Goal: Information Seeking & Learning: Find specific fact

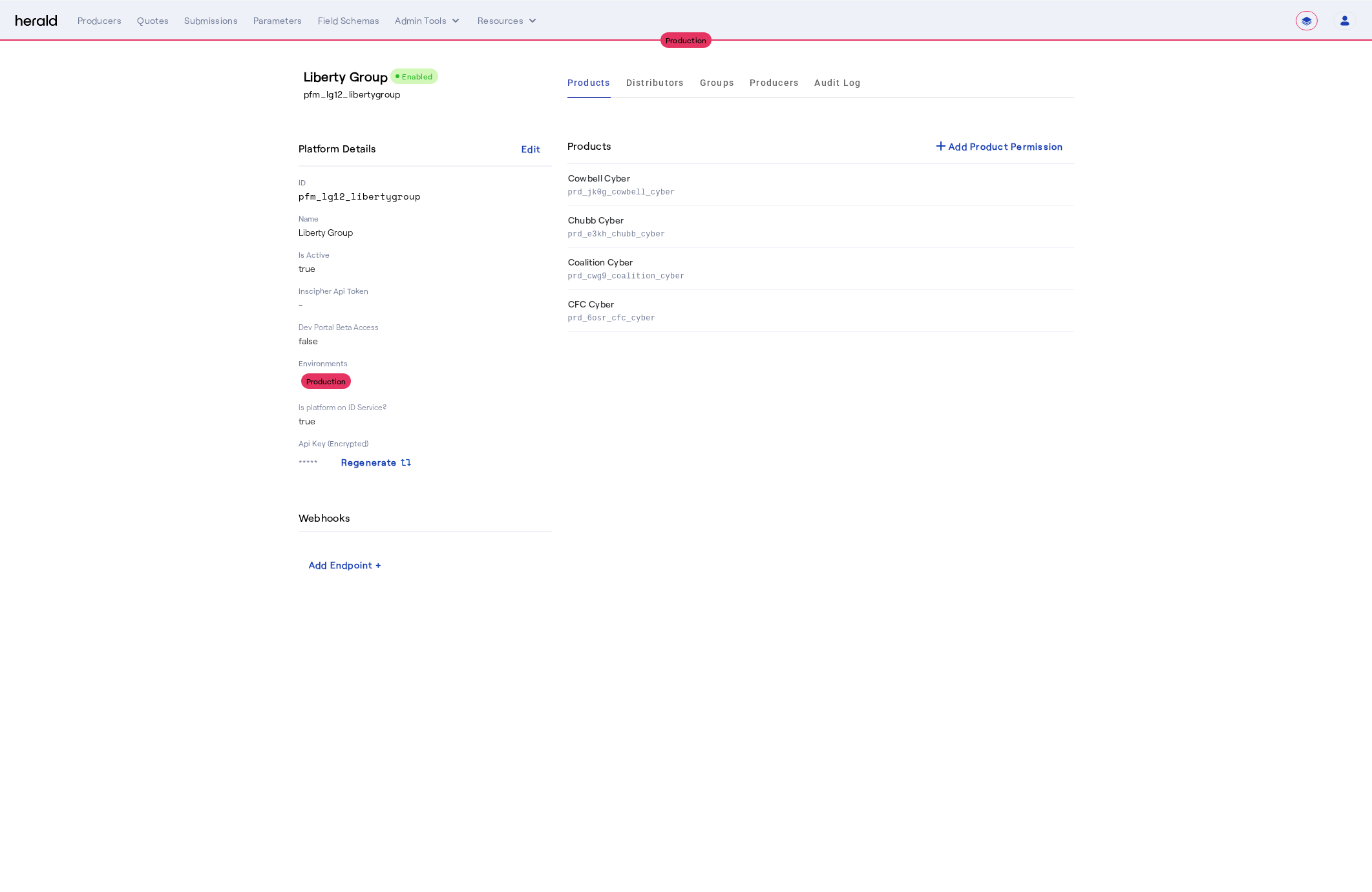
select select "**********"
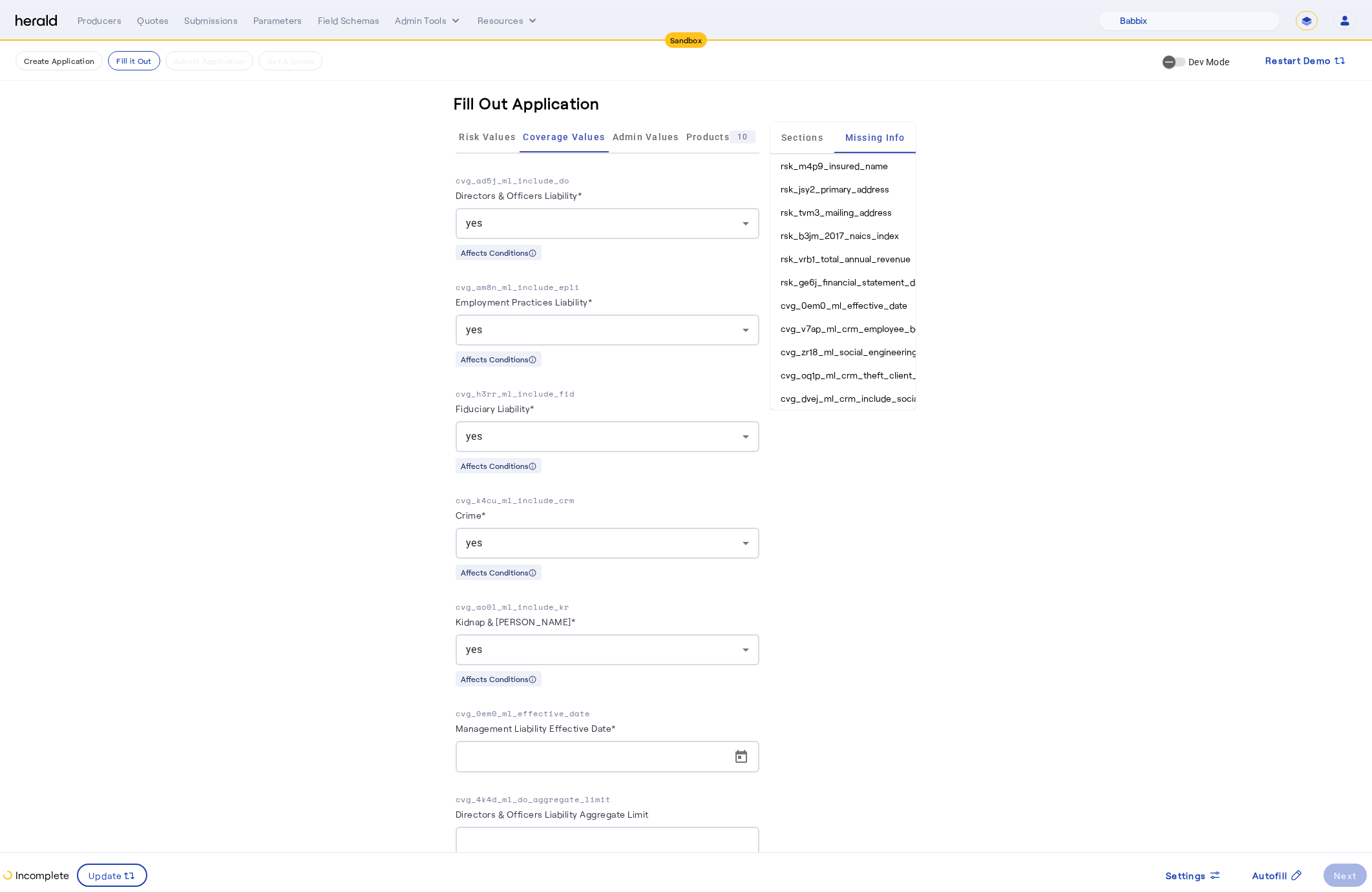
select select "pfm_129z_babbix"
select select "*******"
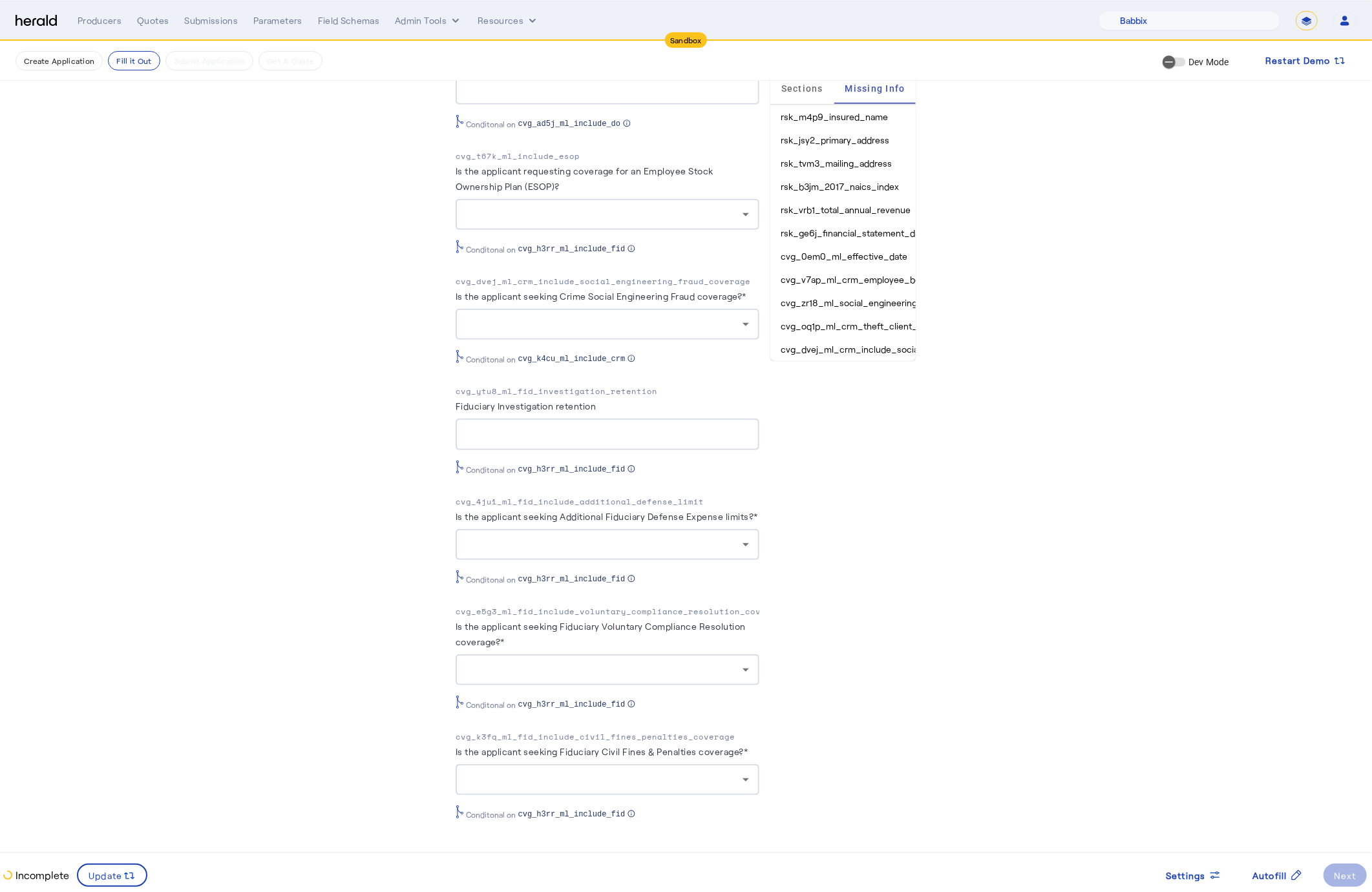
scroll to position [0, 2]
click at [1268, 884] on span at bounding box center [1278, 876] width 71 height 31
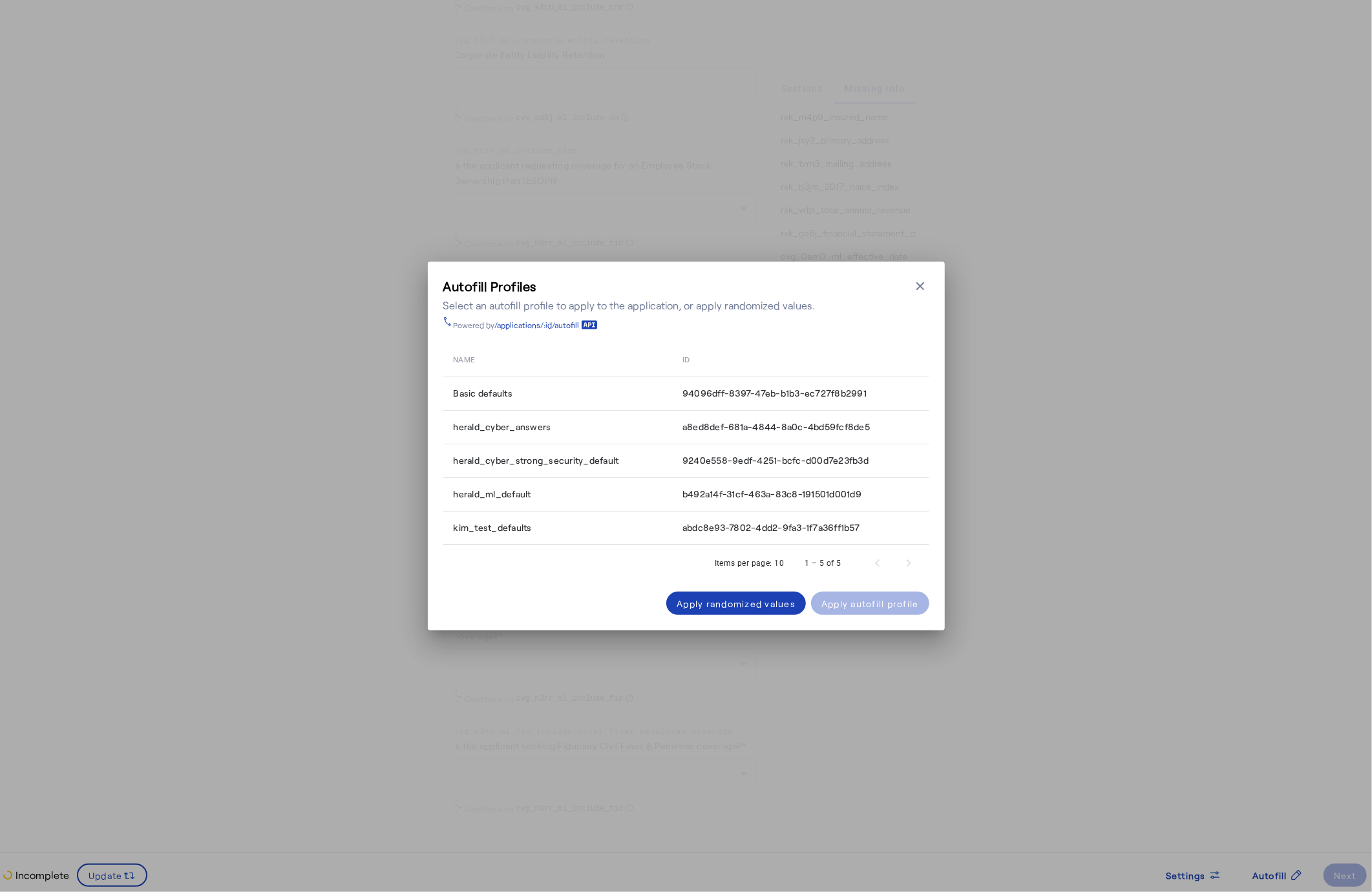
scroll to position [0, 0]
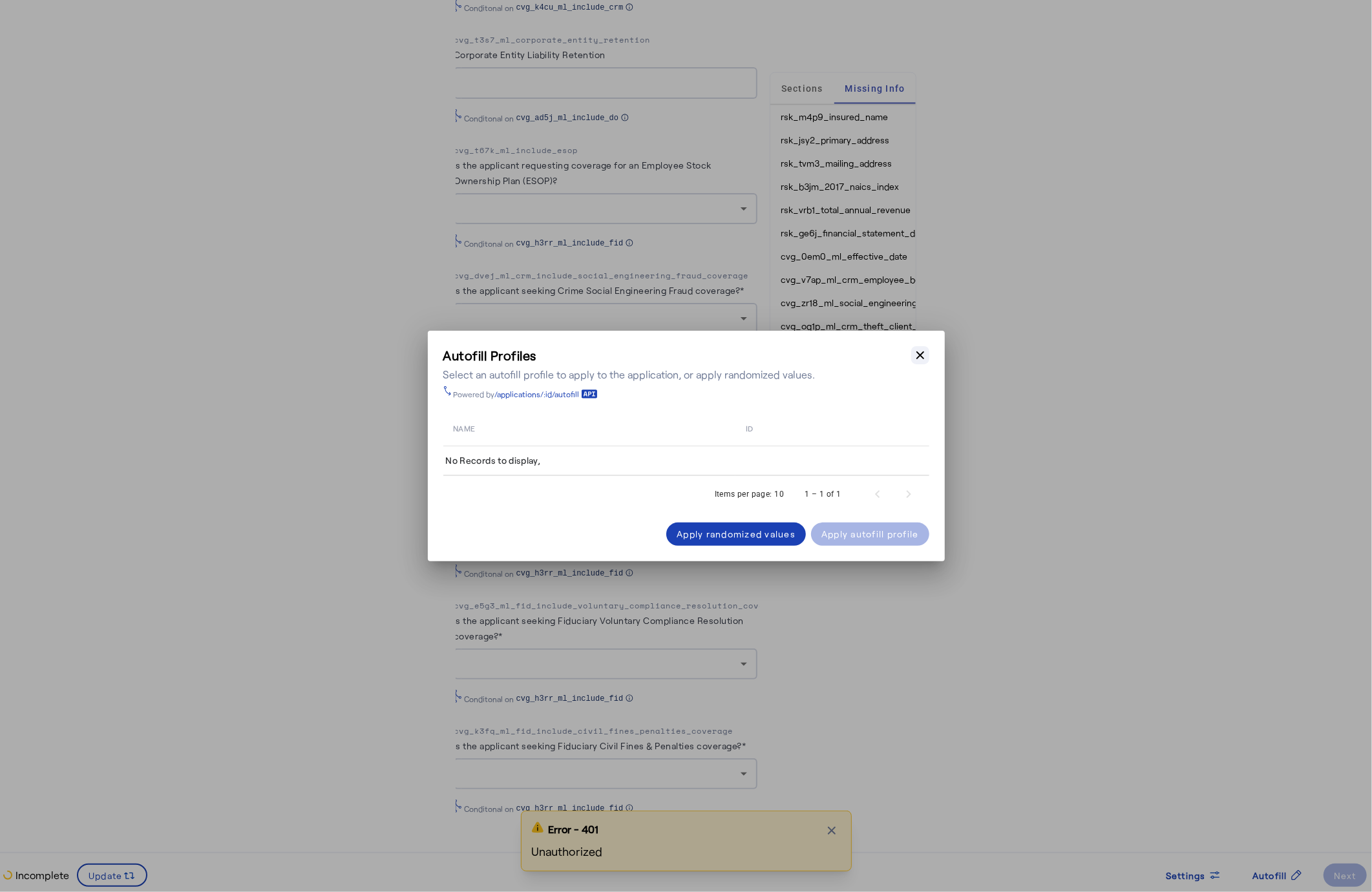
click at [923, 357] on icon "button" at bounding box center [920, 355] width 13 height 13
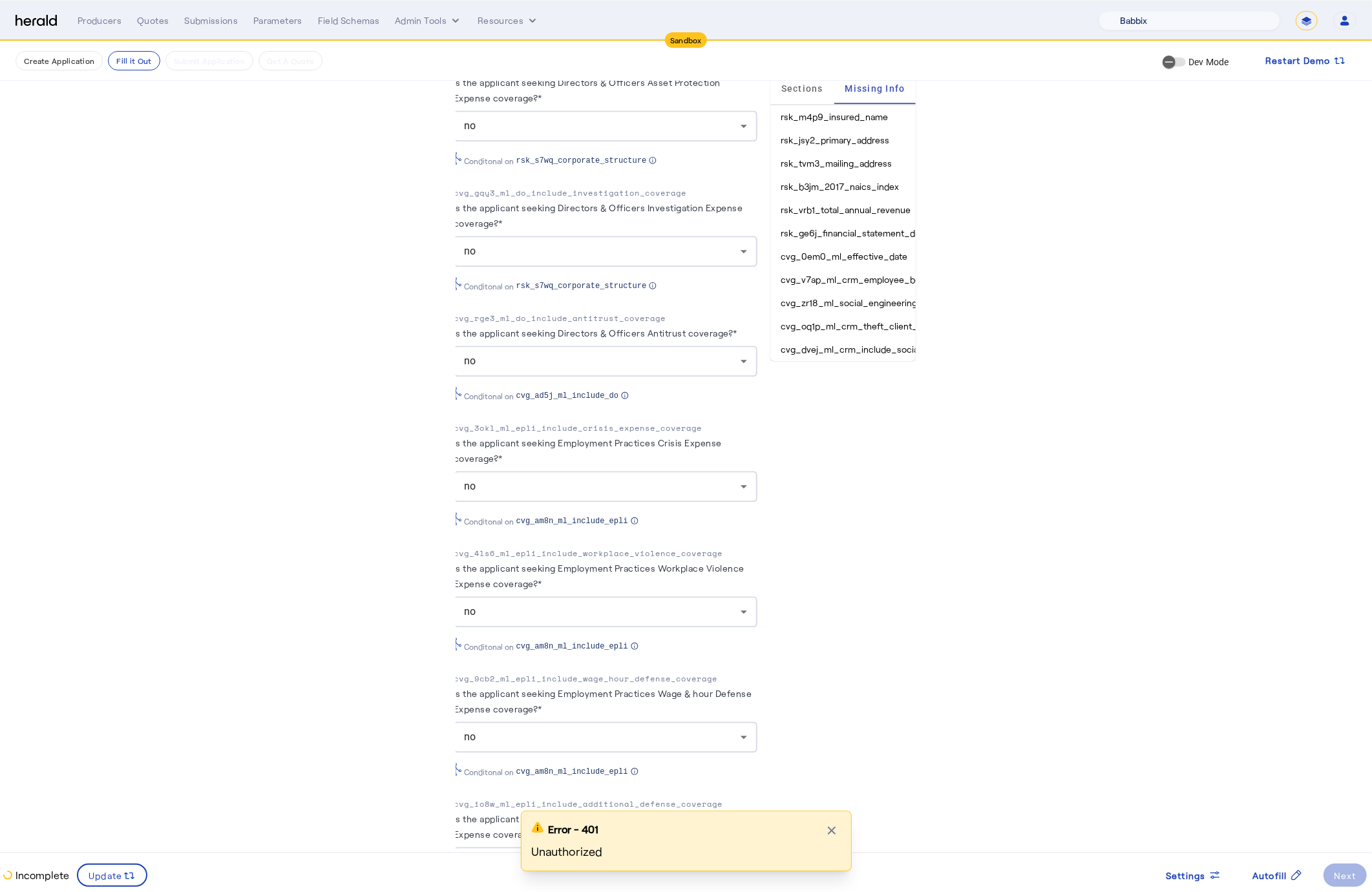
scroll to position [2537, 0]
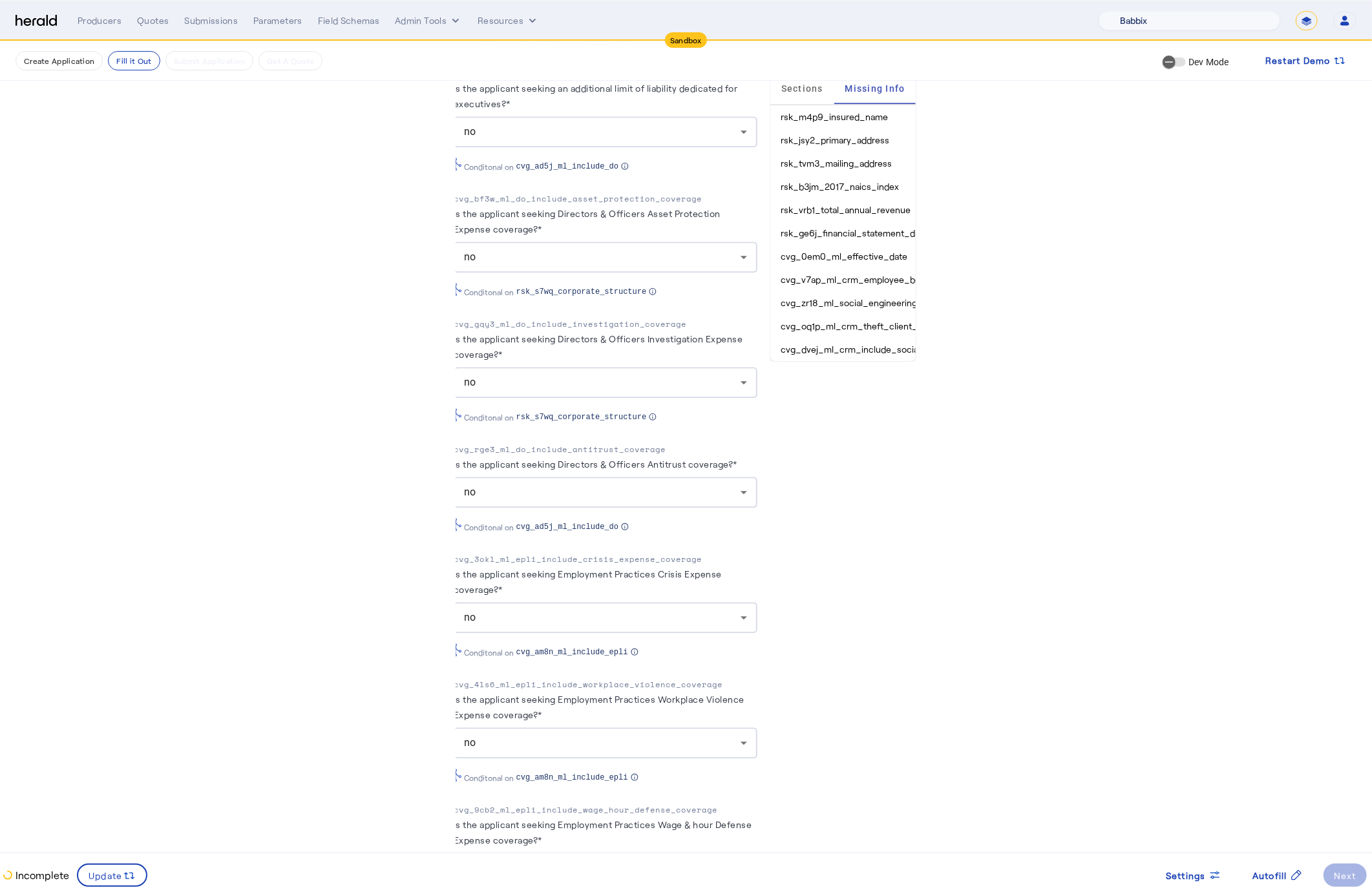
click at [1193, 22] on select "1Fort Acrisure Acturis Affinity Advisors Affinity Risk Agentero AmWins Anzen Ao…" at bounding box center [1189, 21] width 181 height 20
select select "pfm_2v8p_herald_api"
click at [1134, 11] on select "1Fort Acrisure Acturis Affinity Advisors Affinity Risk Agentero AmWins Anzen Ao…" at bounding box center [1189, 21] width 181 height 20
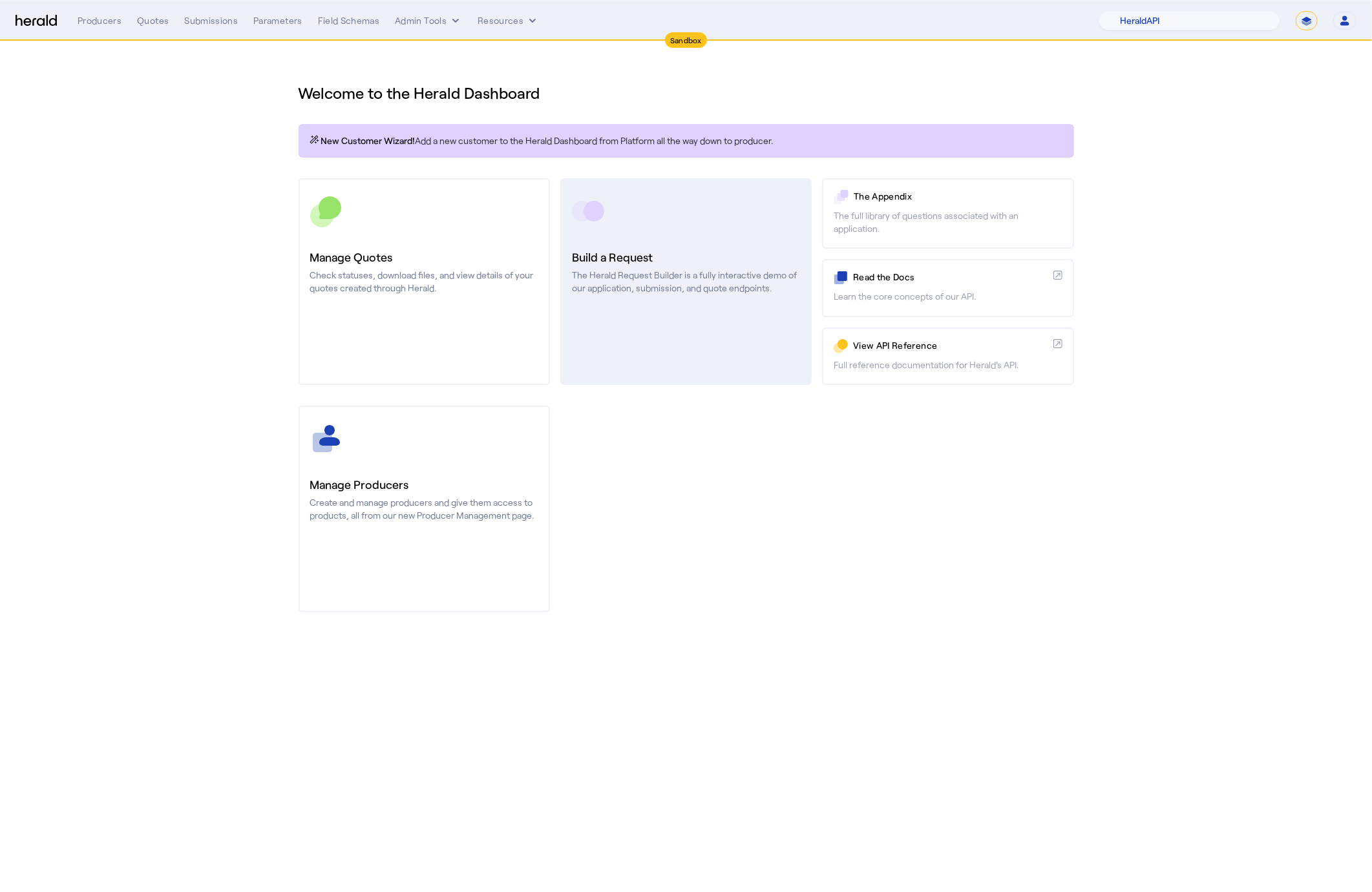
click at [611, 259] on h3 "Build a Request" at bounding box center [686, 257] width 228 height 18
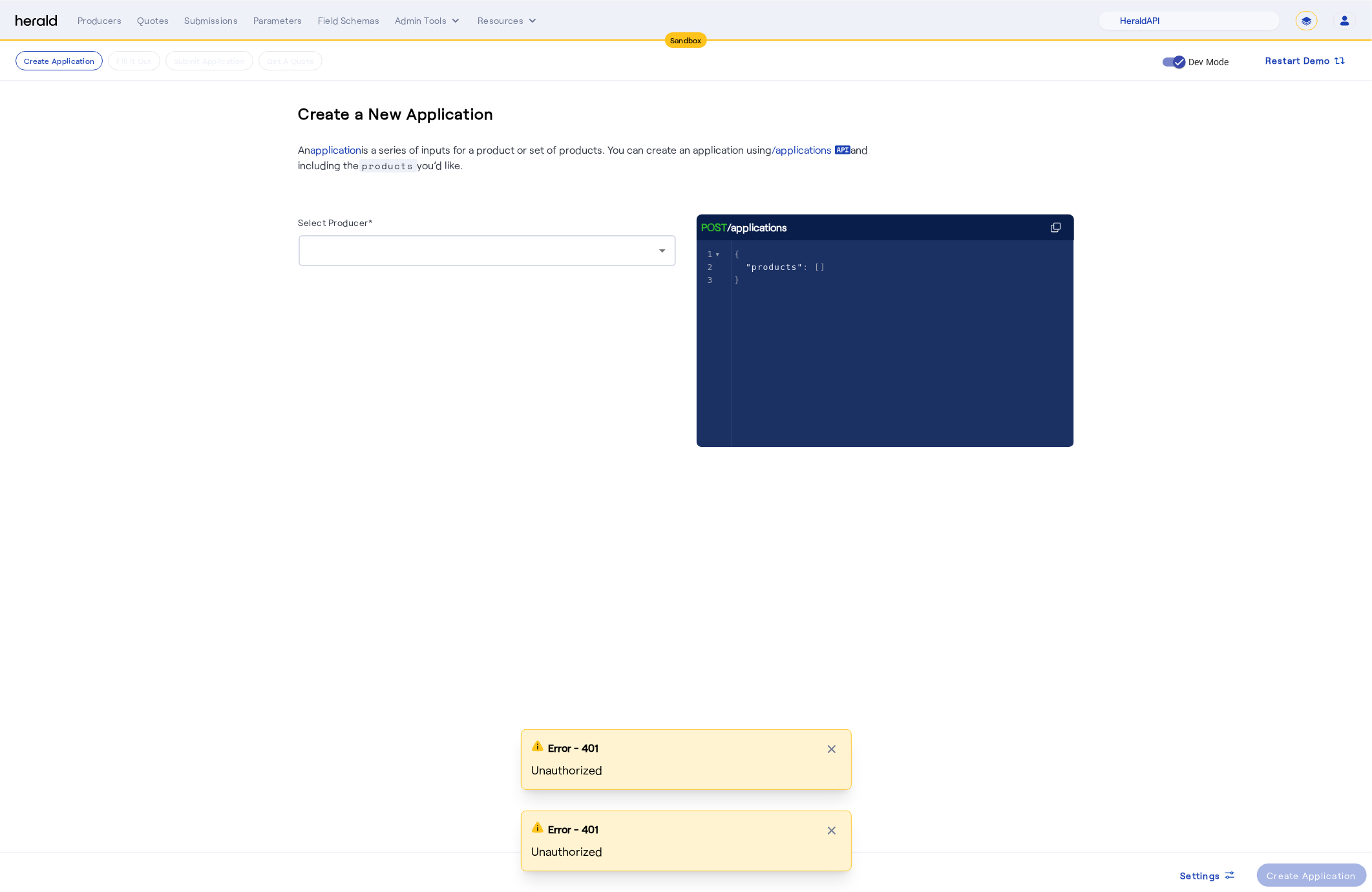
click at [1343, 21] on icon "button" at bounding box center [1345, 21] width 11 height 11
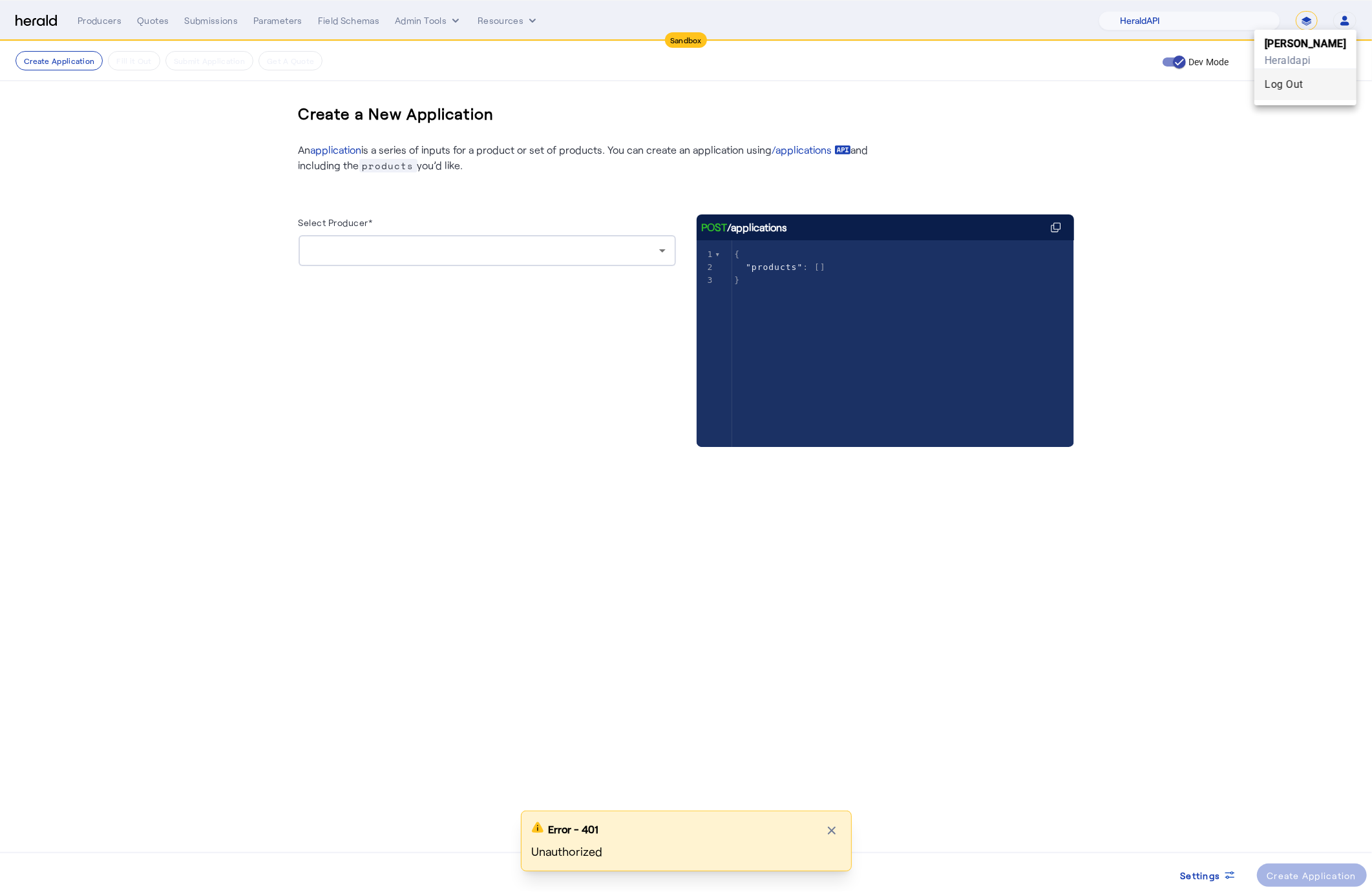
click at [1328, 75] on div "Log Out" at bounding box center [1305, 85] width 102 height 31
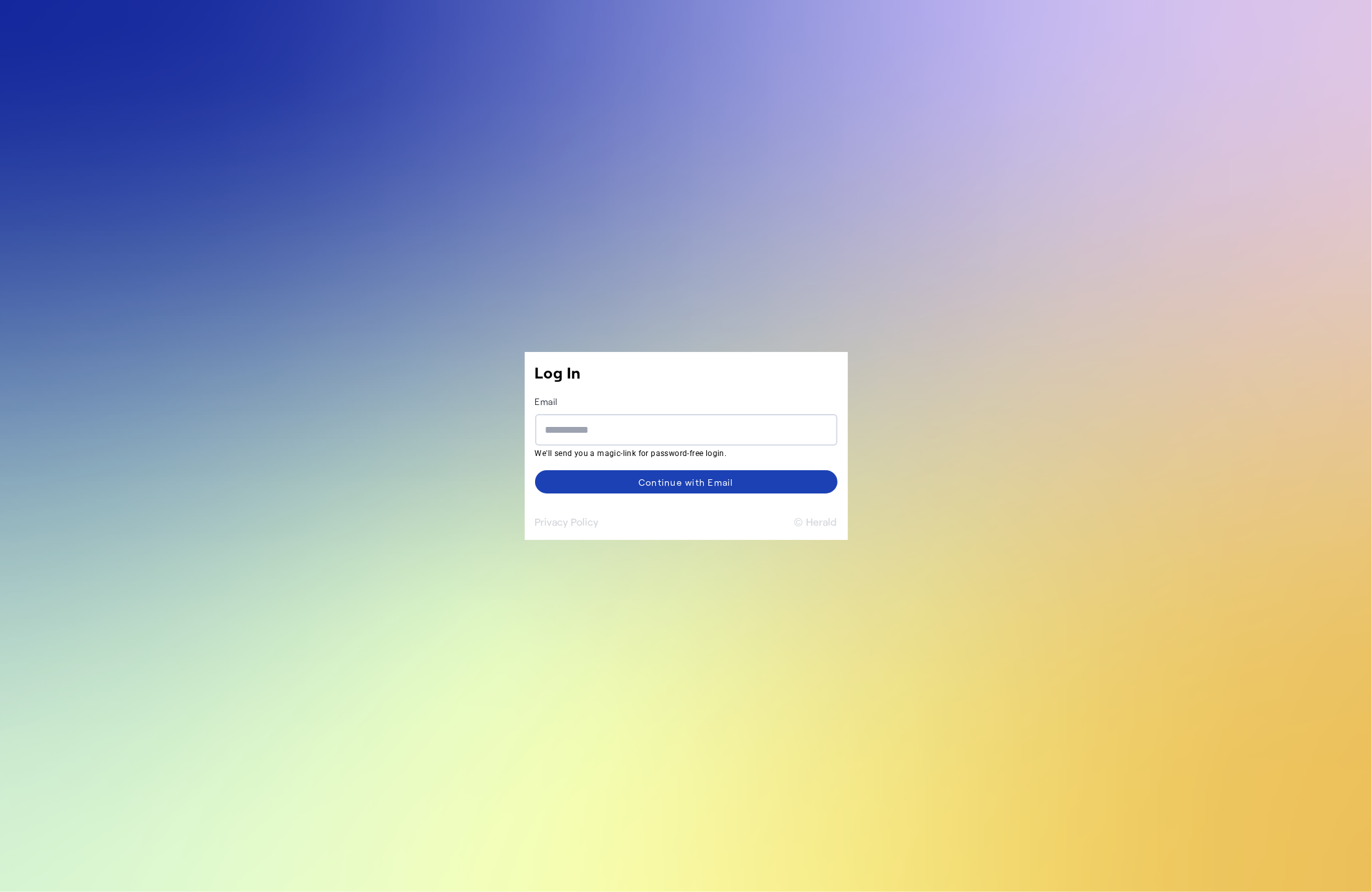
click at [828, 521] on button "© Herald" at bounding box center [816, 522] width 44 height 16
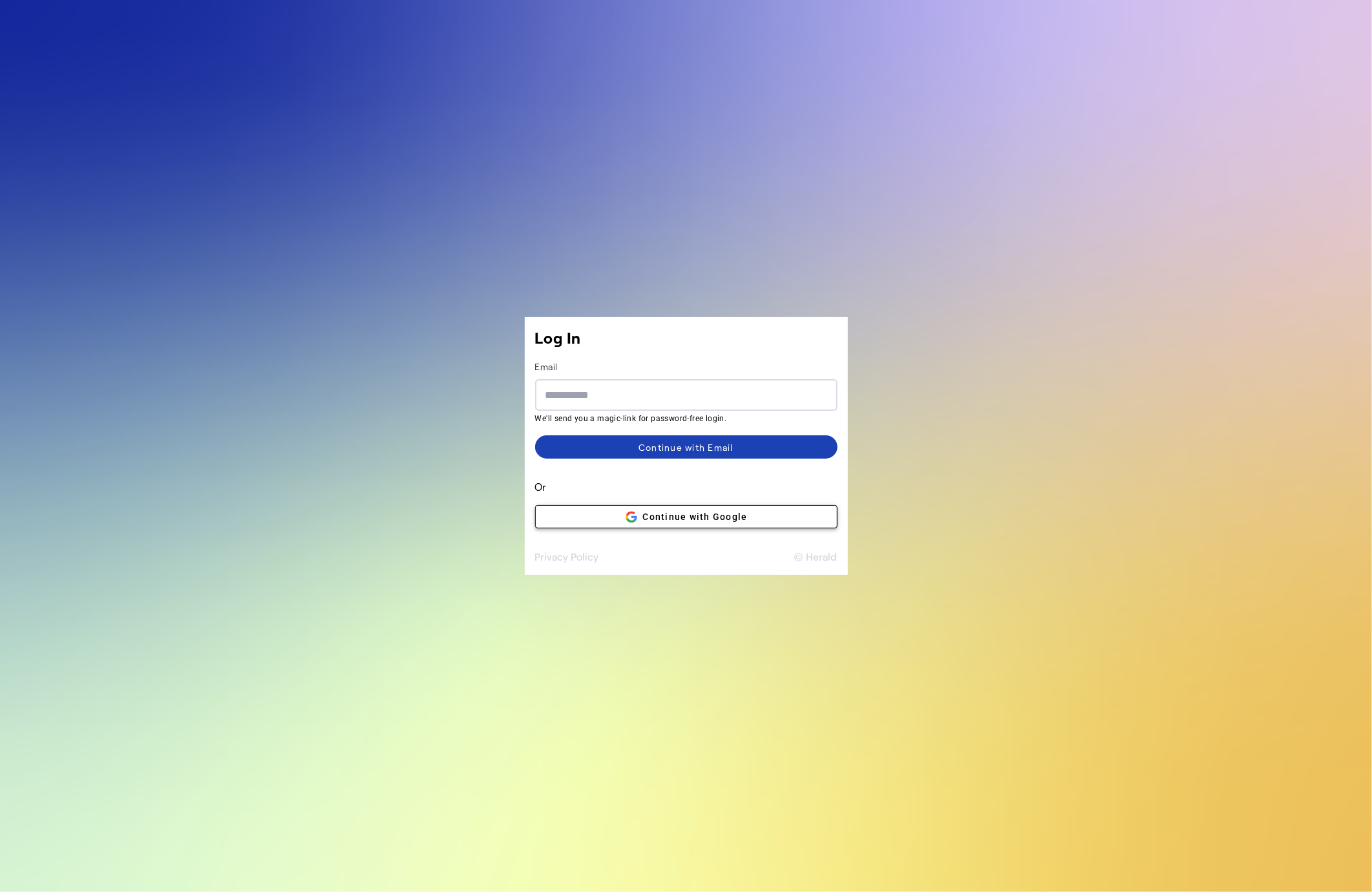
click at [779, 523] on span at bounding box center [686, 517] width 301 height 31
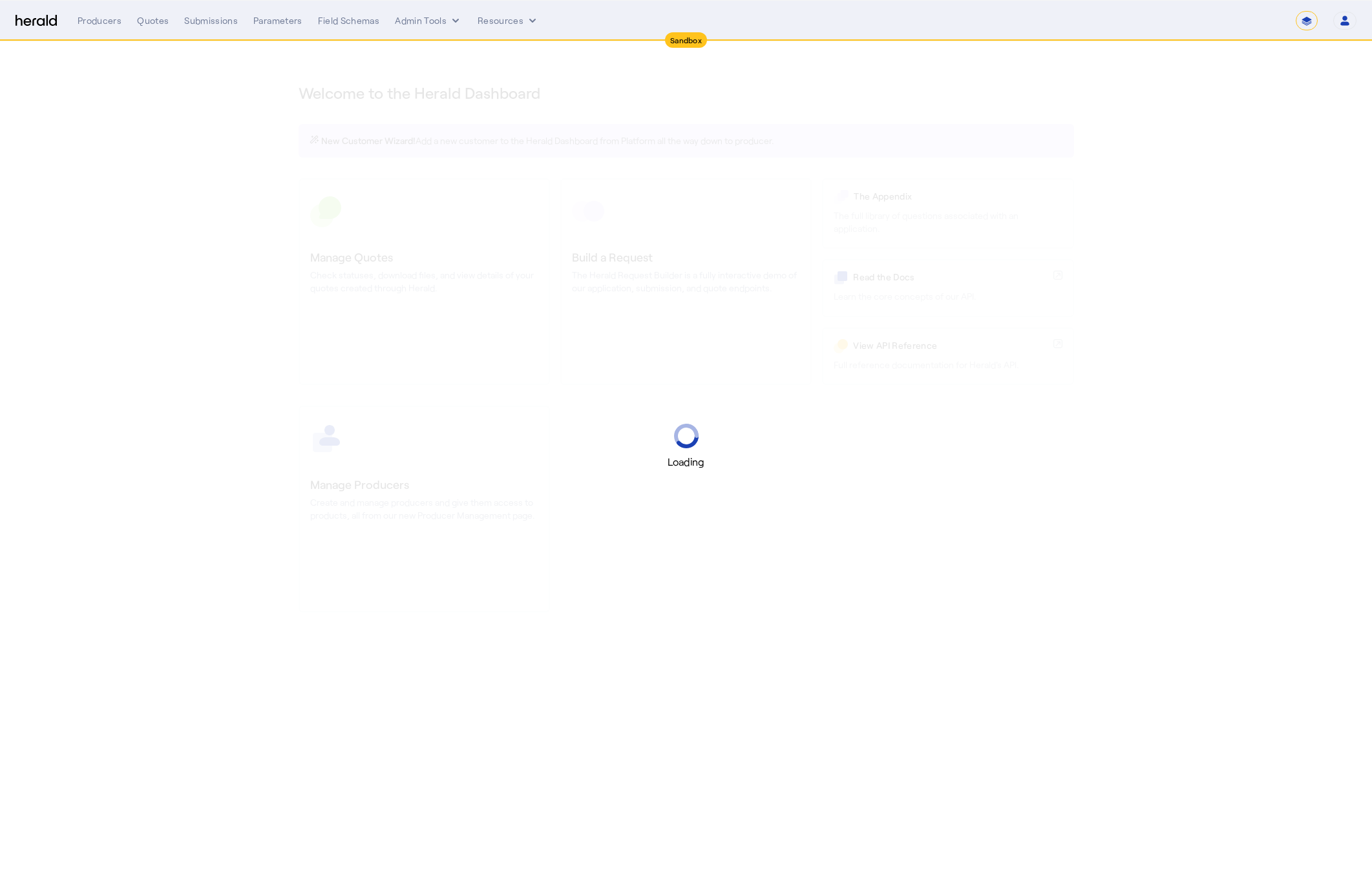
select select "*******"
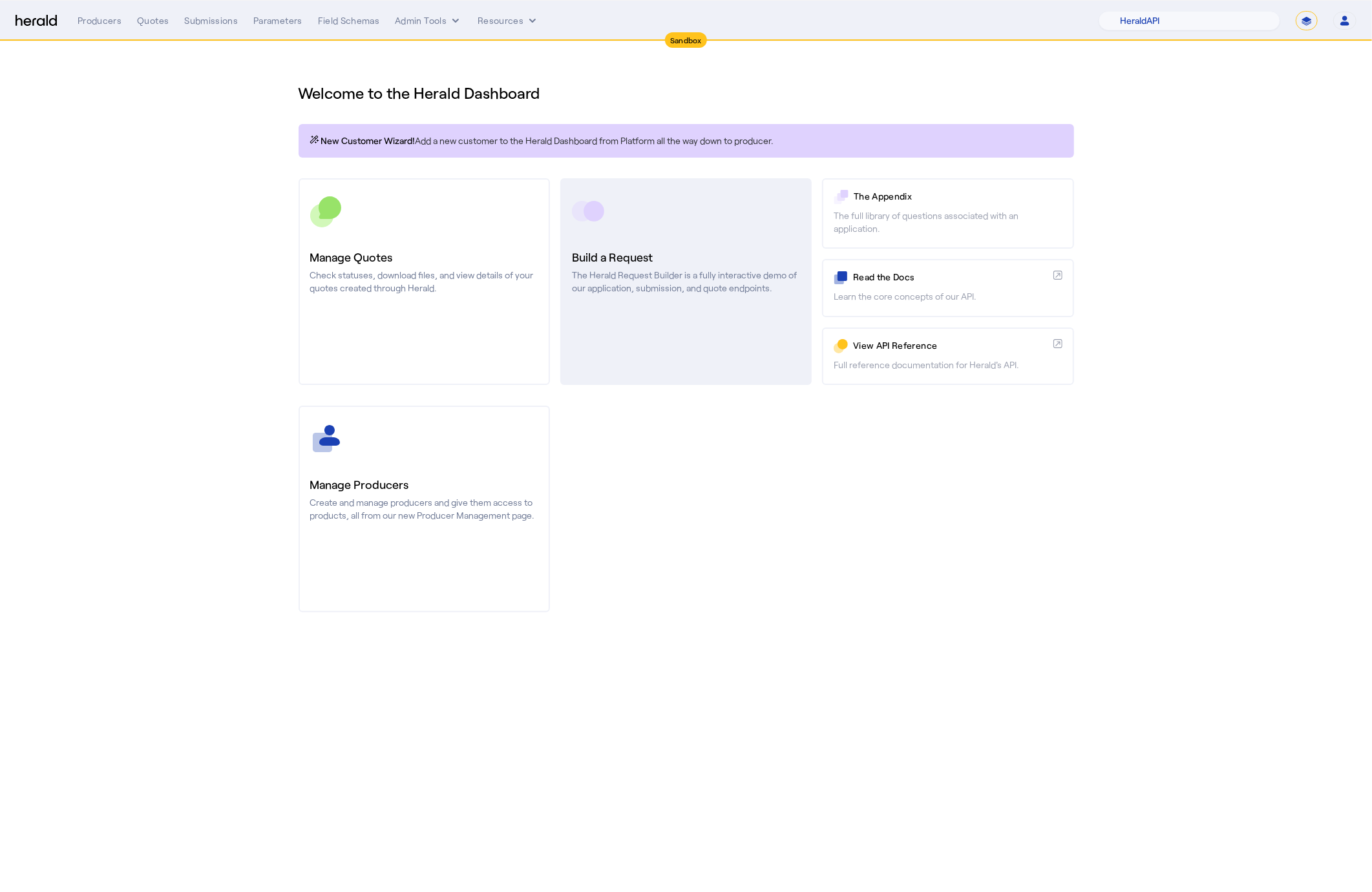
click at [704, 287] on p "The Herald Request Builder is a fully interactive demo of our application, subm…" at bounding box center [686, 281] width 228 height 25
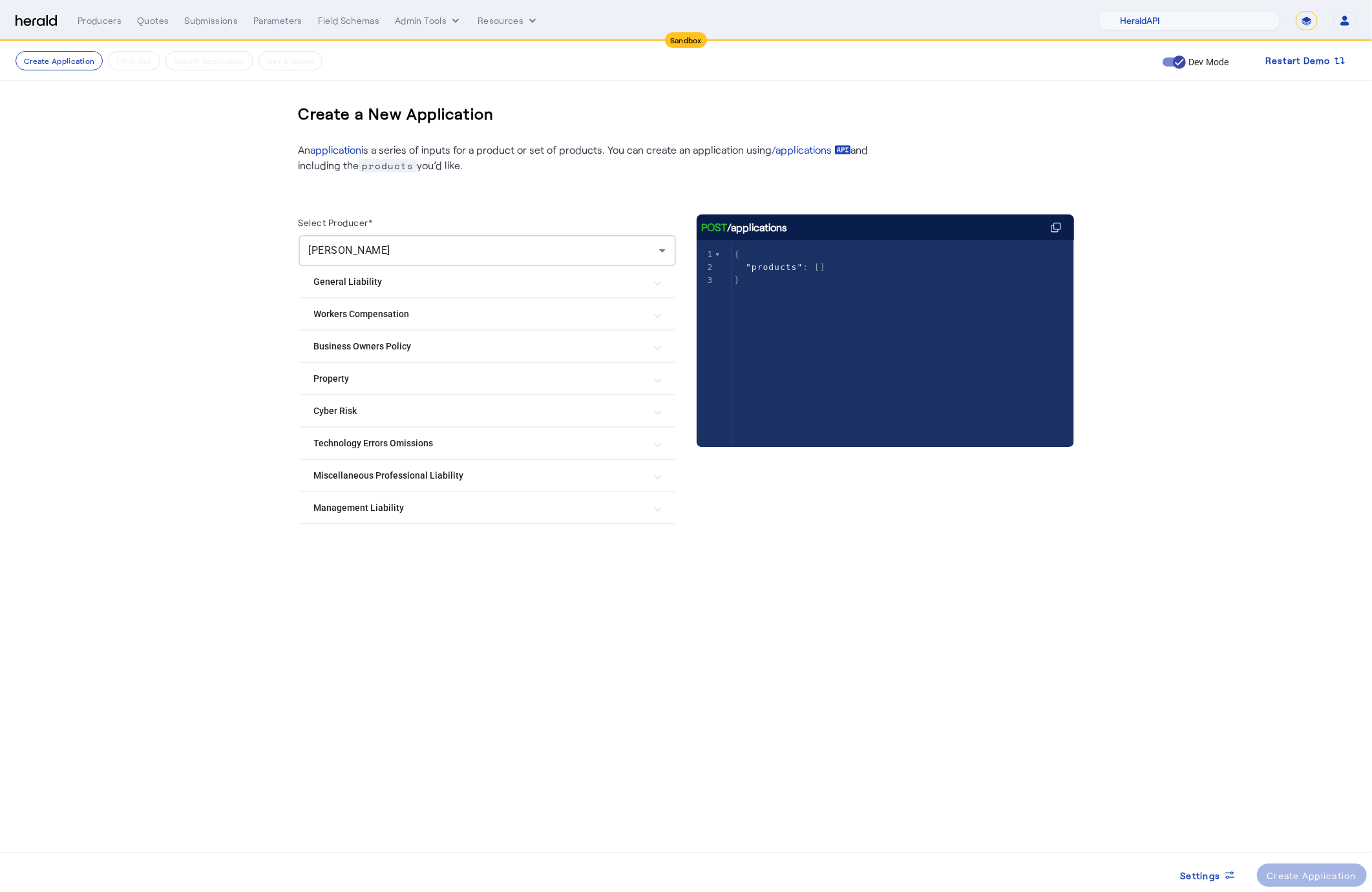
click at [400, 400] on mat-expansion-panel-header "Cyber Risk" at bounding box center [488, 411] width 378 height 31
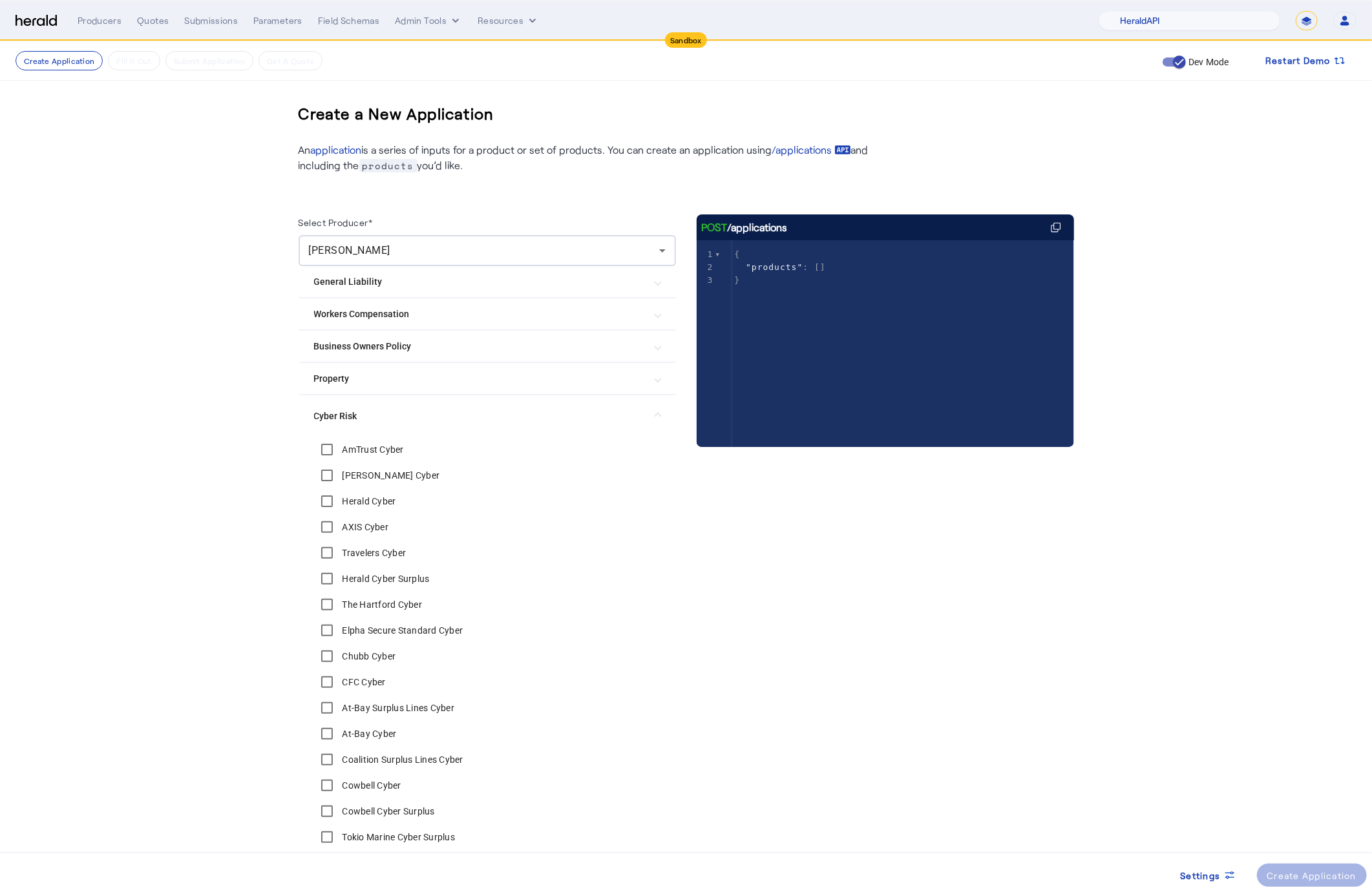
click at [351, 443] on label "AmTrust Cyber" at bounding box center [372, 450] width 64 height 13
click at [1270, 880] on div "Create Application" at bounding box center [1312, 876] width 89 height 14
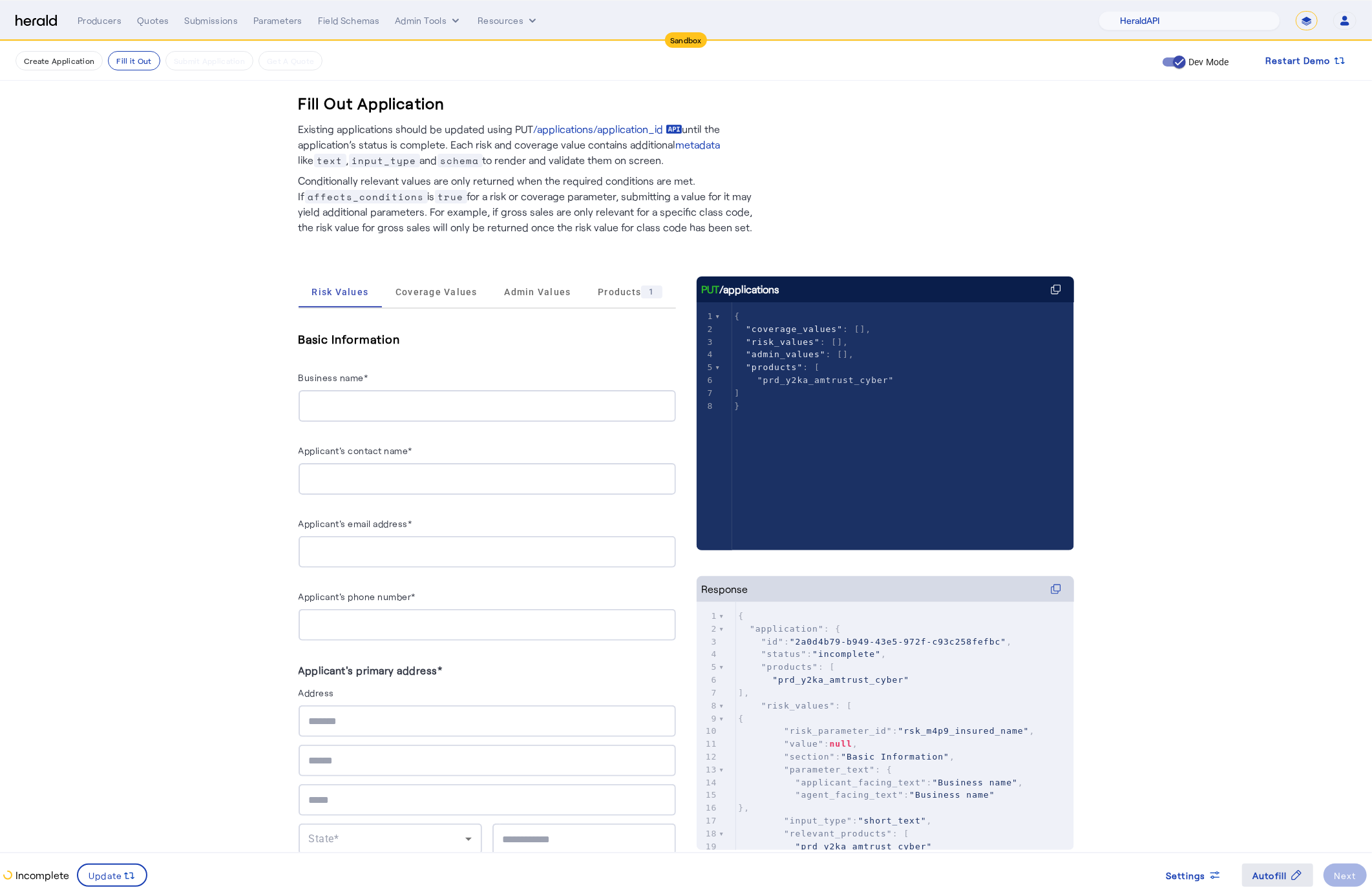
click at [1263, 871] on span "Autofill" at bounding box center [1270, 876] width 35 height 14
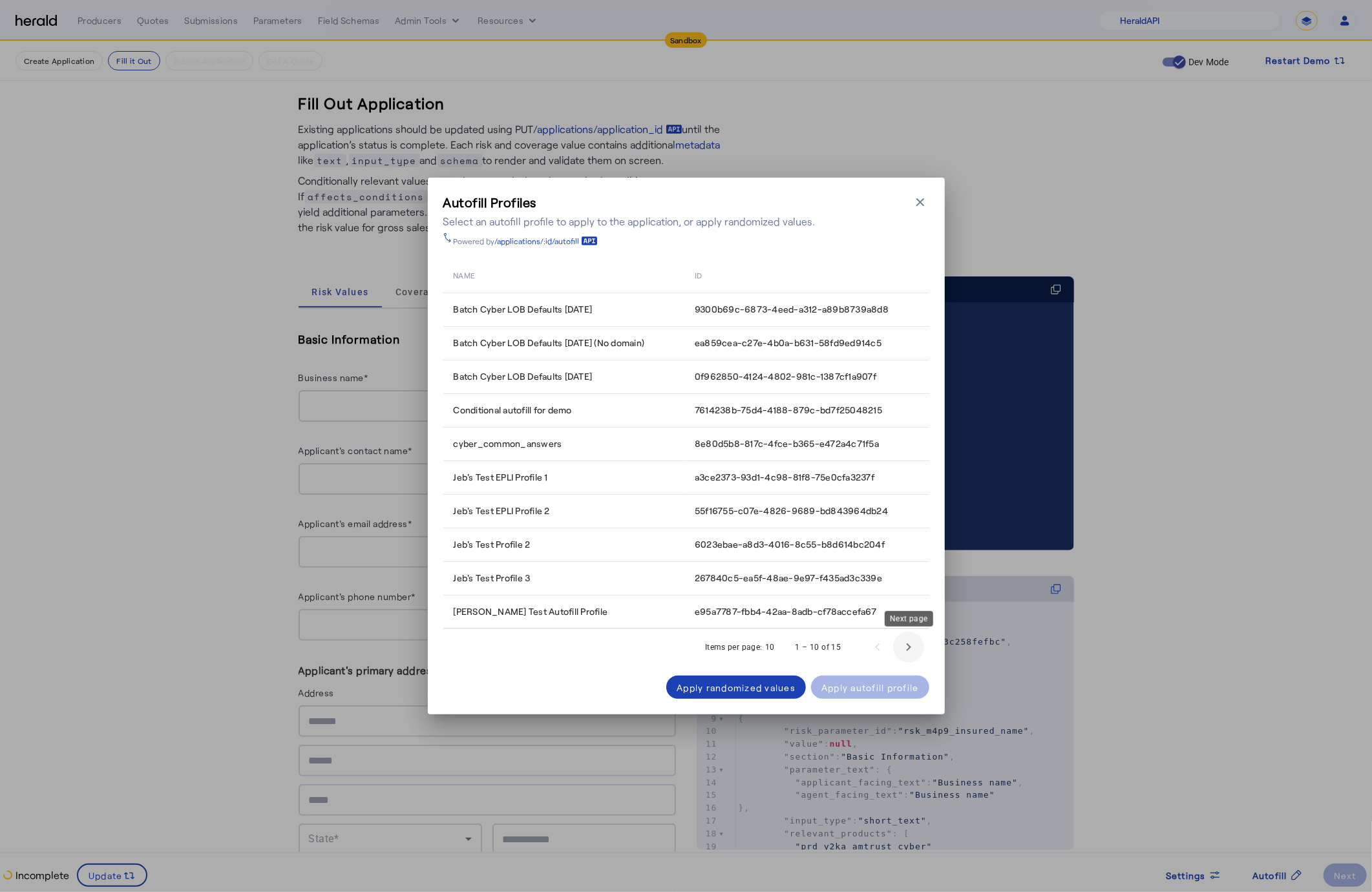
click at [910, 649] on span "Next page" at bounding box center [909, 647] width 31 height 31
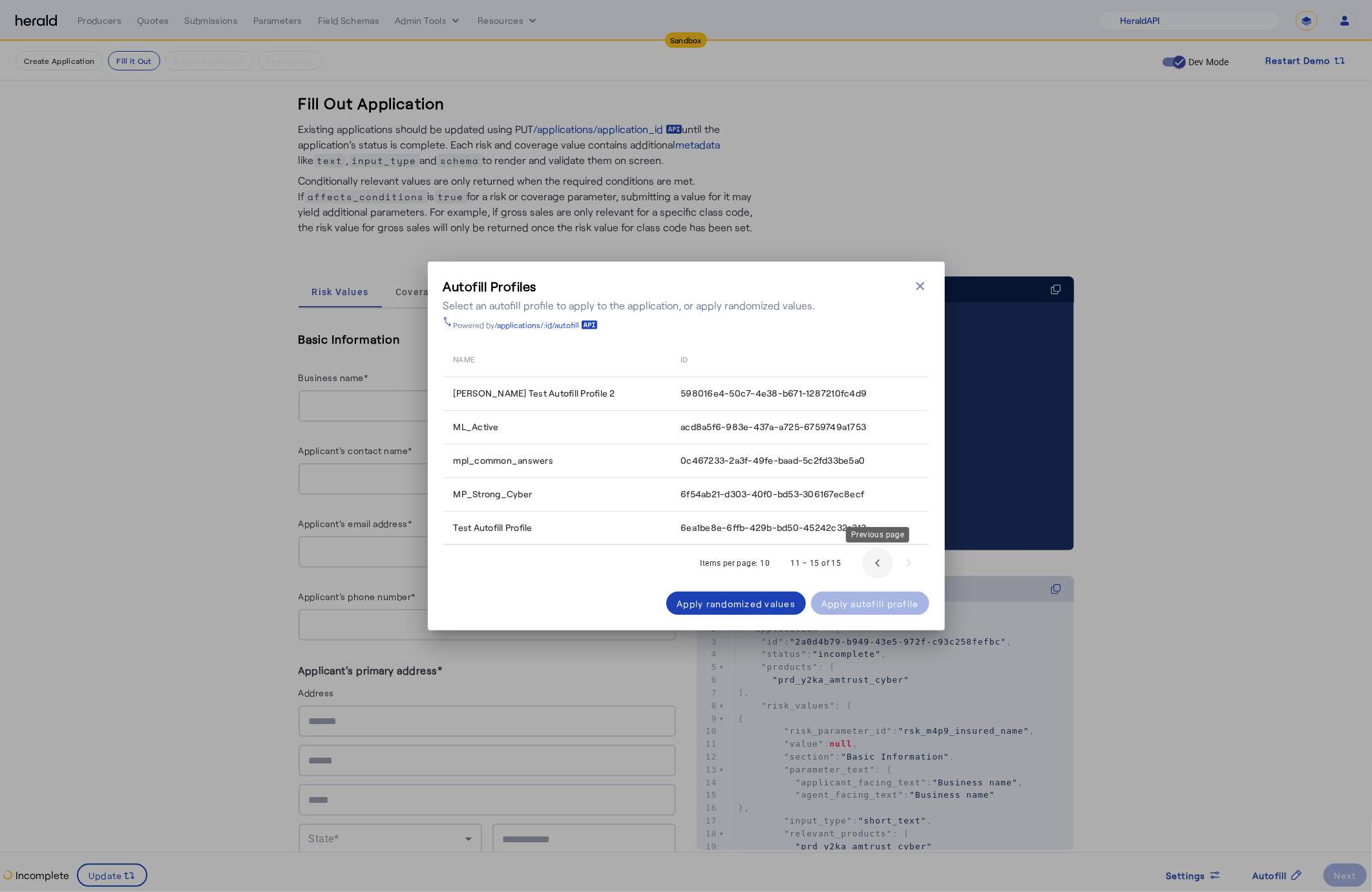
click at [870, 566] on span "Previous page" at bounding box center [878, 564] width 31 height 31
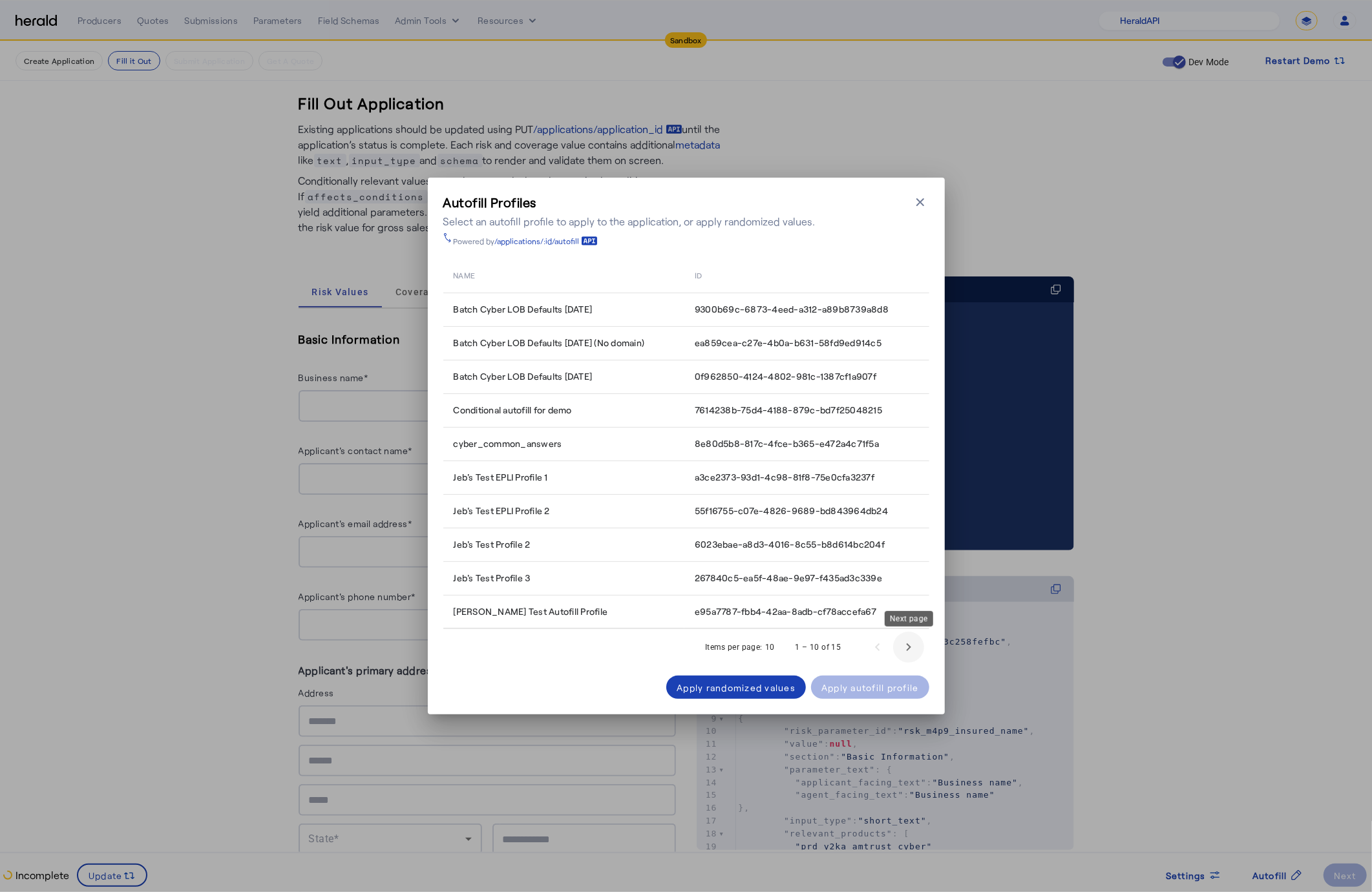
click at [906, 646] on span "Next page" at bounding box center [909, 647] width 31 height 31
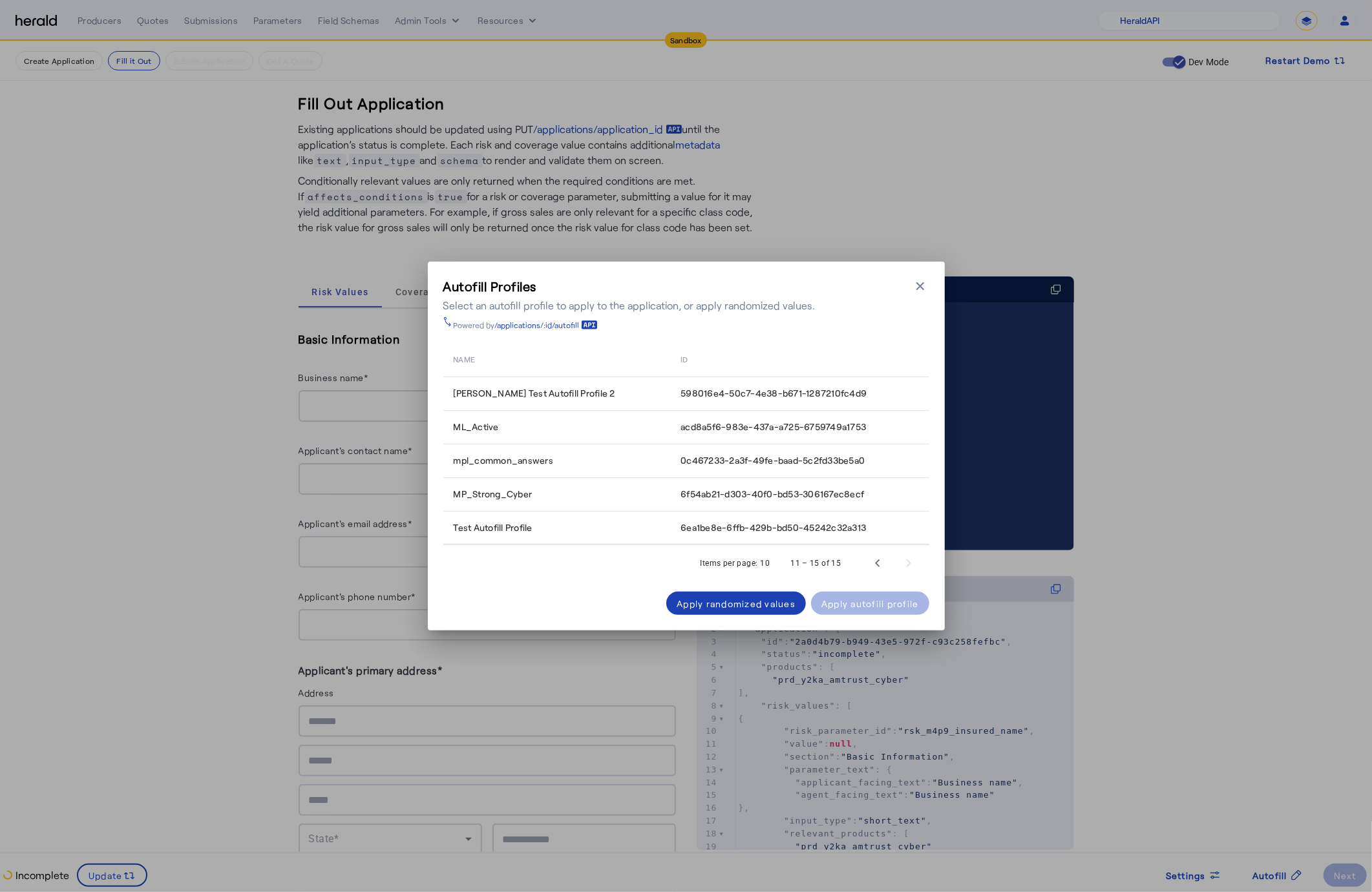
click at [1182, 496] on div "Autofill Profiles Select an autofill profile to apply to the application, or ap…" at bounding box center [686, 446] width 1372 height 892
click at [915, 286] on icon "button" at bounding box center [920, 286] width 13 height 13
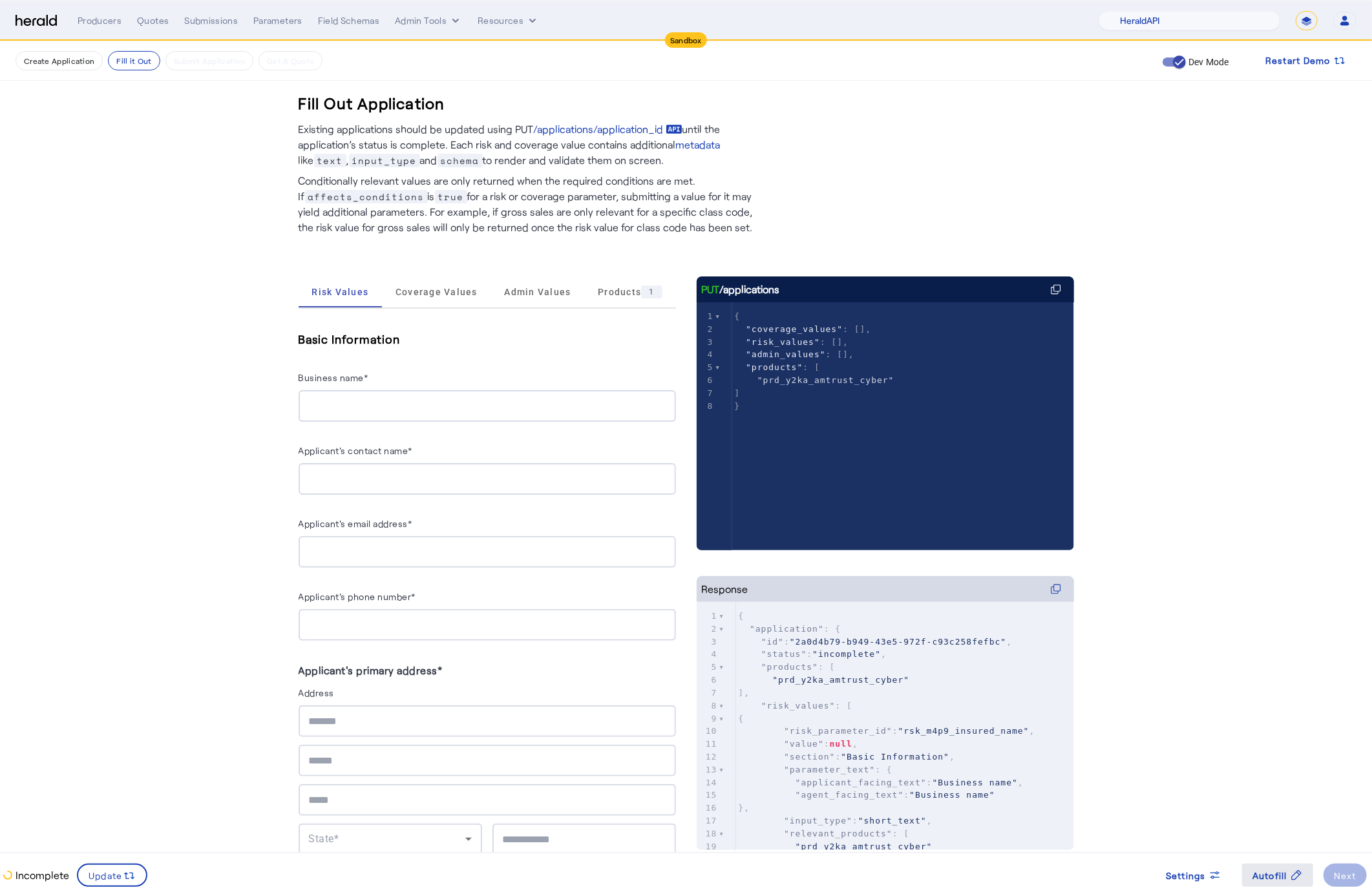
click at [1275, 879] on span "Autofill" at bounding box center [1270, 876] width 35 height 14
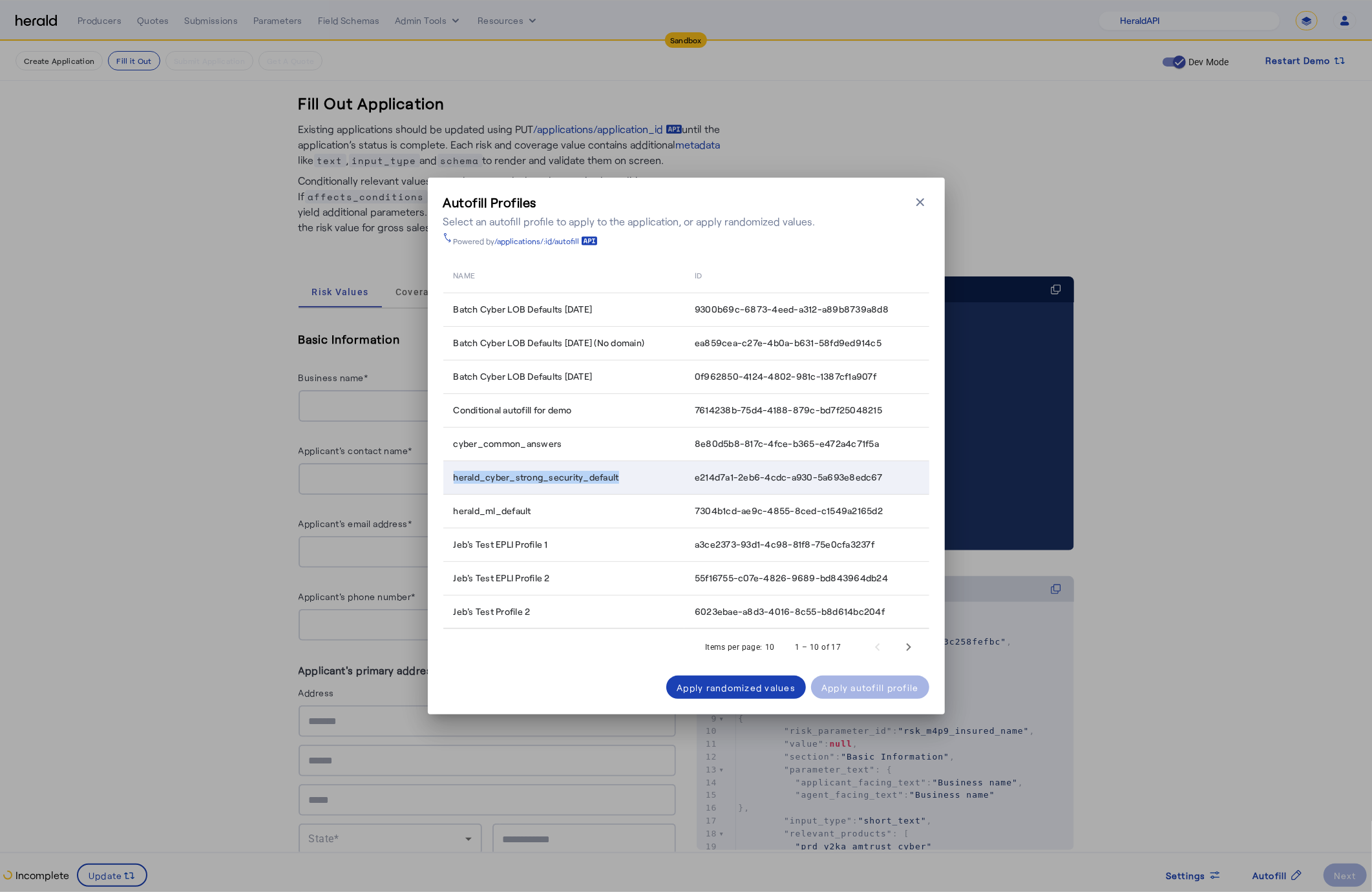
drag, startPoint x: 652, startPoint y: 478, endPoint x: 447, endPoint y: 481, distance: 205.0
click at [447, 481] on td "herald_cyber_strong_security_default" at bounding box center [564, 477] width 241 height 34
copy span "herald_cyber_strong_security_default"
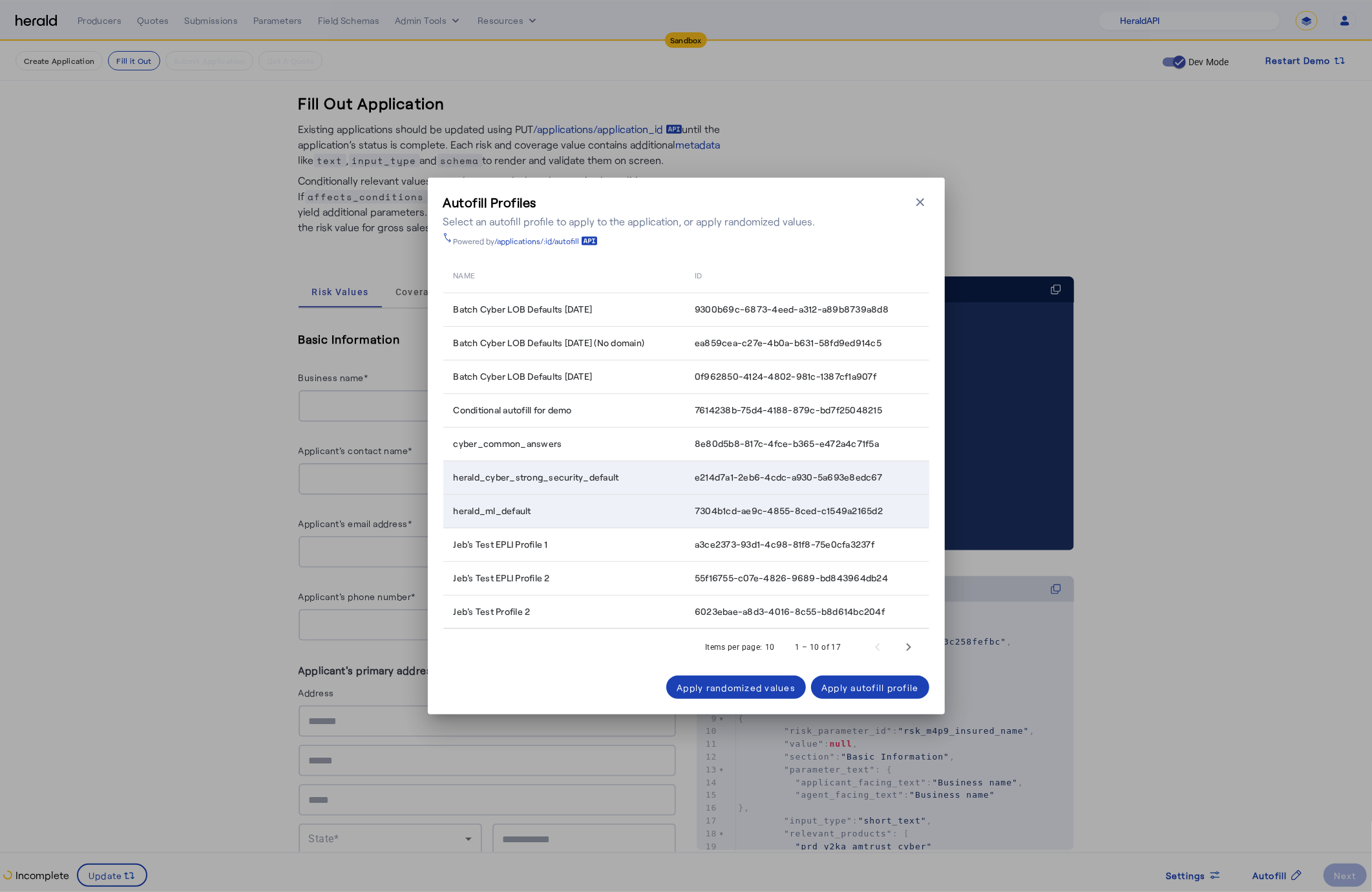
click at [531, 515] on span "herald_ml_default" at bounding box center [493, 511] width 77 height 13
drag, startPoint x: 548, startPoint y: 510, endPoint x: 452, endPoint y: 512, distance: 96.0
click at [452, 512] on td "herald_ml_default" at bounding box center [564, 510] width 241 height 34
copy span "herald_ml_default"
click at [919, 201] on icon "button" at bounding box center [920, 202] width 7 height 7
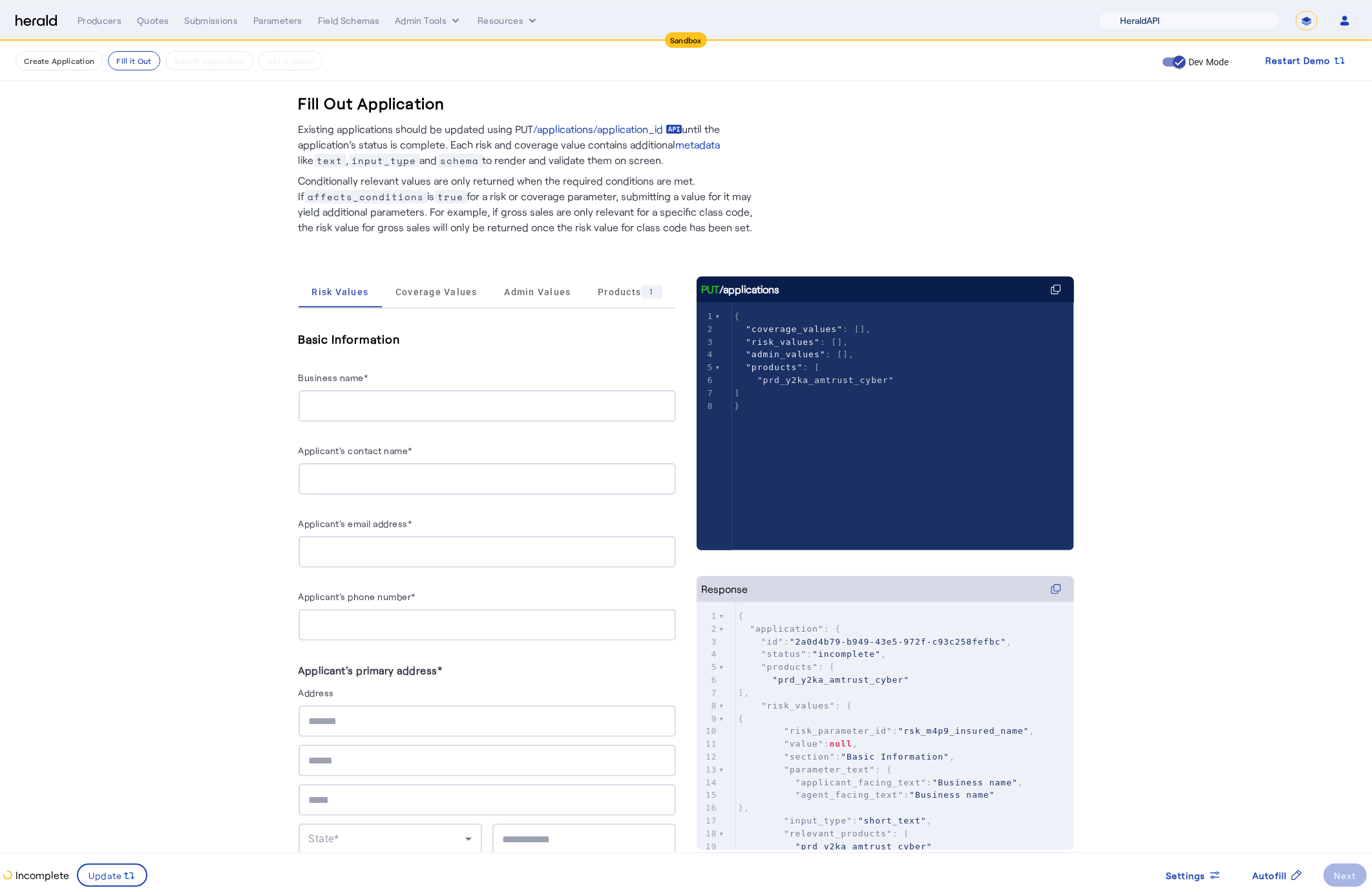
click at [1230, 16] on select "1Fort Acrisure Acturis Affinity Advisors Affinity Risk Agentero AmWins Anzen Ao…" at bounding box center [1189, 21] width 181 height 20
select select "pfm_129z_babbix"
click at [1134, 11] on select "1Fort Acrisure Acturis Affinity Advisors Affinity Risk Agentero AmWins Anzen Ao…" at bounding box center [1189, 21] width 181 height 20
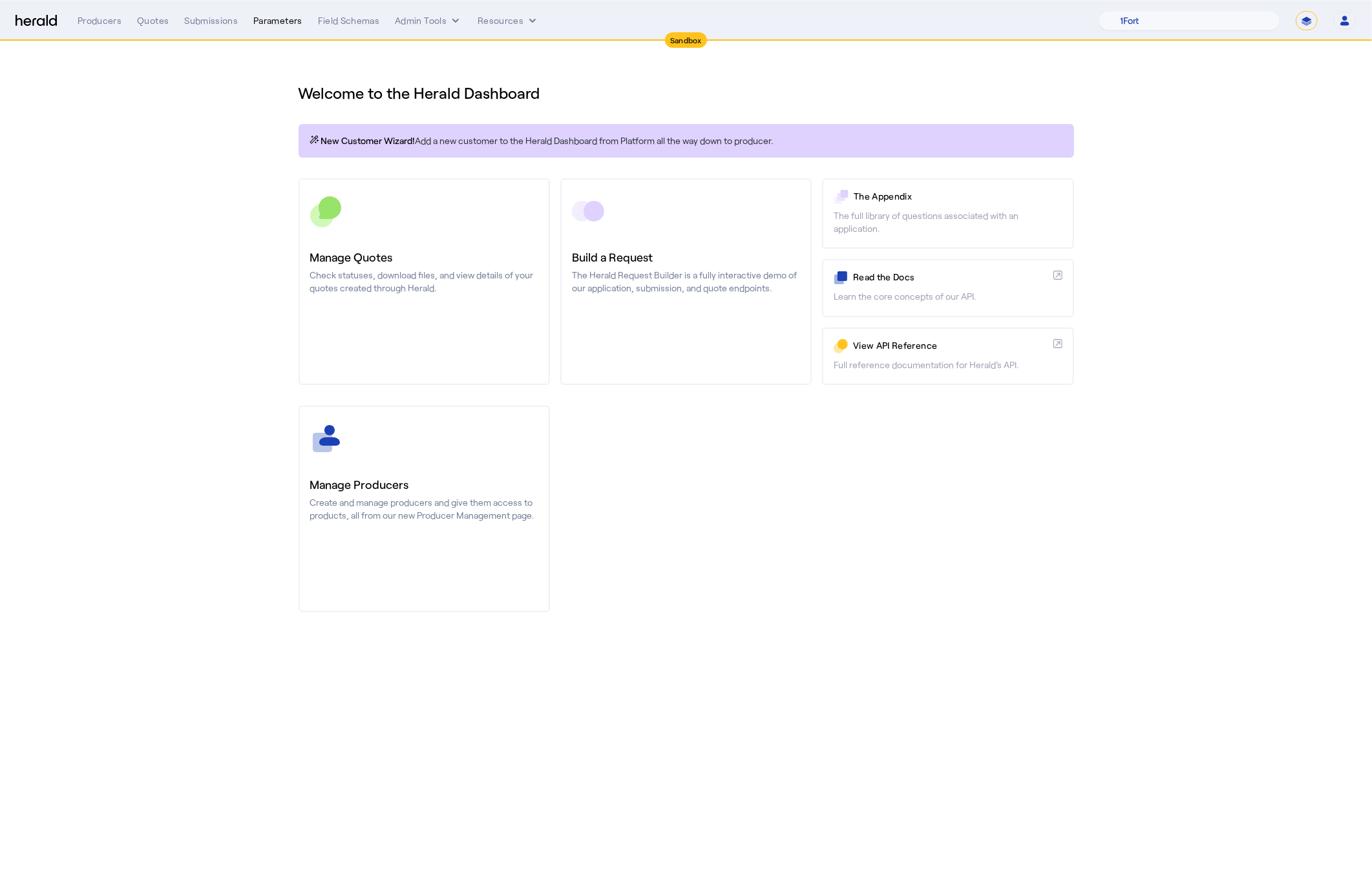
click at [276, 20] on div "Parameters" at bounding box center [278, 21] width 49 height 13
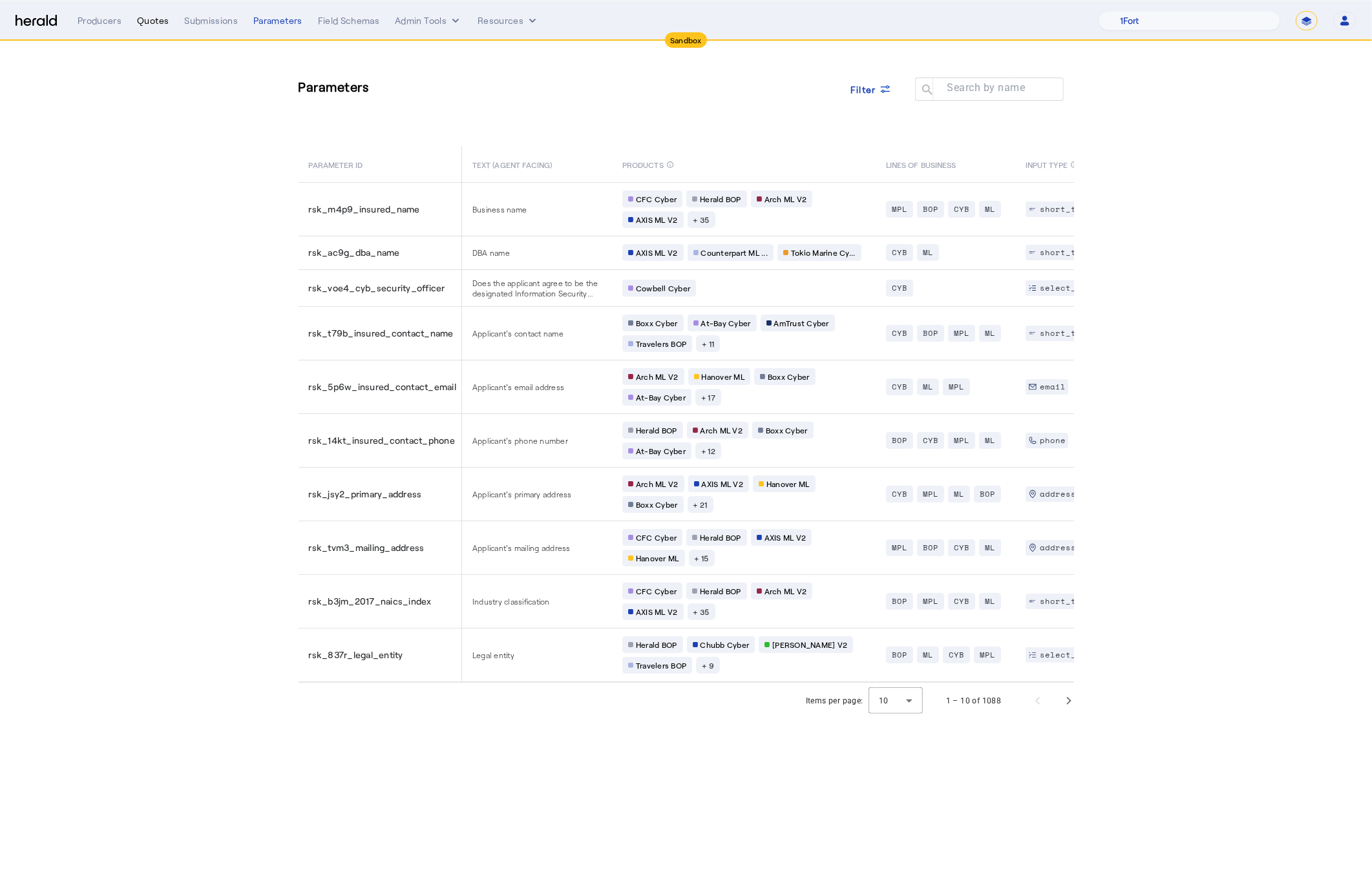
click at [156, 23] on div "Quotes" at bounding box center [153, 21] width 32 height 13
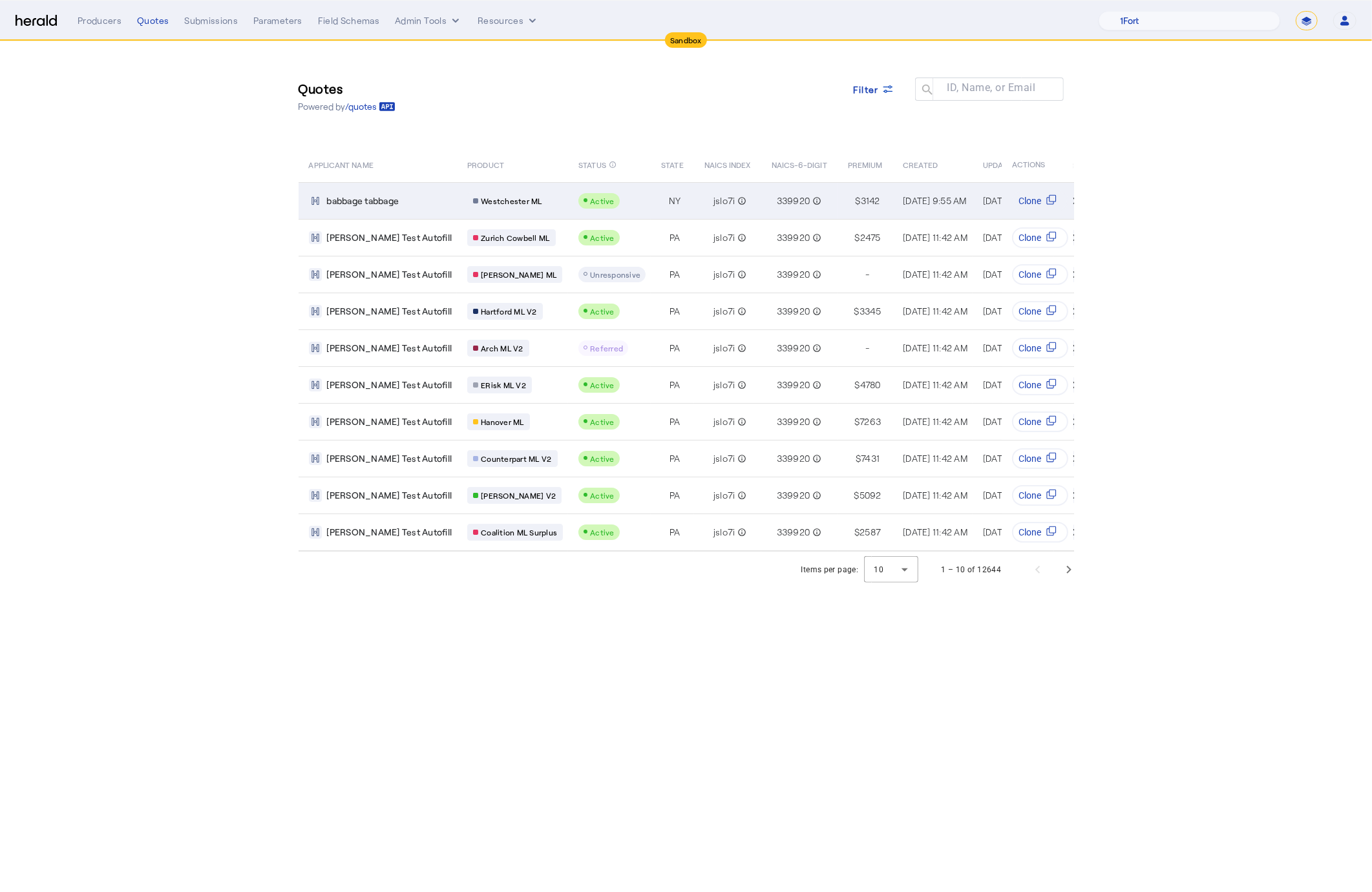
click at [360, 199] on span "babbage tabbage" at bounding box center [363, 201] width 72 height 13
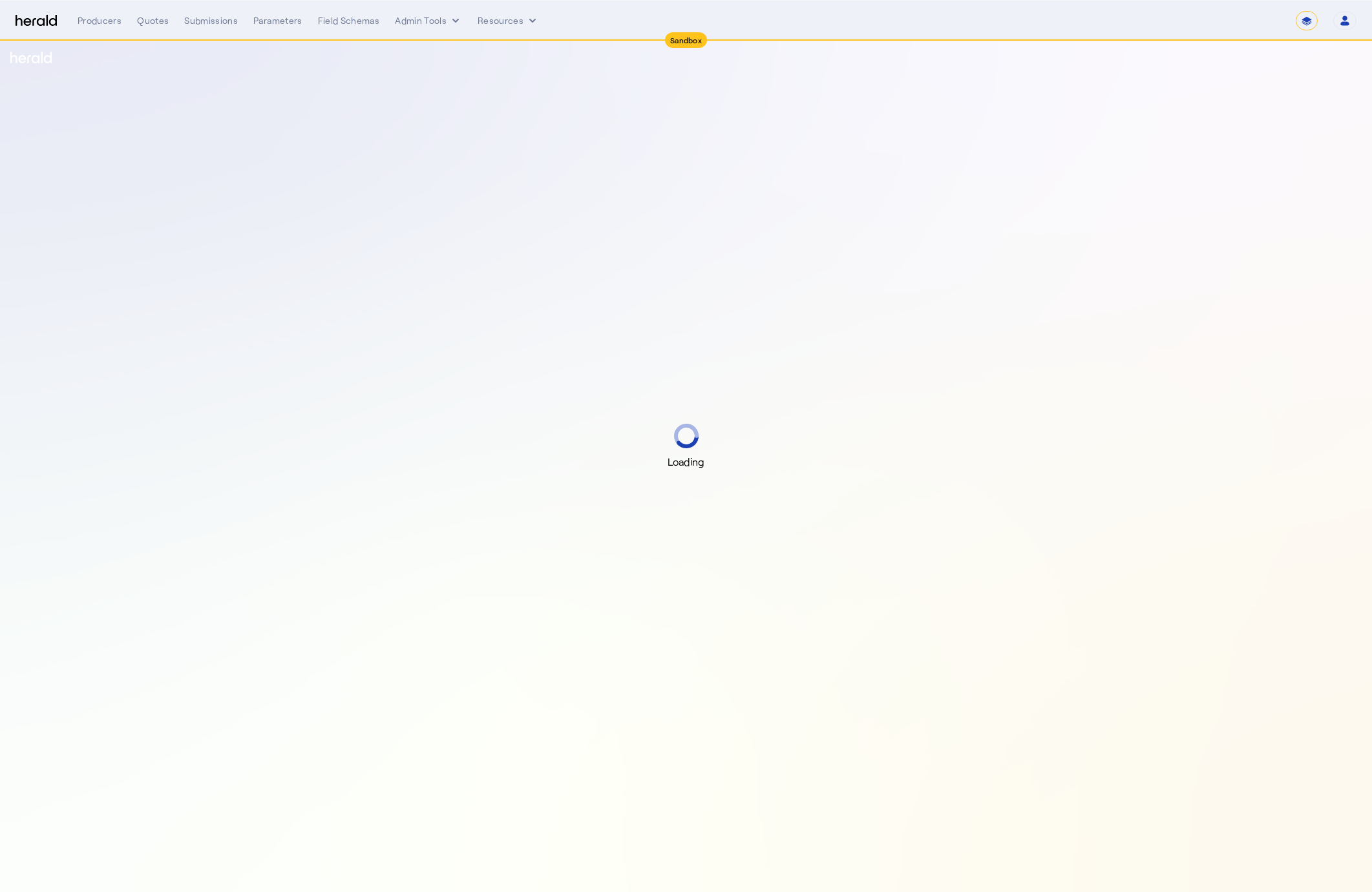
select select "*******"
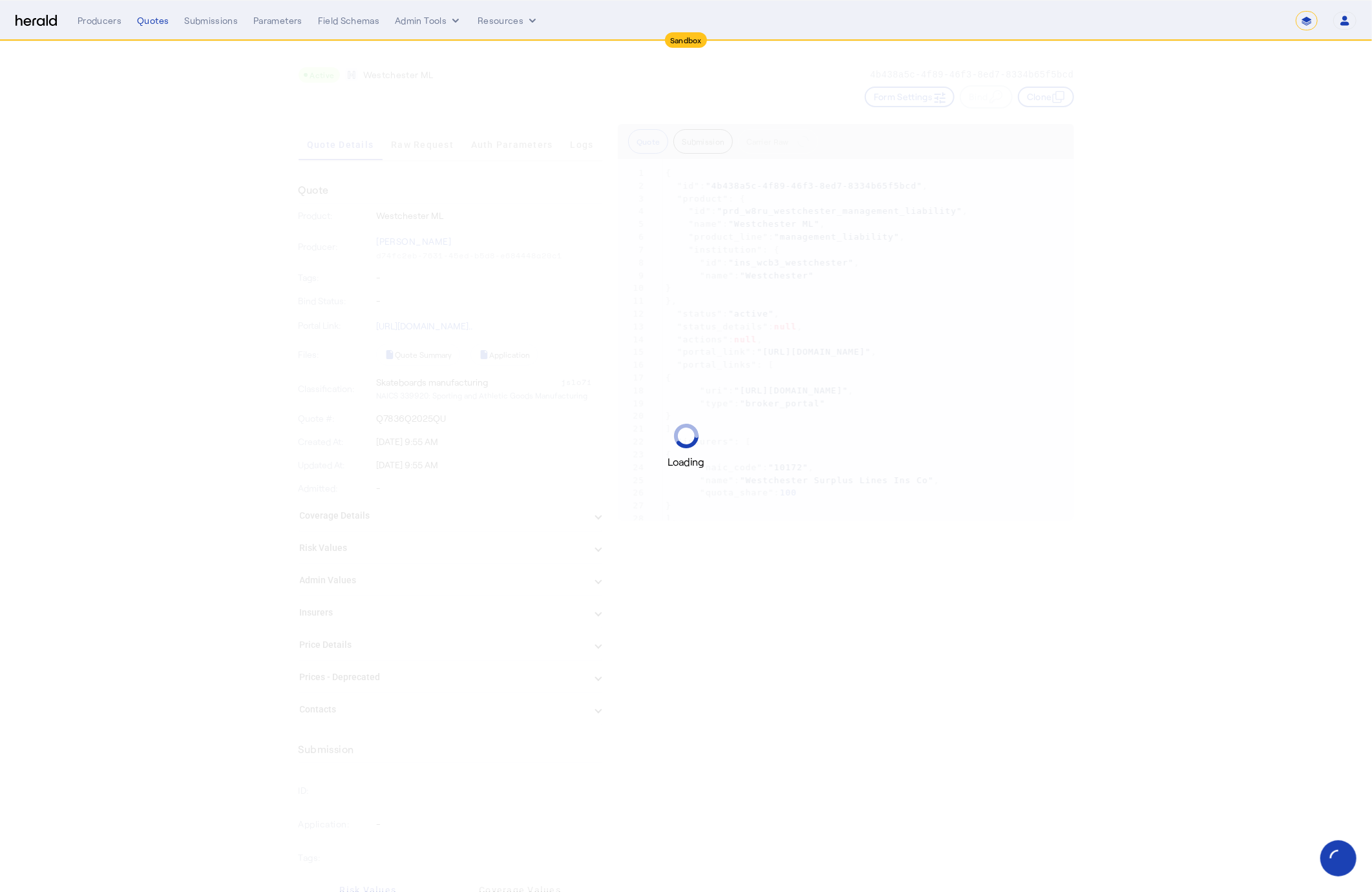
click at [30, 17] on img at bounding box center [36, 21] width 41 height 12
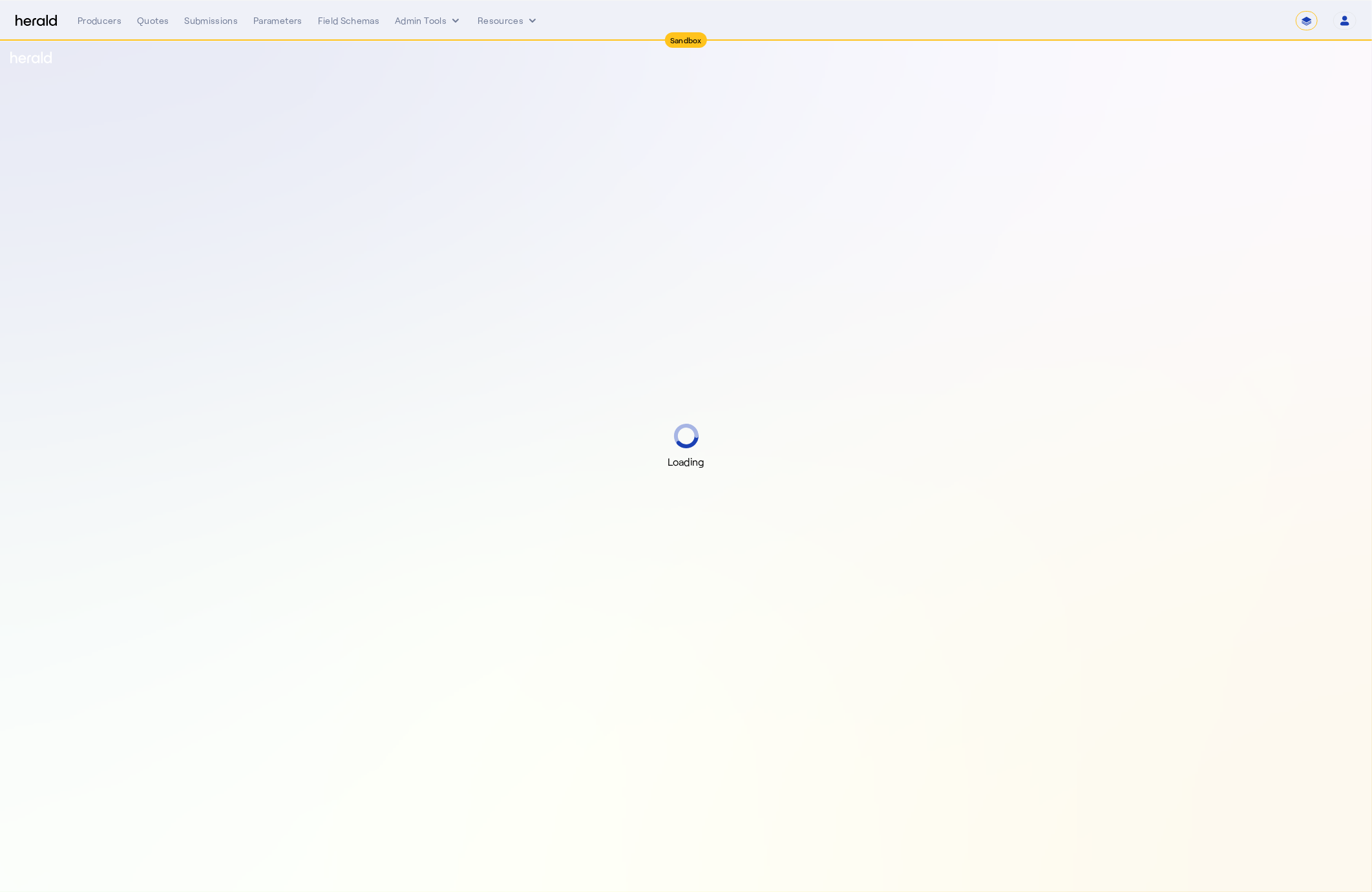
click at [31, 25] on img at bounding box center [36, 21] width 41 height 12
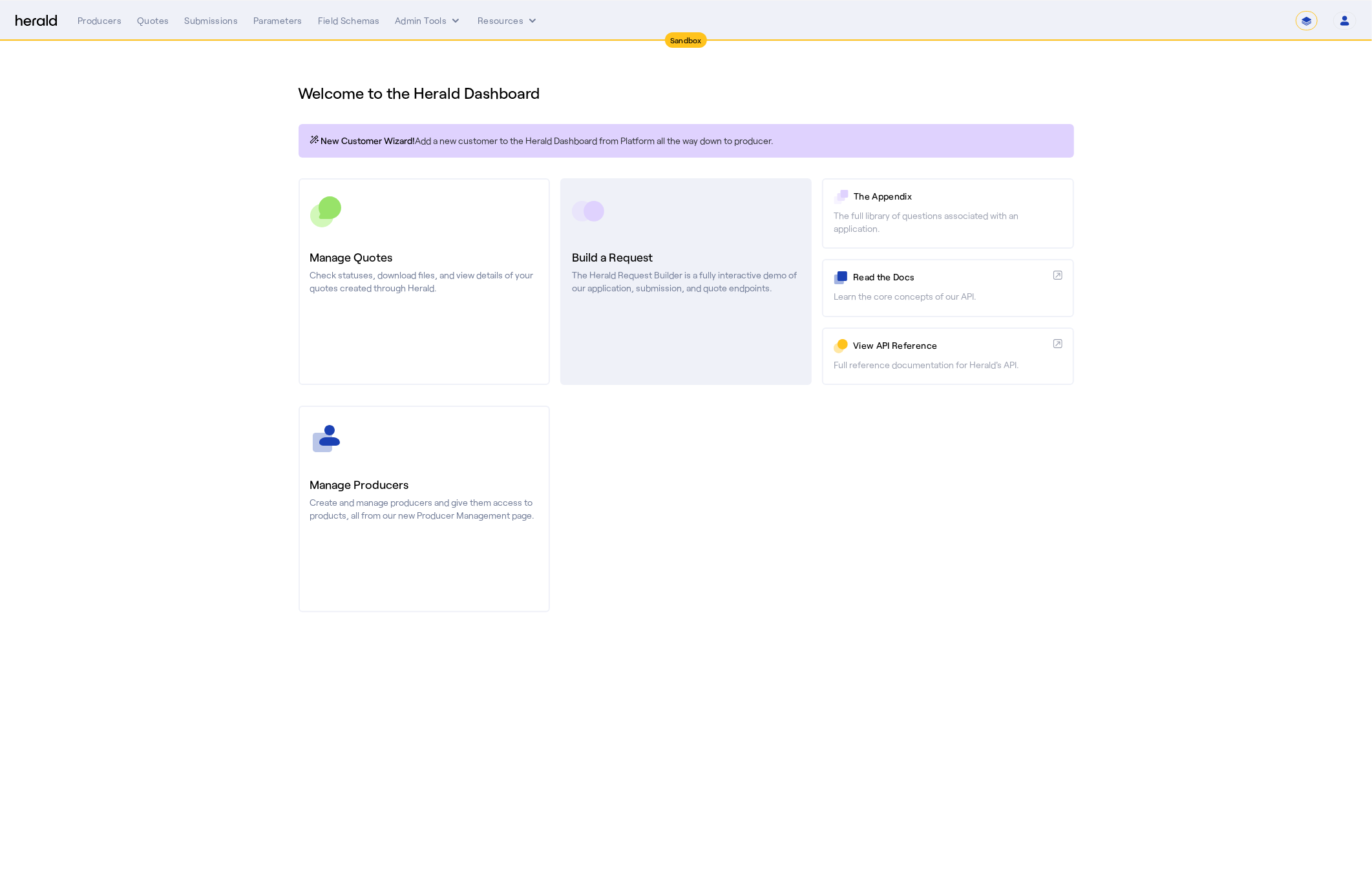
click at [625, 253] on h3 "Build a Request" at bounding box center [686, 257] width 228 height 18
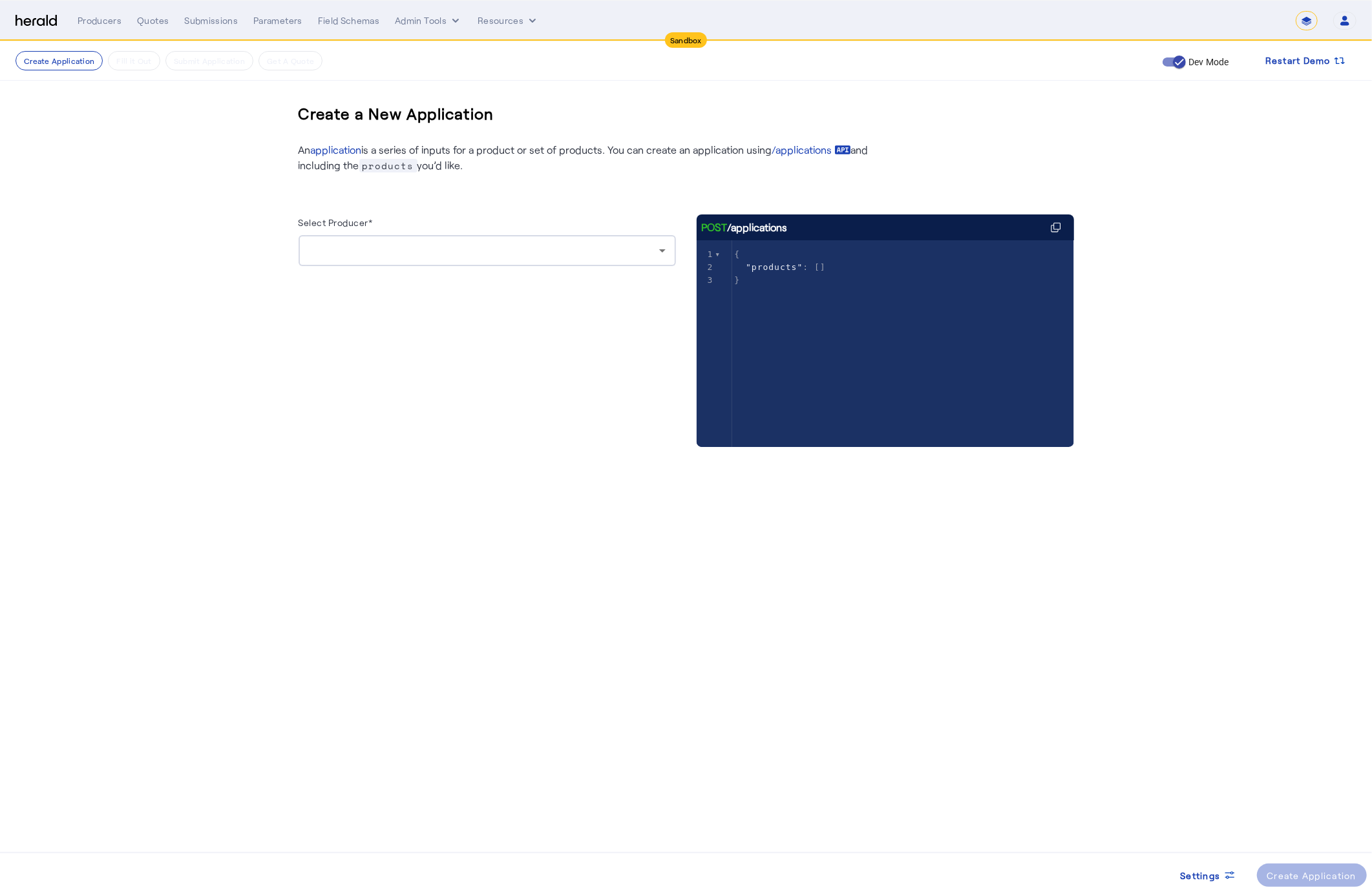
click at [358, 245] on div at bounding box center [484, 250] width 351 height 16
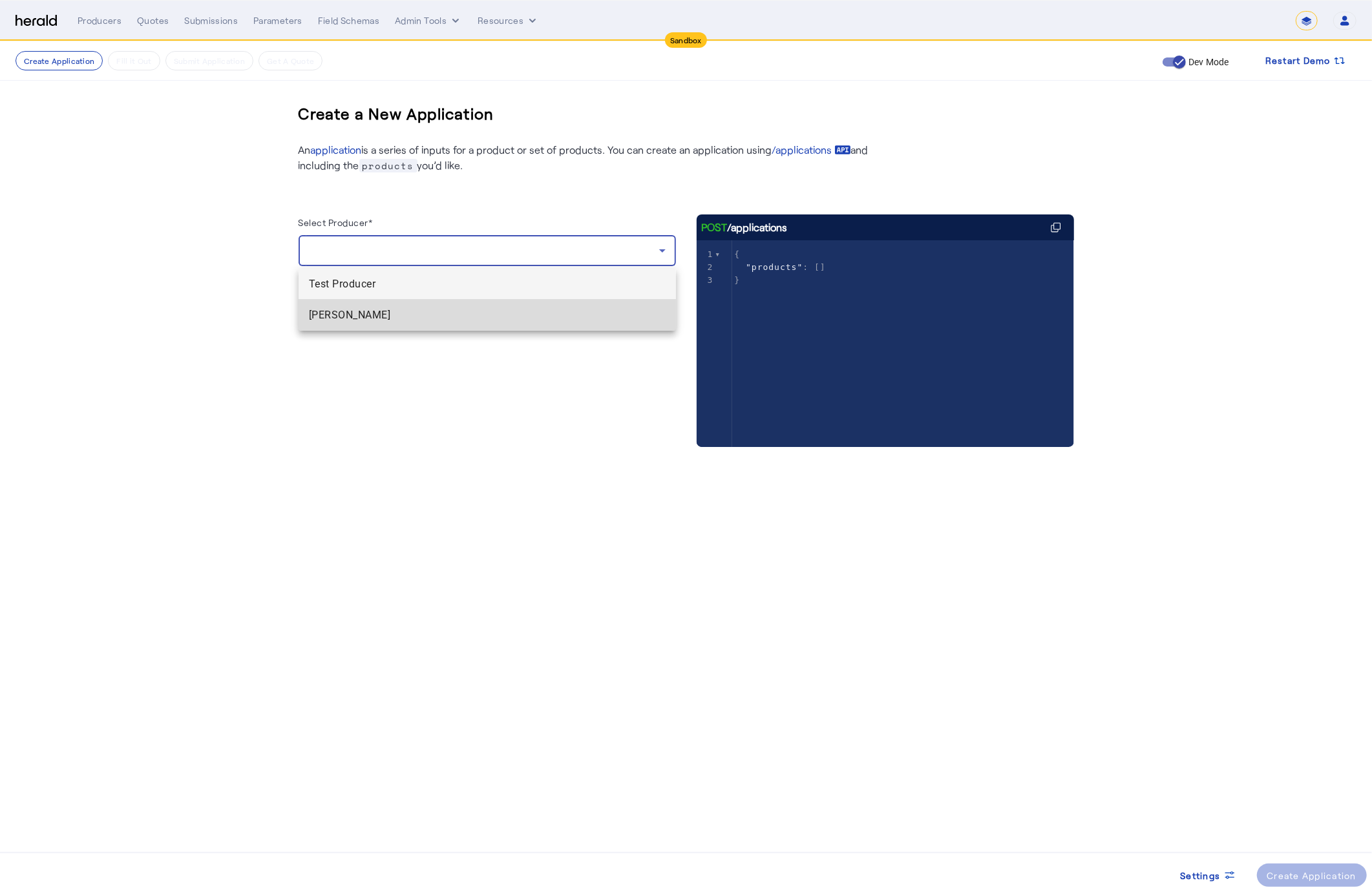
click at [383, 311] on span "[PERSON_NAME]" at bounding box center [487, 315] width 357 height 16
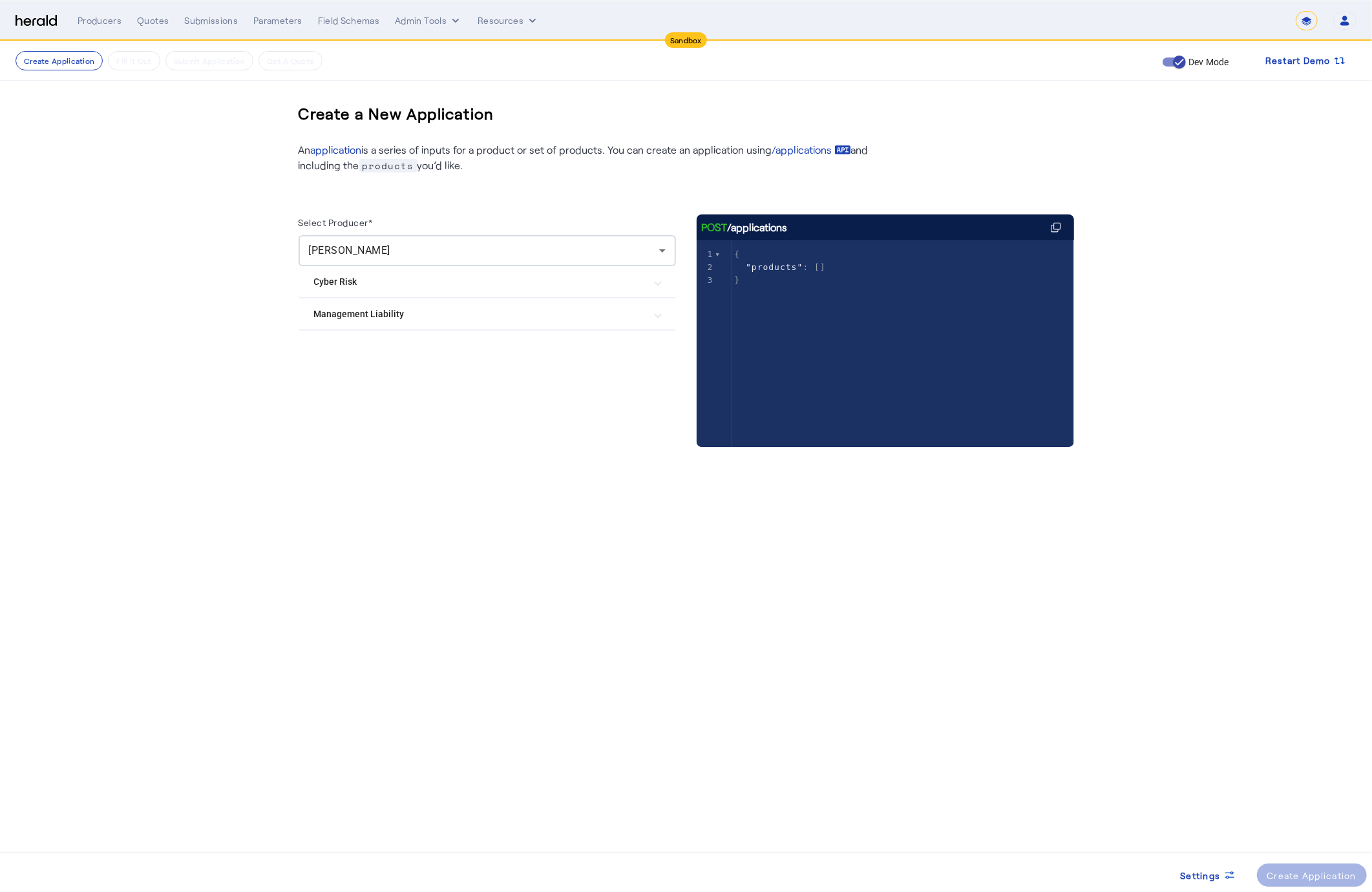
click at [330, 271] on mat-expansion-panel-header "Cyber Risk" at bounding box center [488, 281] width 378 height 31
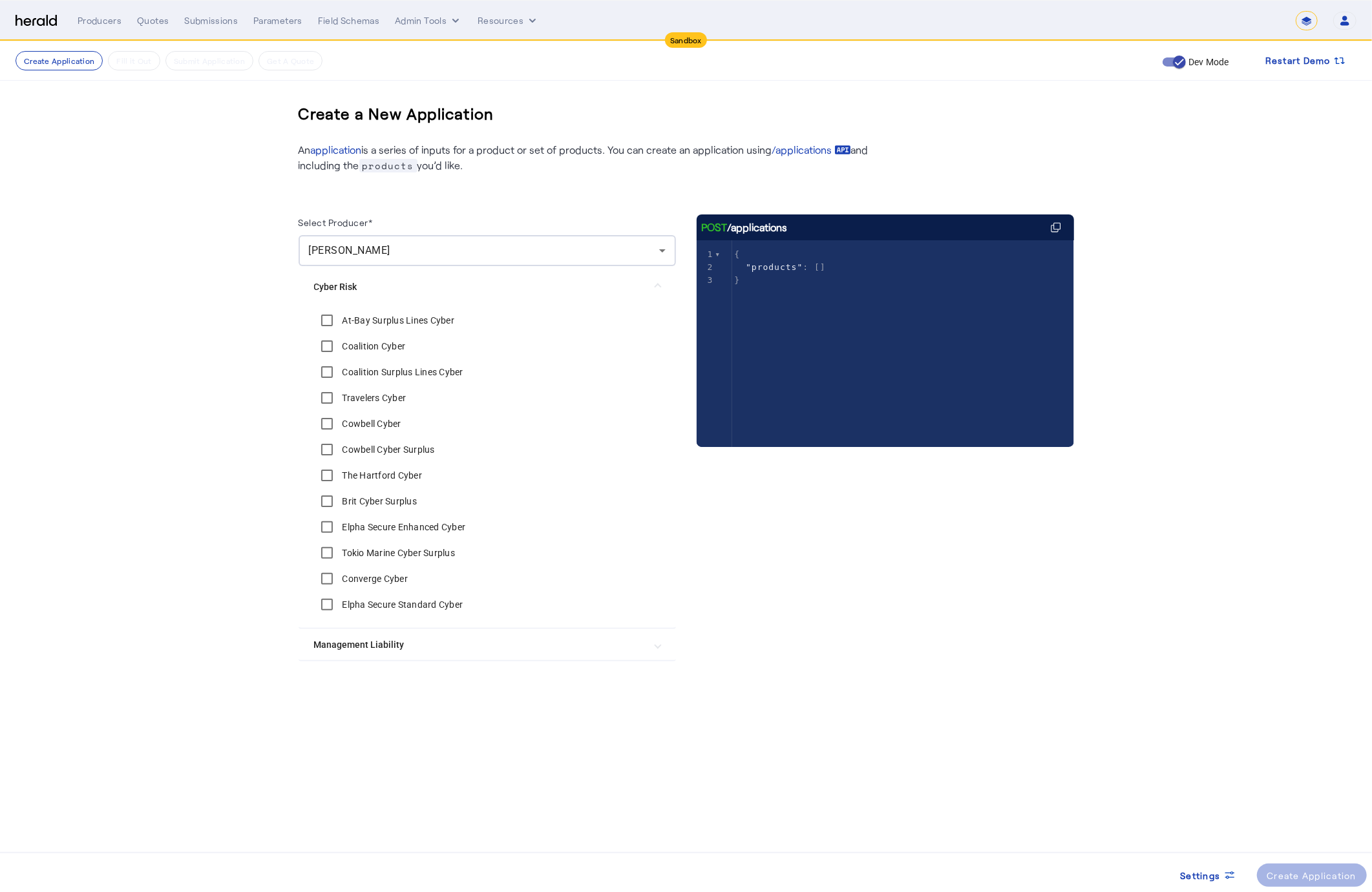
click at [342, 315] on label "At-Bay Surplus Lines Cyber" at bounding box center [397, 321] width 115 height 13
drag, startPoint x: 347, startPoint y: 350, endPoint x: 470, endPoint y: 652, distance: 326.1
click at [347, 350] on label "Coalition Cyber" at bounding box center [373, 346] width 66 height 13
drag, startPoint x: 391, startPoint y: 644, endPoint x: 362, endPoint y: 663, distance: 34.7
click at [390, 644] on Liability "Management Liability" at bounding box center [480, 645] width 331 height 14
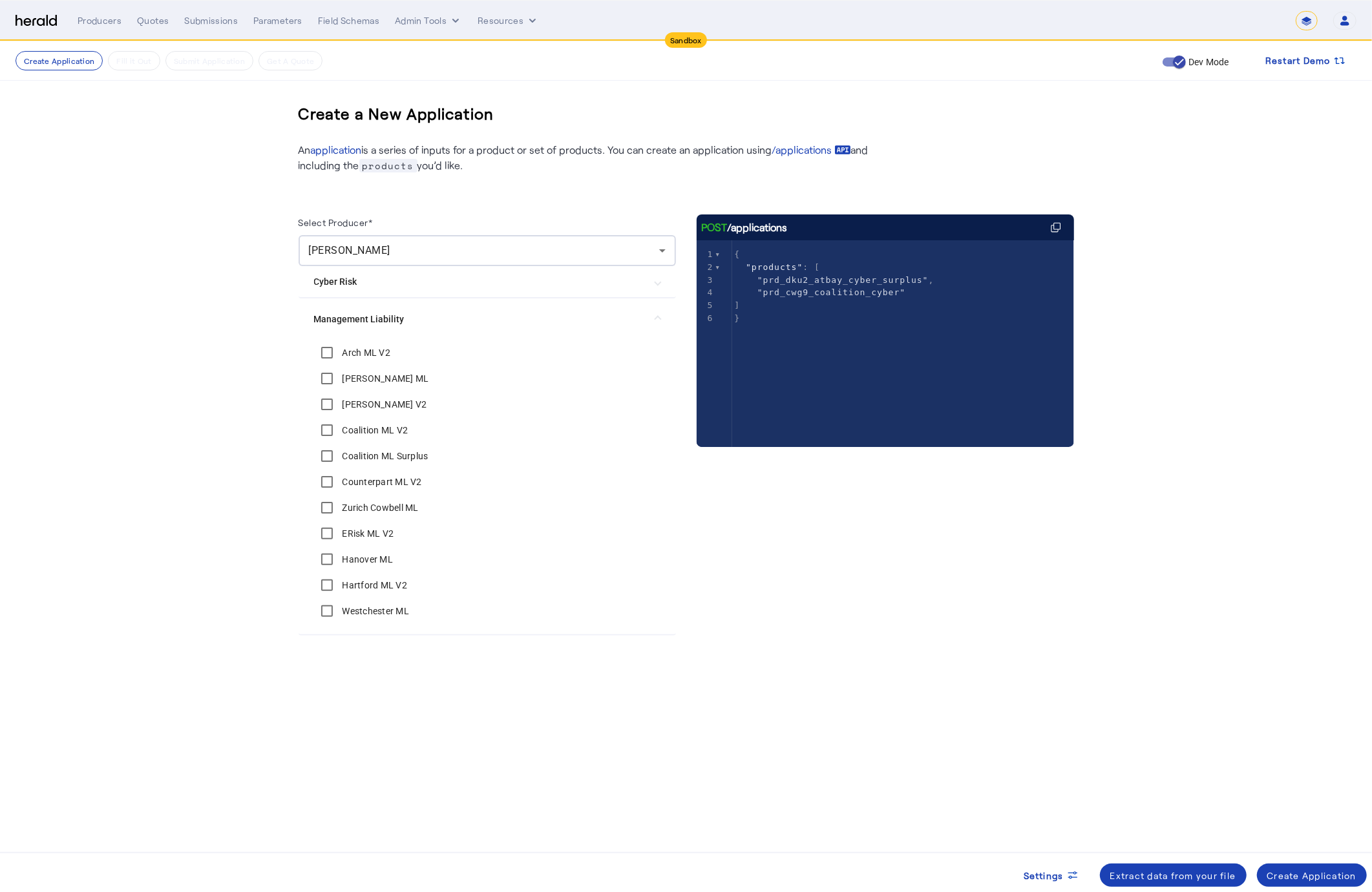
click at [348, 592] on div "Hartford ML V2" at bounding box center [361, 585] width 94 height 25
drag, startPoint x: 351, startPoint y: 587, endPoint x: 795, endPoint y: 622, distance: 445.4
click at [351, 587] on label "Hartford ML V2" at bounding box center [374, 585] width 68 height 13
click at [1322, 873] on div "Create Application" at bounding box center [1312, 876] width 89 height 14
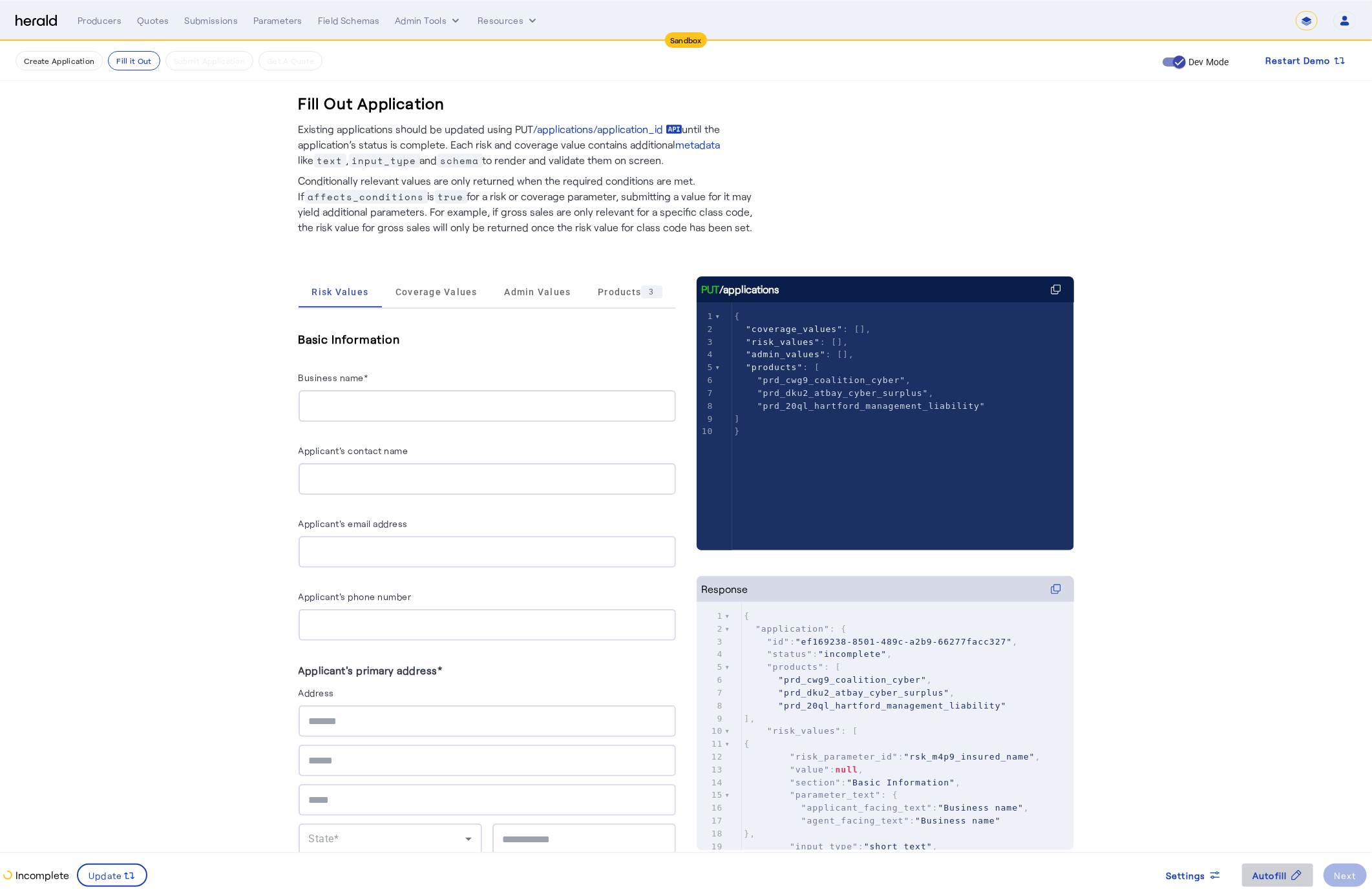
click at [1263, 876] on span "Autofill" at bounding box center [1270, 876] width 35 height 14
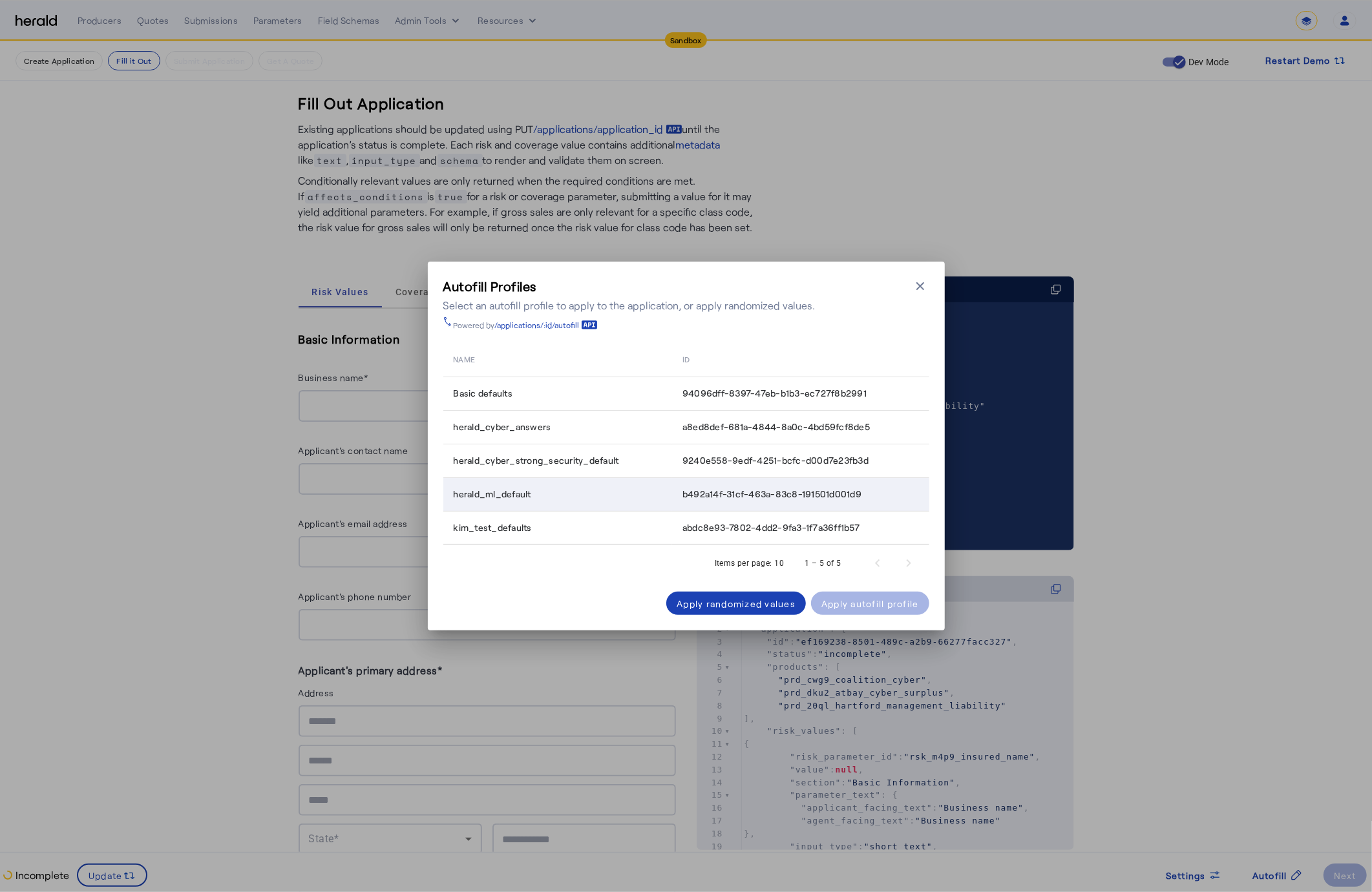
click at [530, 496] on span "herald_ml_default" at bounding box center [493, 494] width 77 height 13
drag, startPoint x: 888, startPoint y: 490, endPoint x: 441, endPoint y: 487, distance: 447.0
click at [443, 487] on tr "herald_ml_default b492a14f-31cf-463a-83c8-191501d001d9" at bounding box center [686, 494] width 486 height 34
copy tr "herald_ml_default b492a14f-31cf-463a-83c8-191501d001d9"
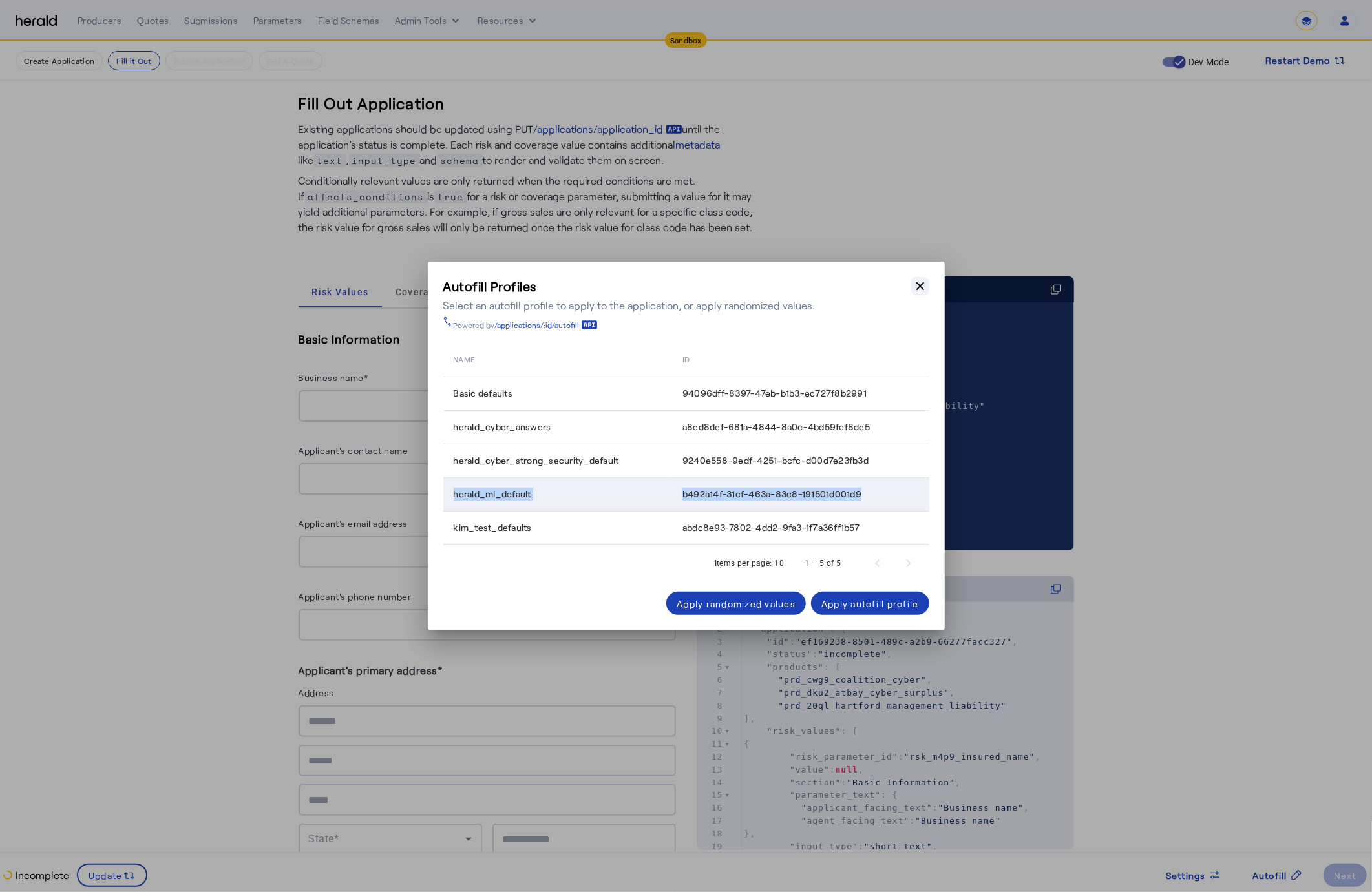
click at [925, 287] on icon "button" at bounding box center [920, 286] width 13 height 13
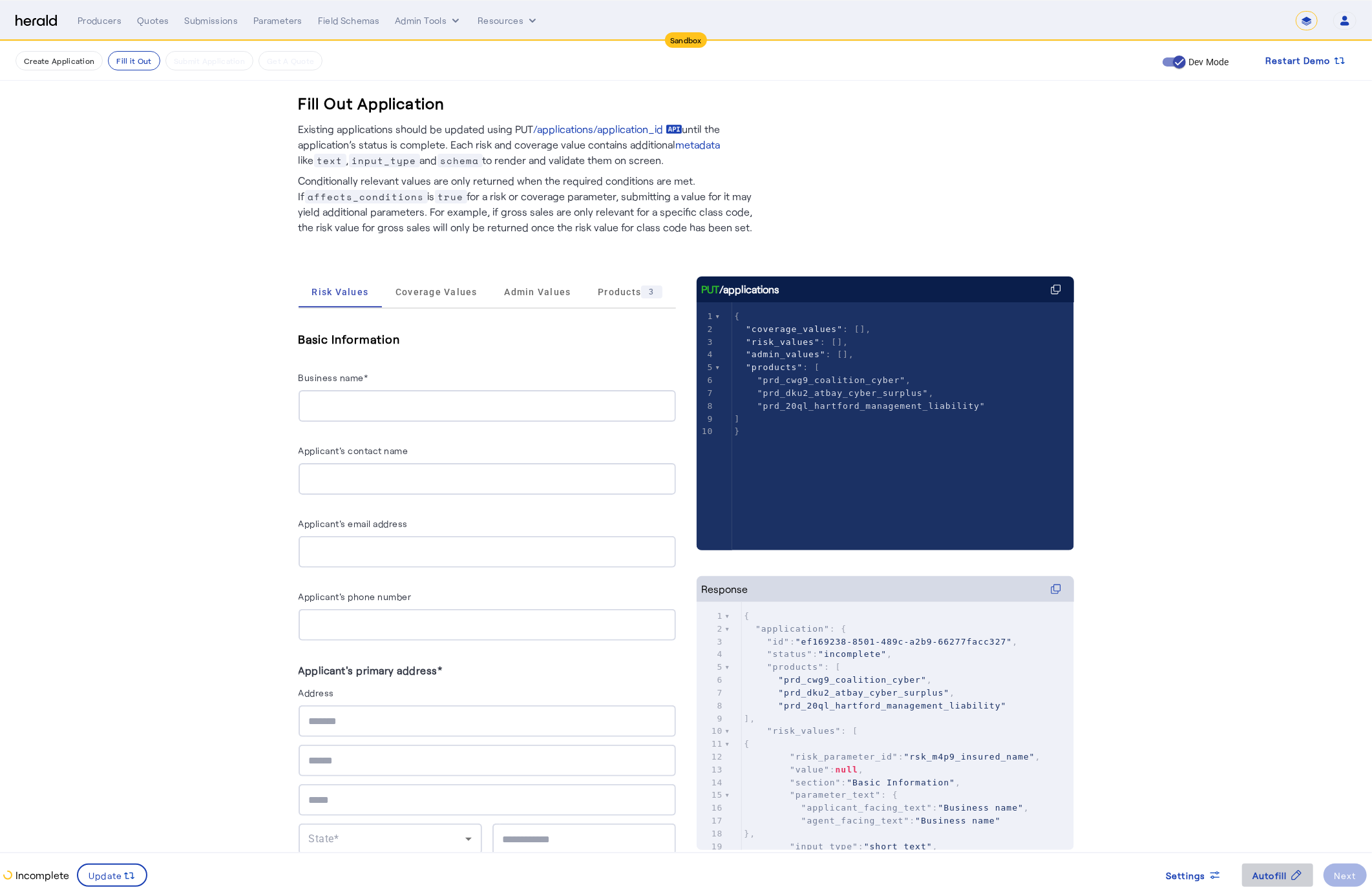
click at [1265, 874] on span "Autofill" at bounding box center [1270, 876] width 35 height 14
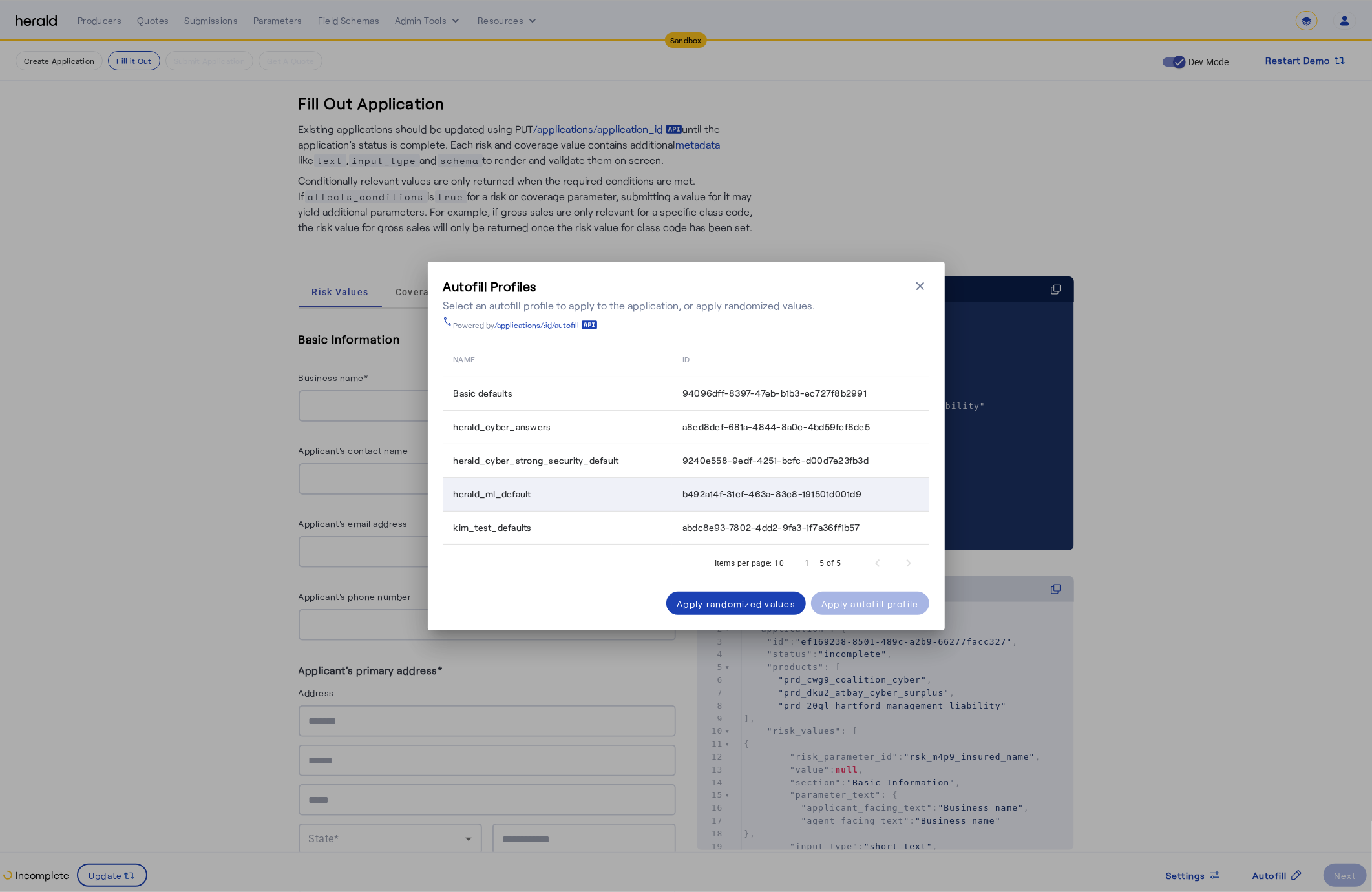
click at [740, 492] on span "b492a14f-31cf-463a-83c8-191501d001d9" at bounding box center [772, 494] width 179 height 13
copy tbody "b492a14f-31cf-463a-83c8-191501d001d9"
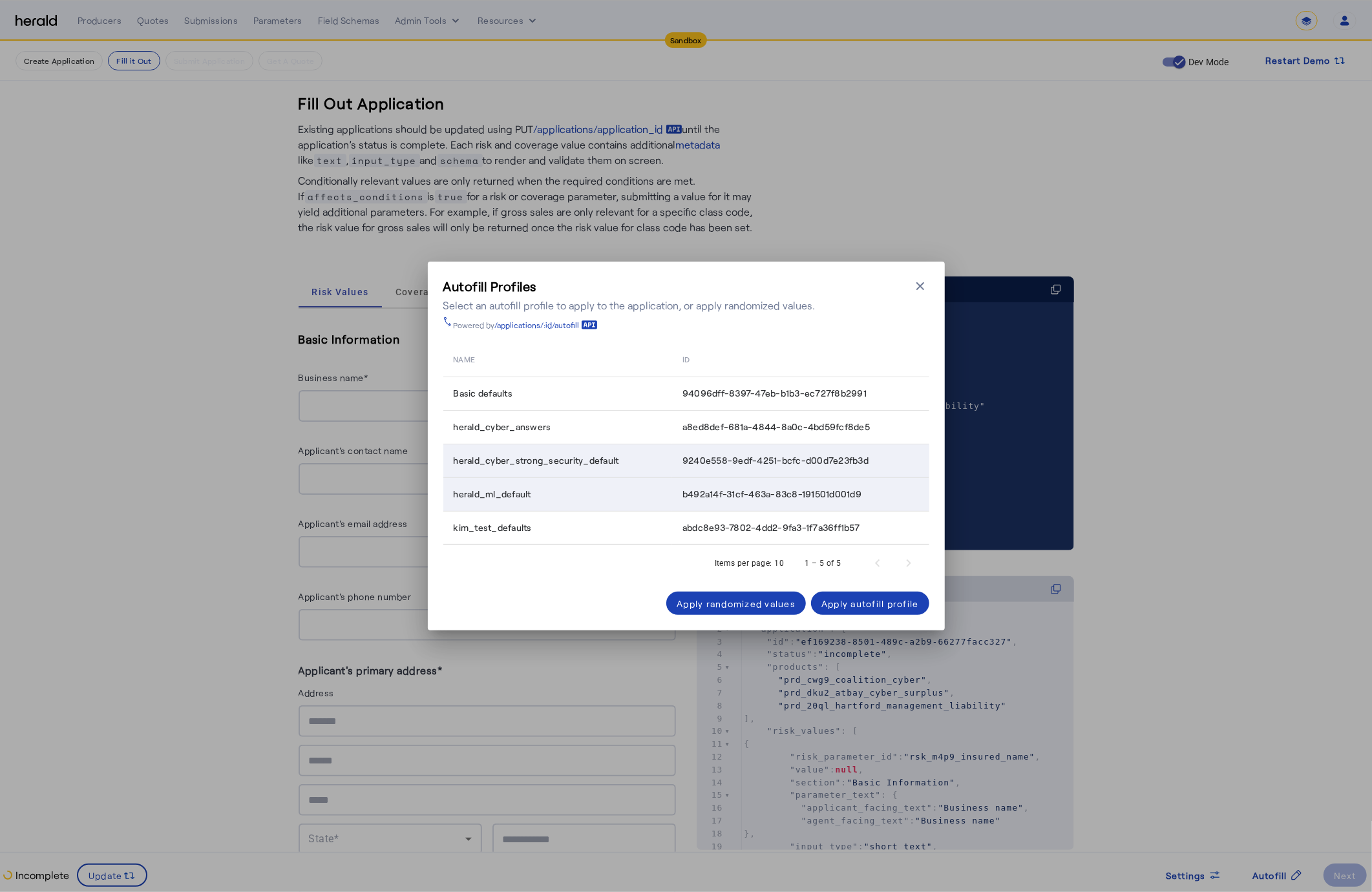
click at [740, 458] on span "9240e558-9edf-4251-bcfc-d00d7e23fb3d" at bounding box center [775, 460] width 186 height 13
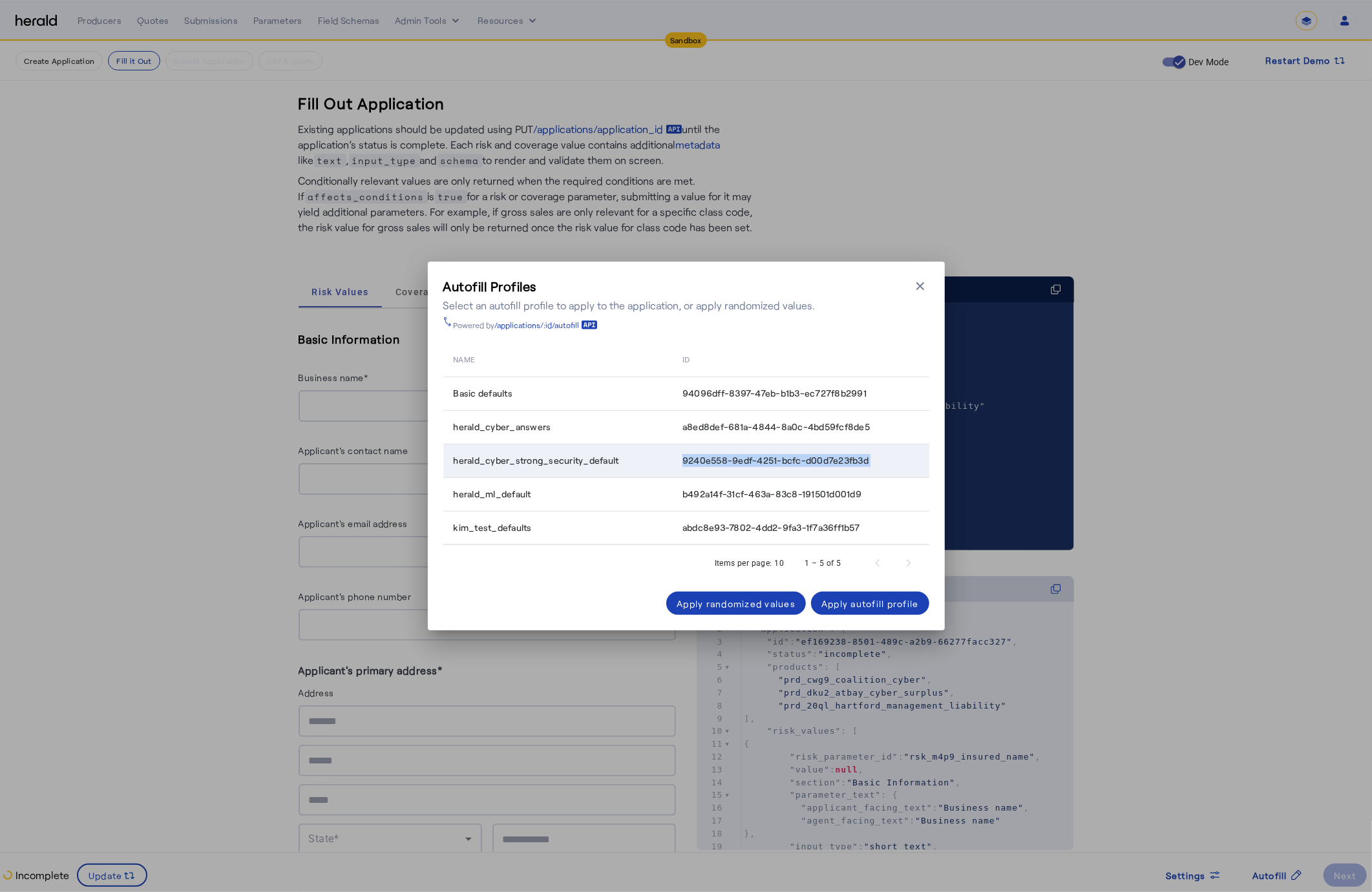
click at [740, 458] on span "9240e558-9edf-4251-bcfc-d00d7e23fb3d" at bounding box center [775, 460] width 186 height 13
copy tbody "9240e558-9edf-4251-bcfc-d00d7e23fb3d"
click at [1091, 301] on div "Autofill Profiles Select an autofill profile to apply to the application, or ap…" at bounding box center [686, 446] width 1372 height 892
click at [922, 287] on icon "button" at bounding box center [920, 286] width 7 height 7
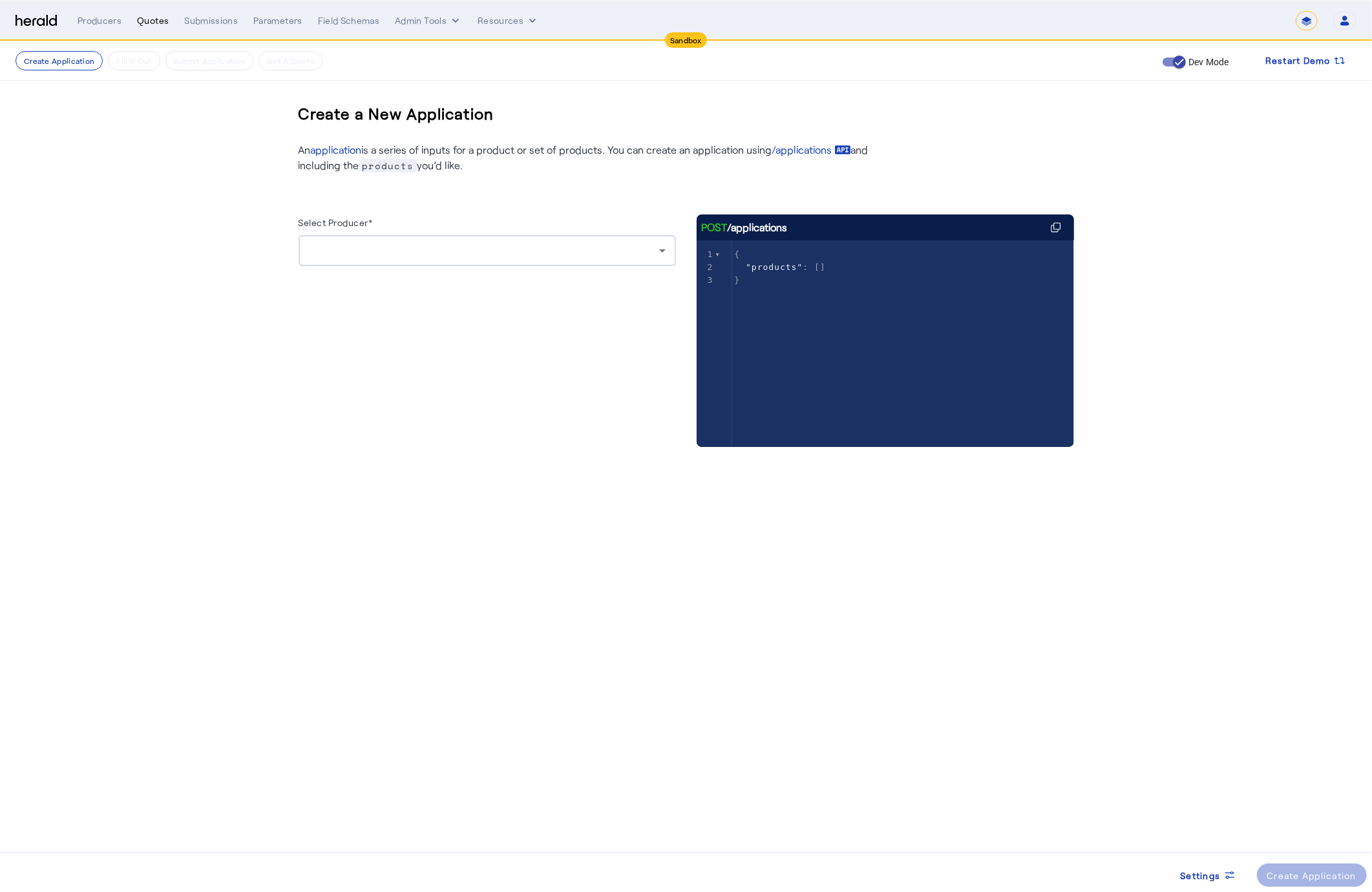
click at [149, 16] on div "Quotes" at bounding box center [153, 21] width 32 height 13
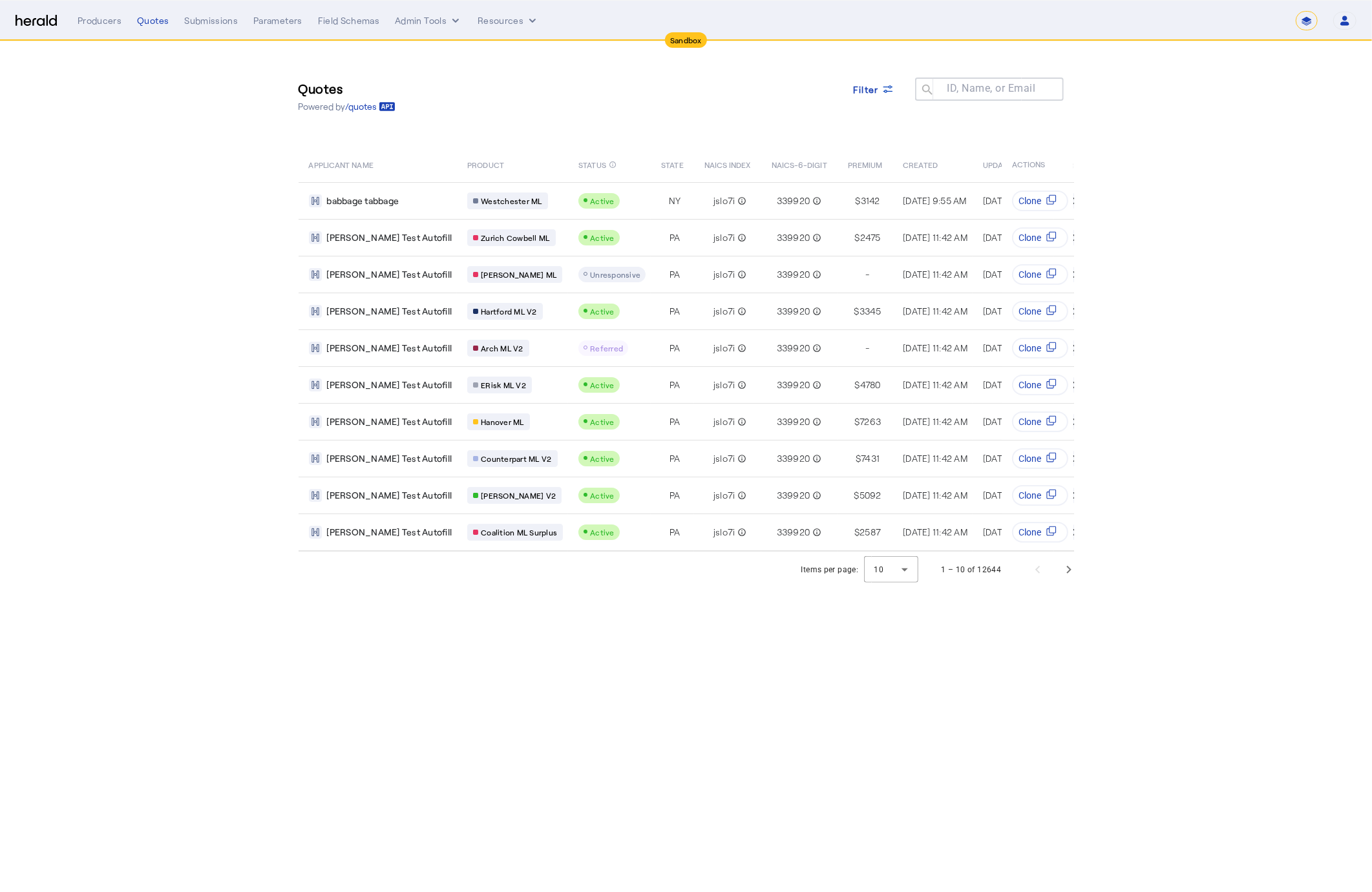
click at [1310, 16] on select "**********" at bounding box center [1306, 21] width 22 height 20
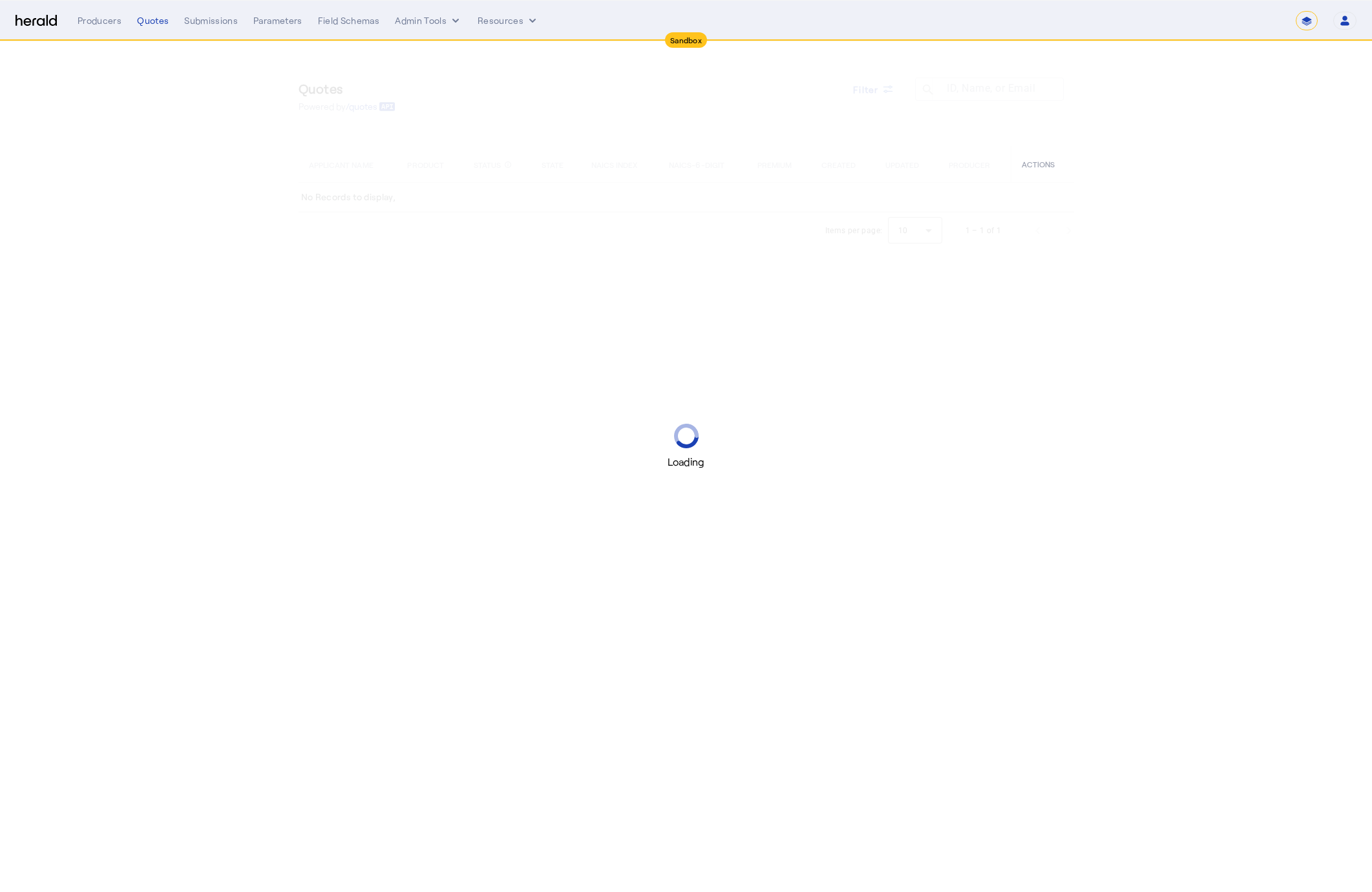
select select "*******"
click at [45, 22] on img at bounding box center [36, 21] width 41 height 12
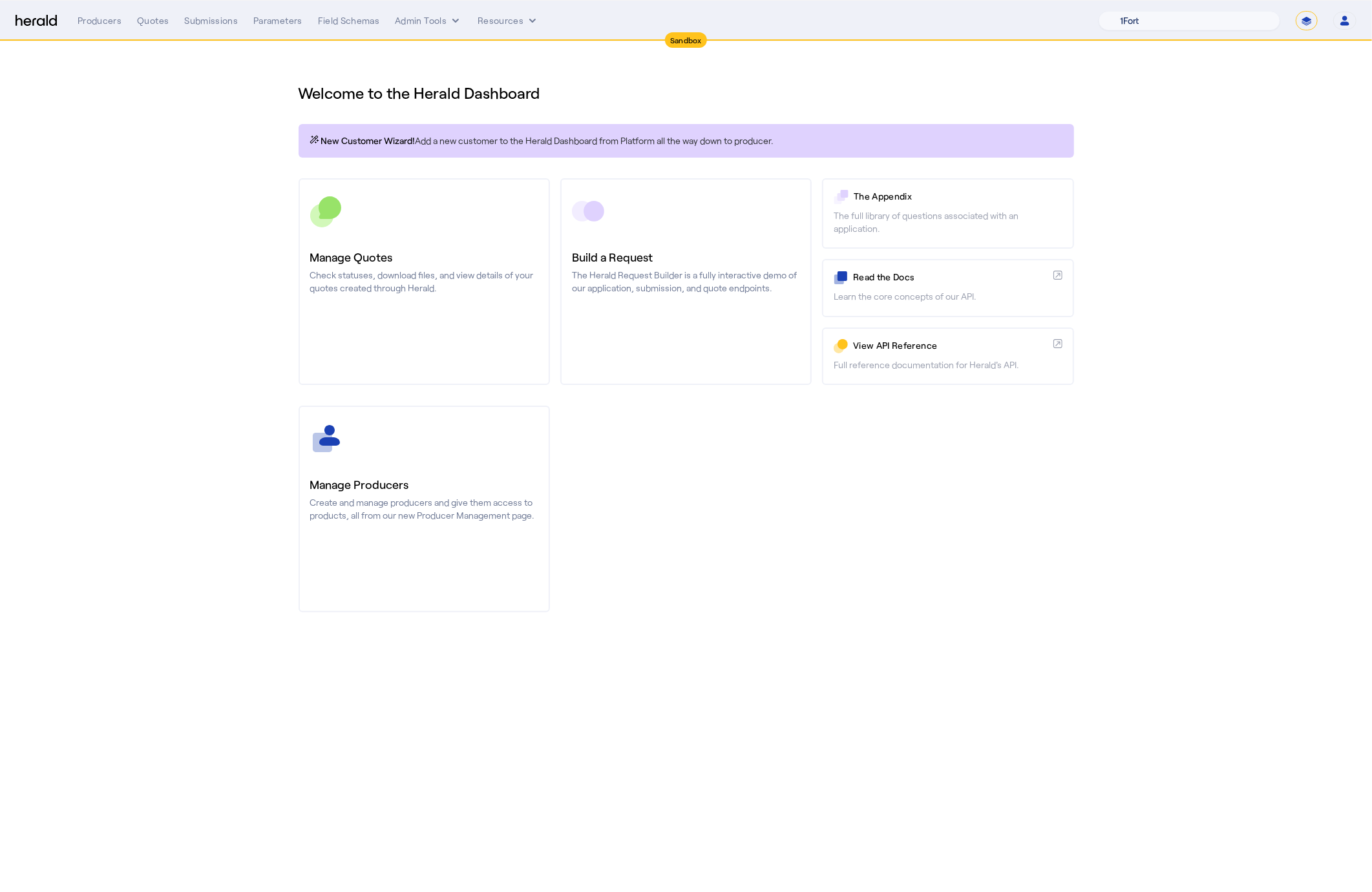
click at [1192, 22] on select "1Fort Acrisure Acturis Affinity Advisors Affinity Risk Agentero AmWins Anzen Ao…" at bounding box center [1189, 21] width 181 height 20
select select "pfm_2v8p_herald_api"
click at [1134, 11] on select "1Fort Acrisure Acturis Affinity Advisors Affinity Risk Agentero AmWins Anzen Ao…" at bounding box center [1189, 21] width 181 height 20
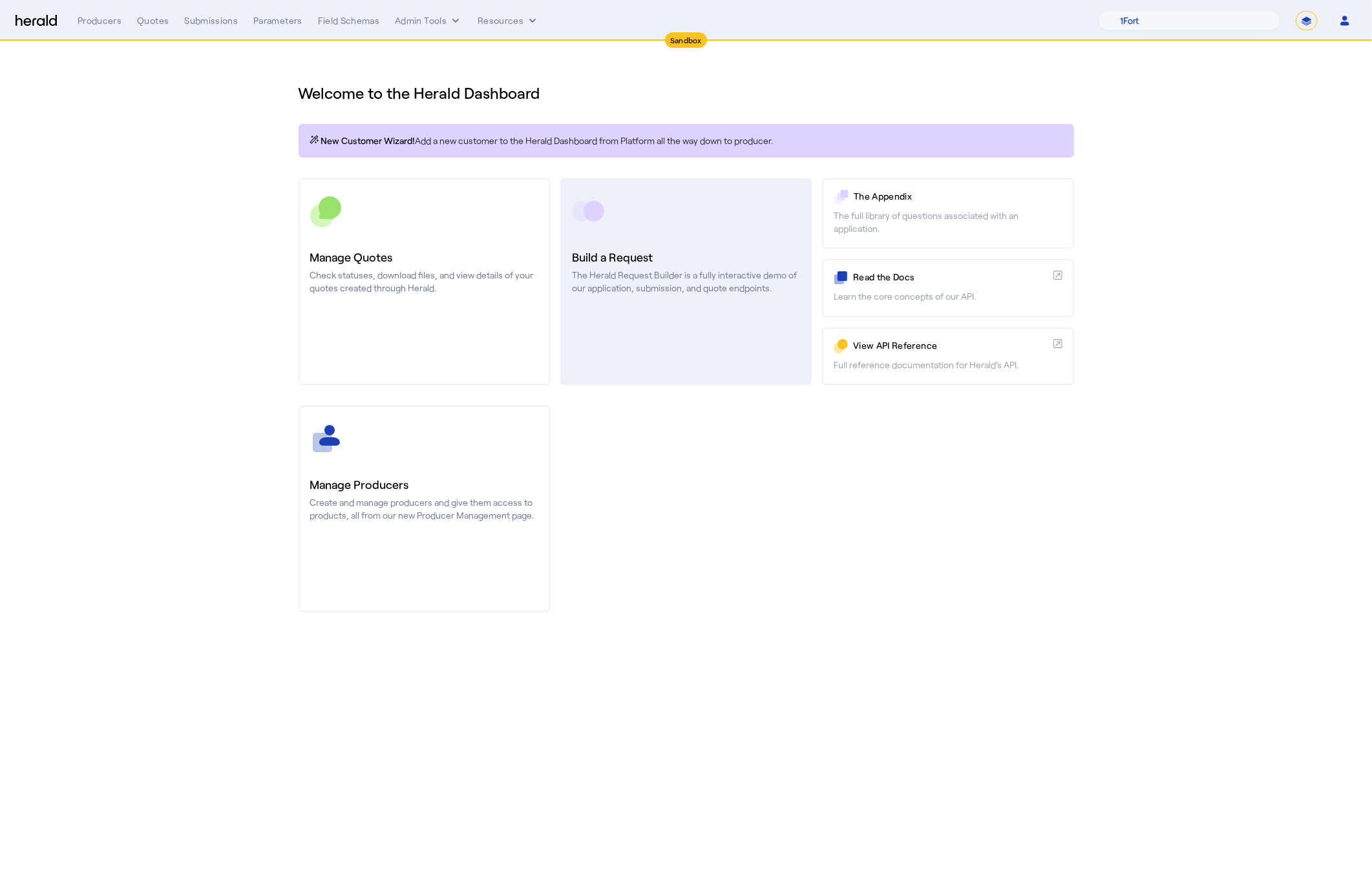
click at [711, 278] on p "The Herald Request Builder is a fully interactive demo of our application, subm…" at bounding box center [686, 281] width 228 height 25
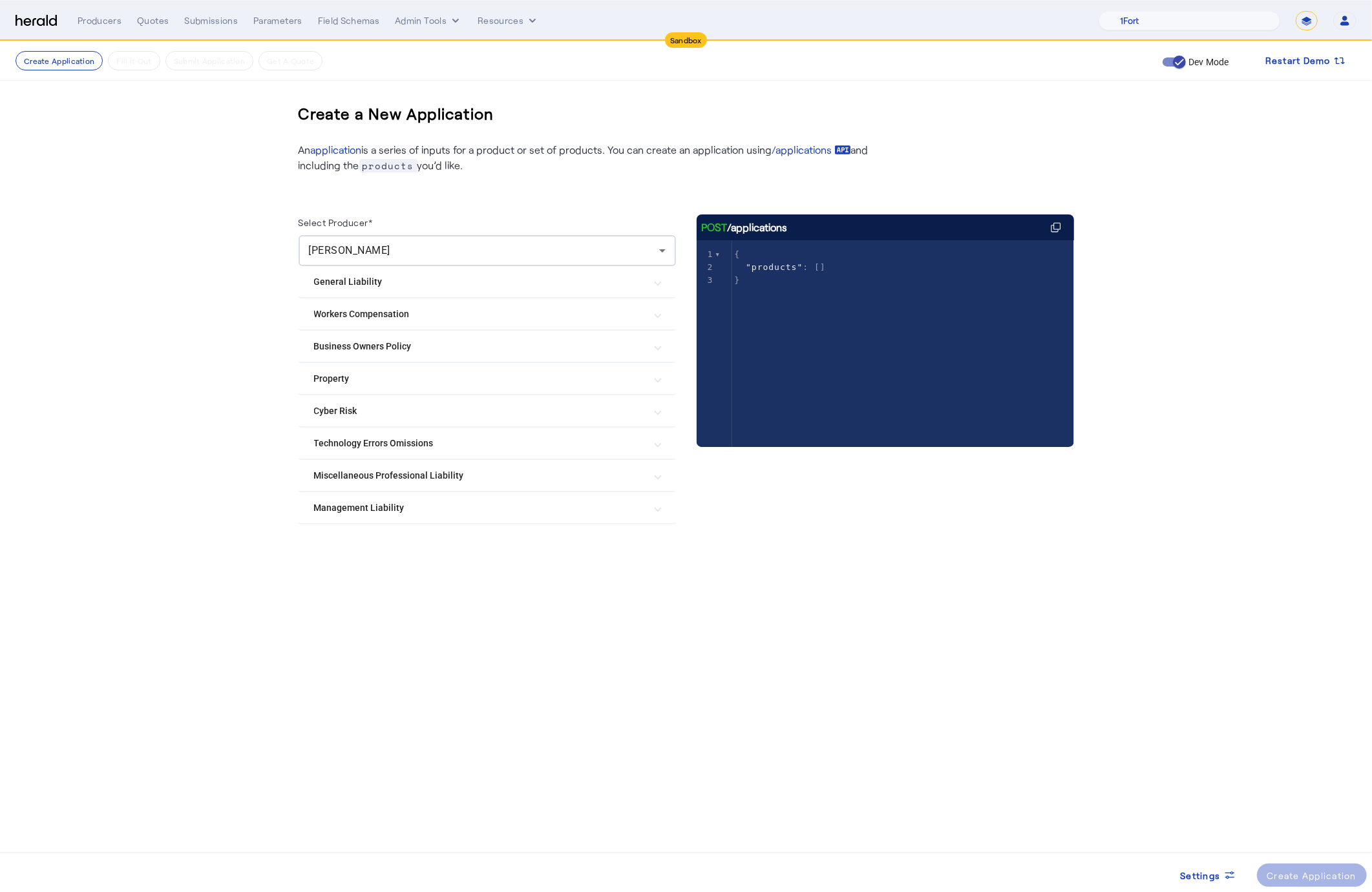
click at [436, 405] on Risk "Cyber Risk" at bounding box center [480, 411] width 331 height 14
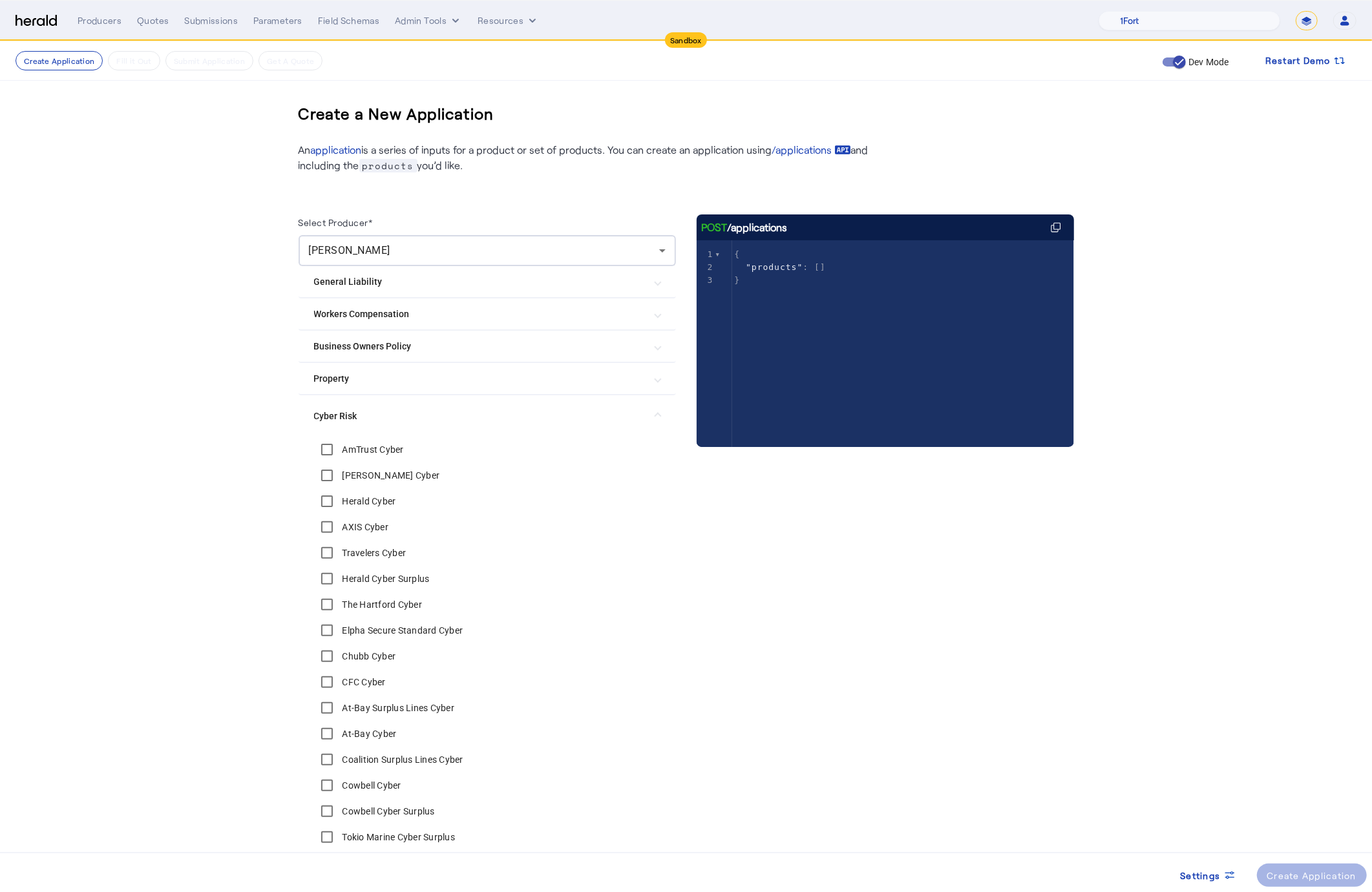
click at [371, 451] on label "AmTrust Cyber" at bounding box center [372, 450] width 64 height 13
drag, startPoint x: 383, startPoint y: 475, endPoint x: 418, endPoint y: 497, distance: 41.3
click at [383, 475] on label "Beazley Cyber" at bounding box center [390, 476] width 100 height 13
click at [1303, 874] on div "Create Application" at bounding box center [1312, 876] width 89 height 14
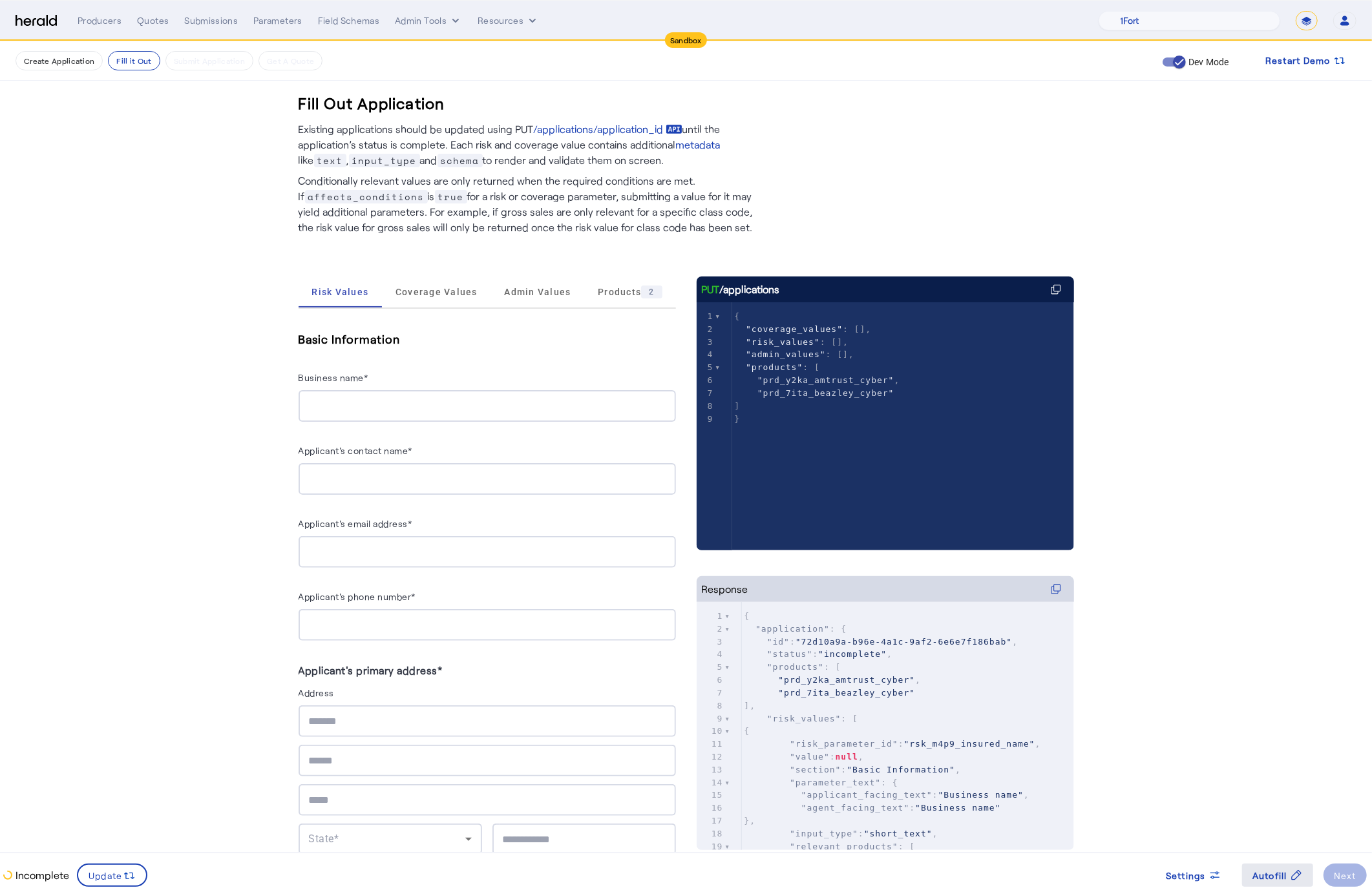
click at [1278, 876] on span "Autofill" at bounding box center [1270, 876] width 35 height 14
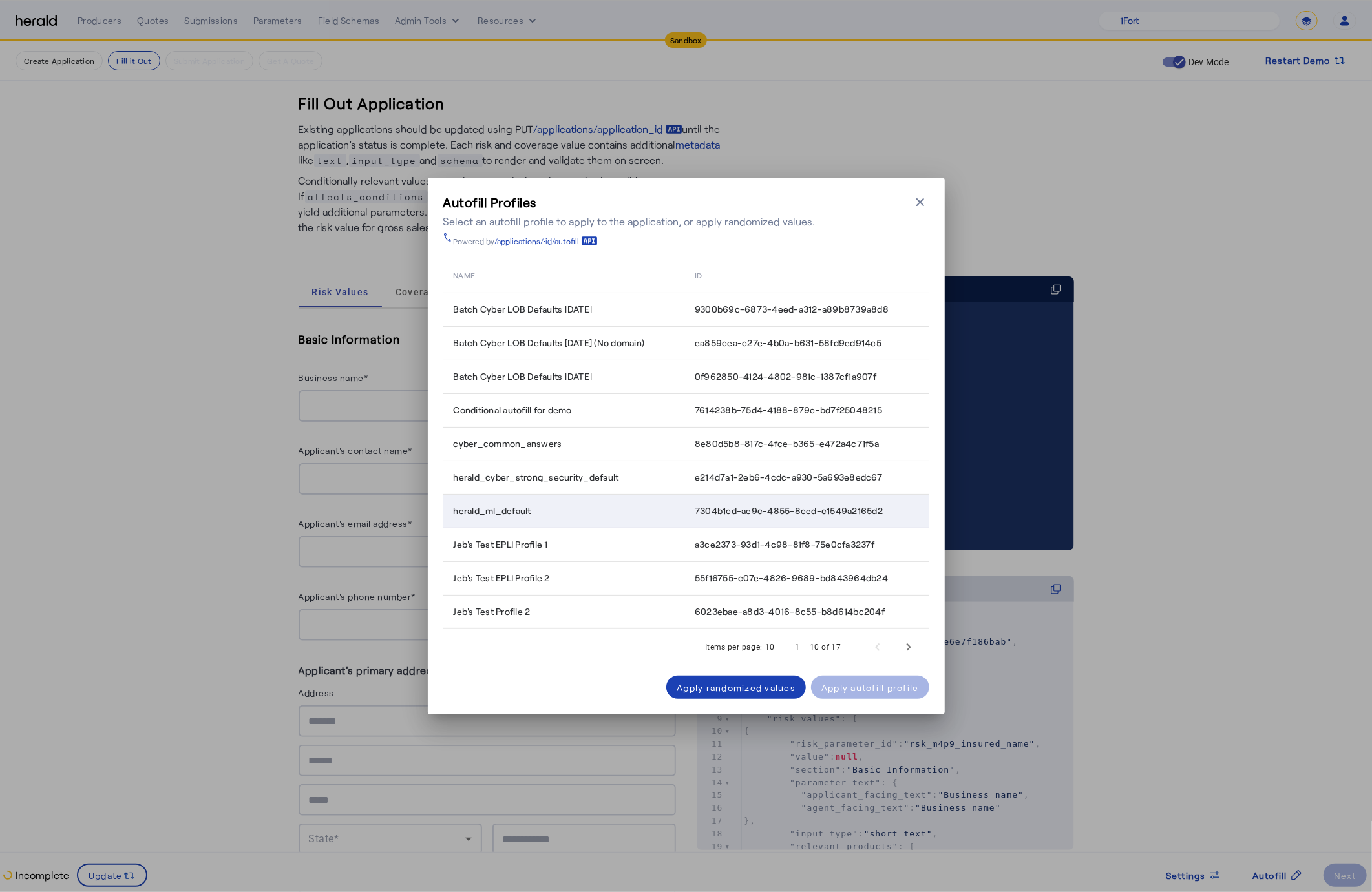
click at [778, 509] on span "7304b1cd-ae9c-4855-8ced-c1549a2165d2" at bounding box center [788, 511] width 188 height 13
click at [776, 509] on span "7304b1cd-ae9c-4855-8ced-c1549a2165d2" at bounding box center [788, 511] width 188 height 13
click at [775, 509] on span "7304b1cd-ae9c-4855-8ced-c1549a2165d2" at bounding box center [788, 511] width 188 height 13
click at [774, 509] on span "7304b1cd-ae9c-4855-8ced-c1549a2165d2" at bounding box center [788, 511] width 188 height 13
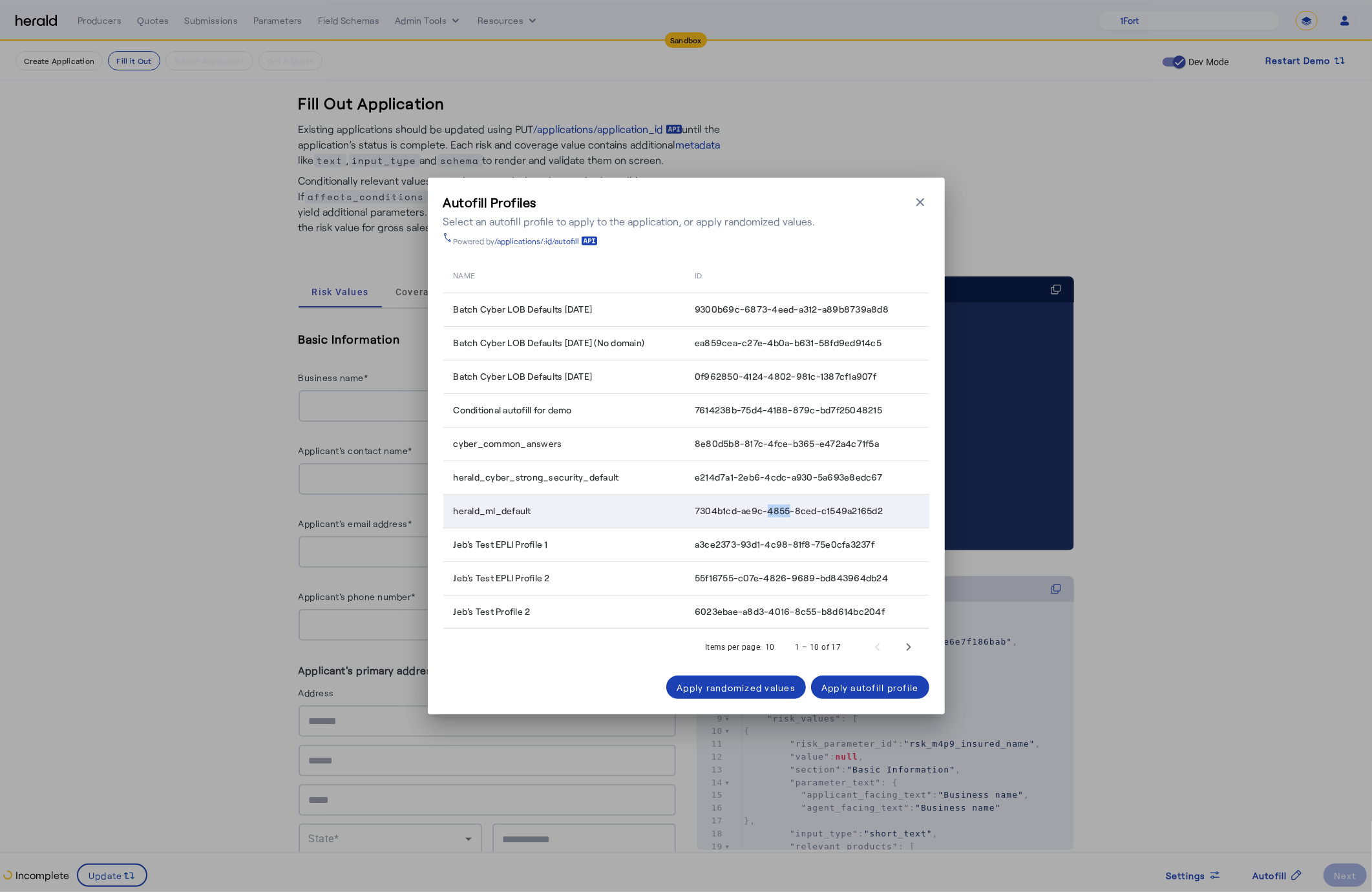
drag, startPoint x: 774, startPoint y: 509, endPoint x: 767, endPoint y: 507, distance: 7.3
click at [773, 509] on span "7304b1cd-ae9c-4855-8ced-c1549a2165d2" at bounding box center [788, 511] width 188 height 13
click at [767, 507] on span "7304b1cd-ae9c-4855-8ced-c1549a2165d2" at bounding box center [788, 511] width 188 height 13
drag, startPoint x: 694, startPoint y: 511, endPoint x: 895, endPoint y: 510, distance: 201.0
click at [895, 510] on td "7304b1cd-ae9c-4855-8ced-c1549a2165d2" at bounding box center [807, 510] width 245 height 34
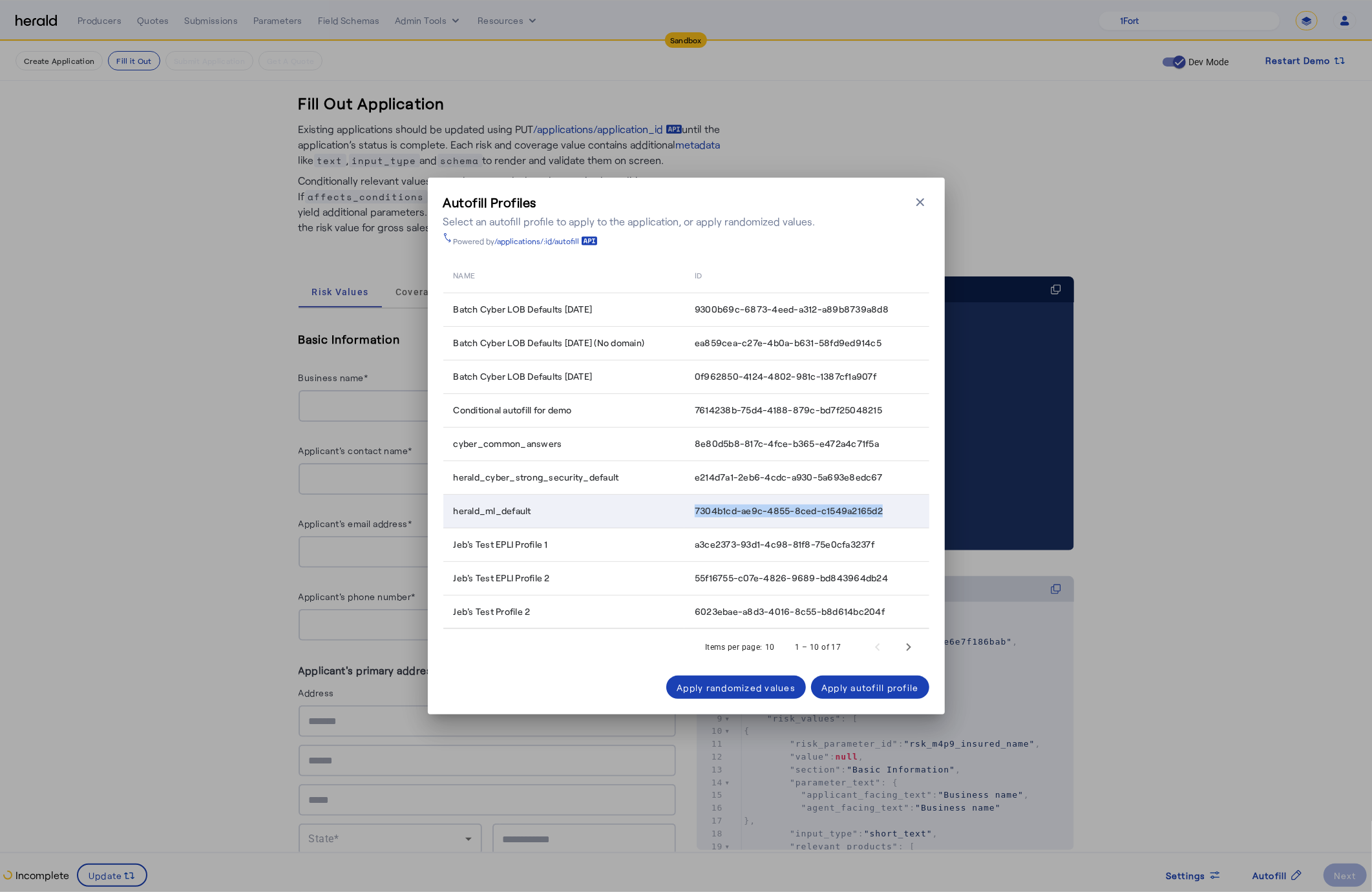
copy span "7304b1cd-ae9c-4855-8ced-c1549a2165d2"
click at [636, 475] on div "herald_cyber_strong_security_default" at bounding box center [567, 478] width 227 height 13
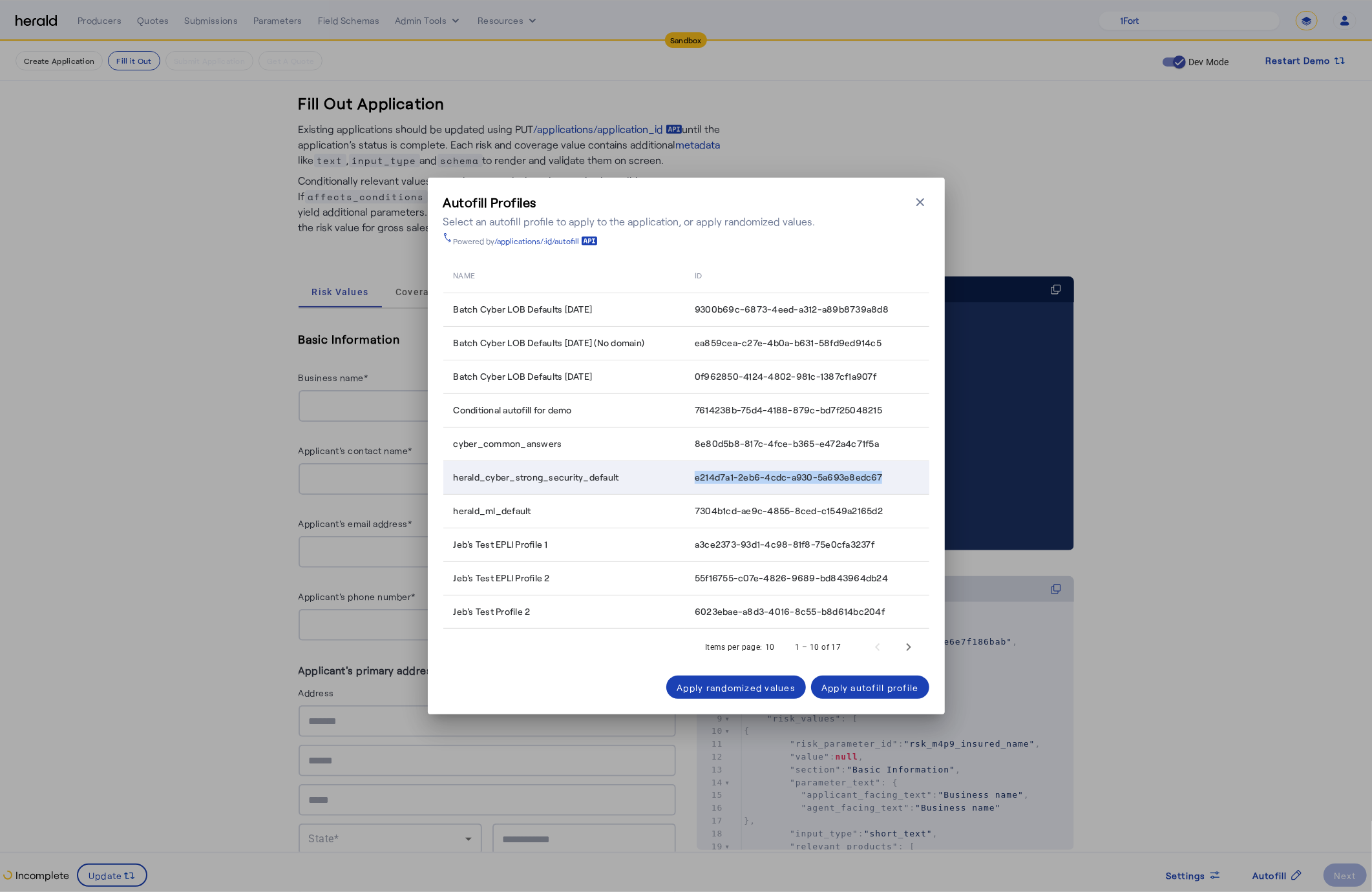
drag, startPoint x: 688, startPoint y: 474, endPoint x: 892, endPoint y: 481, distance: 204.1
click at [892, 481] on td "e214d7a1-2eb6-4cdc-a930-5a693e8edc67" at bounding box center [807, 477] width 245 height 34
copy span "e214d7a1-2eb6-4cdc-a930-5a693e8edc67"
click at [930, 202] on div "Autofill Profiles Select an autofill profile to apply to the application, or ap…" at bounding box center [686, 446] width 517 height 537
click at [922, 200] on icon "button" at bounding box center [920, 202] width 7 height 7
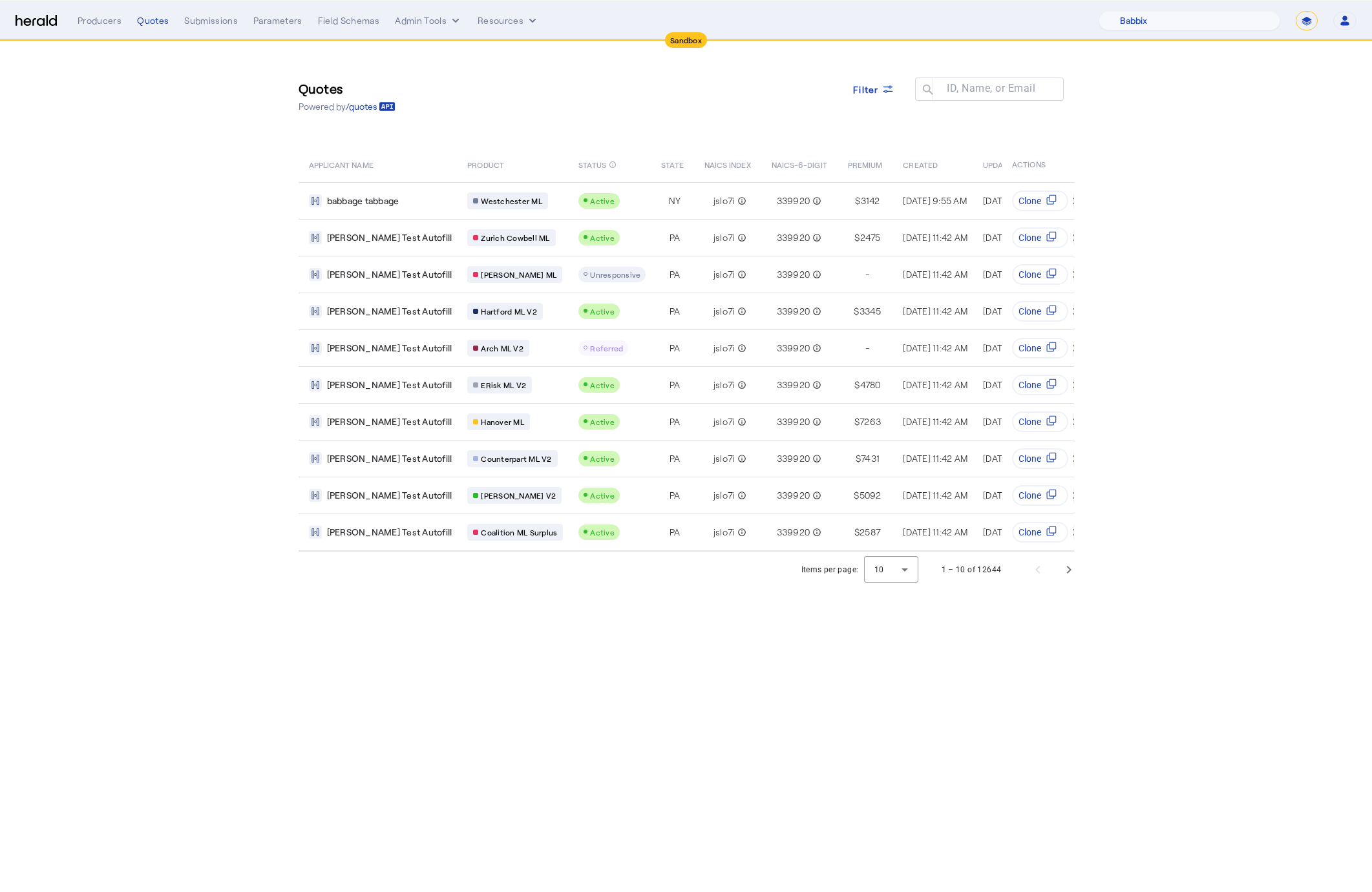
select select "pfm_129z_babbix"
click at [1296, 23] on select "**********" at bounding box center [1306, 21] width 22 height 20
select select "**********"
click at [1296, 11] on select "**********" at bounding box center [1306, 21] width 22 height 20
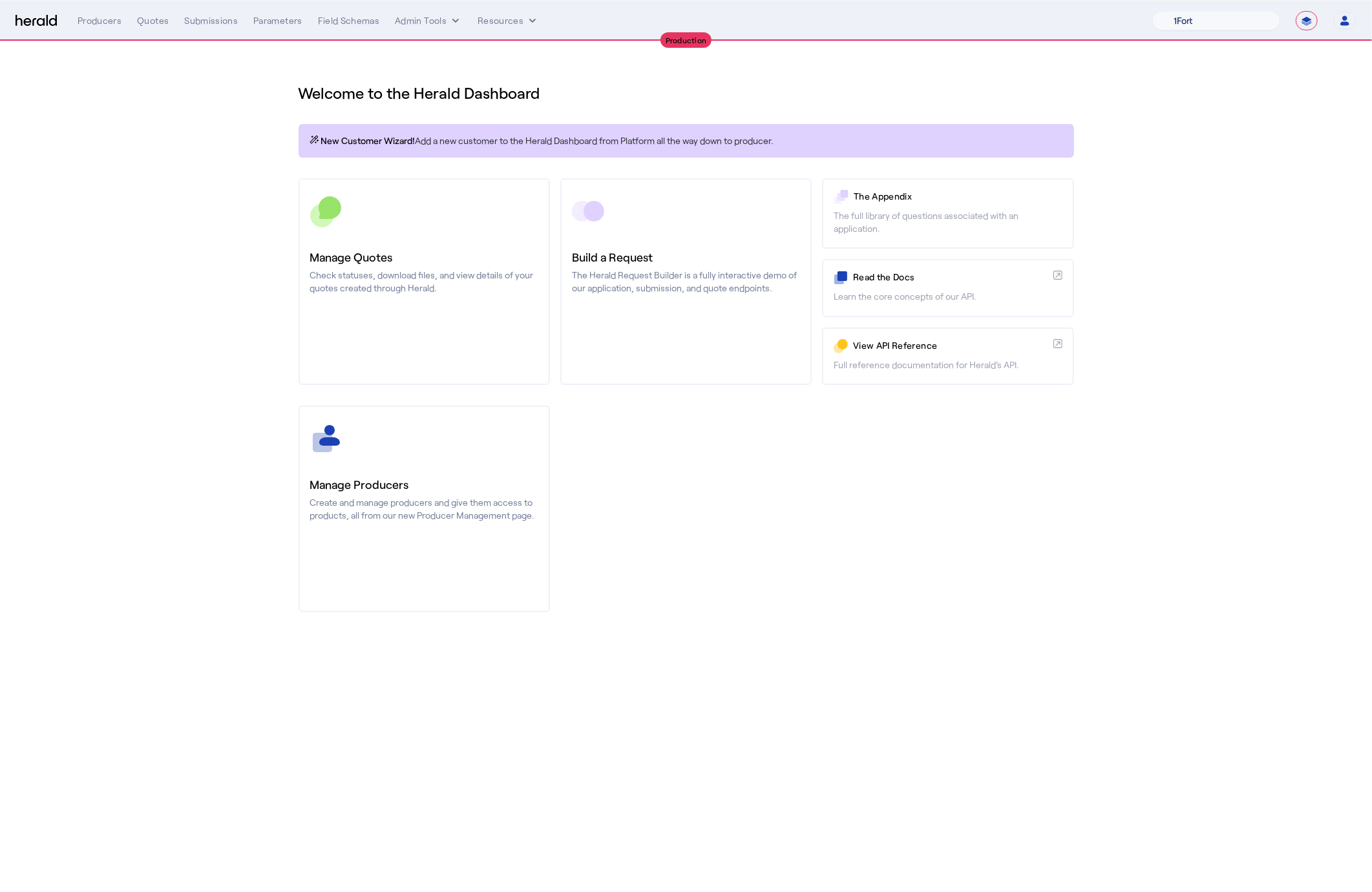
click at [1228, 27] on select "1Fort Affinity Risk [PERSON_NAME] [PERSON_NAME] CRC Campus Coverage Citadel Fif…" at bounding box center [1217, 21] width 128 height 20
click at [149, 25] on div "Quotes" at bounding box center [153, 21] width 32 height 13
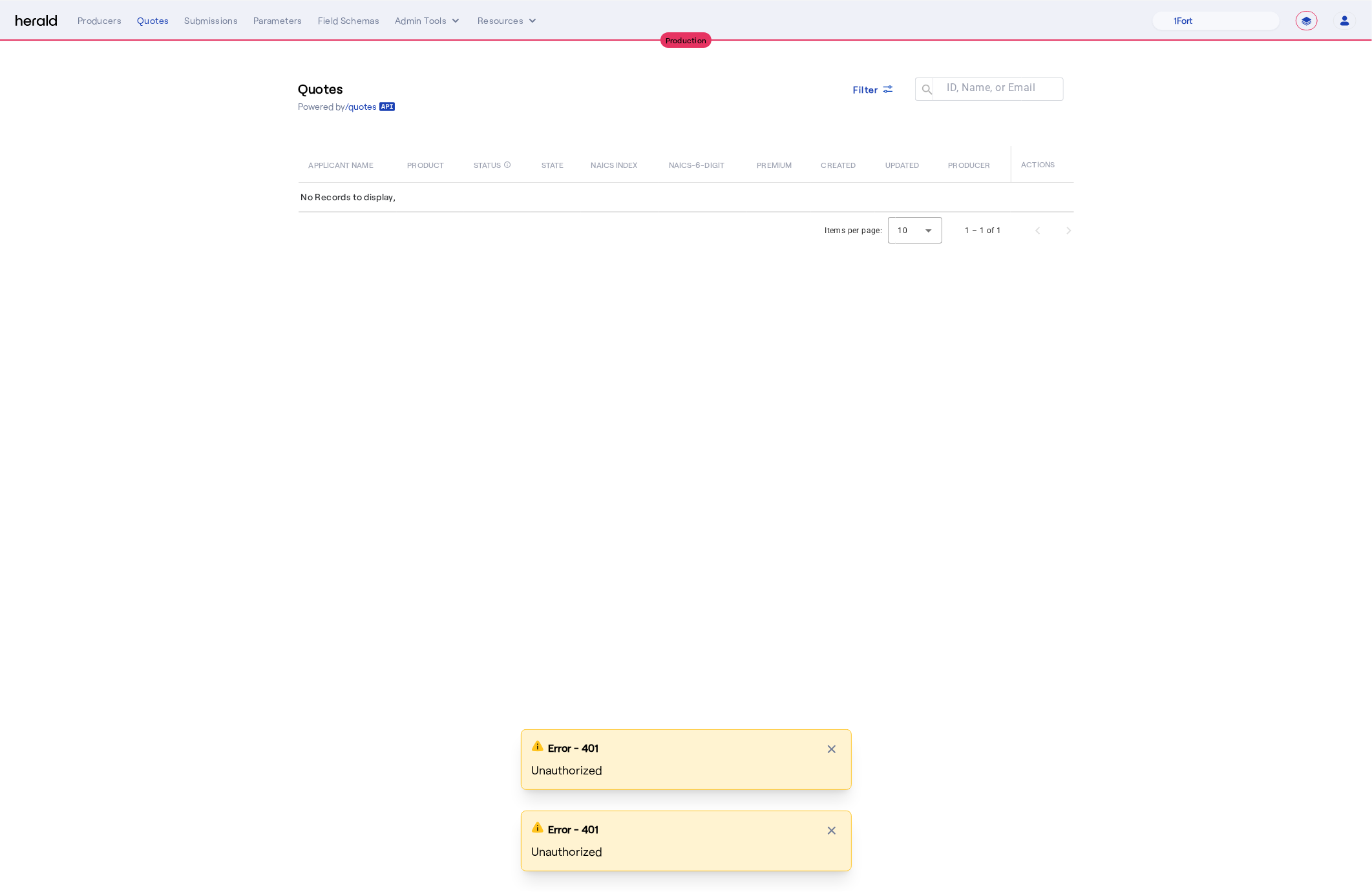
click at [1347, 21] on icon "button" at bounding box center [1345, 21] width 11 height 11
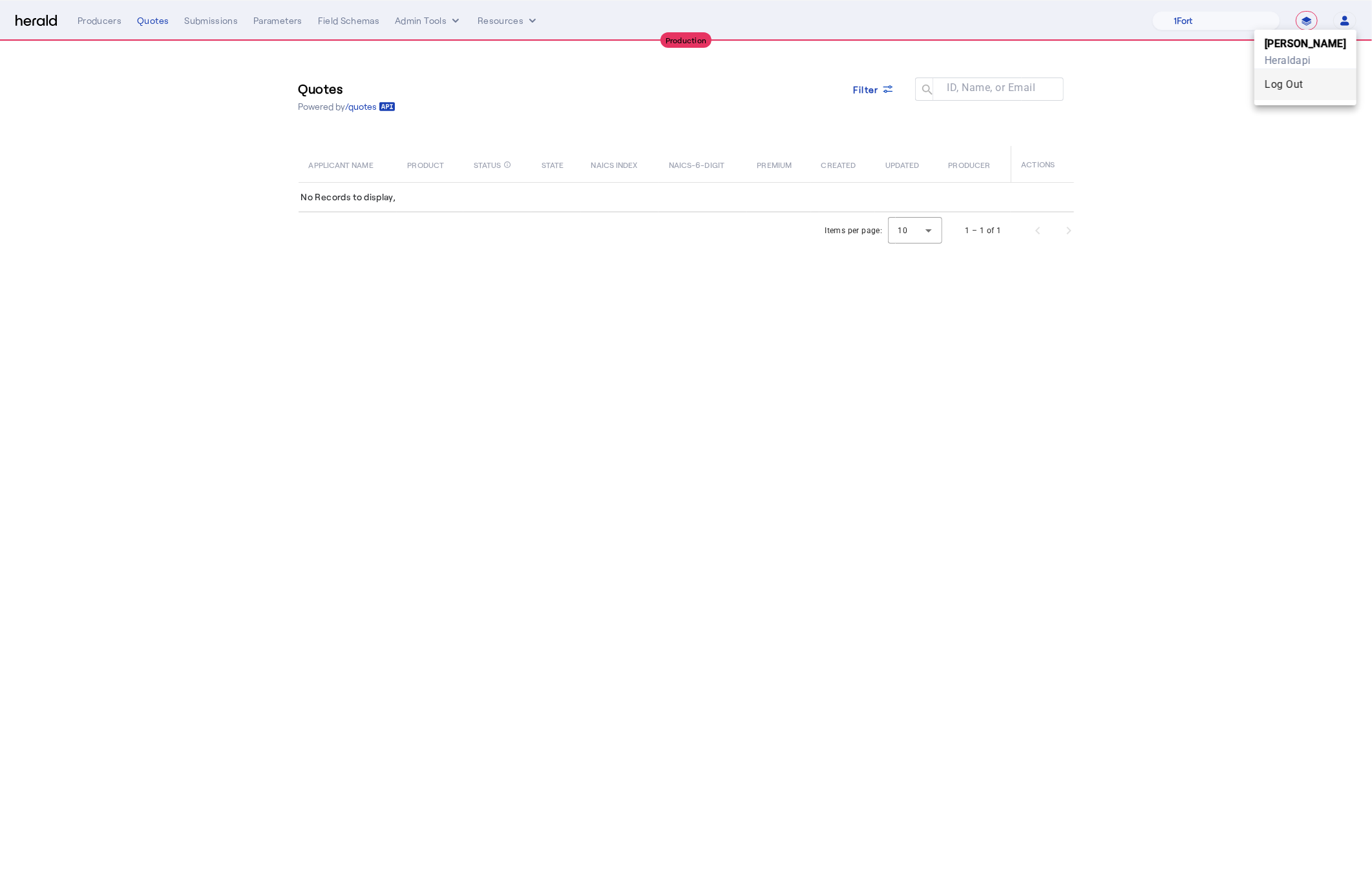
click at [1339, 82] on div "Log Out" at bounding box center [1305, 85] width 81 height 16
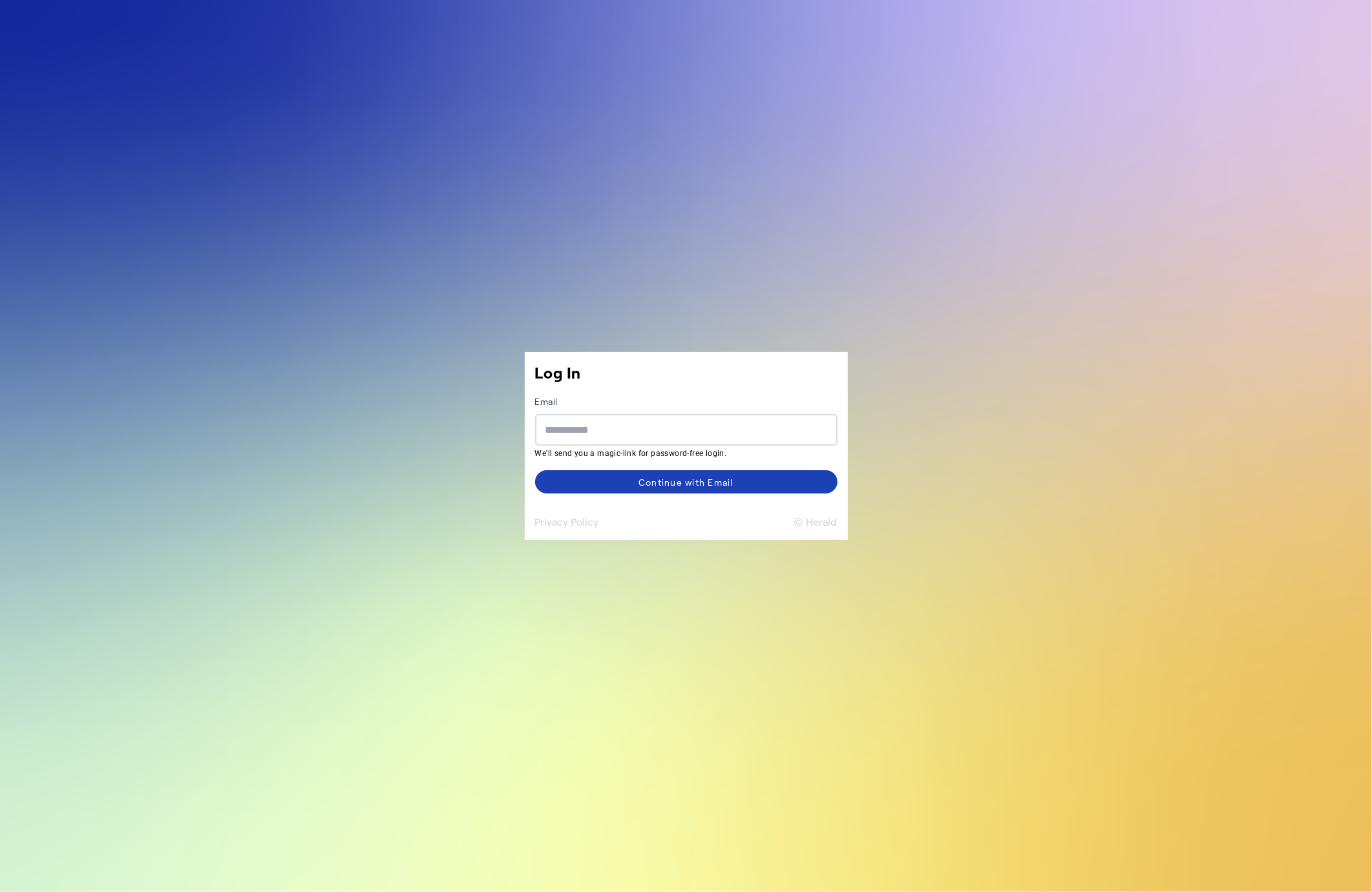
click at [815, 520] on button "© Herald" at bounding box center [816, 522] width 44 height 16
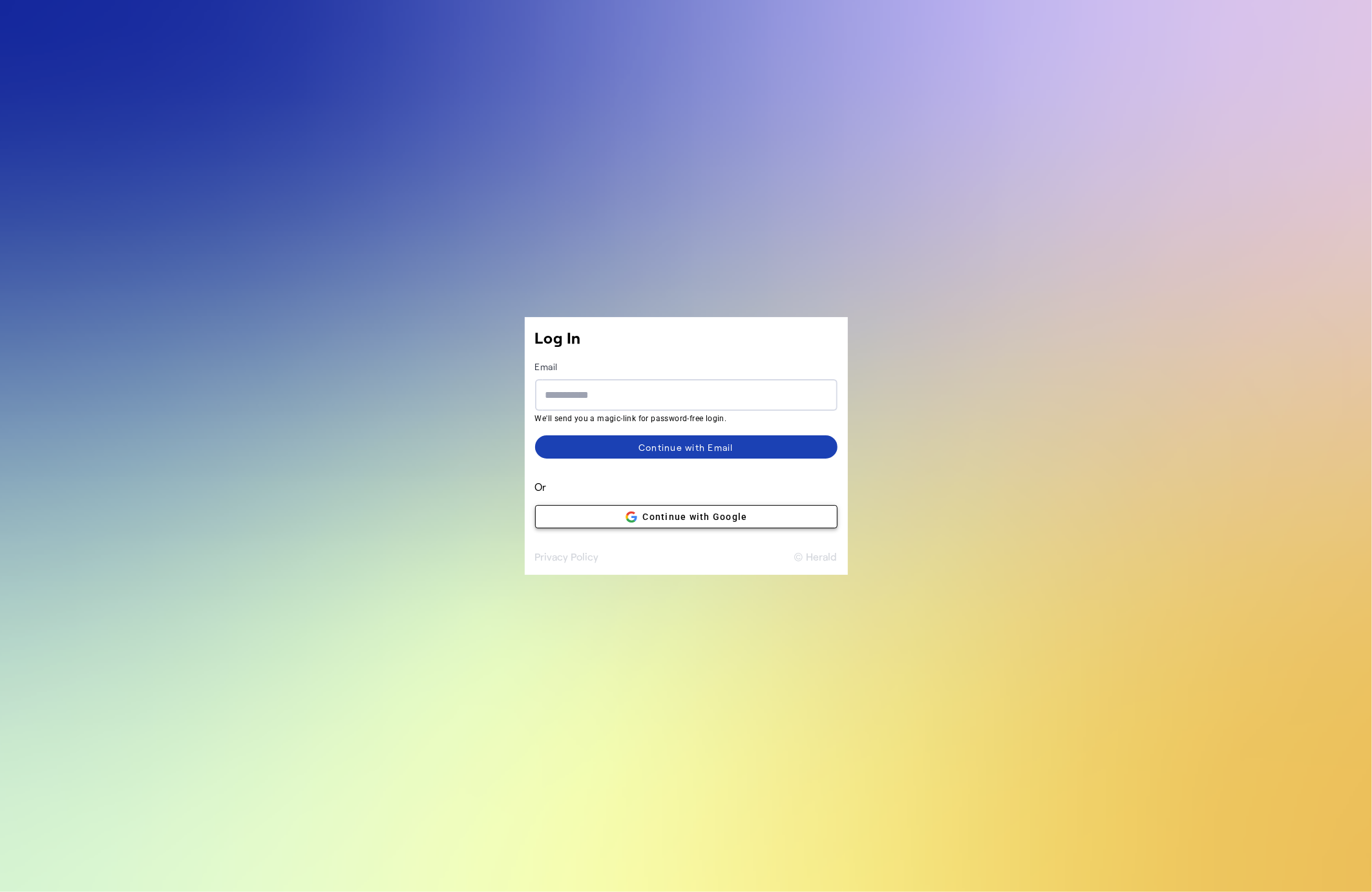
click at [785, 521] on span at bounding box center [686, 517] width 301 height 31
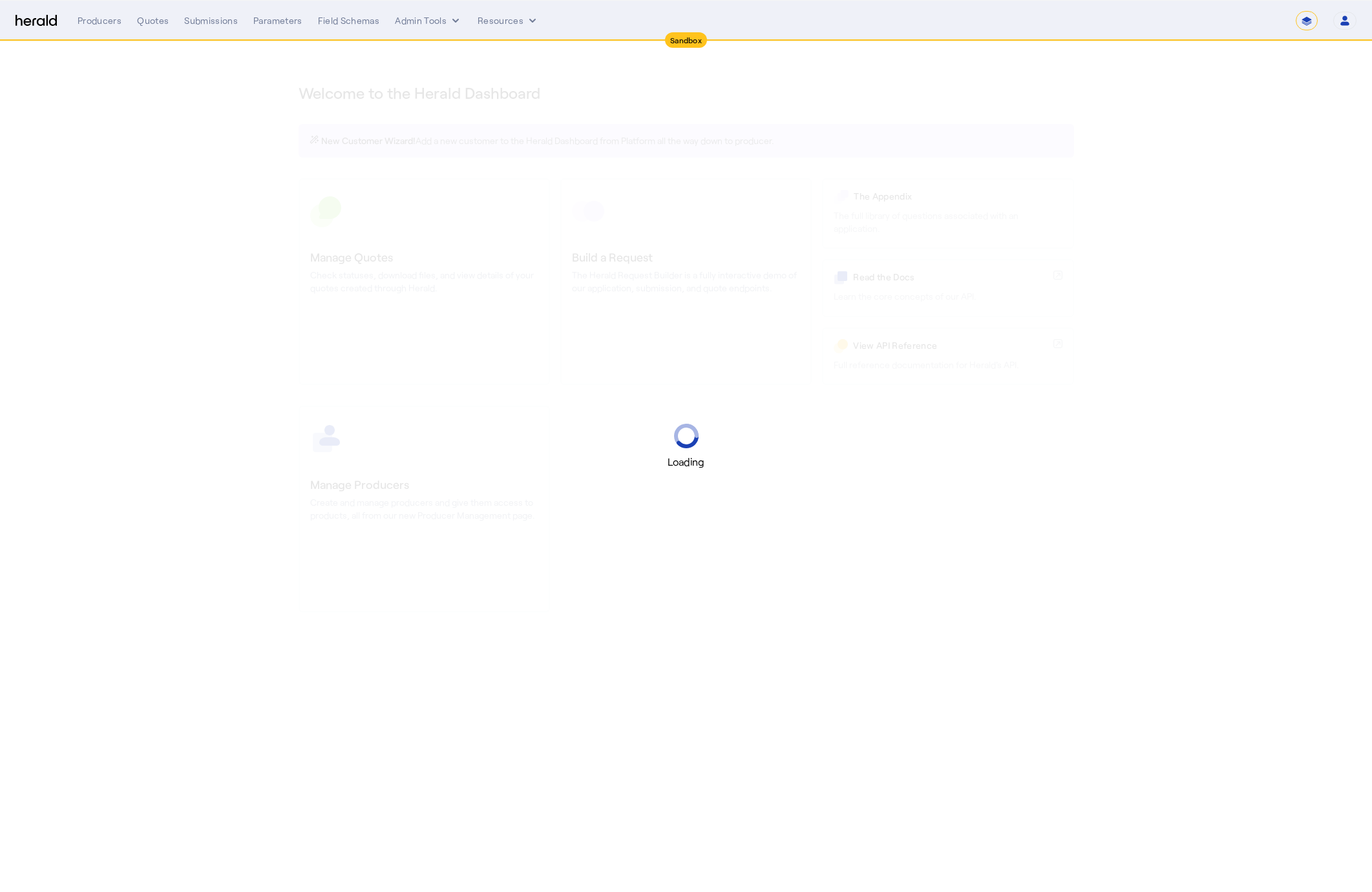
select select "*******"
select select "pfm_2v8p_herald_api"
click at [1238, 20] on select "1Fort Acrisure Acturis Affinity Advisors Affinity Risk Agentero AmWins Anzen Ao…" at bounding box center [1189, 21] width 181 height 20
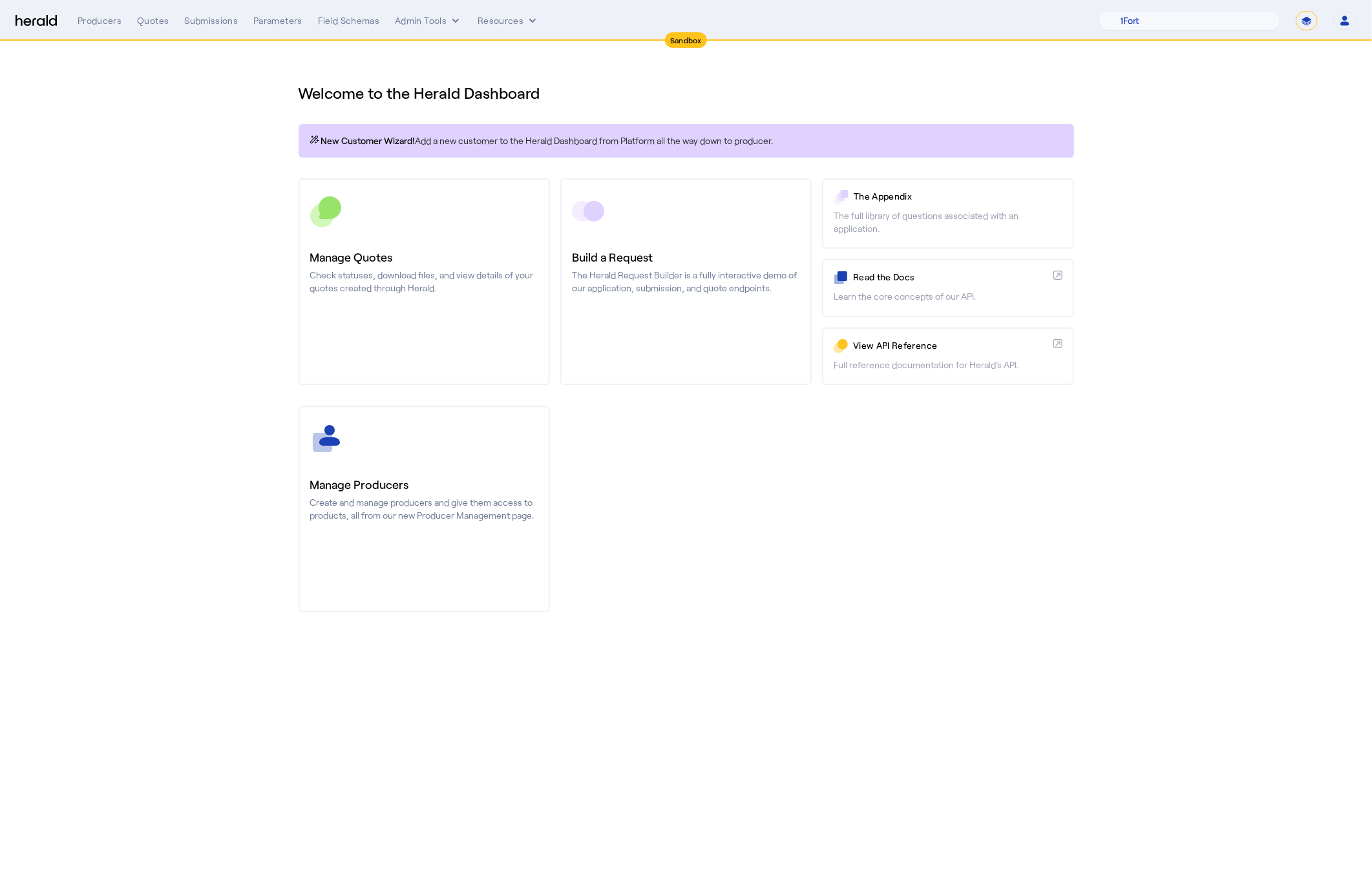
click at [1304, 21] on select "**********" at bounding box center [1306, 21] width 22 height 20
select select "**********"
click at [1296, 11] on select "**********" at bounding box center [1306, 21] width 22 height 20
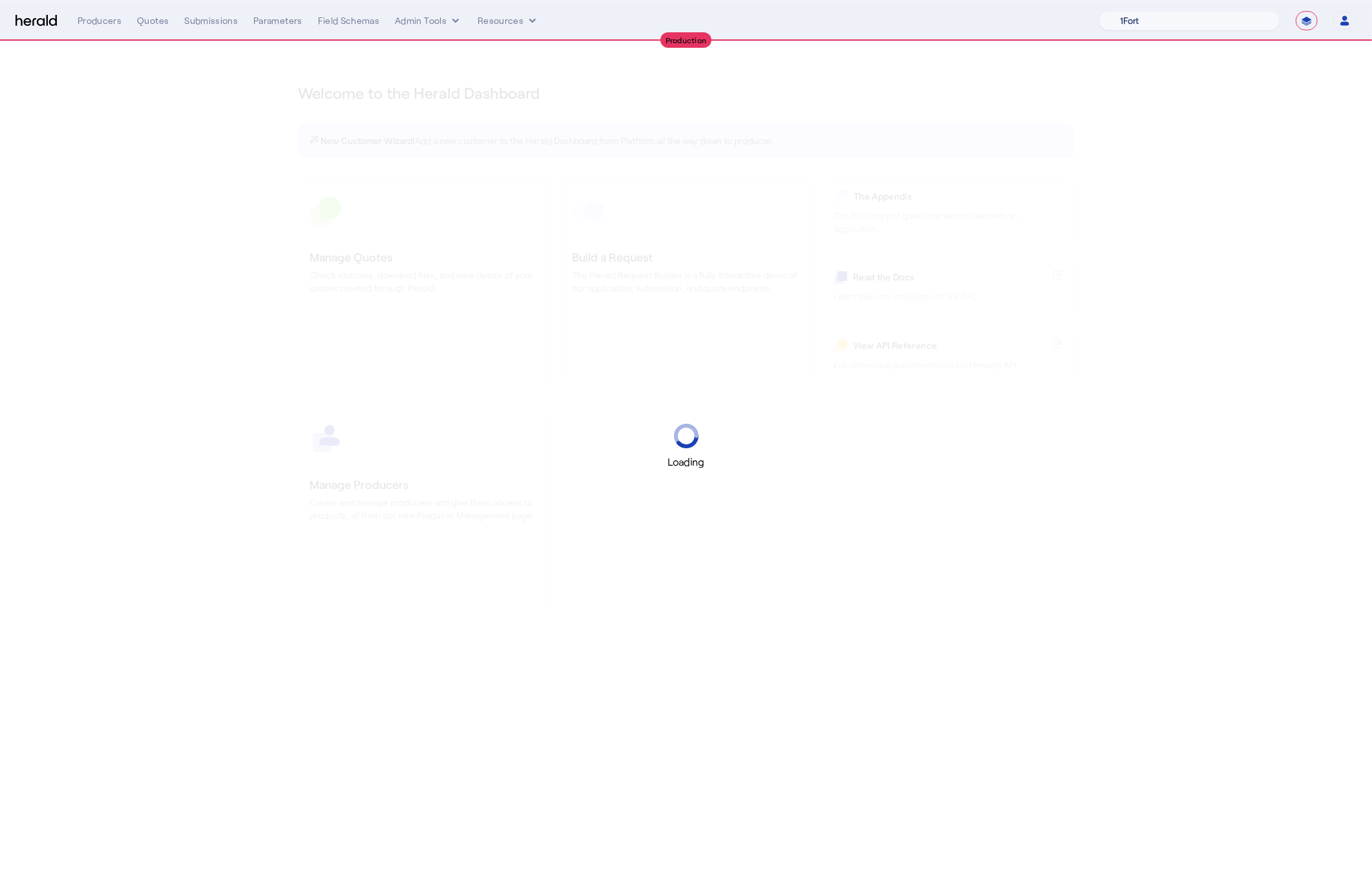
click at [1241, 20] on select "1Fort Acrisure Acturis Affinity Advisors Affinity Risk Agentero AmWins Anzen Ao…" at bounding box center [1189, 21] width 181 height 20
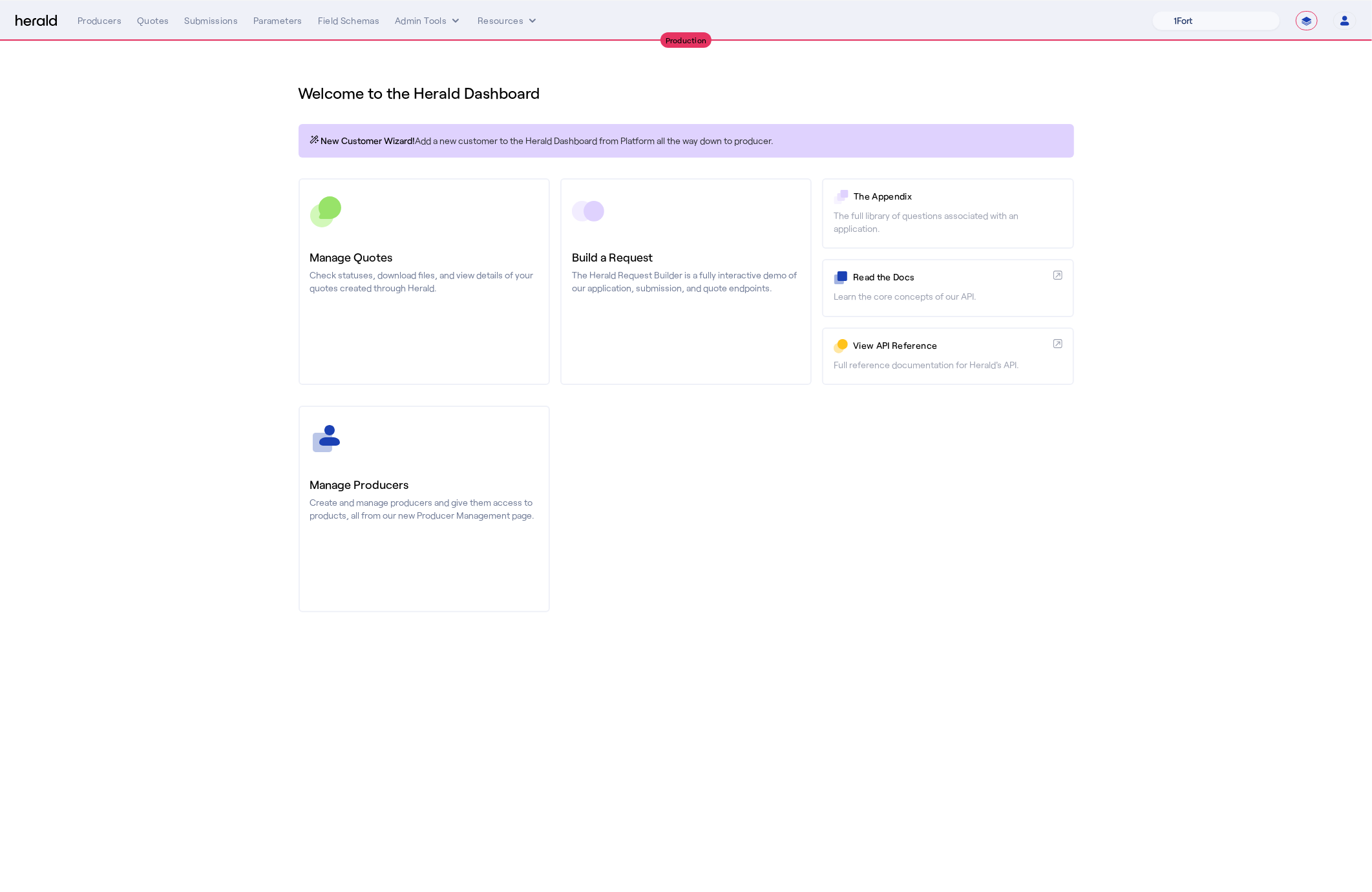
select select "pfm_8e7n_1fort"
click at [1153, 11] on select "1Fort Affinity Risk [PERSON_NAME] [PERSON_NAME] CRC Campus Coverage Citadel Fif…" at bounding box center [1217, 21] width 128 height 20
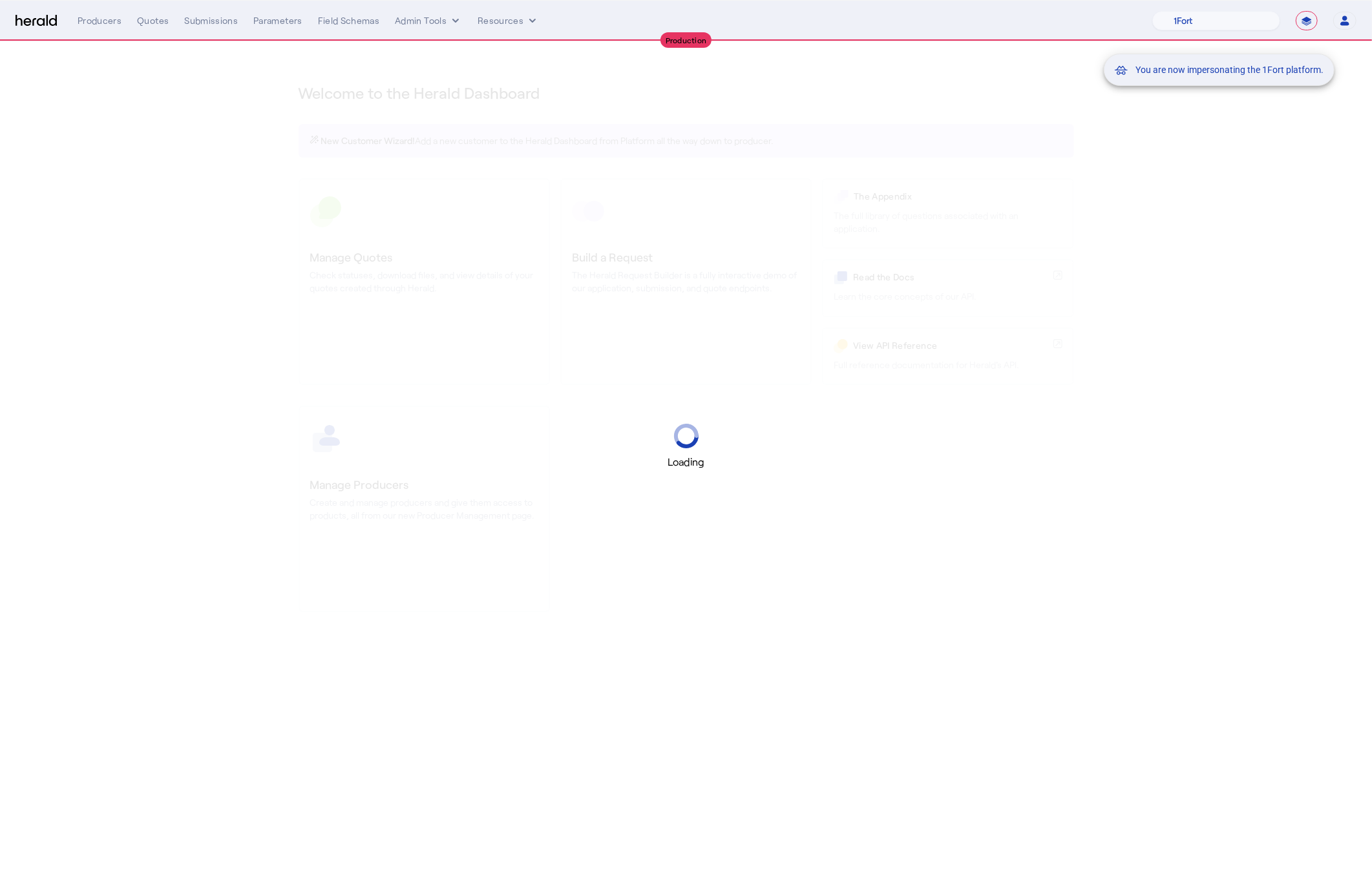
click at [155, 16] on div "You are now impersonating the 1Fort platform." at bounding box center [686, 446] width 1372 height 892
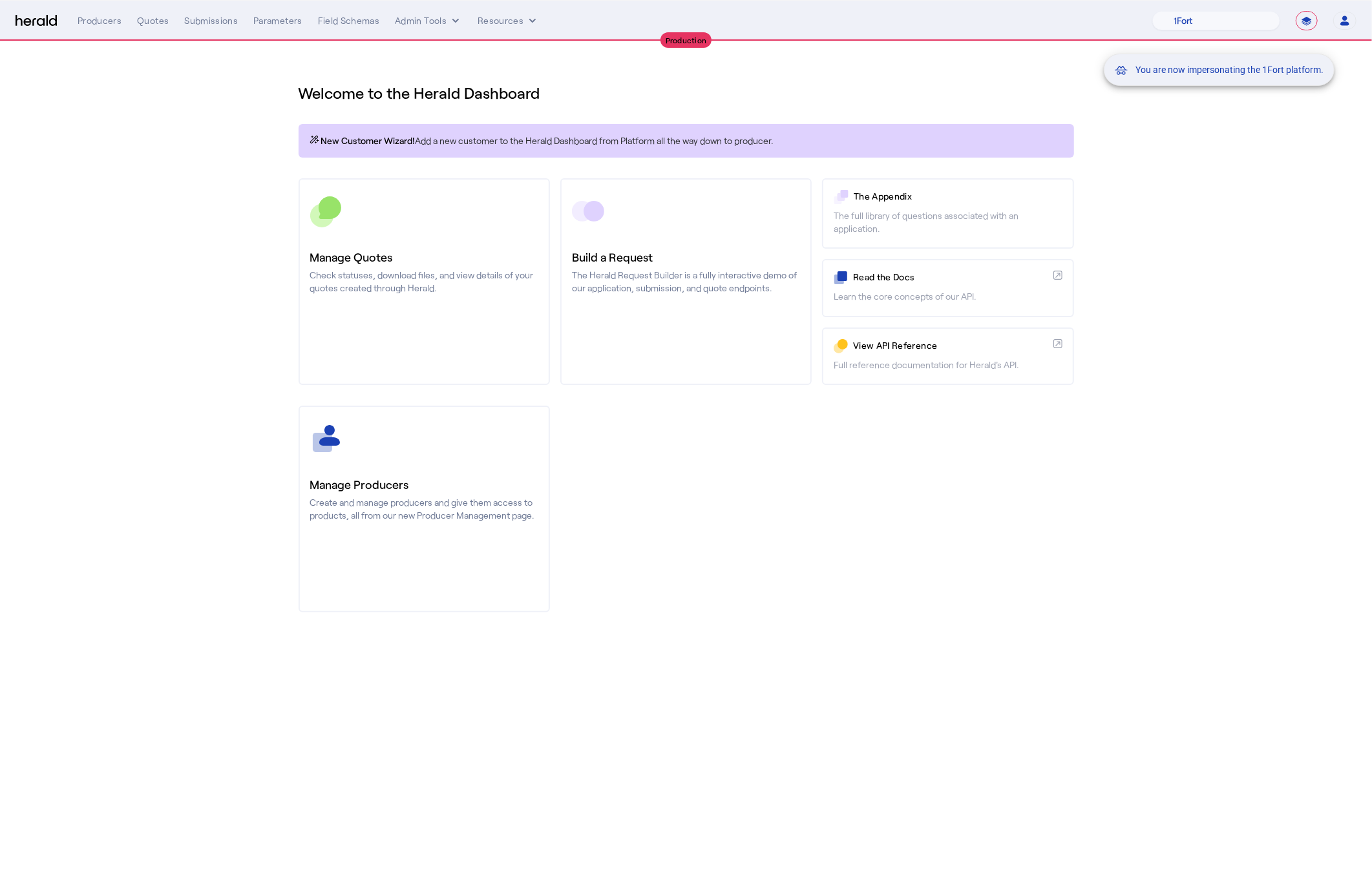
click at [152, 20] on div "You are now impersonating the 1Fort platform." at bounding box center [686, 446] width 1372 height 892
click at [149, 21] on div "Quotes" at bounding box center [153, 21] width 32 height 13
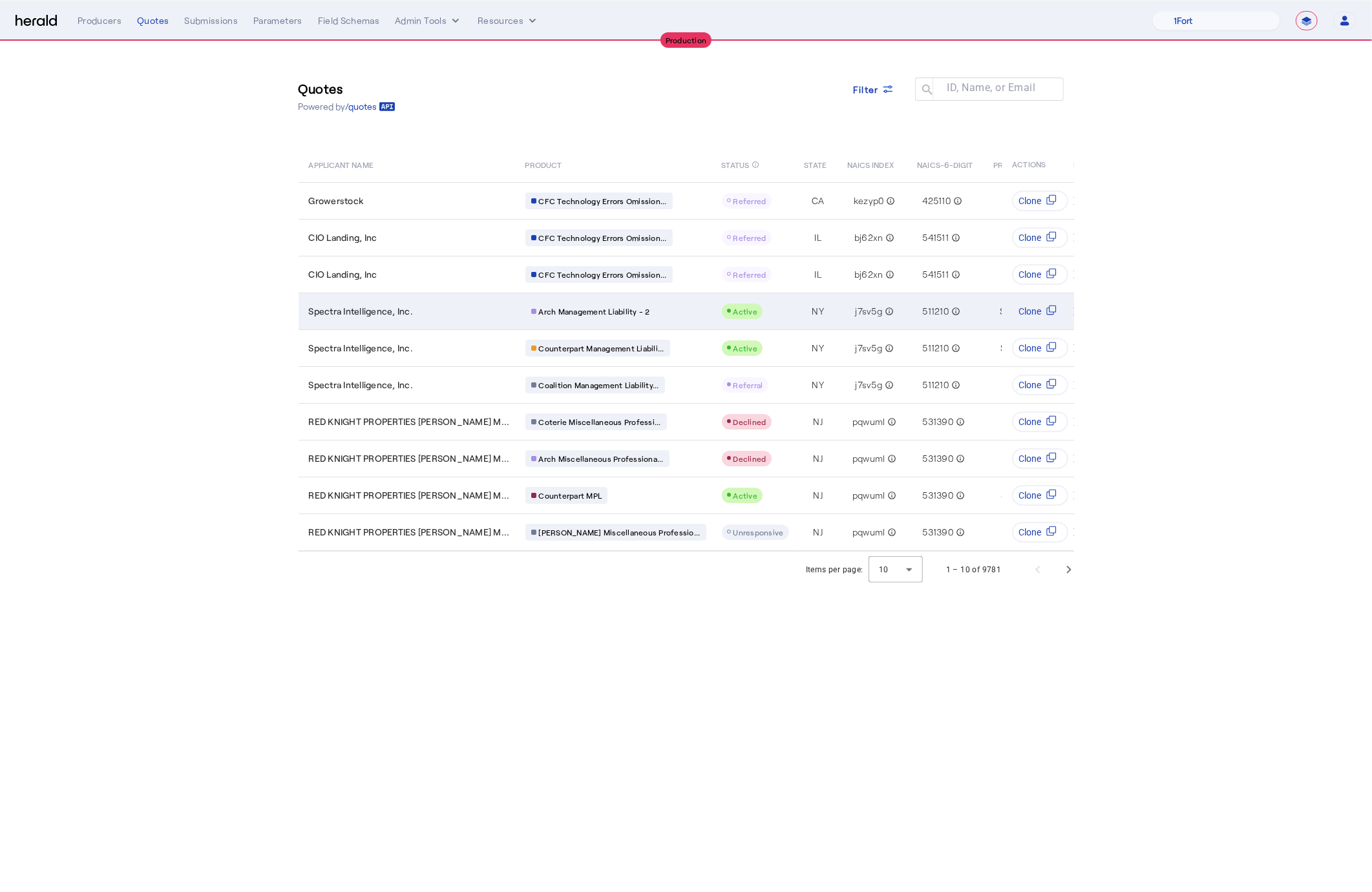
click at [448, 310] on div "Spectra Intelligence, Inc." at bounding box center [409, 312] width 201 height 13
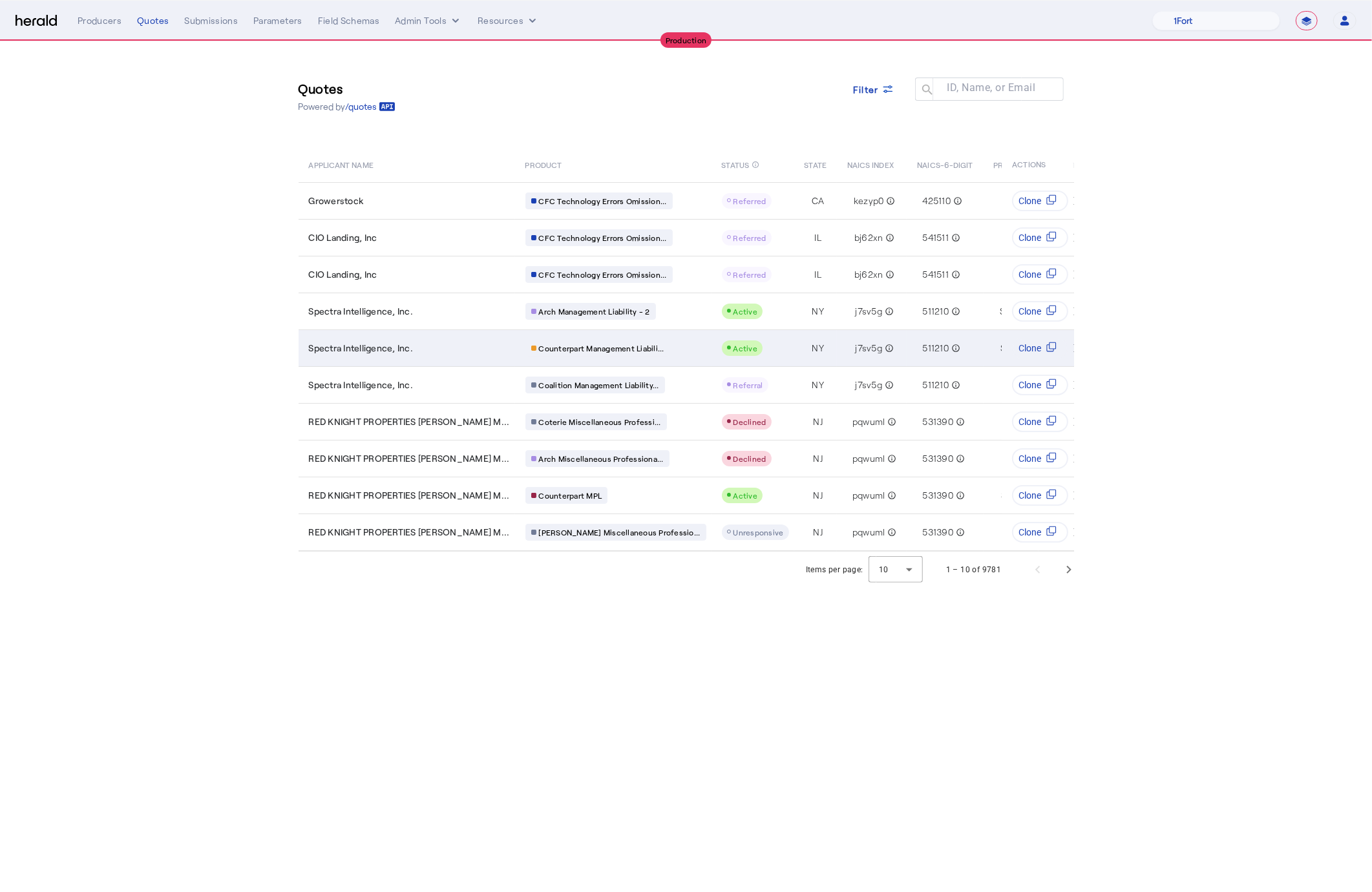
click at [431, 344] on div "Spectra Intelligence, Inc." at bounding box center [409, 348] width 201 height 13
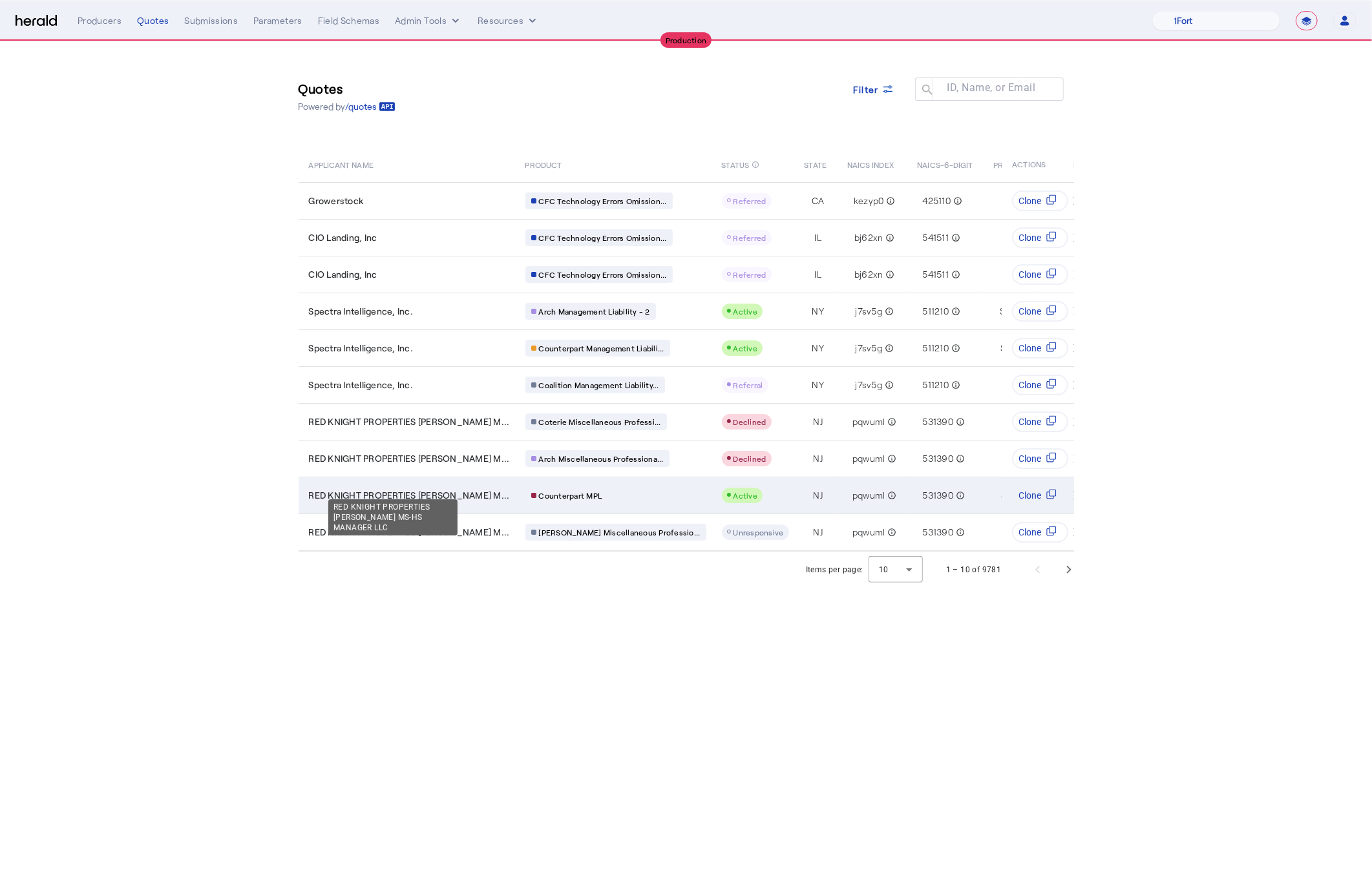
drag, startPoint x: 469, startPoint y: 490, endPoint x: 482, endPoint y: 487, distance: 13.3
click at [469, 490] on span "RED KNIGHT PROPERTIES NEWTON M..." at bounding box center [409, 496] width 201 height 13
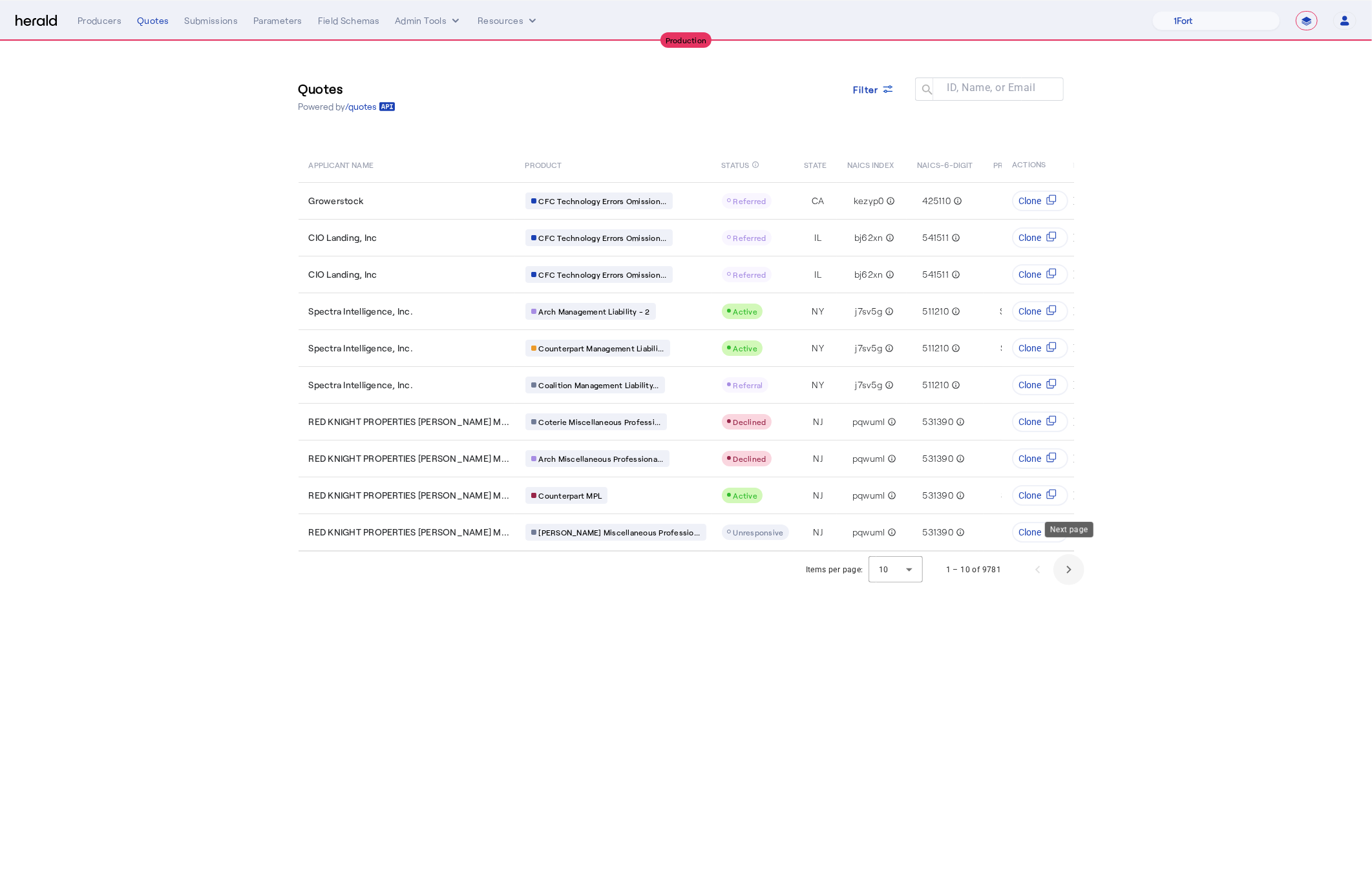
click at [1061, 563] on span "Next page" at bounding box center [1069, 570] width 31 height 31
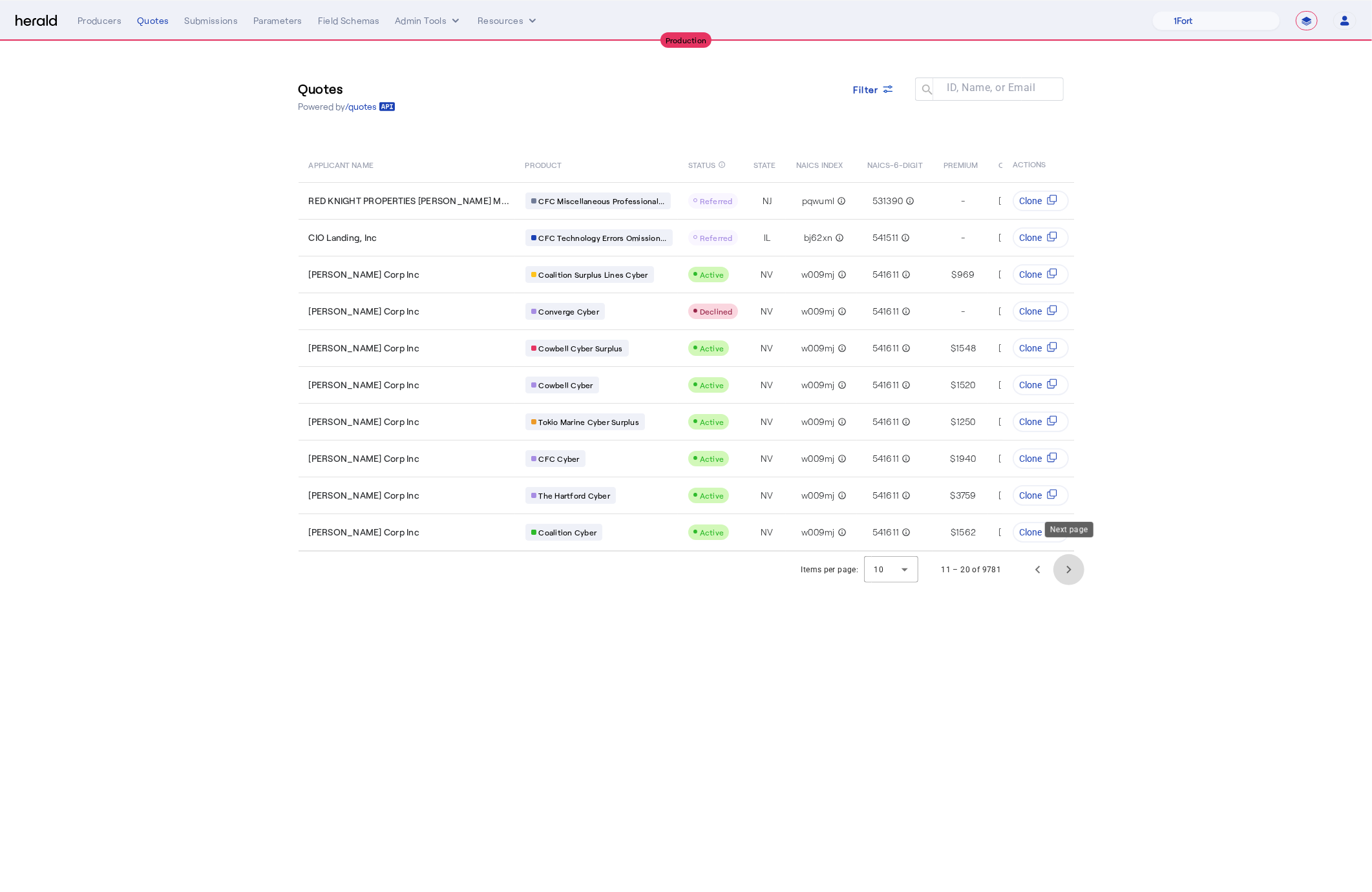
click at [1067, 558] on span "Next page" at bounding box center [1069, 570] width 31 height 31
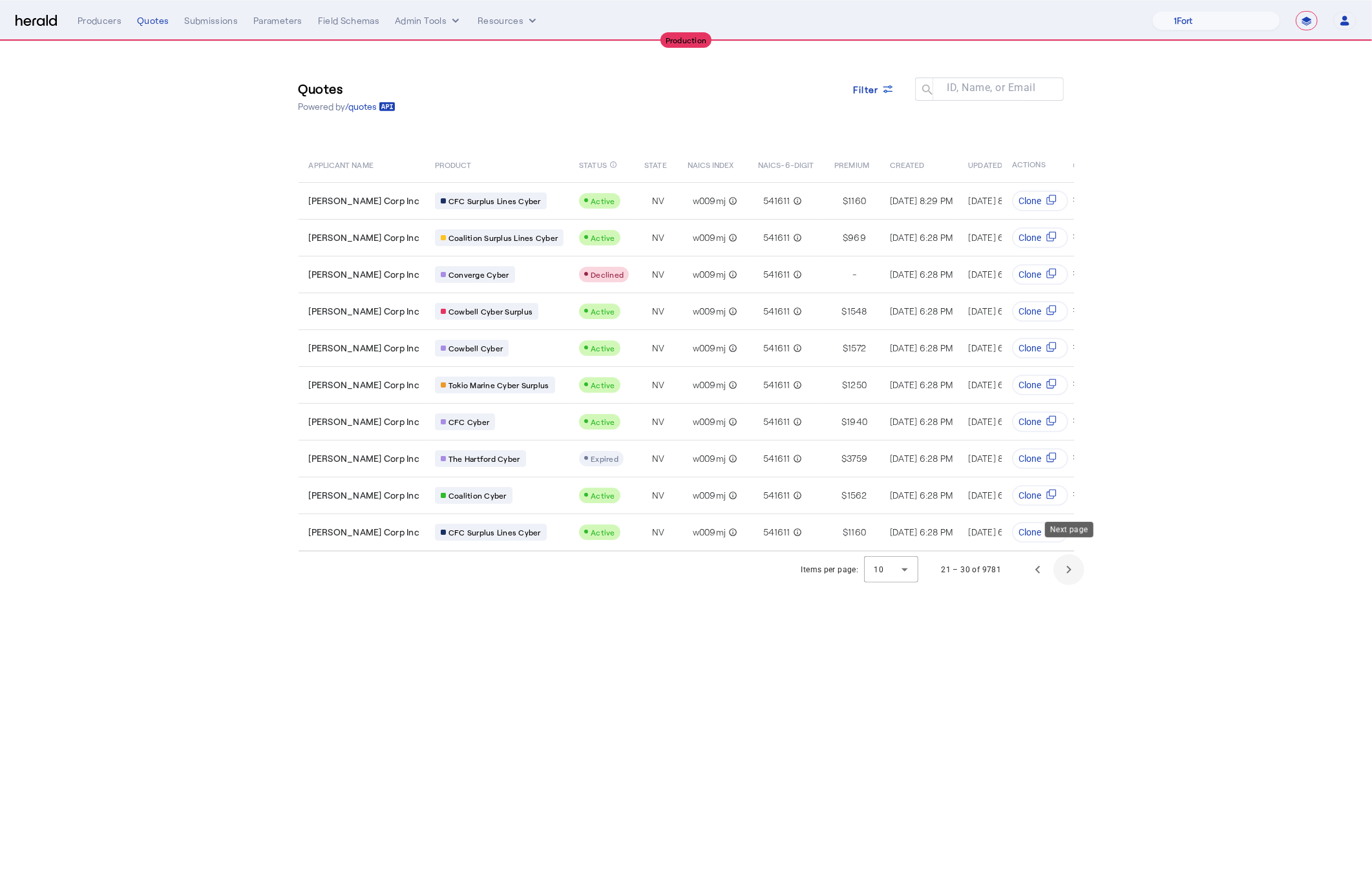
click at [1062, 555] on span "Next page" at bounding box center [1069, 570] width 31 height 31
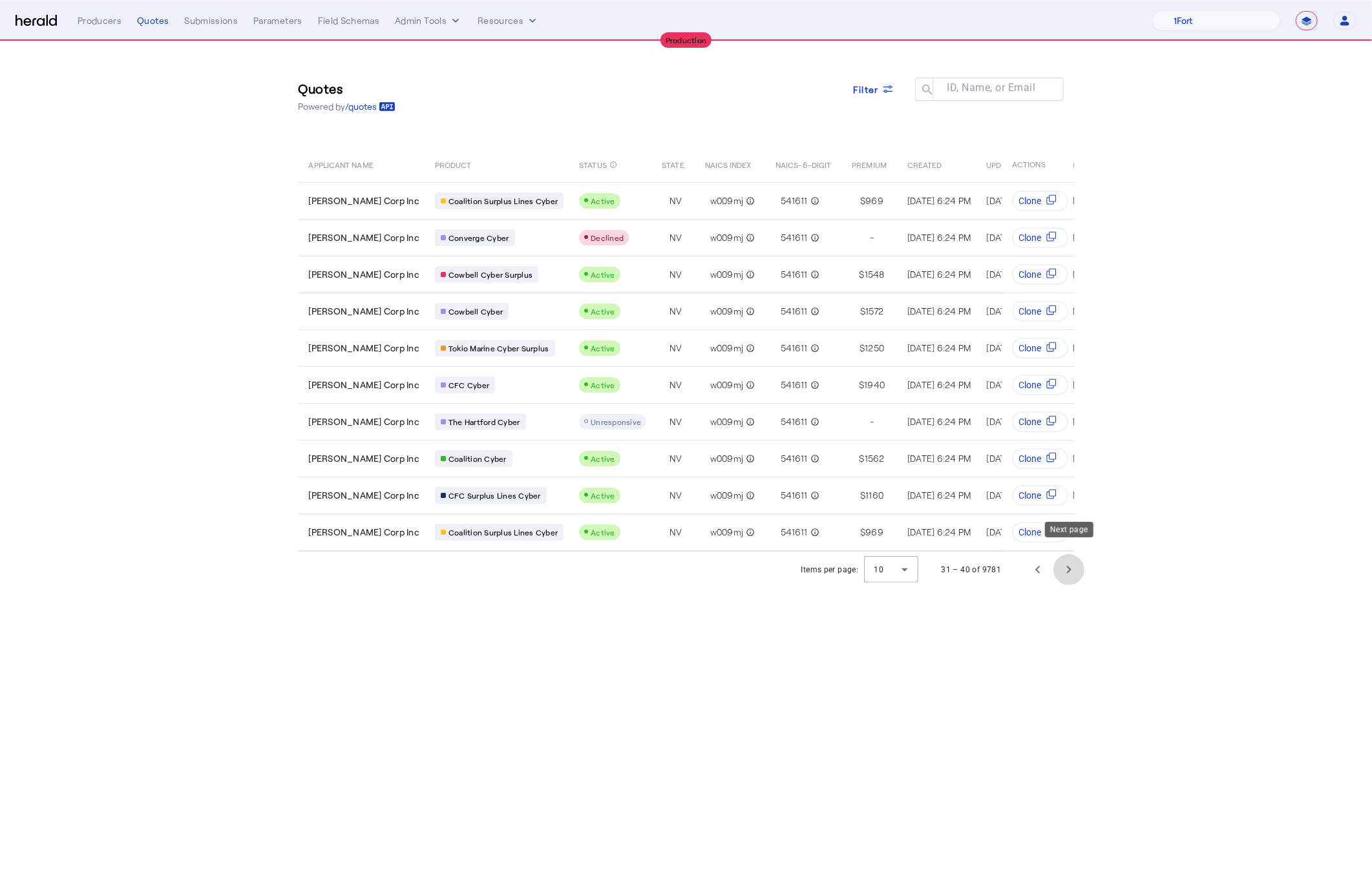
click at [1062, 554] on span "Next page" at bounding box center [1069, 570] width 31 height 31
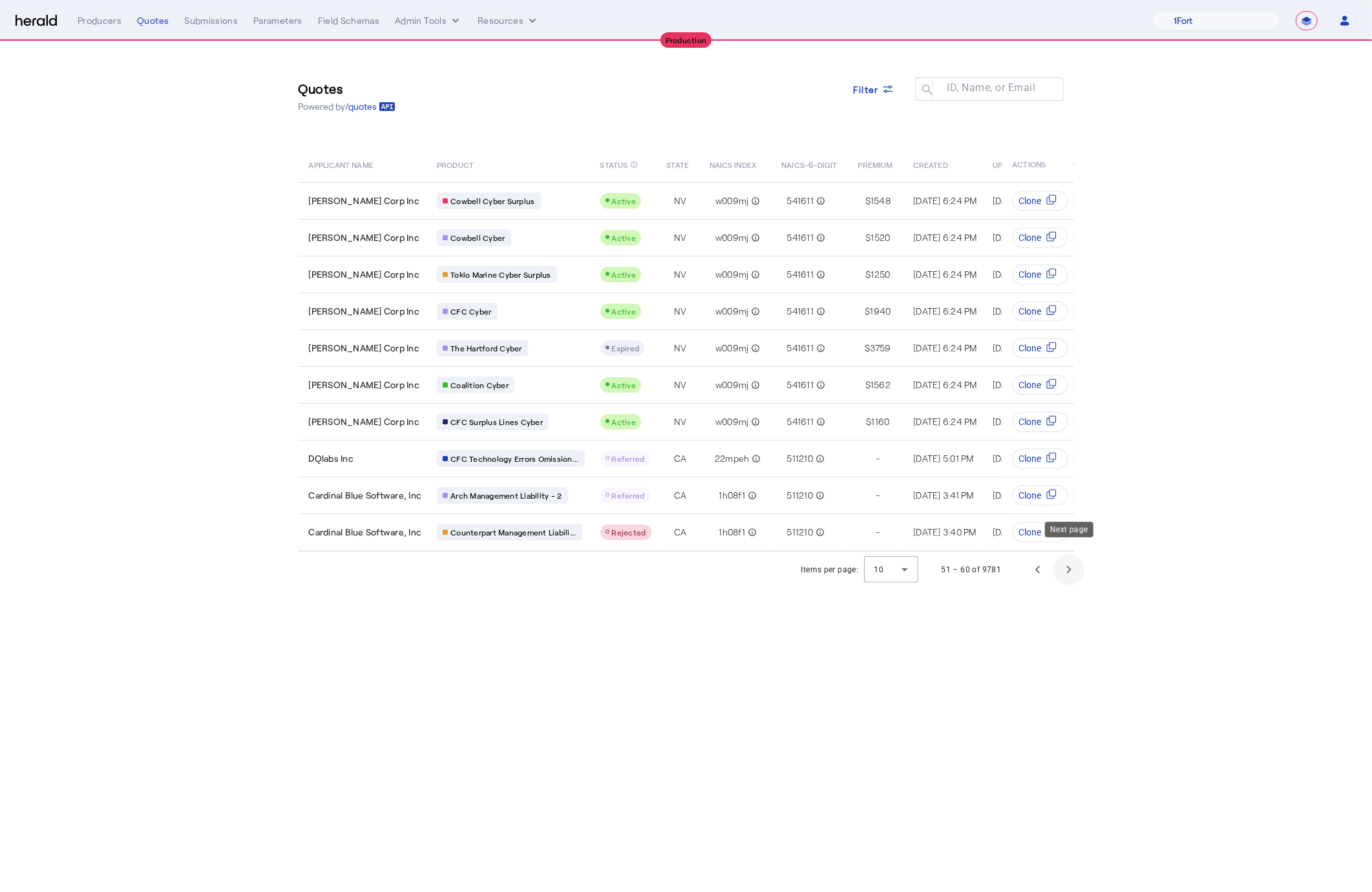
click at [1062, 554] on span "Next page" at bounding box center [1069, 570] width 31 height 31
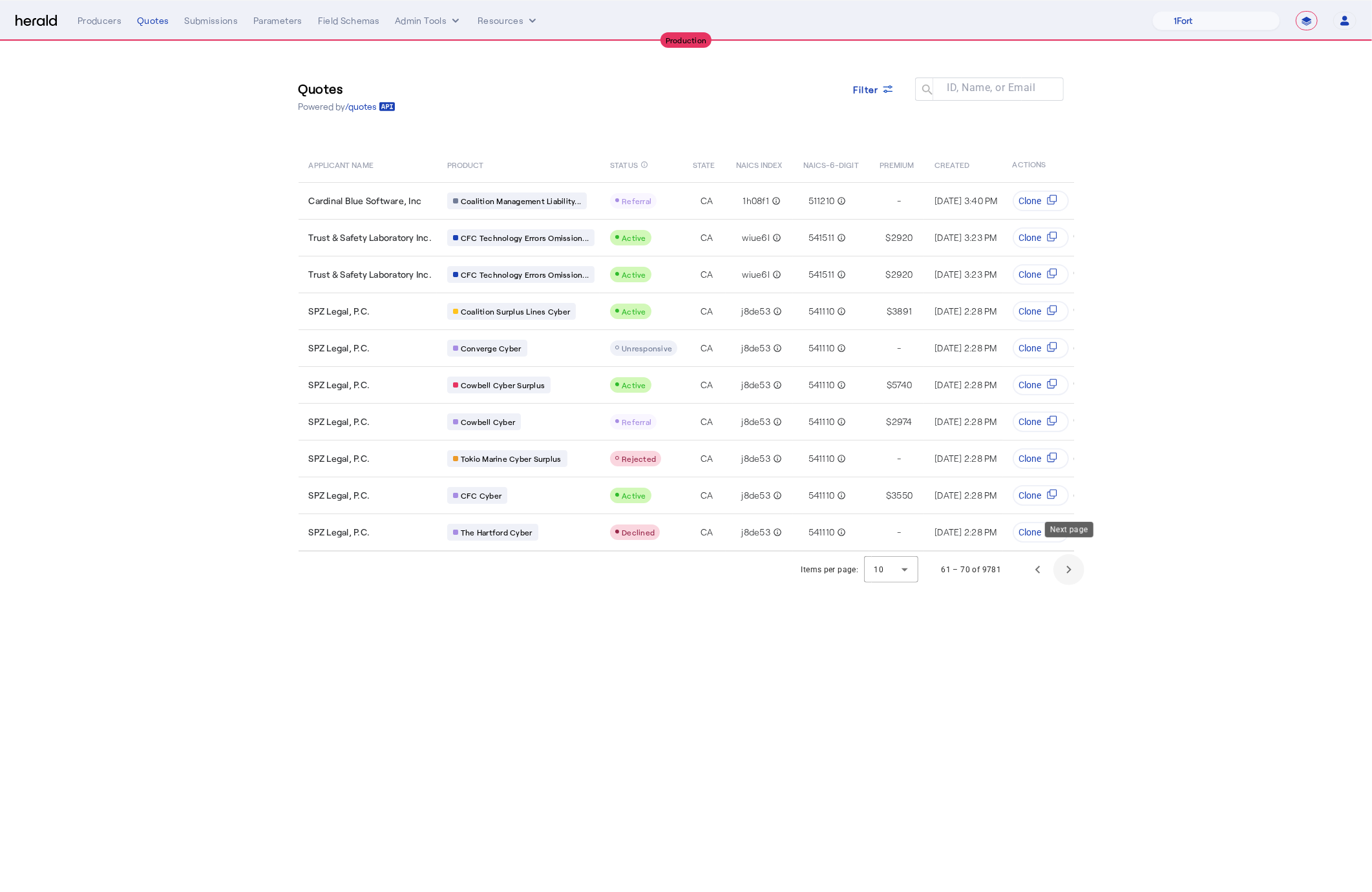
click at [1062, 554] on span "Next page" at bounding box center [1069, 570] width 31 height 31
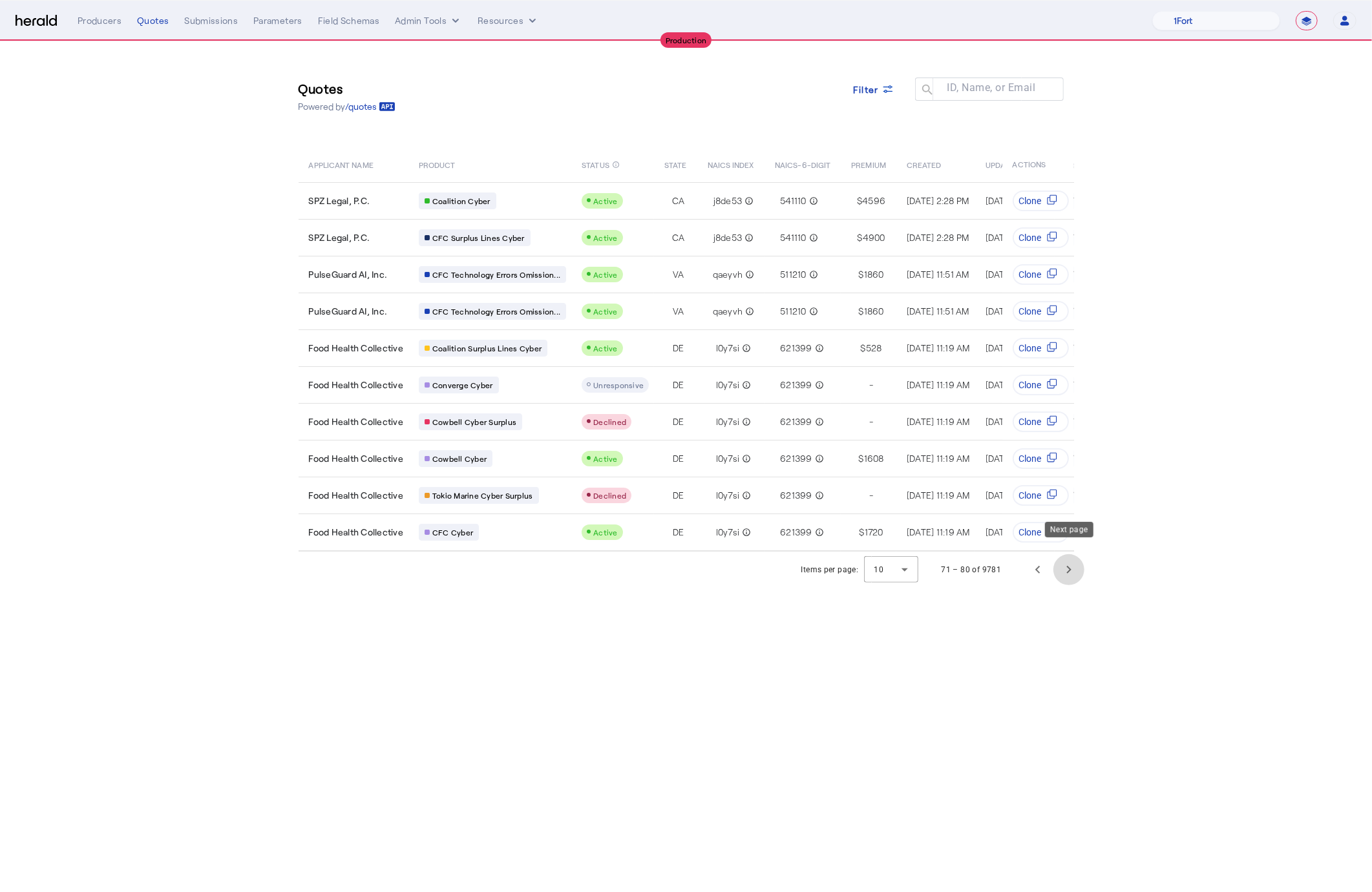
click at [1062, 554] on span "Next page" at bounding box center [1069, 570] width 31 height 31
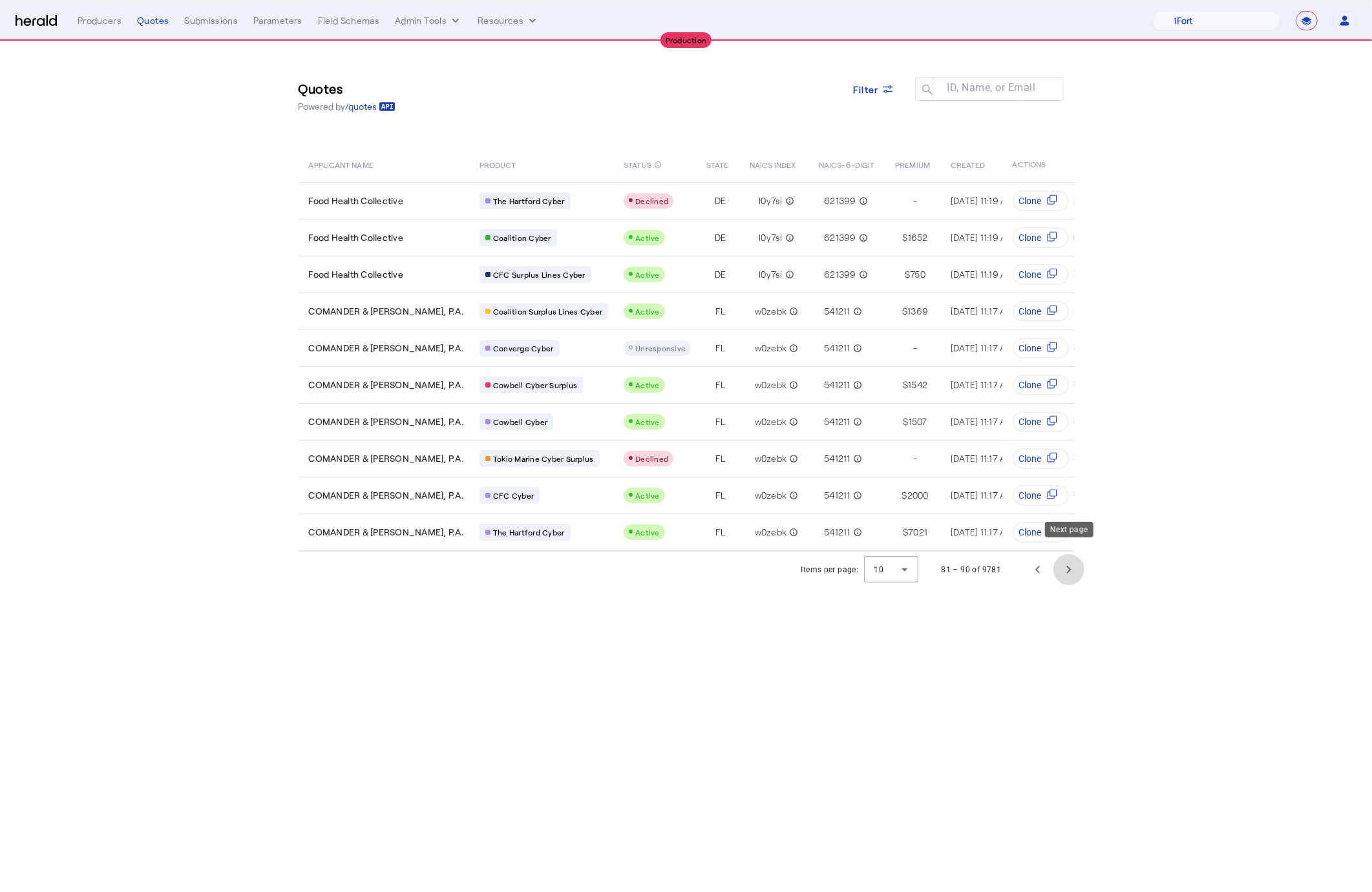
click at [1062, 554] on span "Next page" at bounding box center [1069, 570] width 31 height 31
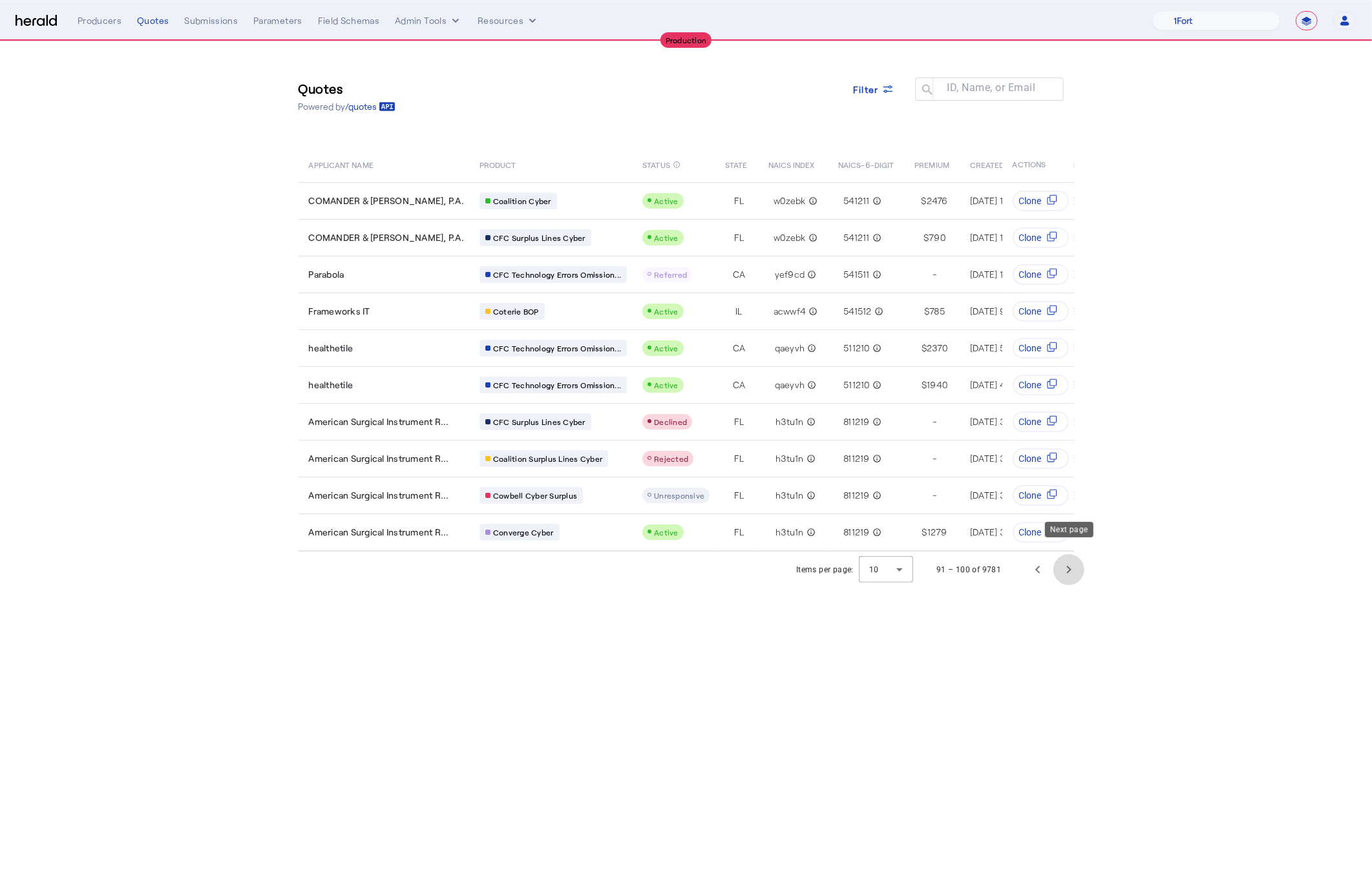
click at [1062, 554] on span "Next page" at bounding box center [1069, 570] width 31 height 31
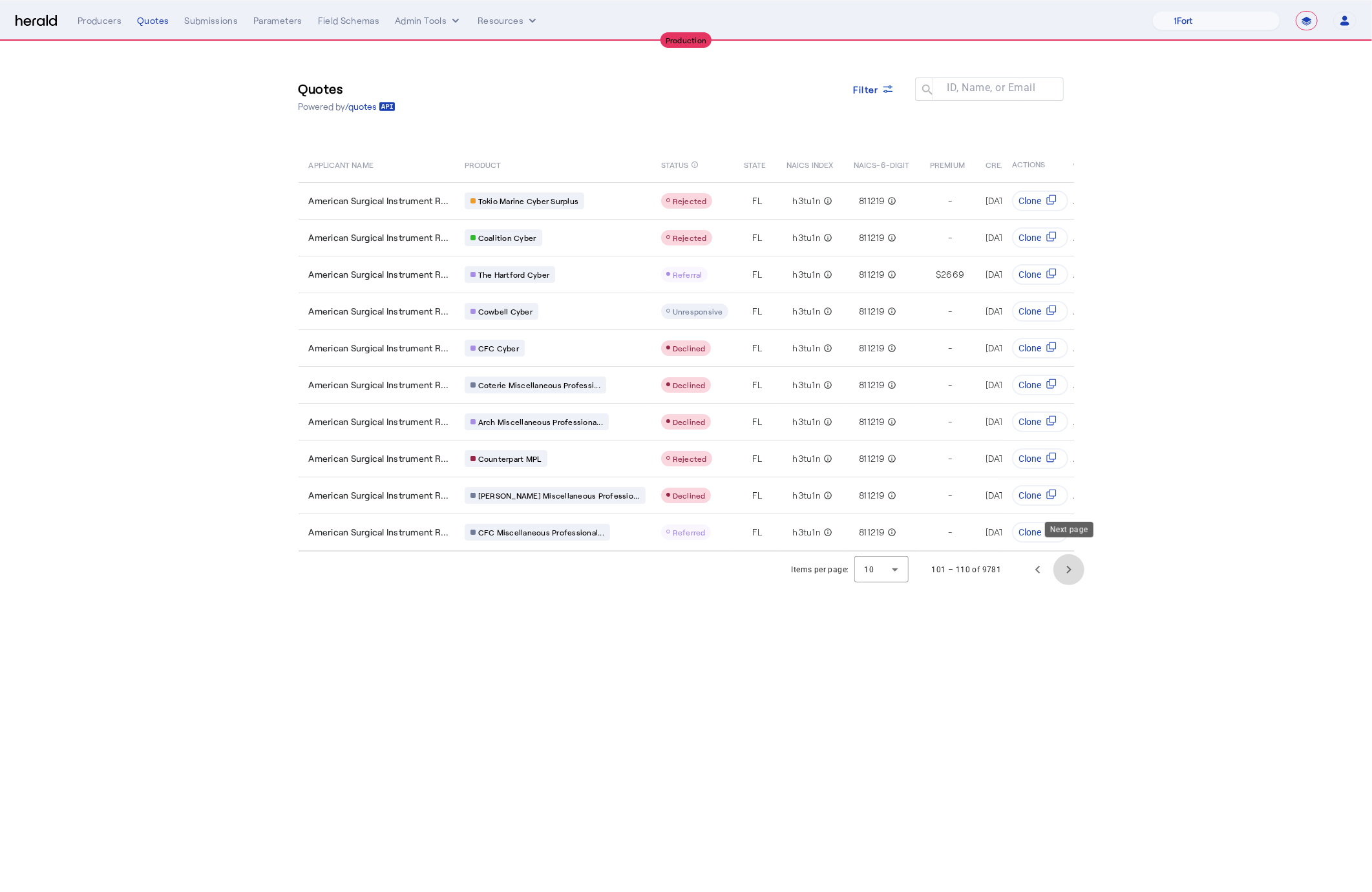
click at [1062, 554] on span "Next page" at bounding box center [1069, 570] width 31 height 31
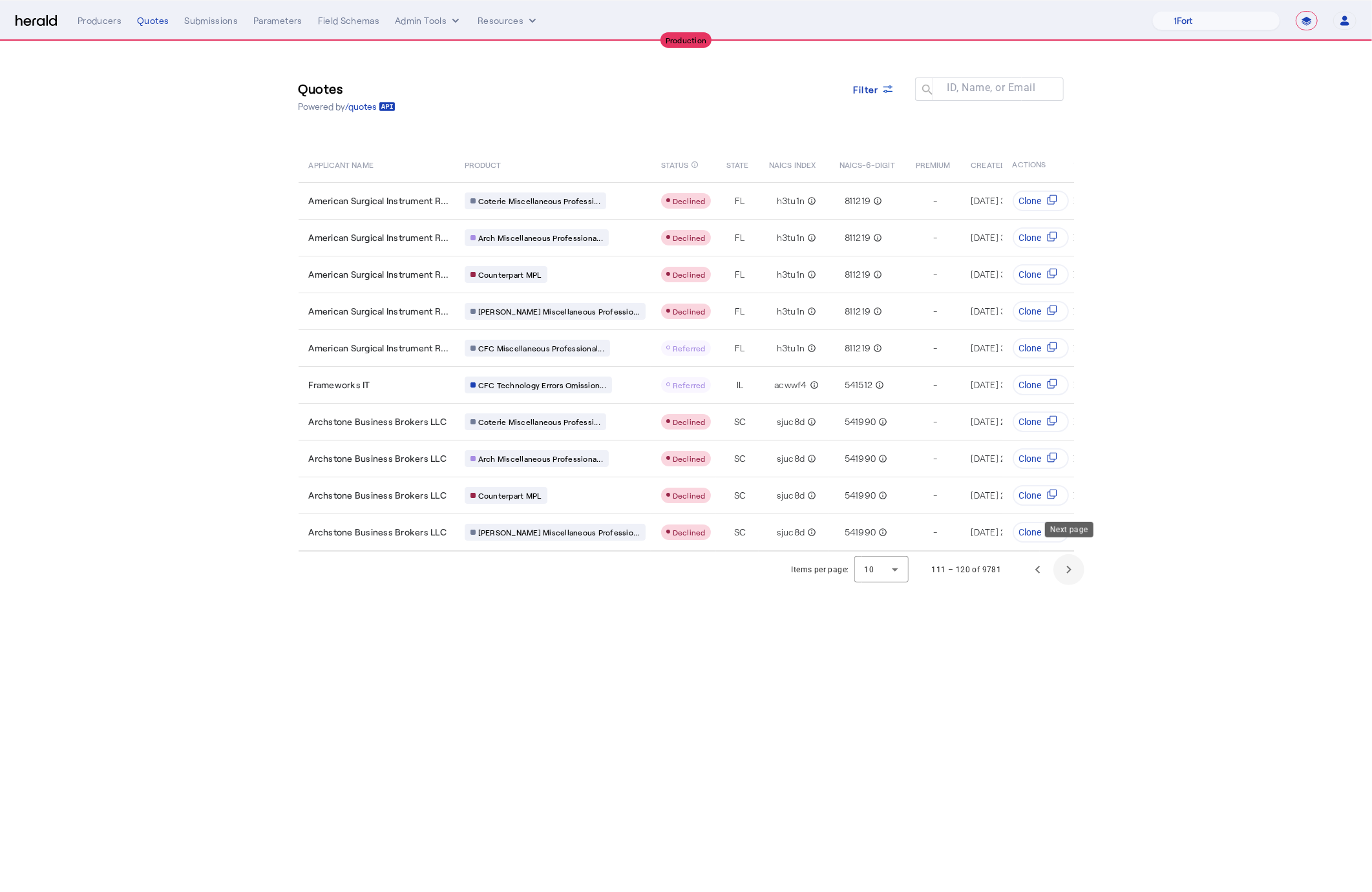
click at [1062, 554] on span "Next page" at bounding box center [1069, 570] width 31 height 31
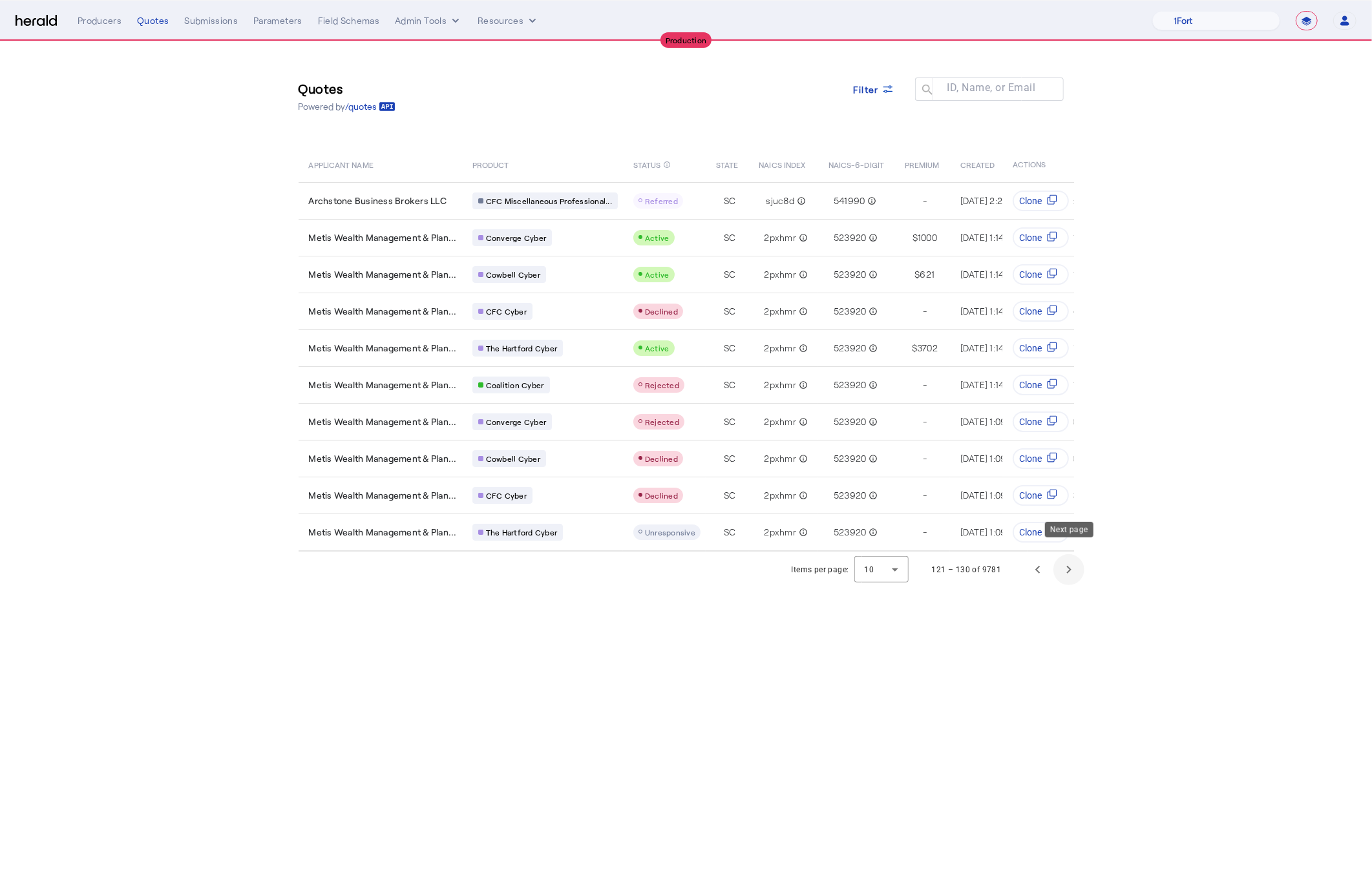
click at [1062, 554] on span "Next page" at bounding box center [1069, 570] width 31 height 31
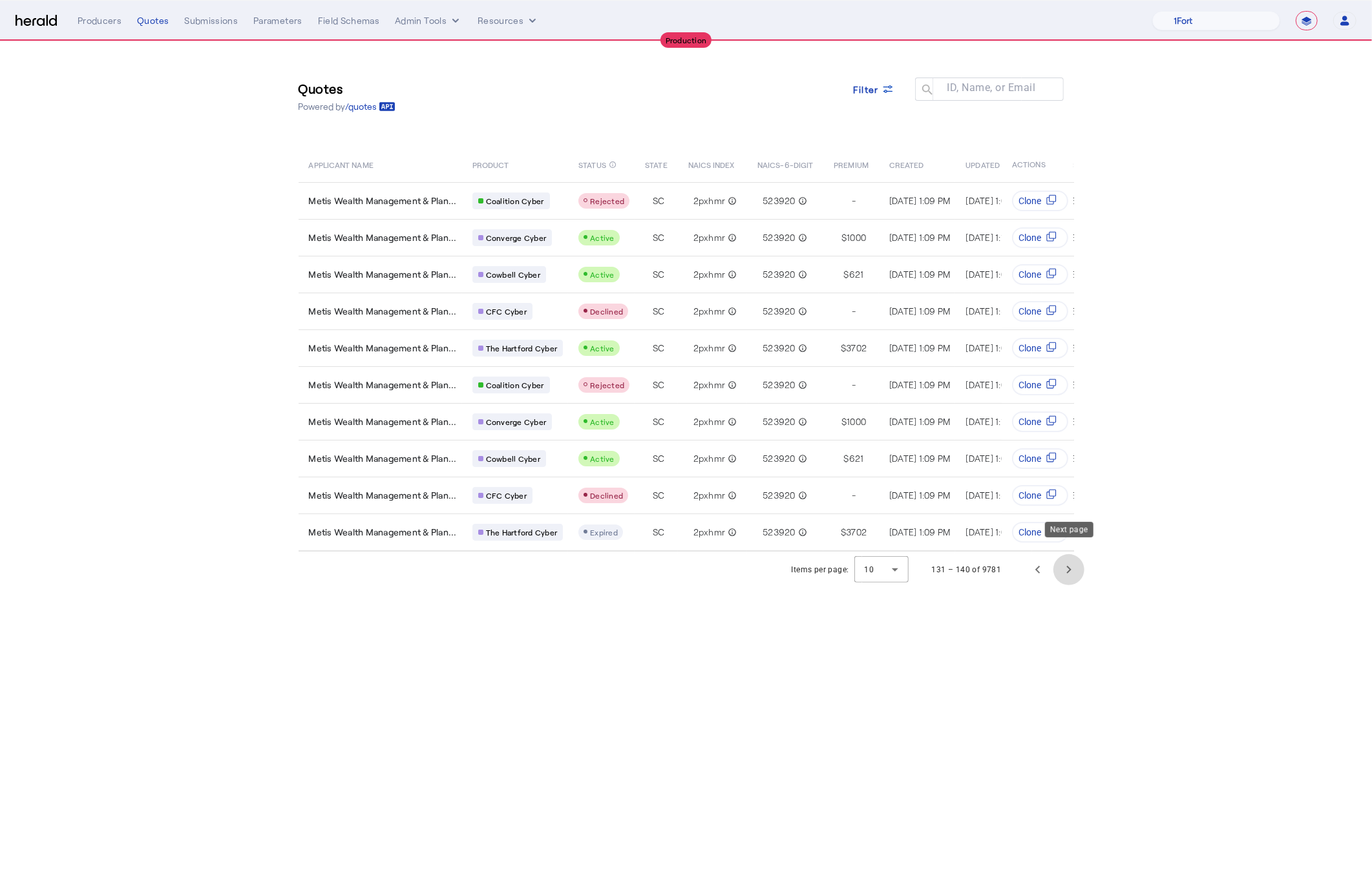
click at [1062, 554] on span "Next page" at bounding box center [1069, 570] width 31 height 31
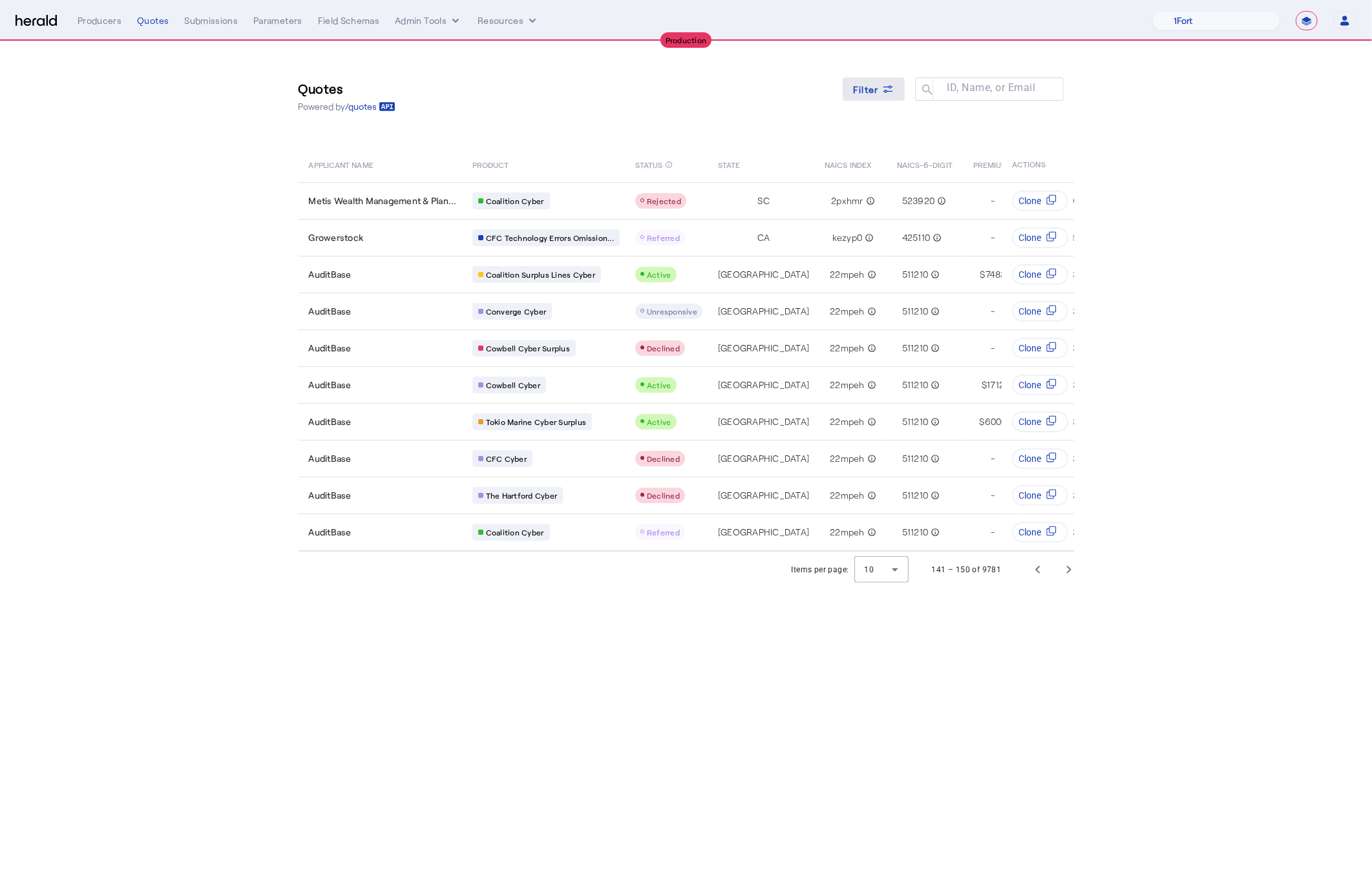
click at [872, 78] on span at bounding box center [874, 89] width 62 height 31
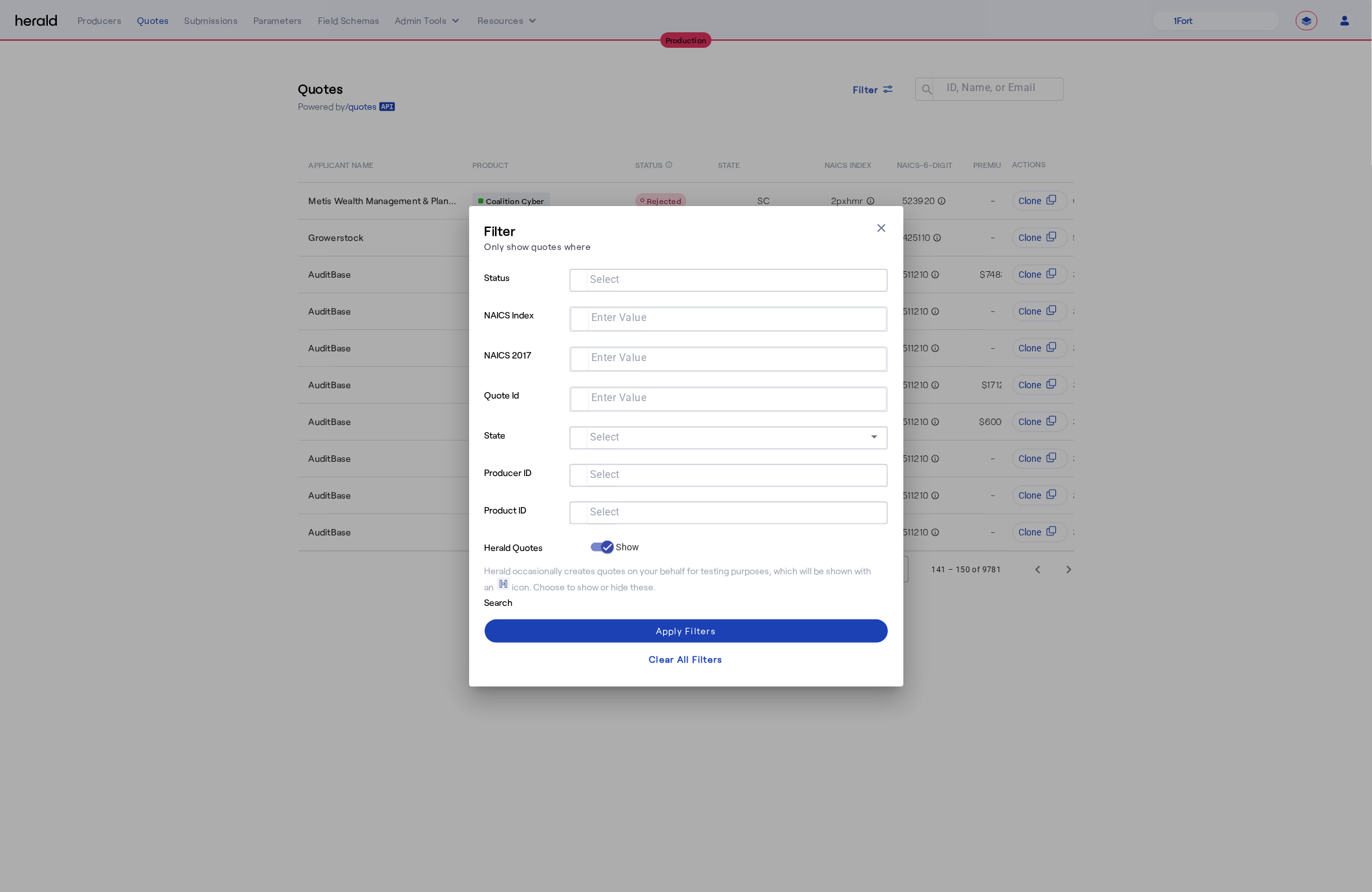
drag, startPoint x: 966, startPoint y: 136, endPoint x: 831, endPoint y: 16, distance: 180.6
click at [966, 138] on div "Filter Only show quotes where Close modal Status Select NAICS Index Enter Value…" at bounding box center [686, 446] width 1372 height 892
click at [637, 519] on div at bounding box center [728, 513] width 298 height 23
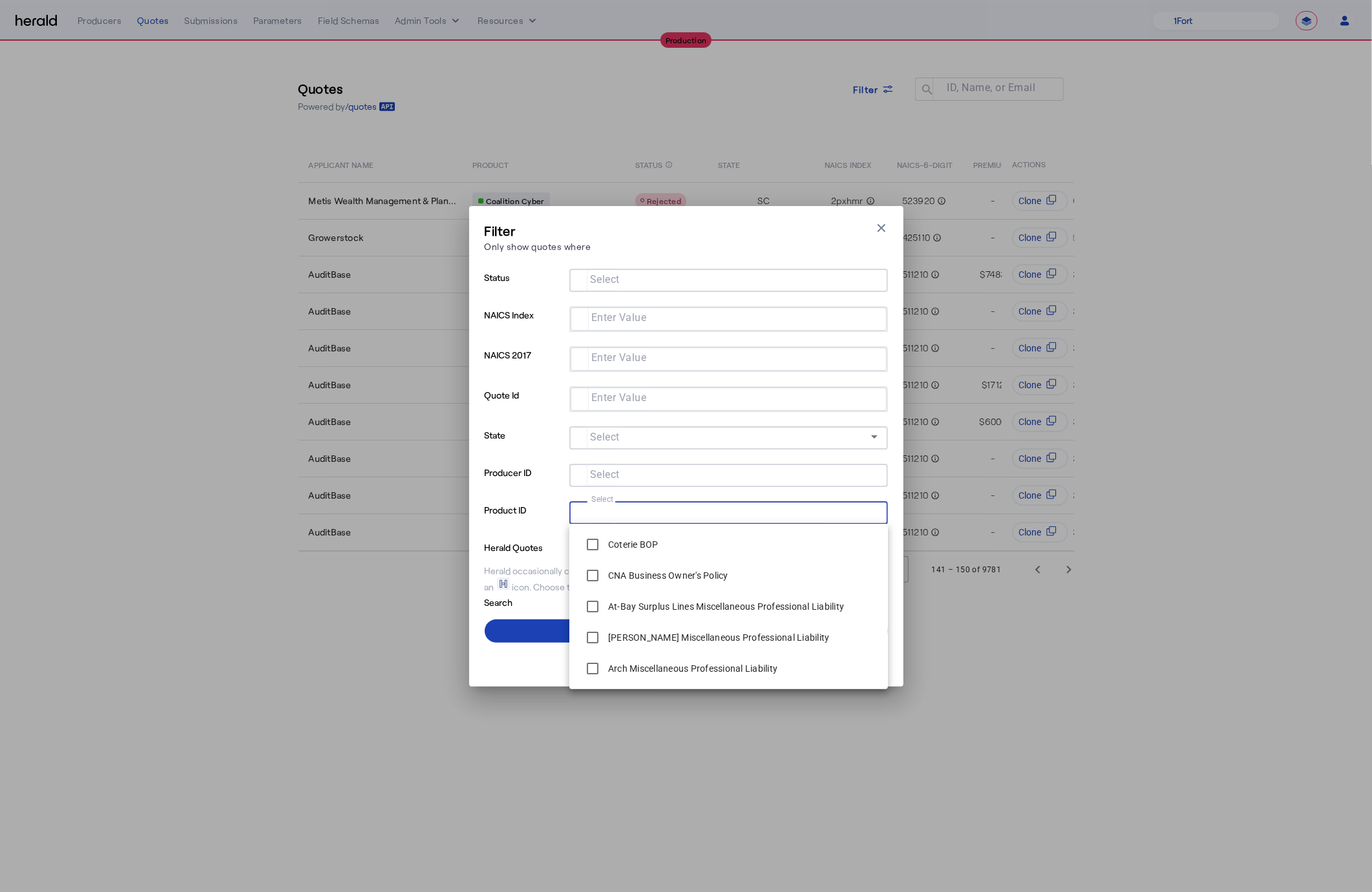
click at [635, 511] on input "Select" at bounding box center [726, 511] width 293 height 16
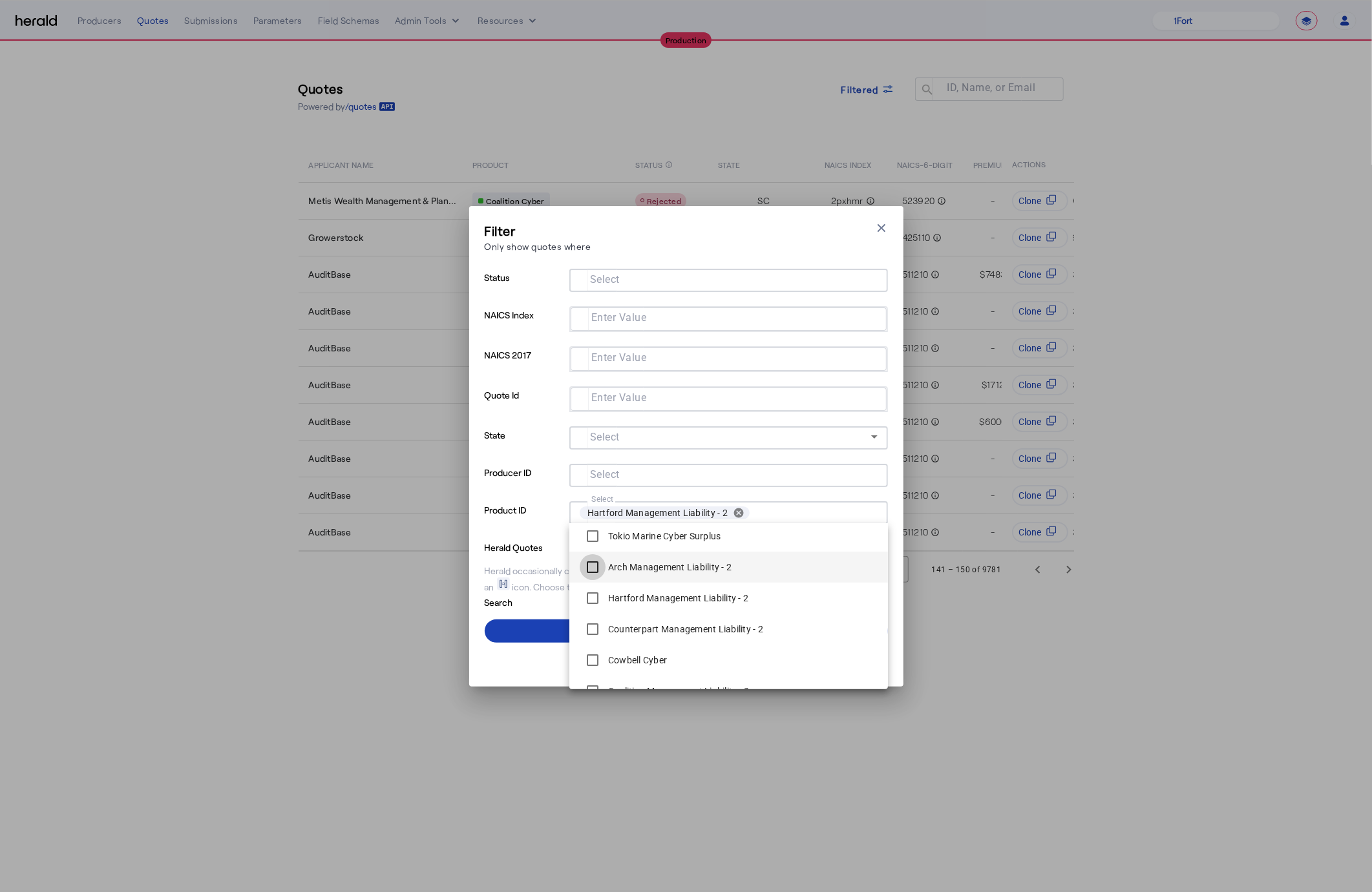
scroll to position [175, 0]
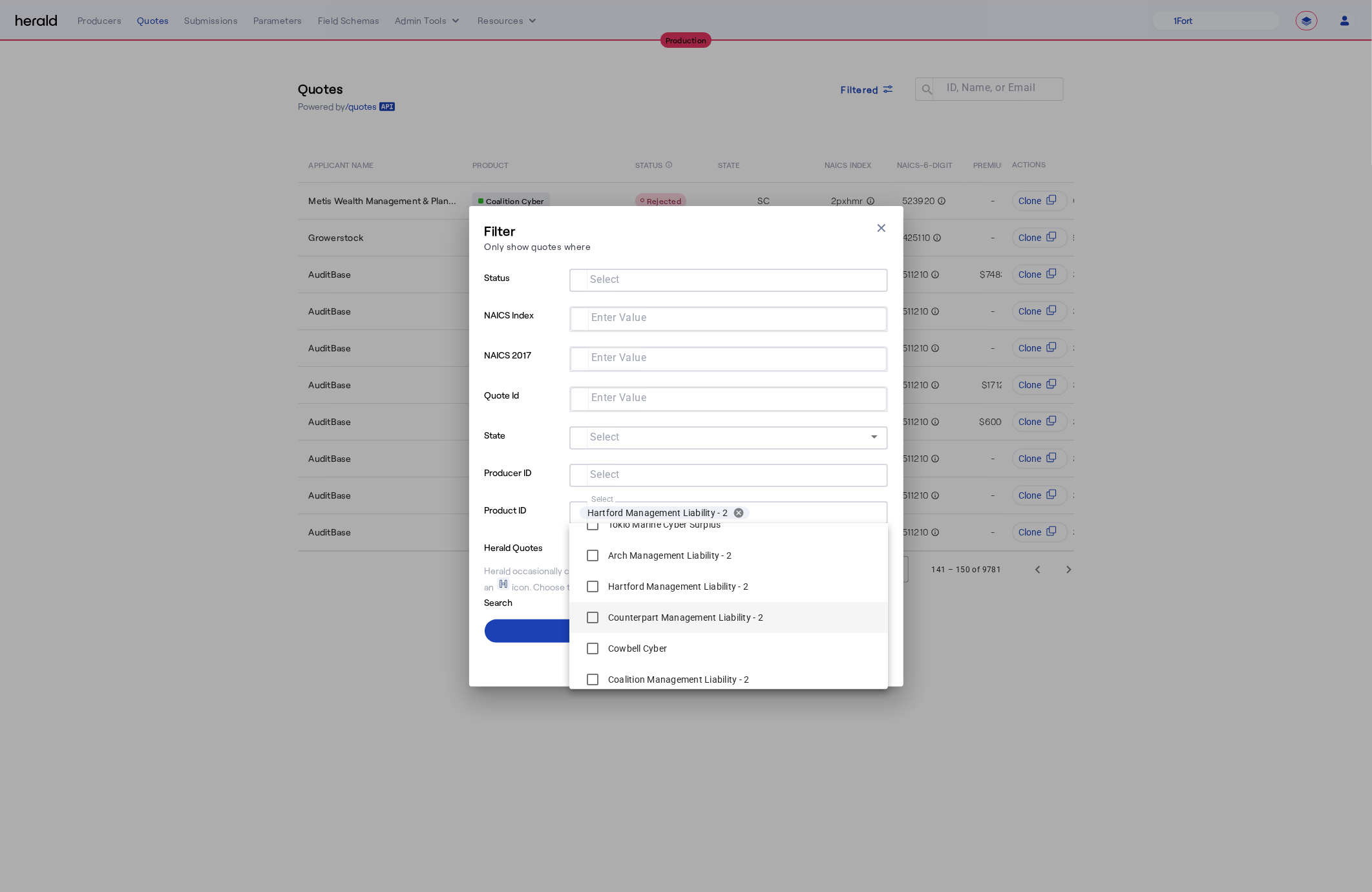
click at [630, 625] on div "Counterpart Management Liability - 2" at bounding box center [672, 617] width 184 height 25
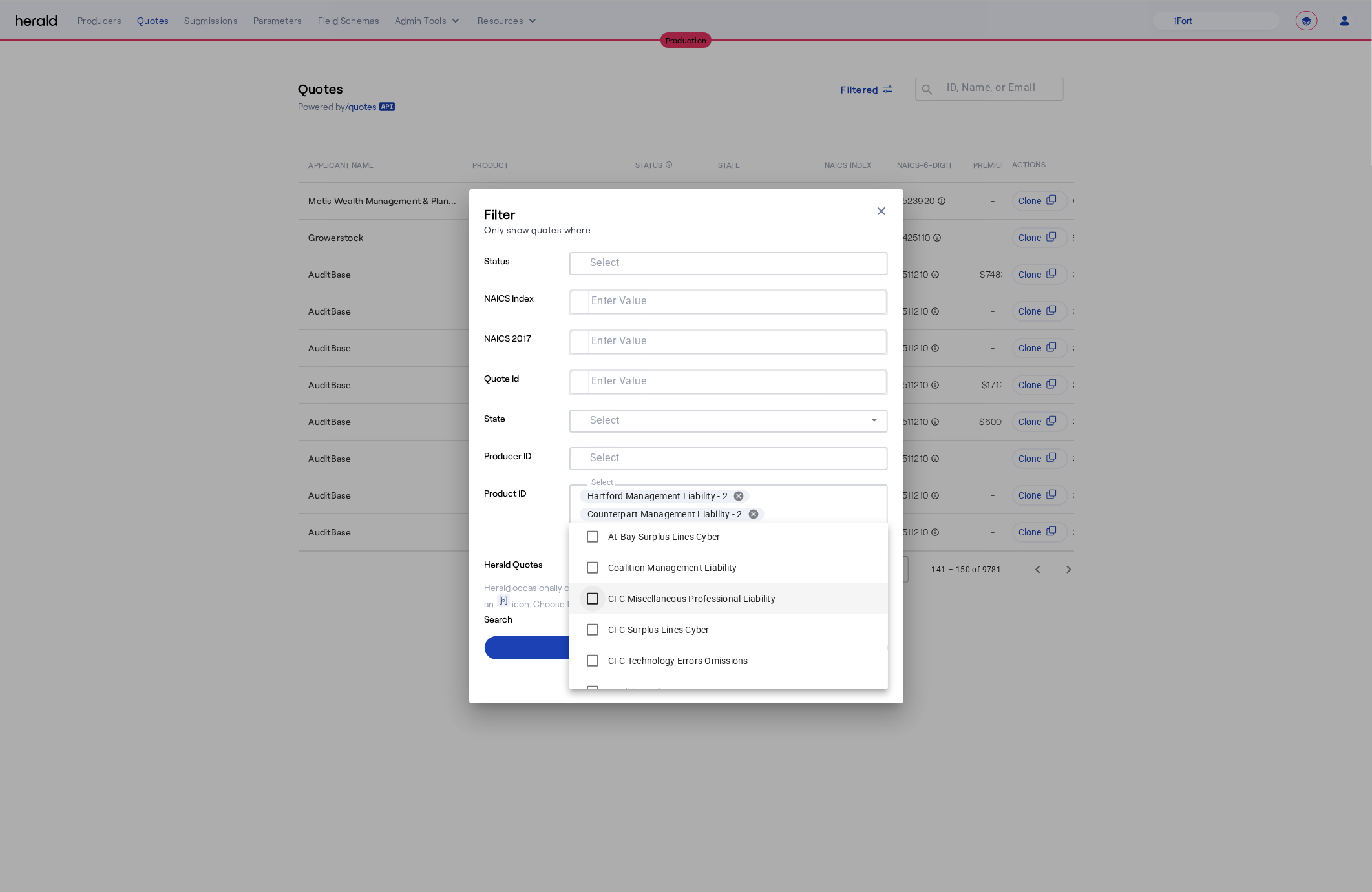
scroll to position [651, 0]
click at [538, 606] on div "Herald occasionally creates quotes on your behalf for testing purposes, which w…" at bounding box center [686, 596] width 403 height 29
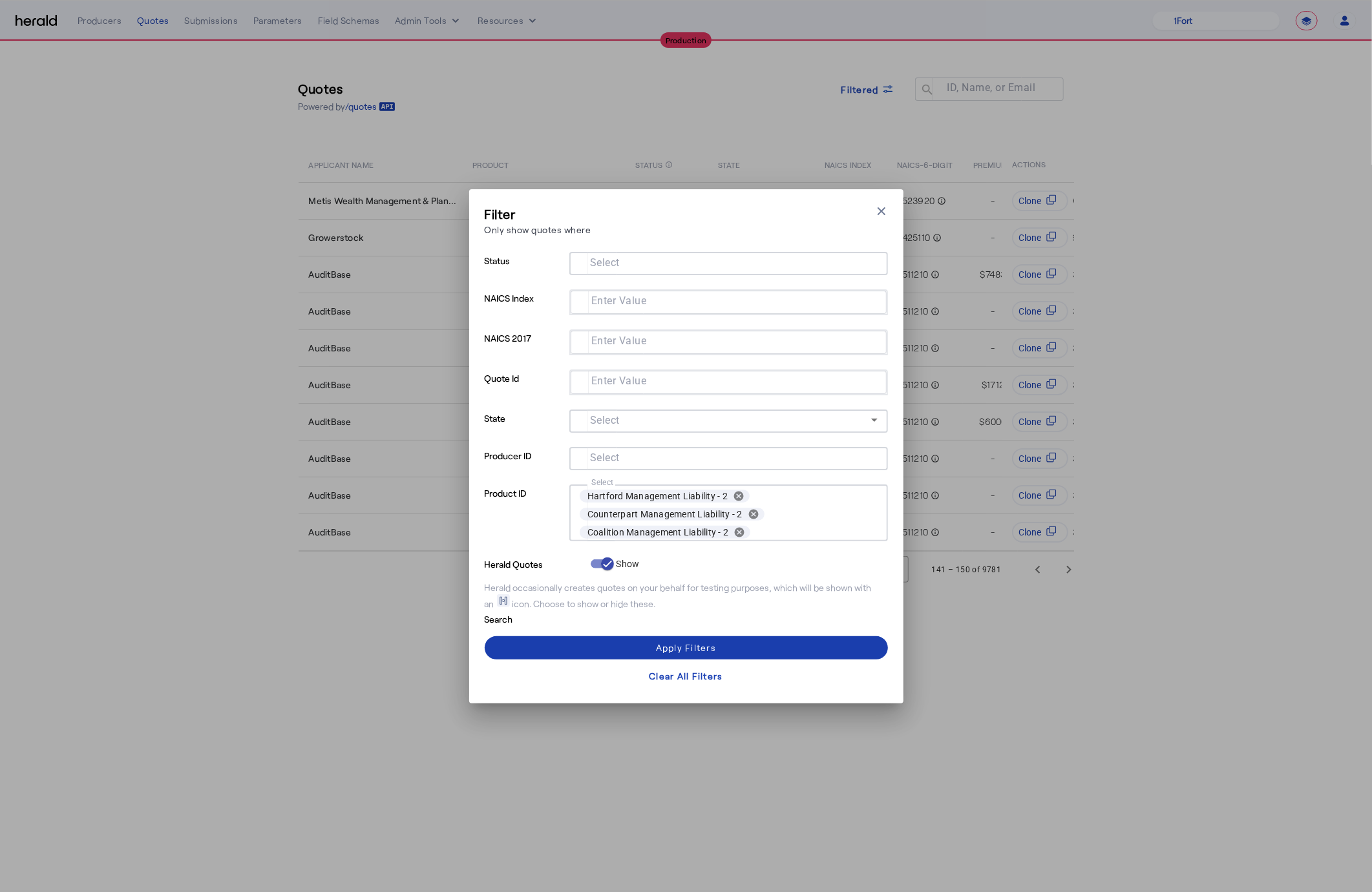
click at [538, 639] on span at bounding box center [686, 648] width 403 height 31
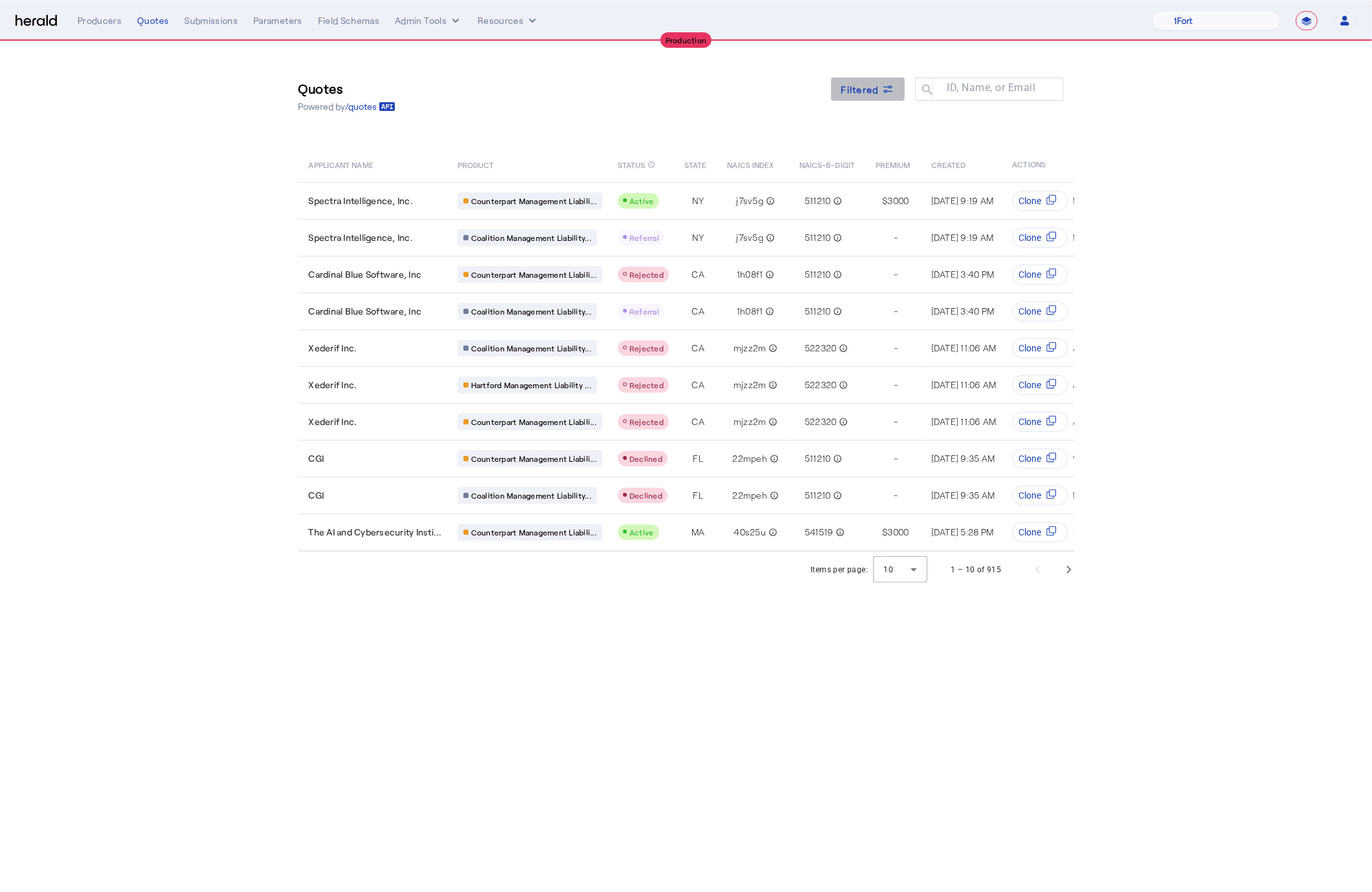
click at [877, 95] on span "Filtered" at bounding box center [860, 89] width 38 height 14
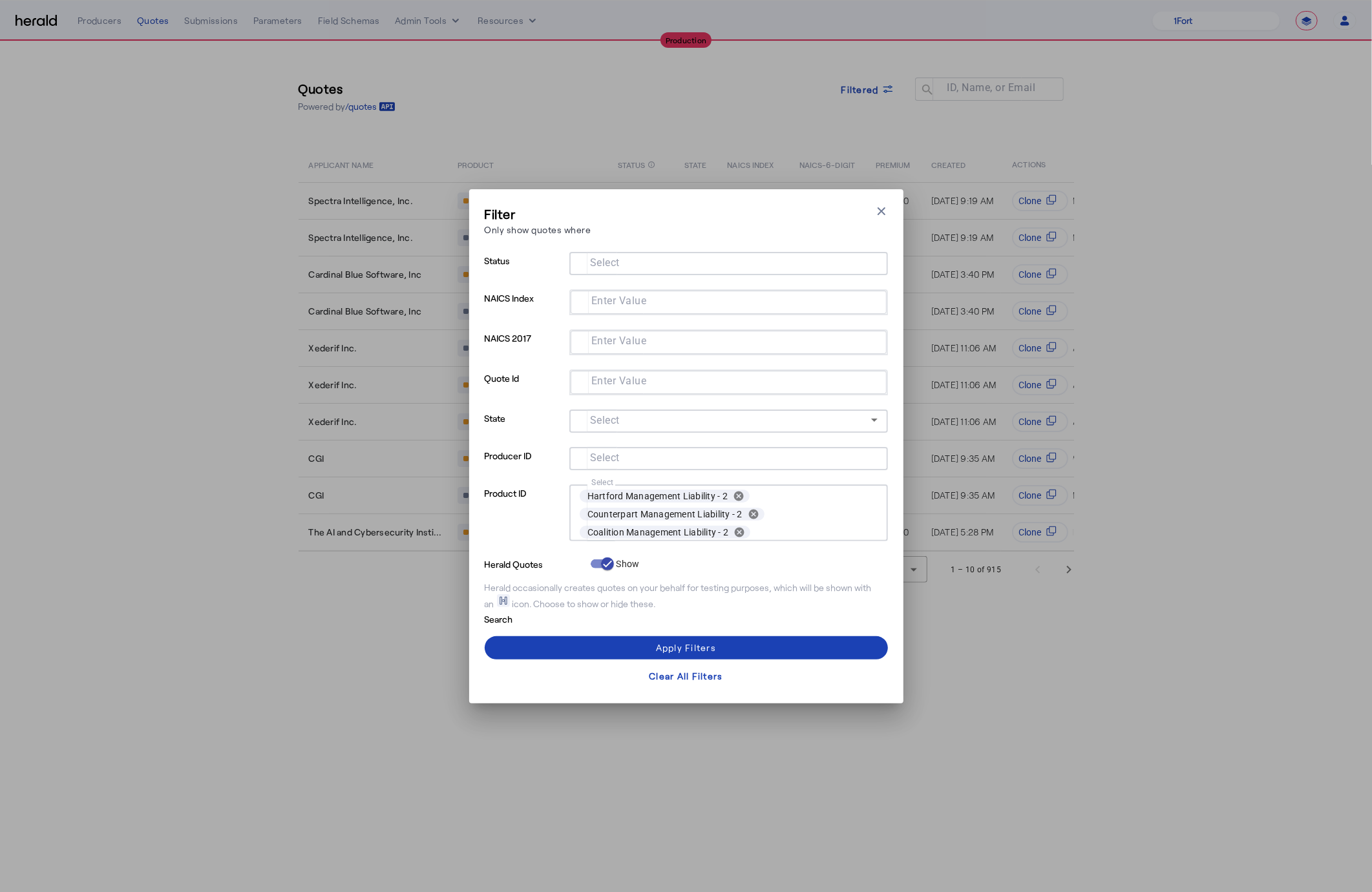
click at [705, 272] on div at bounding box center [728, 263] width 298 height 23
click at [625, 320] on label "ACTIVE" at bounding box center [623, 327] width 34 height 13
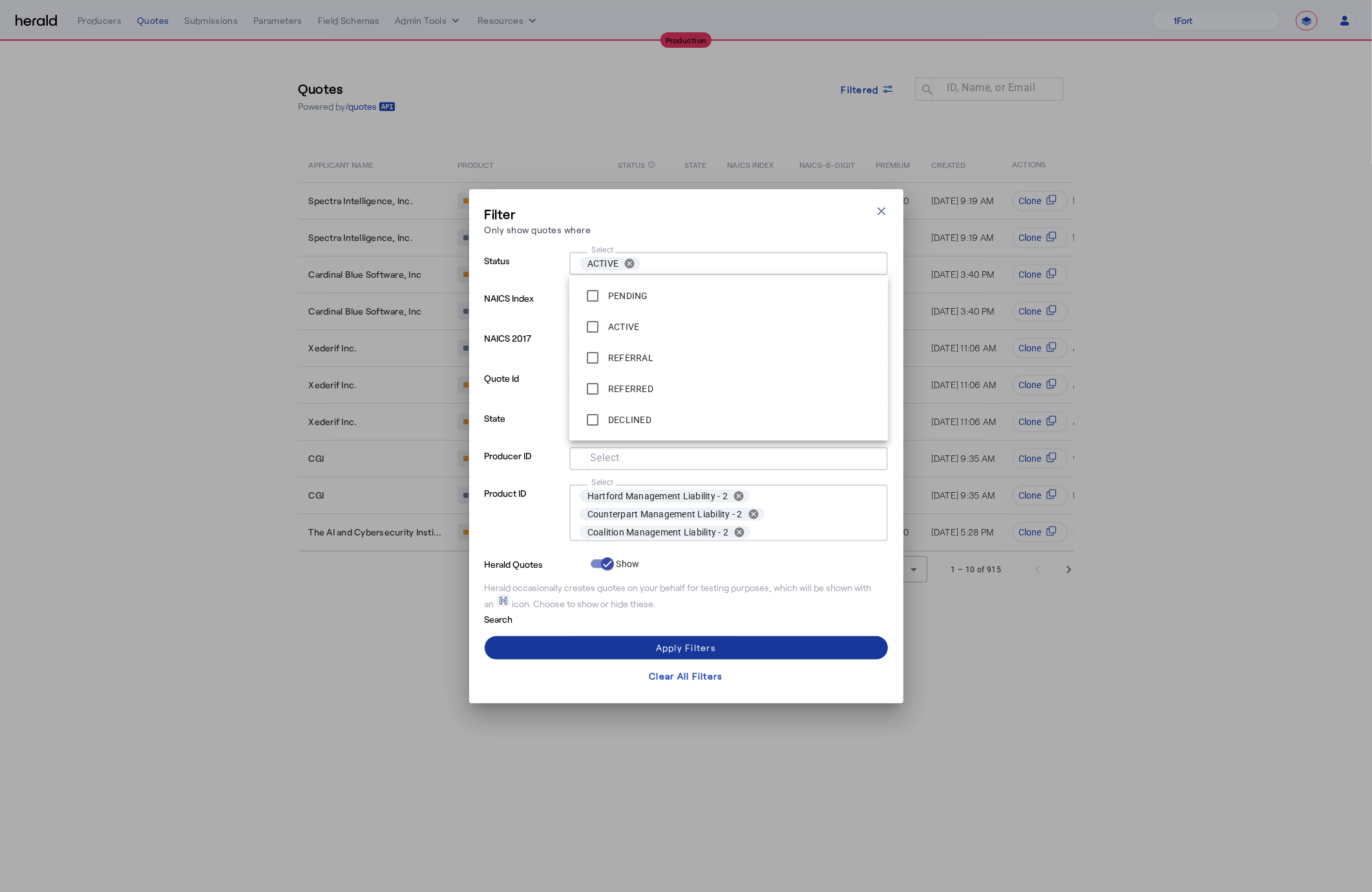
click at [567, 643] on span at bounding box center [686, 648] width 403 height 31
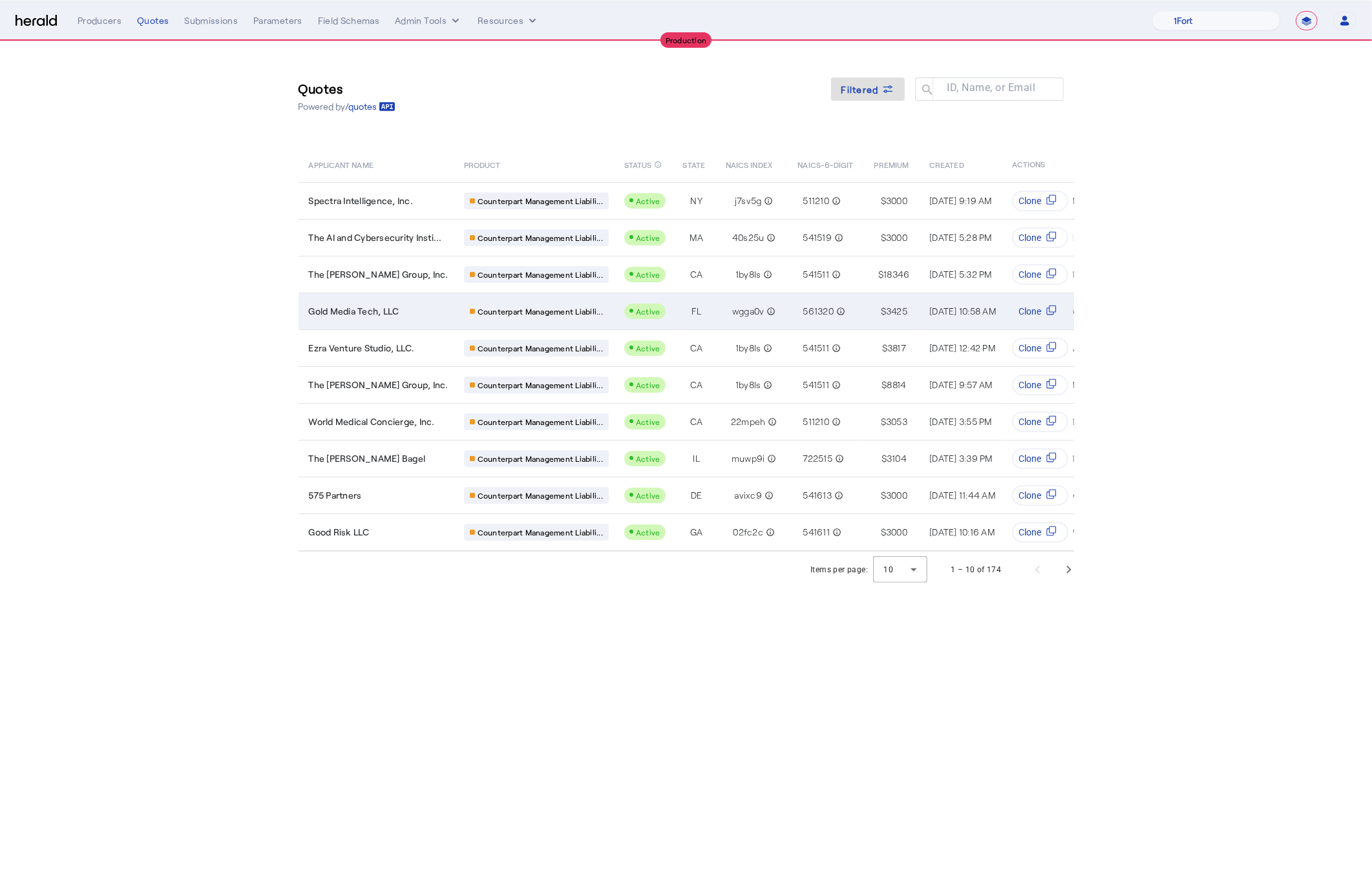
click at [436, 317] on td "Gold Media Tech, LLC" at bounding box center [376, 311] width 155 height 37
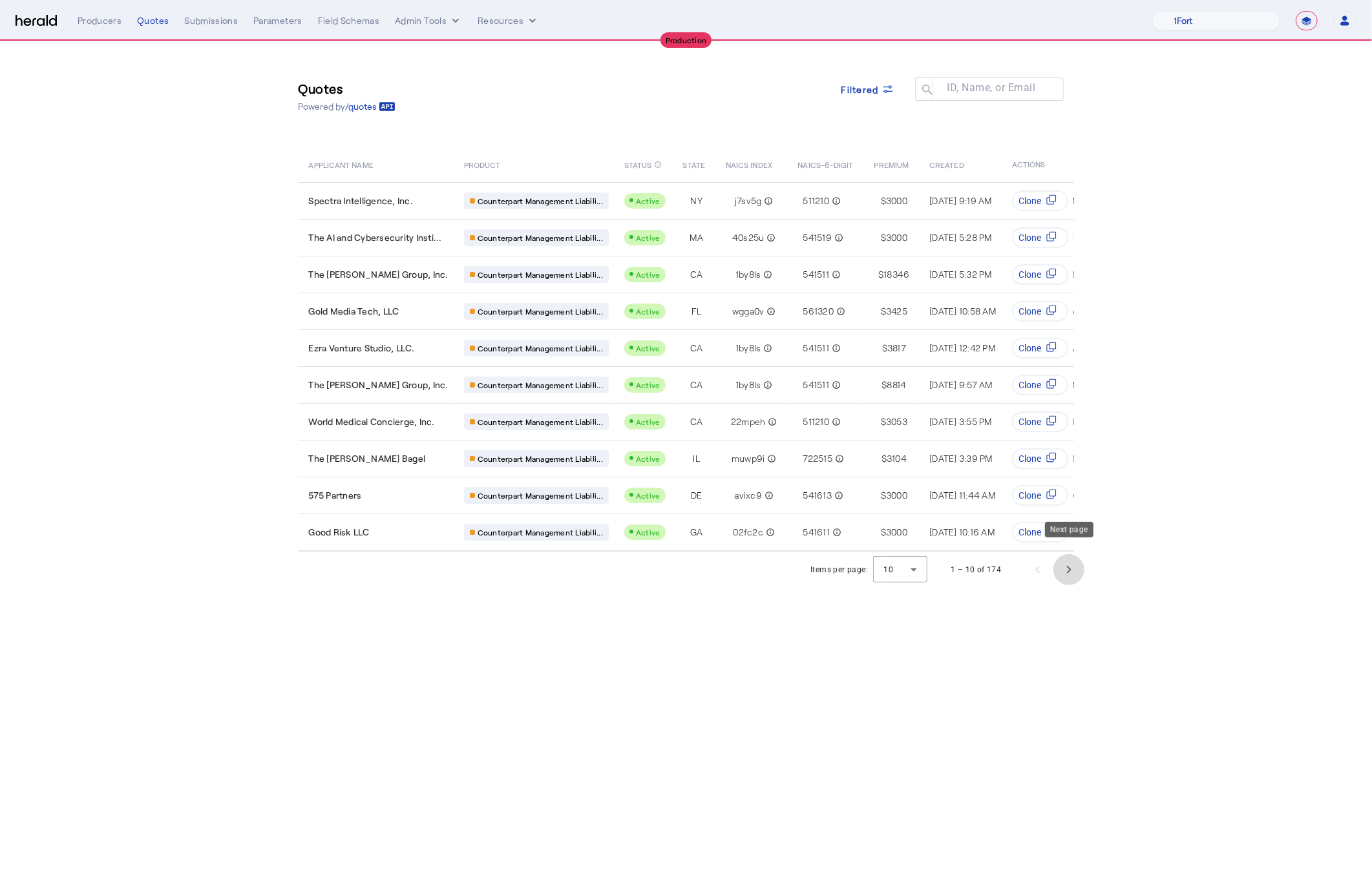
click at [1068, 563] on span "Next page" at bounding box center [1069, 570] width 31 height 31
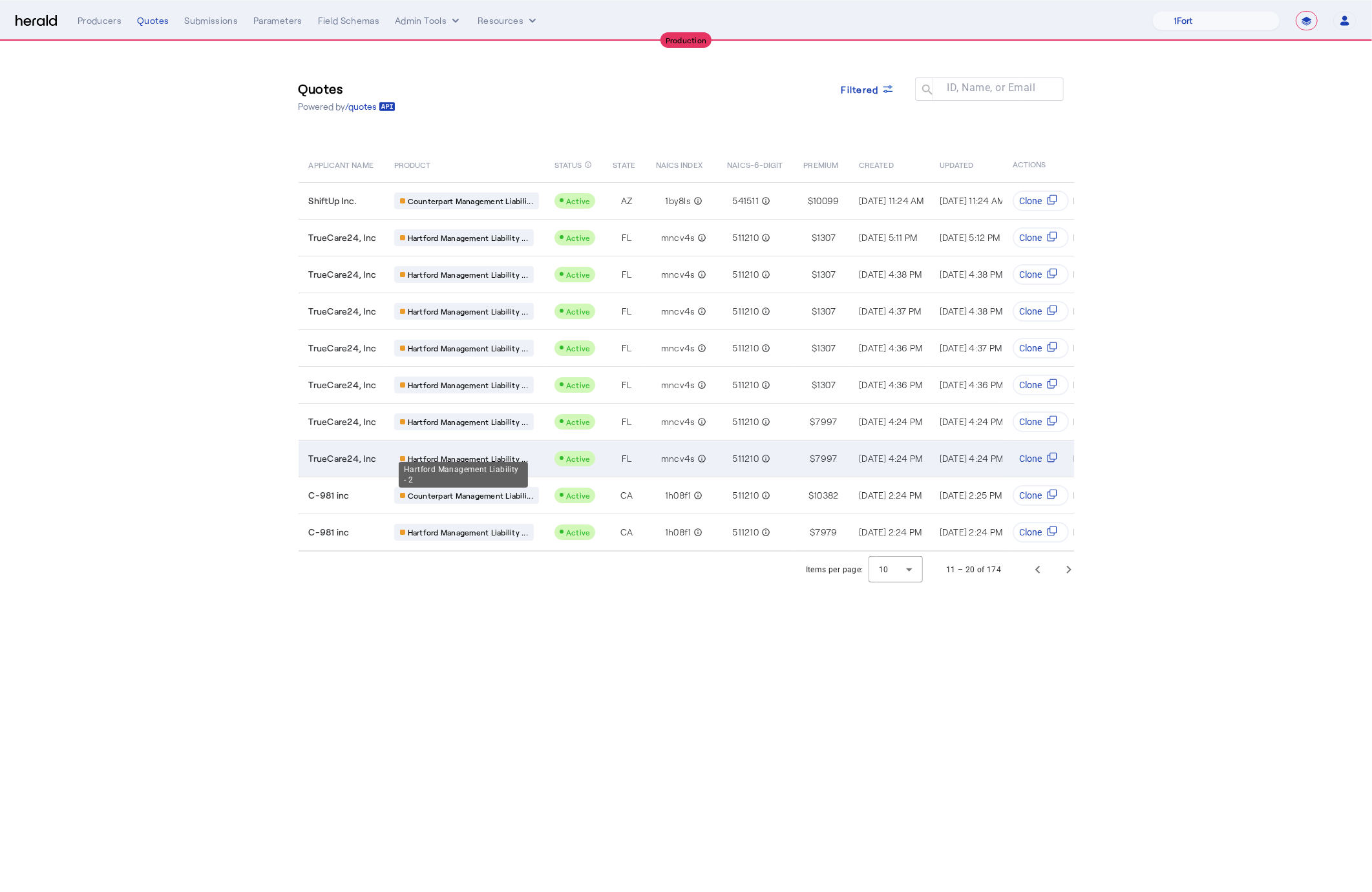
click at [482, 454] on span "Hartford Management Liability ..." at bounding box center [468, 459] width 120 height 11
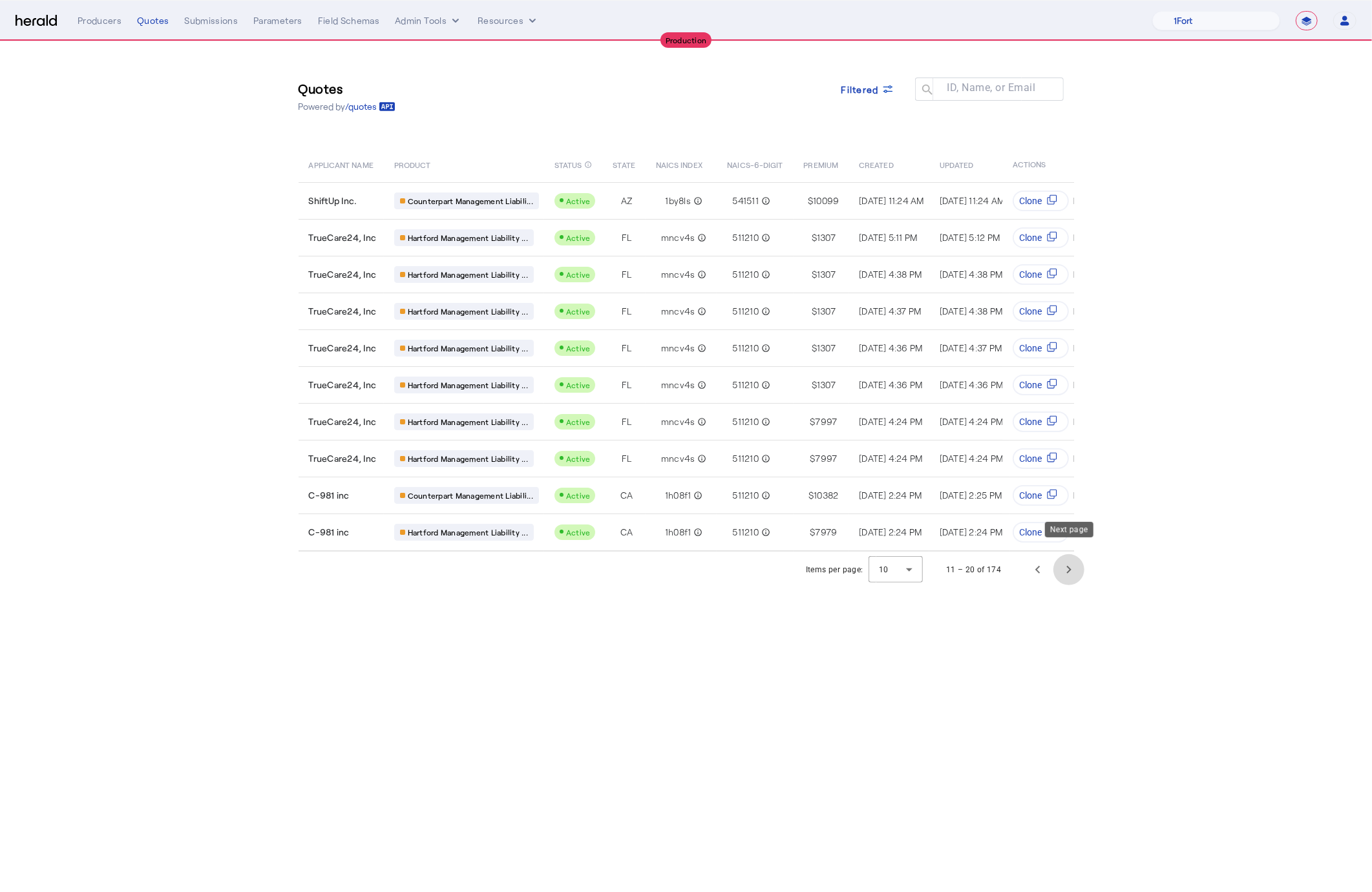
click at [1068, 557] on span "Next page" at bounding box center [1069, 570] width 31 height 31
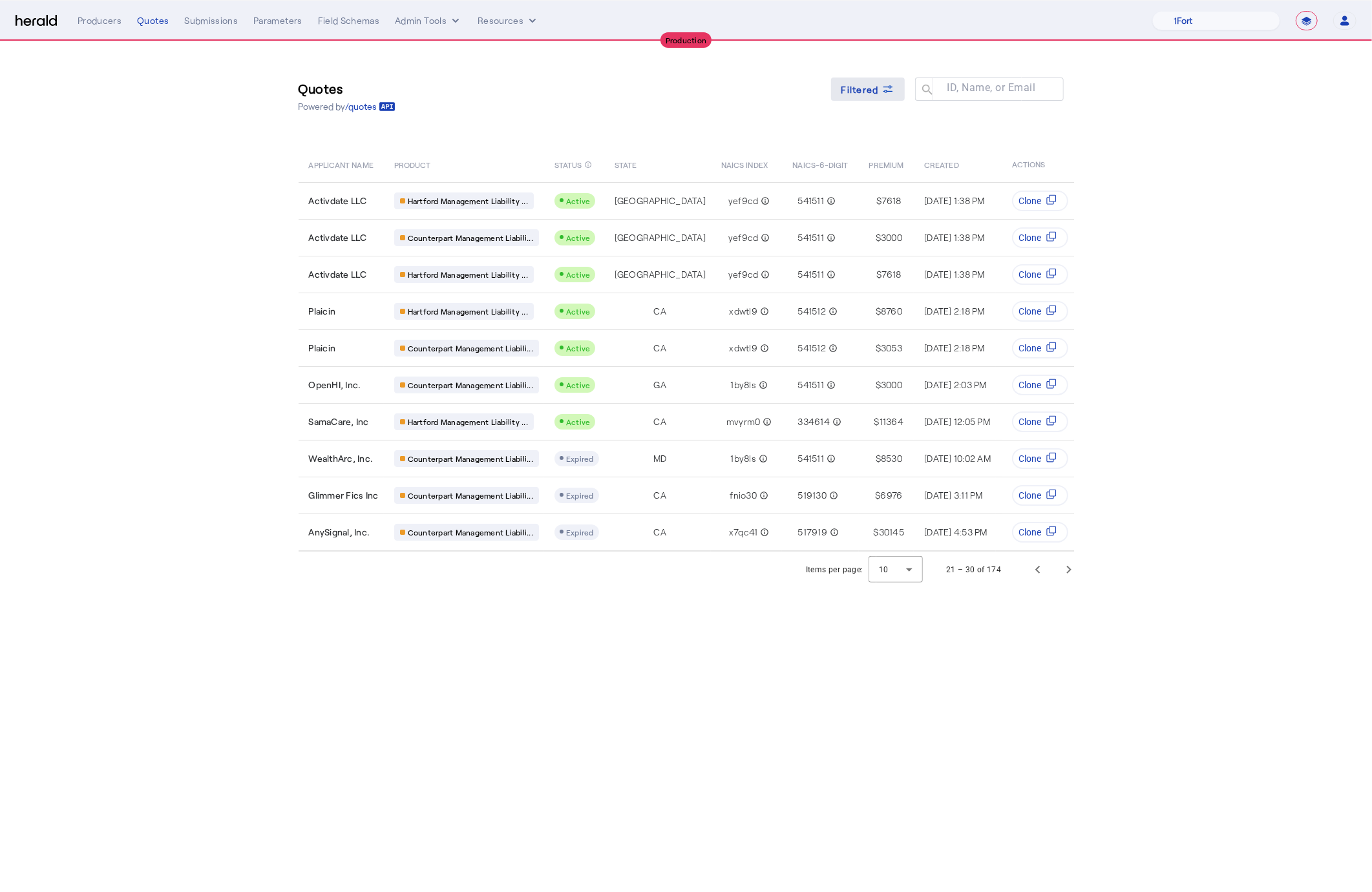
click at [874, 90] on span "Filtered" at bounding box center [860, 89] width 38 height 14
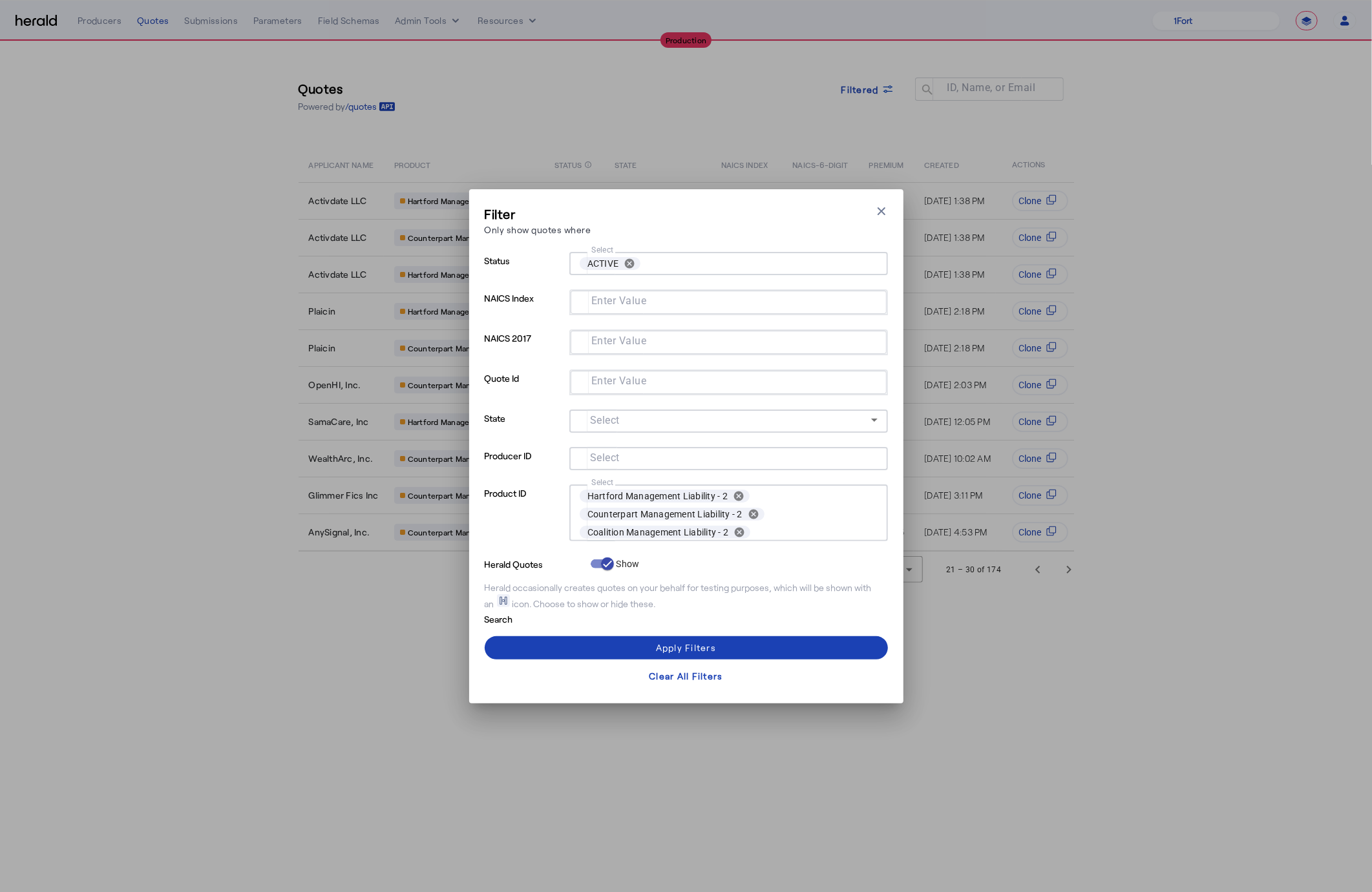
scroll to position [7, 0]
click at [1120, 683] on div "Filter Only show quotes where Close modal Status Select ACTIVE cancel NAICS Ind…" at bounding box center [686, 446] width 1372 height 892
click at [877, 211] on icon "button" at bounding box center [882, 212] width 13 height 13
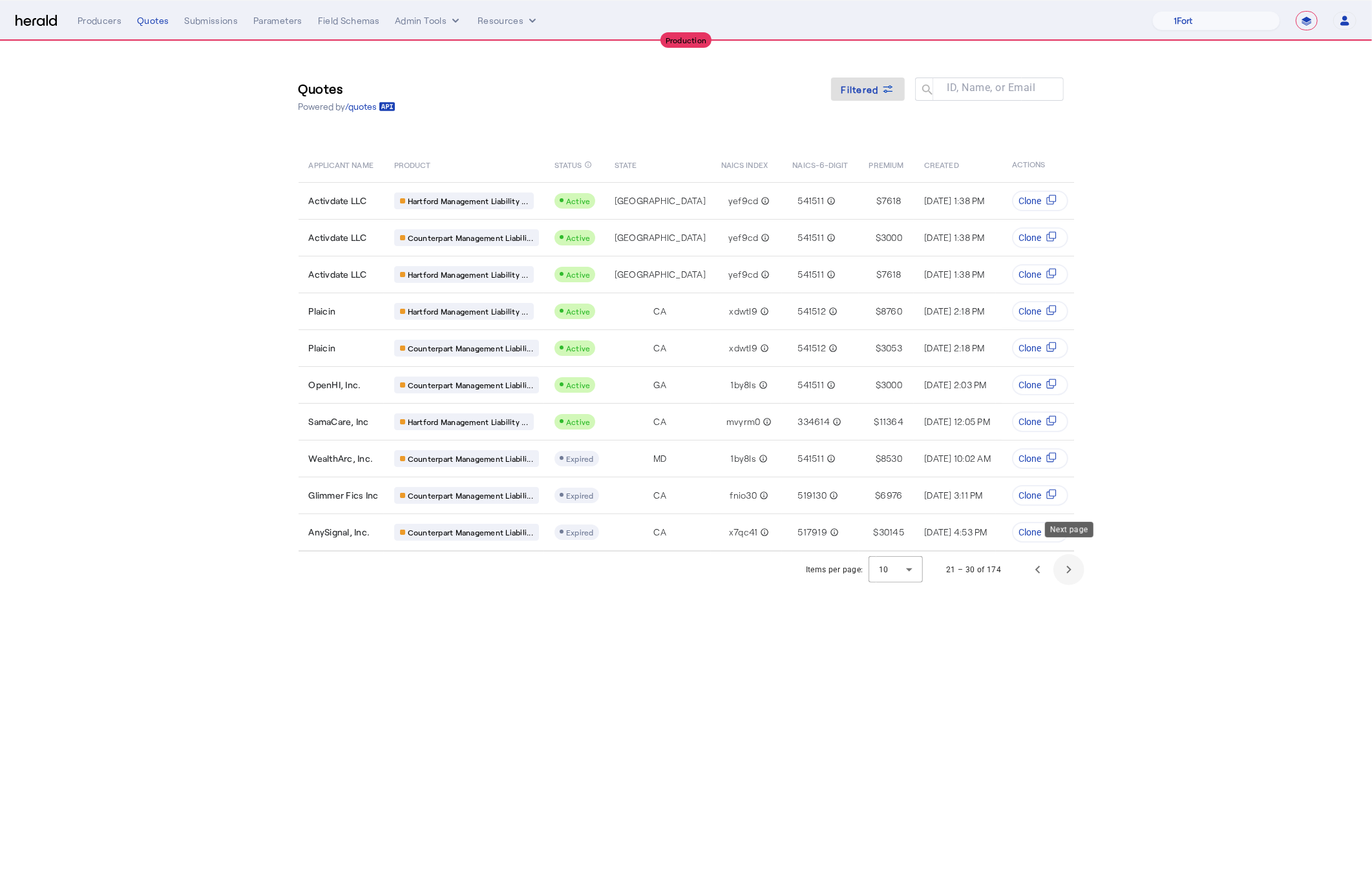
click at [1064, 559] on span "Next page" at bounding box center [1069, 570] width 31 height 31
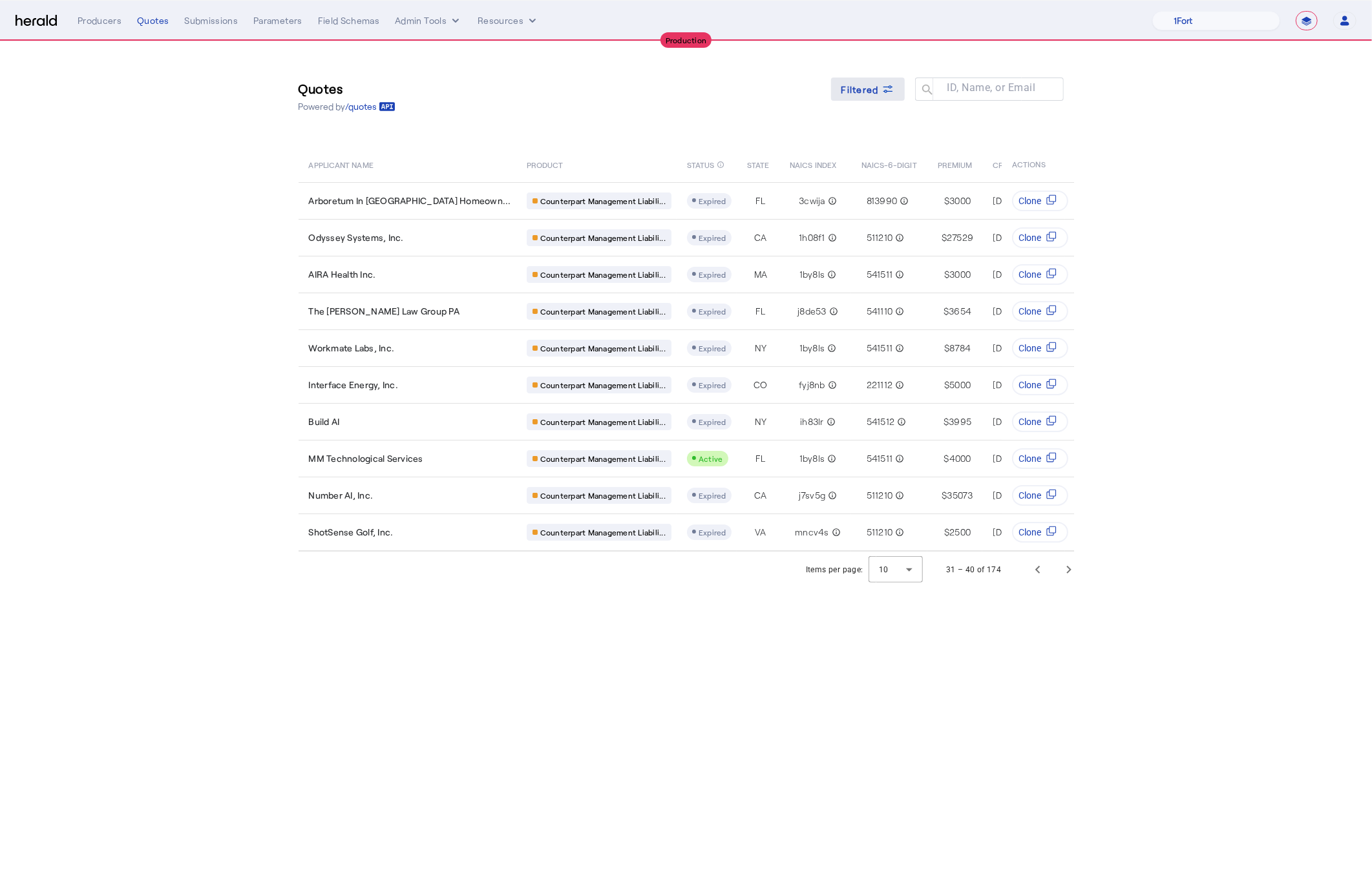
click at [886, 78] on span at bounding box center [868, 89] width 74 height 31
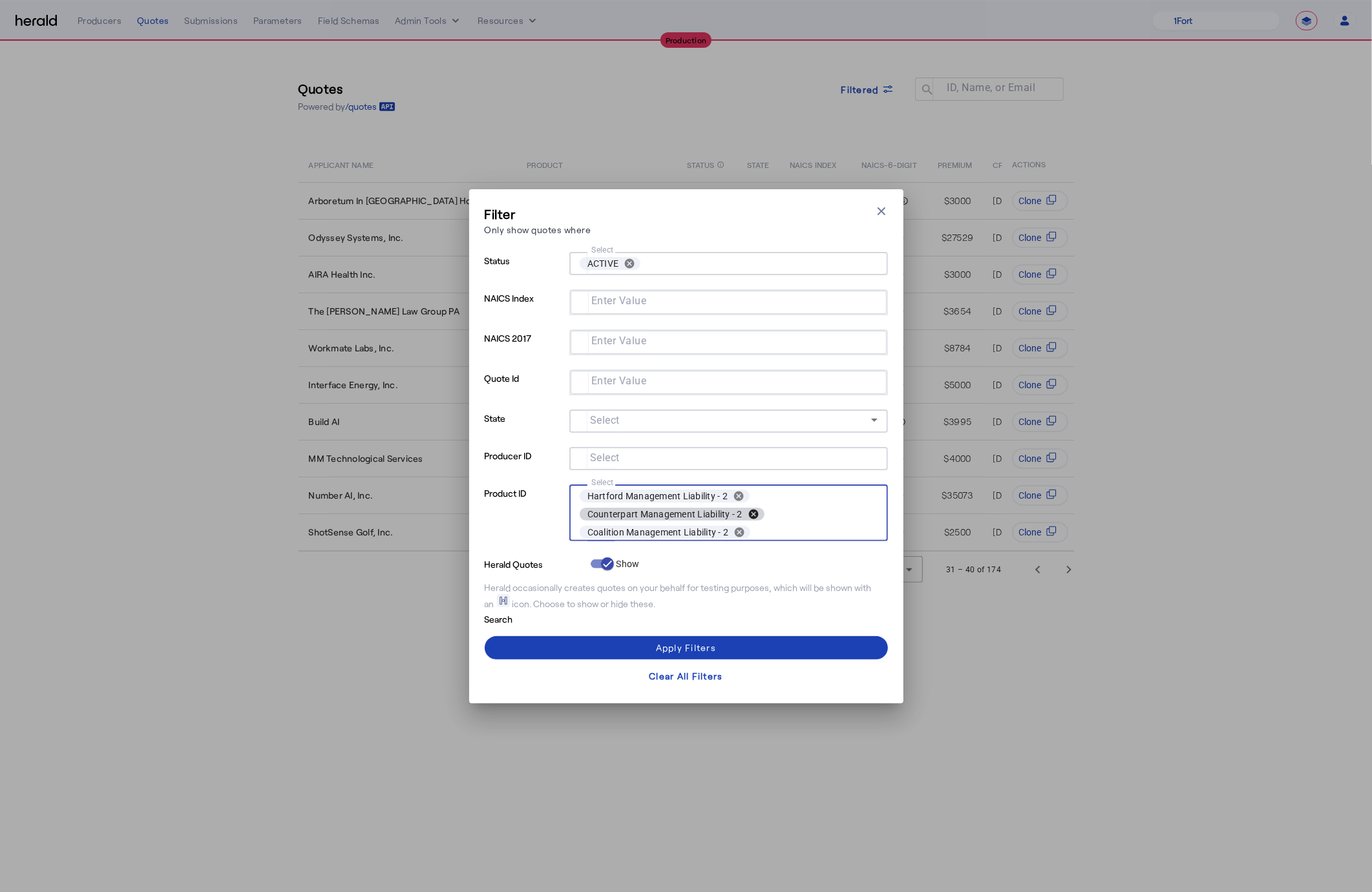
click at [758, 515] on button "cancel" at bounding box center [754, 515] width 22 height 11
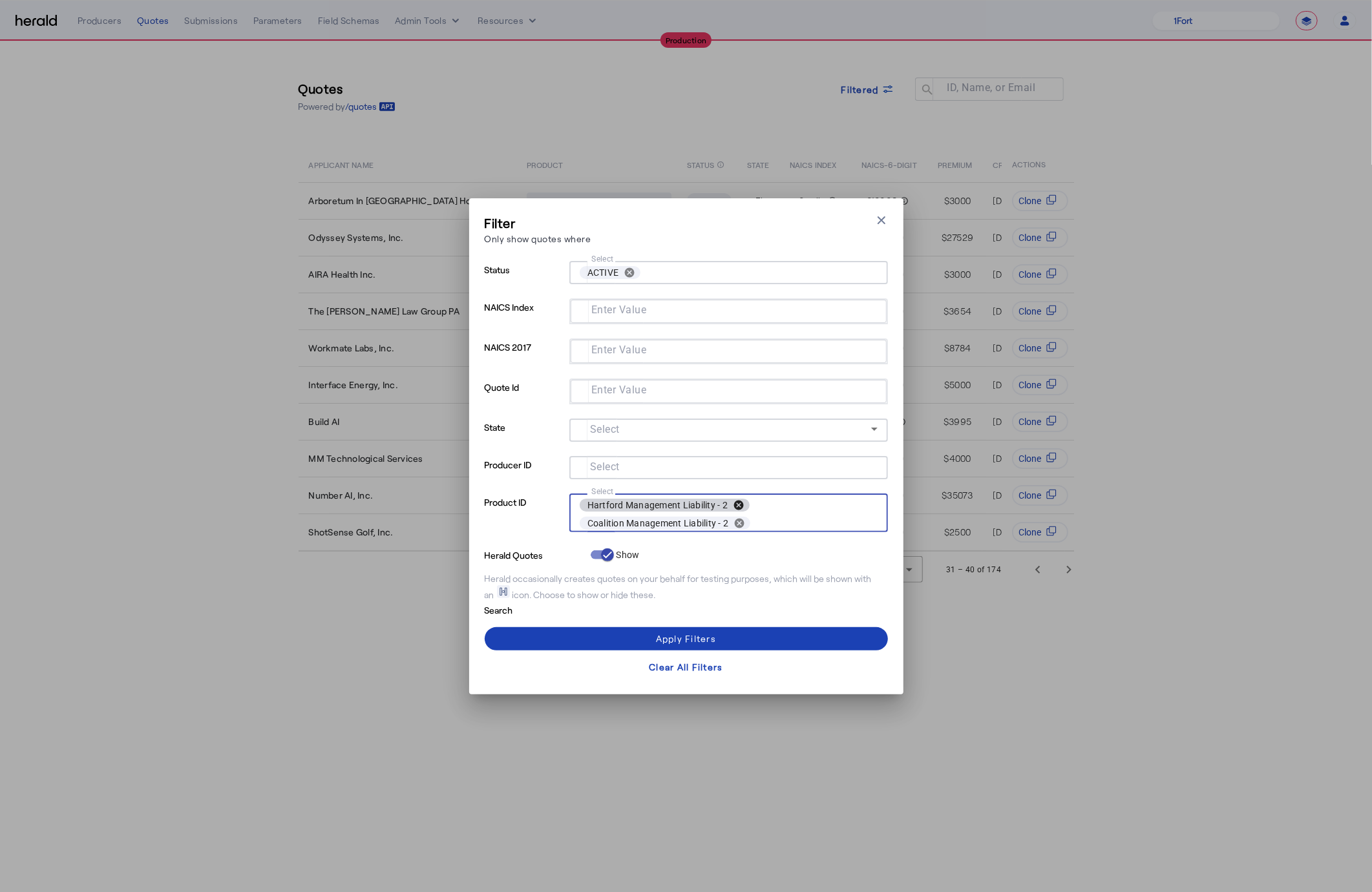
click at [742, 505] on button "cancel" at bounding box center [738, 505] width 22 height 11
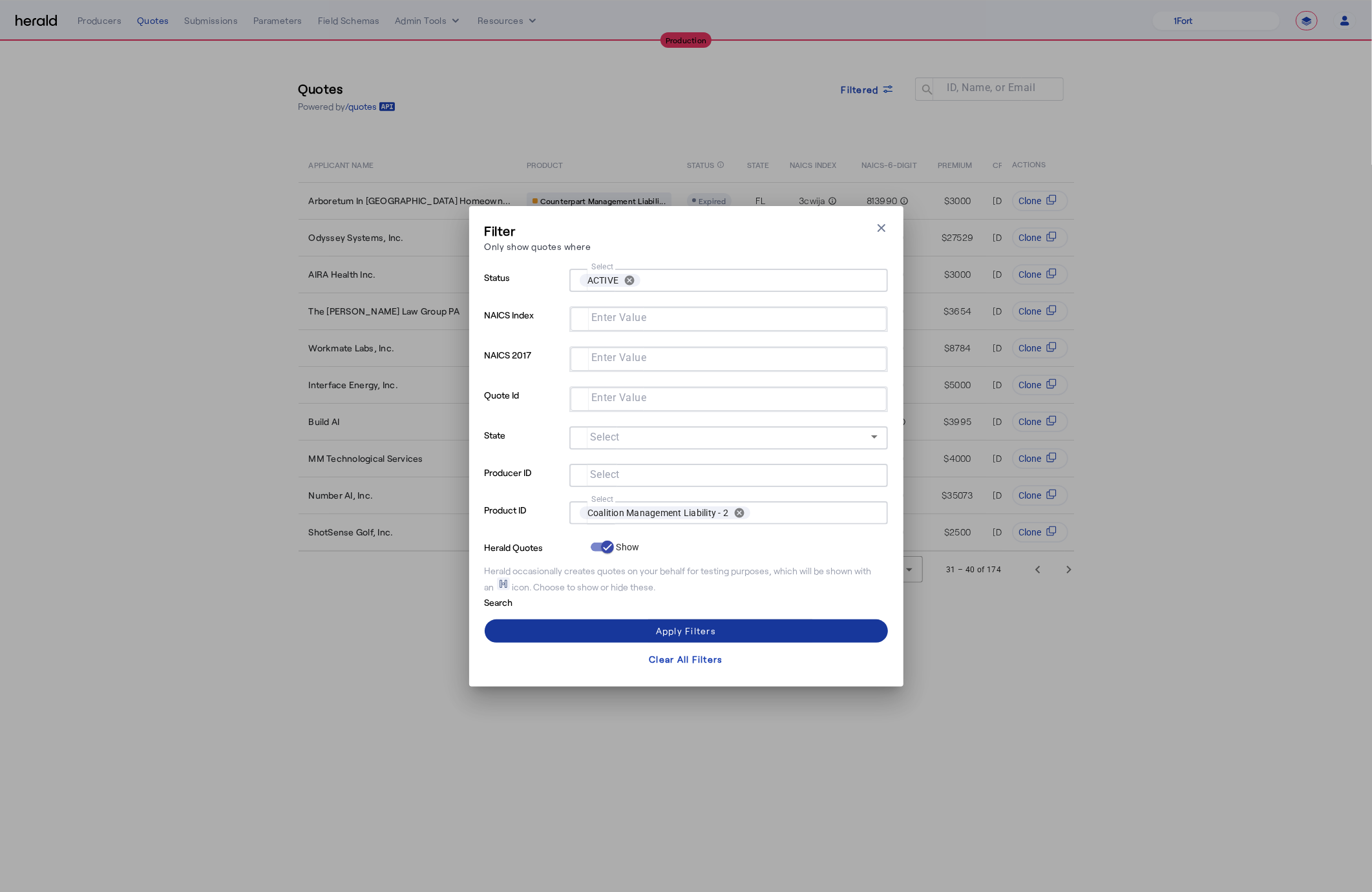
click at [712, 624] on button "Apply Filters" at bounding box center [686, 631] width 403 height 23
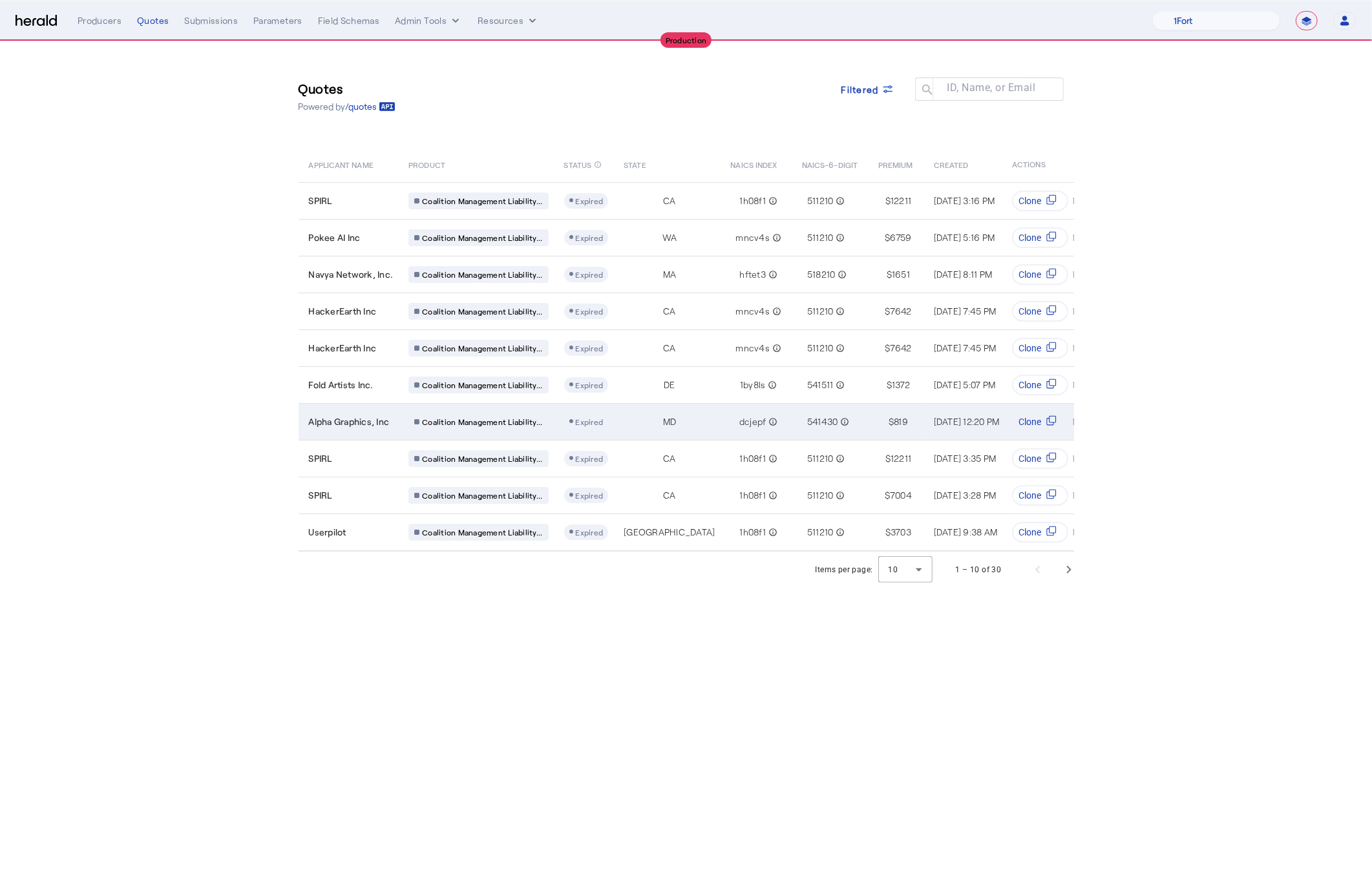
click at [388, 418] on span "Alpha Graphics, Inc" at bounding box center [349, 422] width 80 height 13
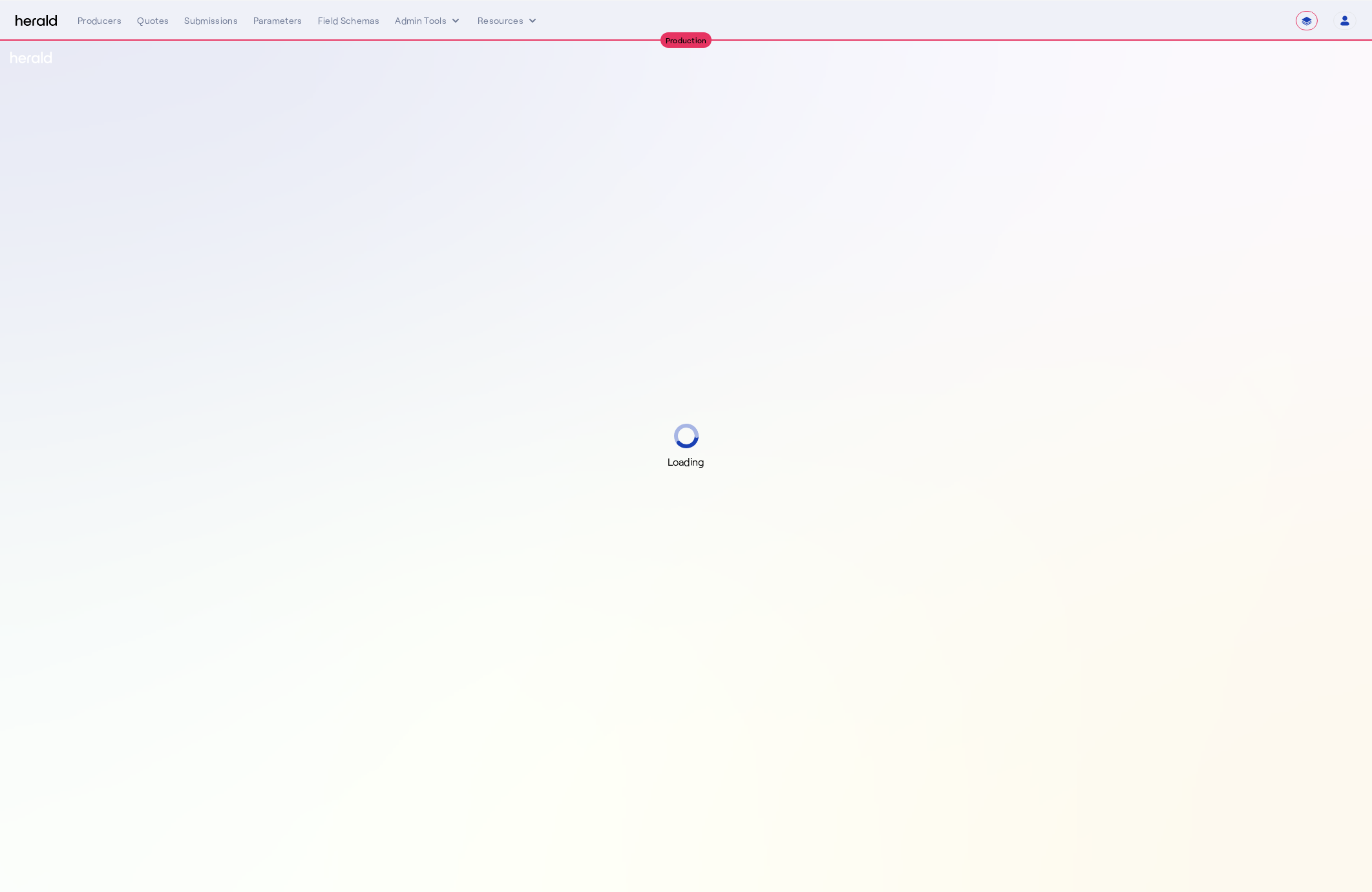
select select "**********"
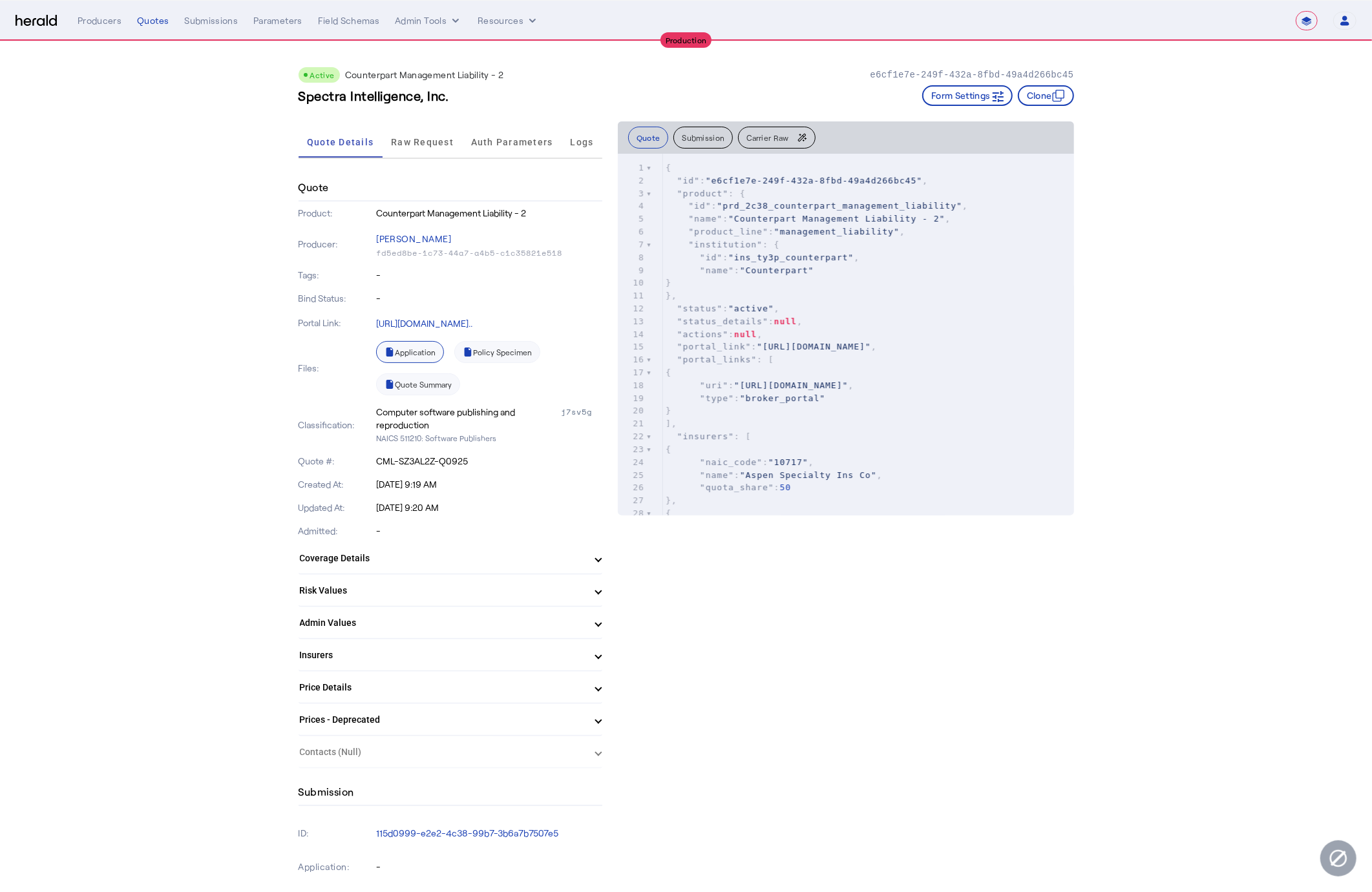
click at [420, 352] on link "Application" at bounding box center [410, 352] width 68 height 22
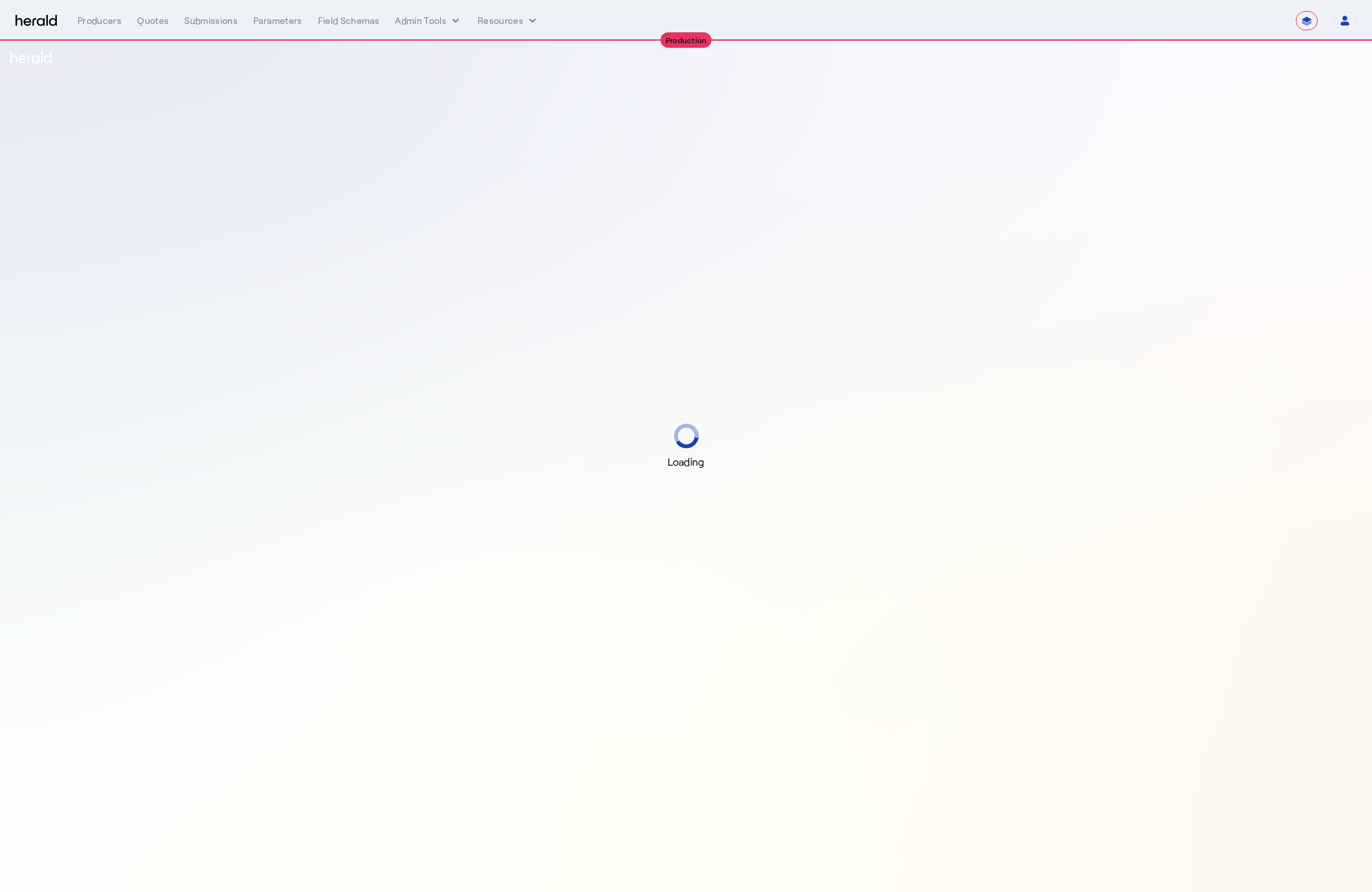
select select "**********"
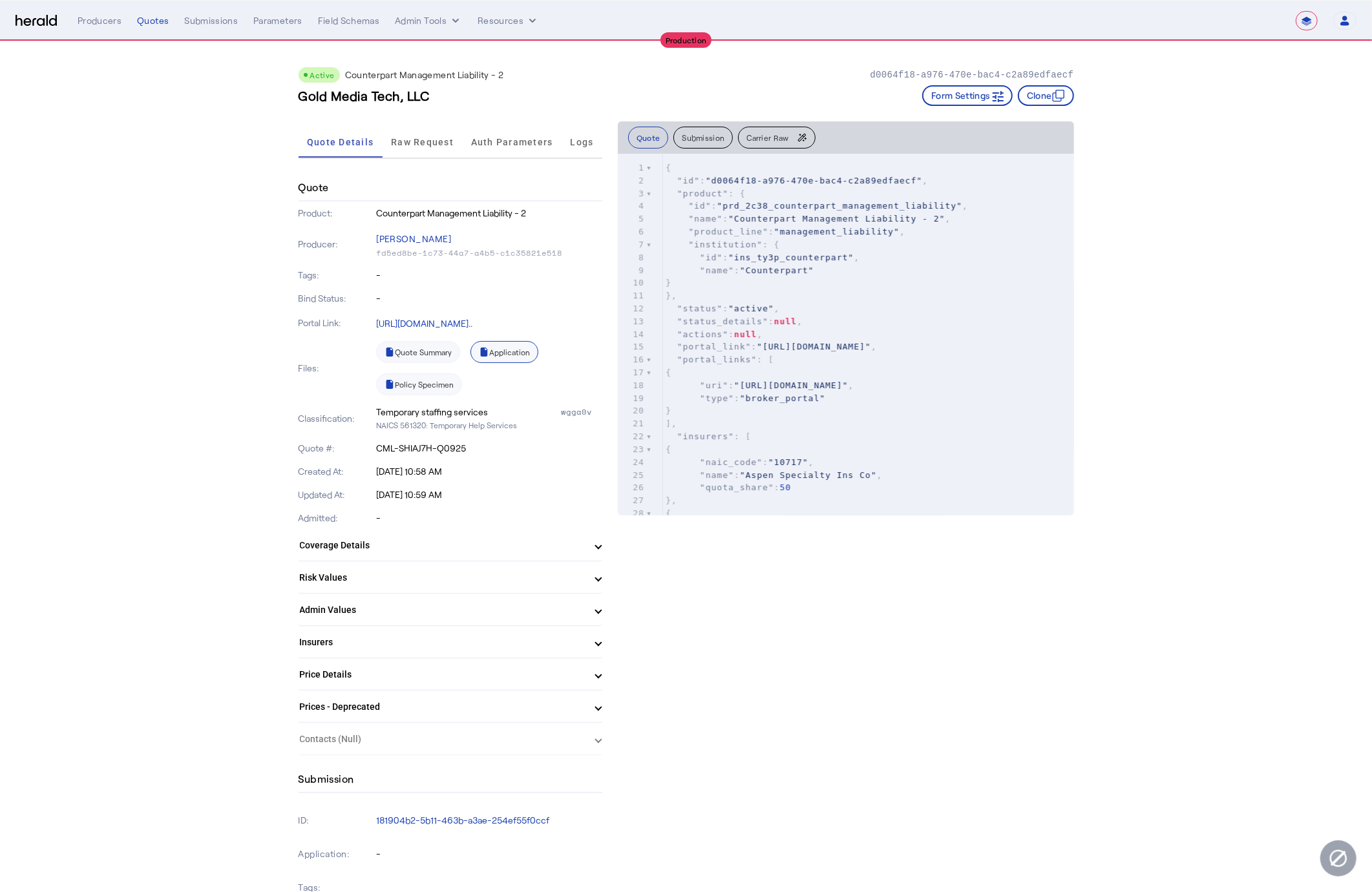
click at [518, 345] on link "Application" at bounding box center [504, 352] width 68 height 22
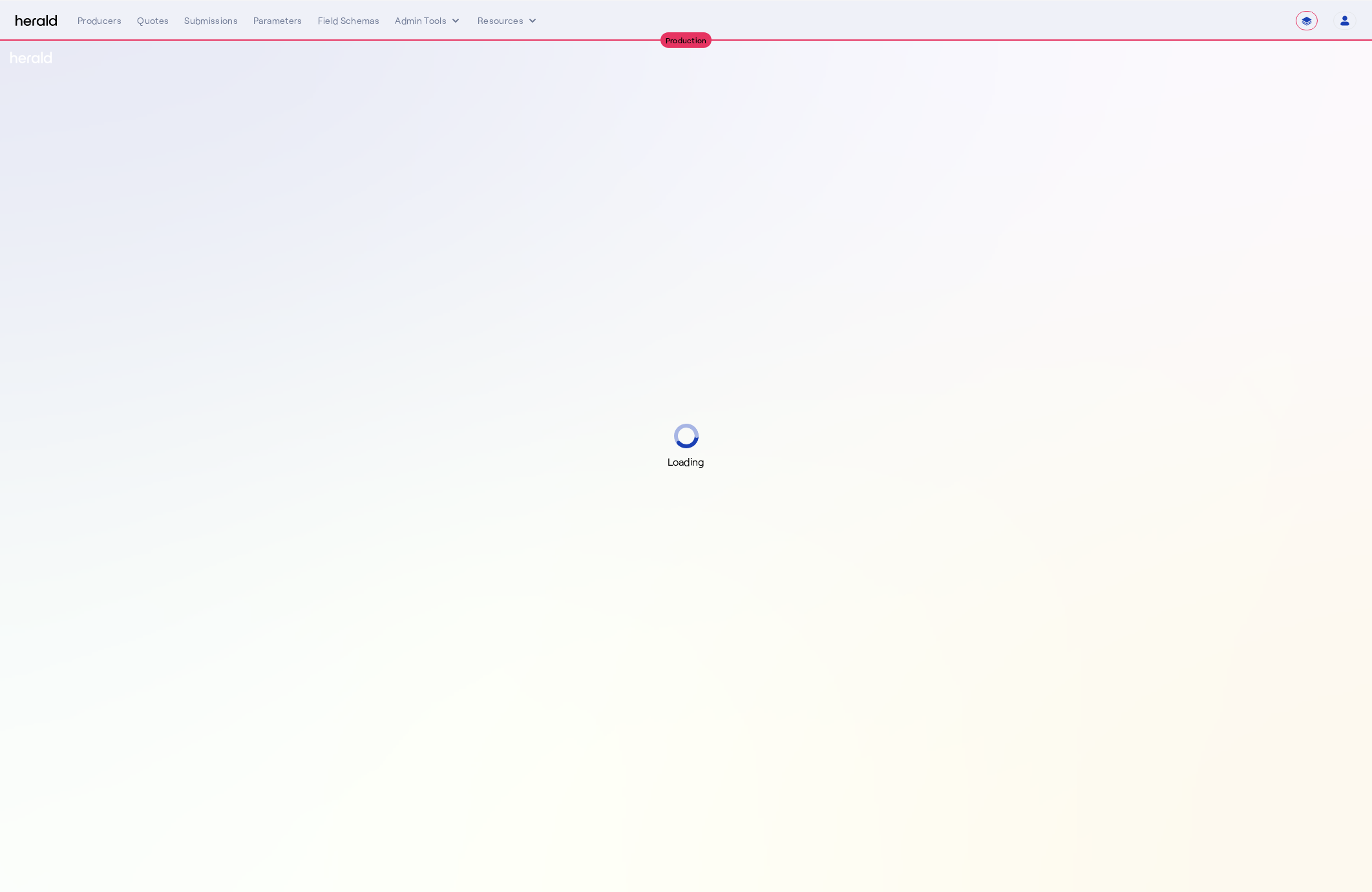
select select "**********"
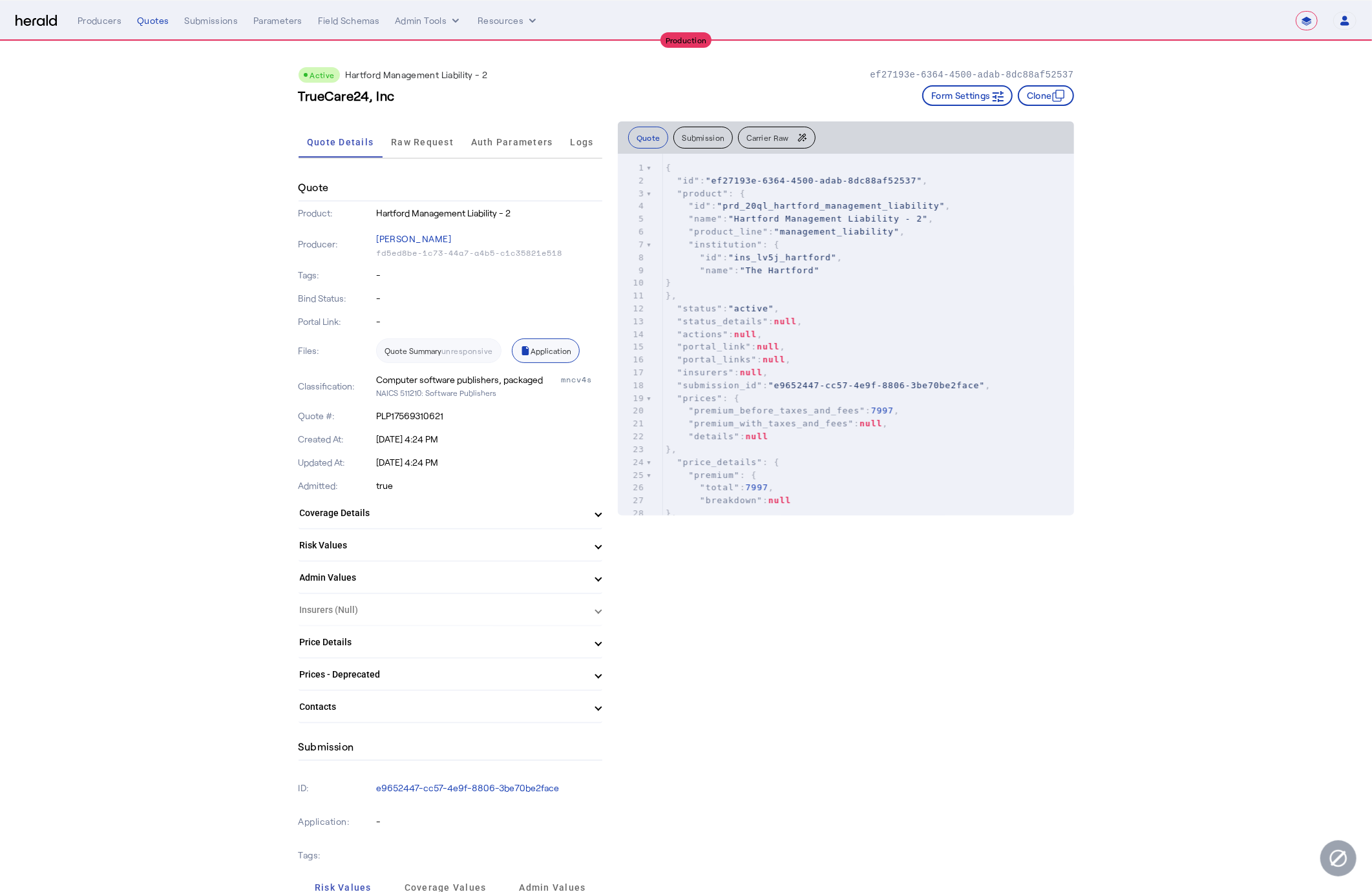
click at [545, 356] on link "Application" at bounding box center [546, 351] width 68 height 25
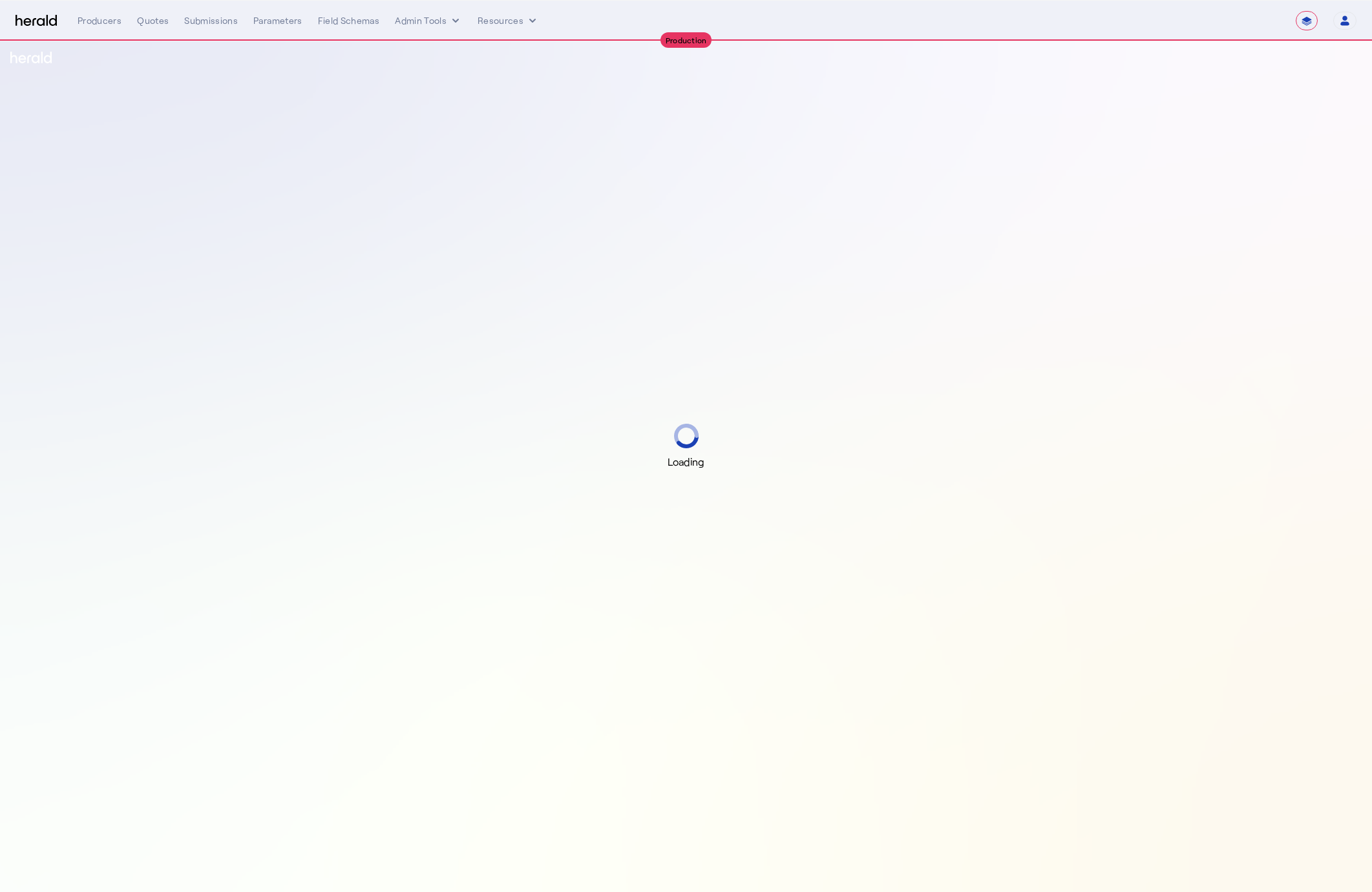
select select "**********"
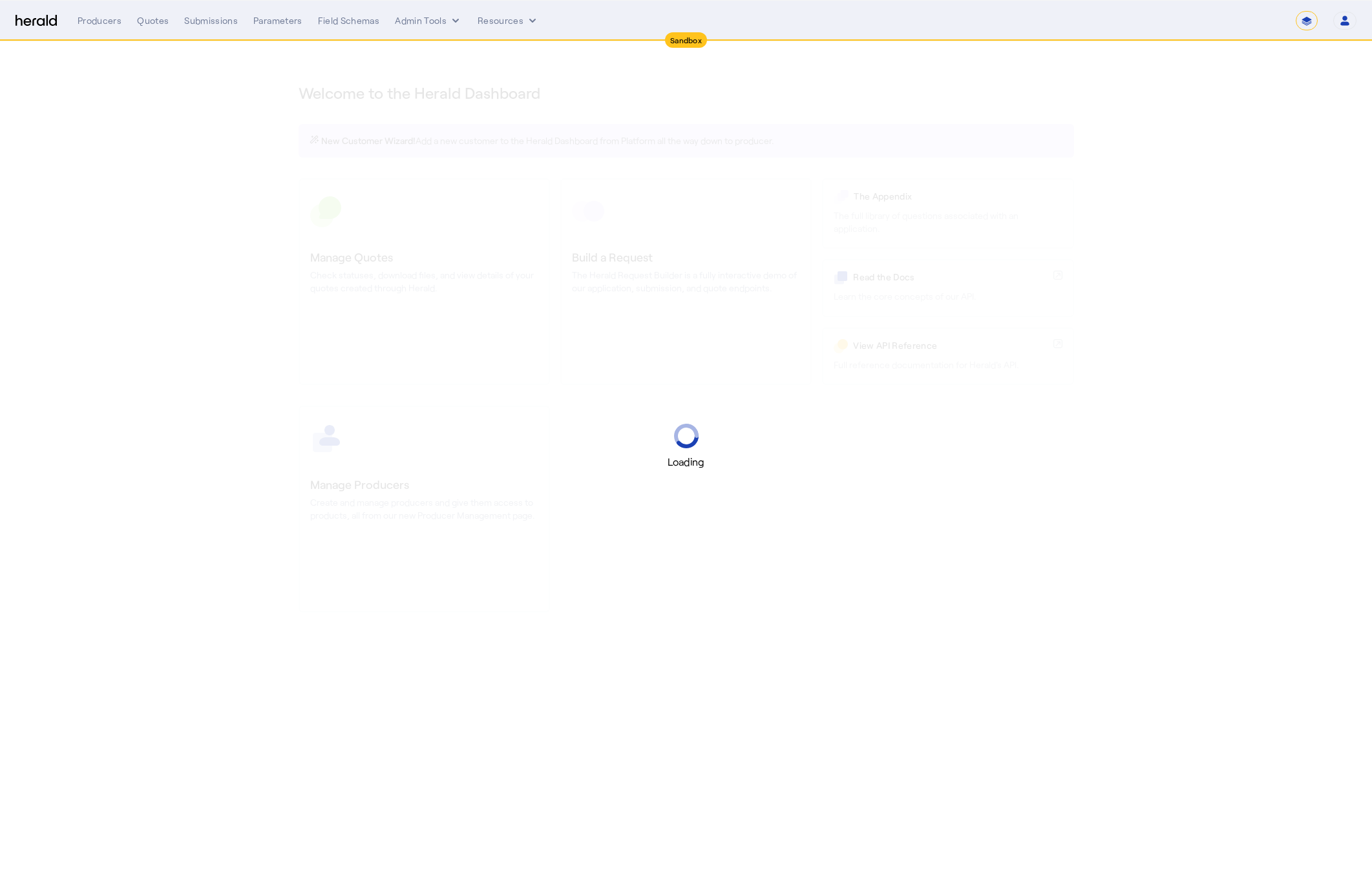
select select "*******"
select select "pfm_2v8p_herald_api"
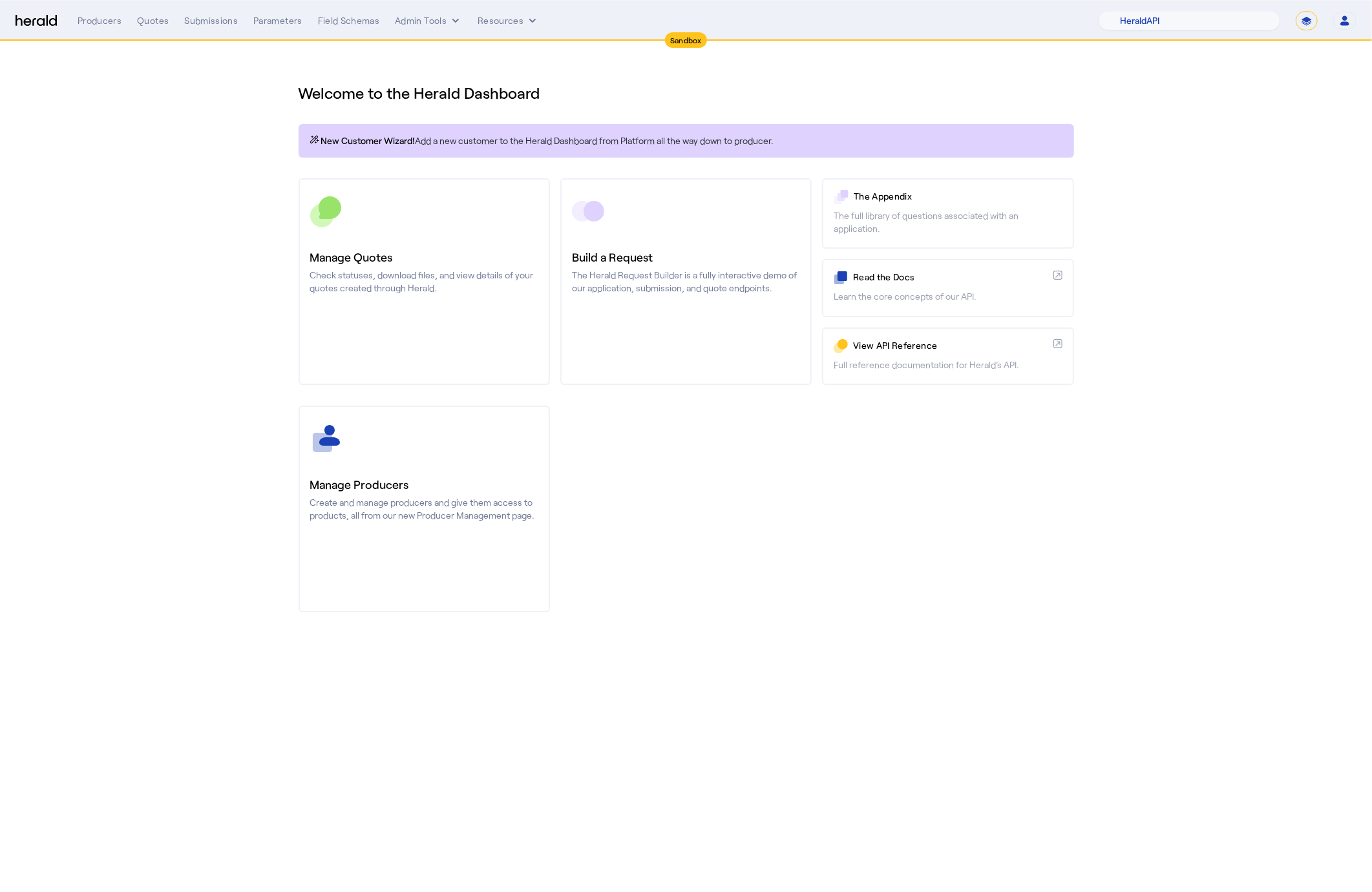
click at [1310, 22] on select "**********" at bounding box center [1306, 21] width 22 height 20
select select "**********"
click at [1296, 11] on select "**********" at bounding box center [1306, 21] width 22 height 20
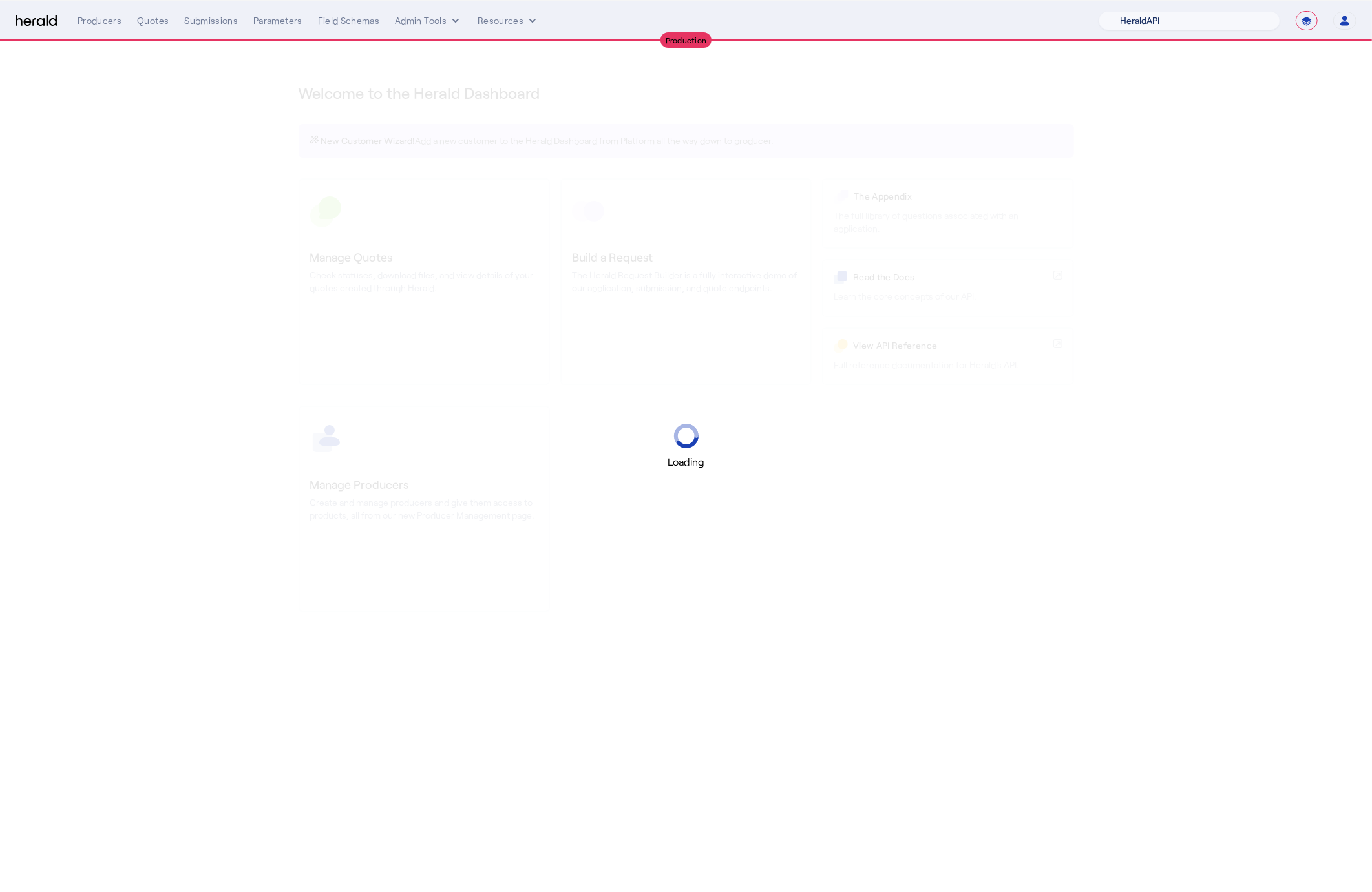
click at [1205, 19] on select "1Fort Acrisure Acturis Affinity Advisors Affinity Risk Agentero AmWins Anzen Ao…" at bounding box center [1189, 21] width 181 height 20
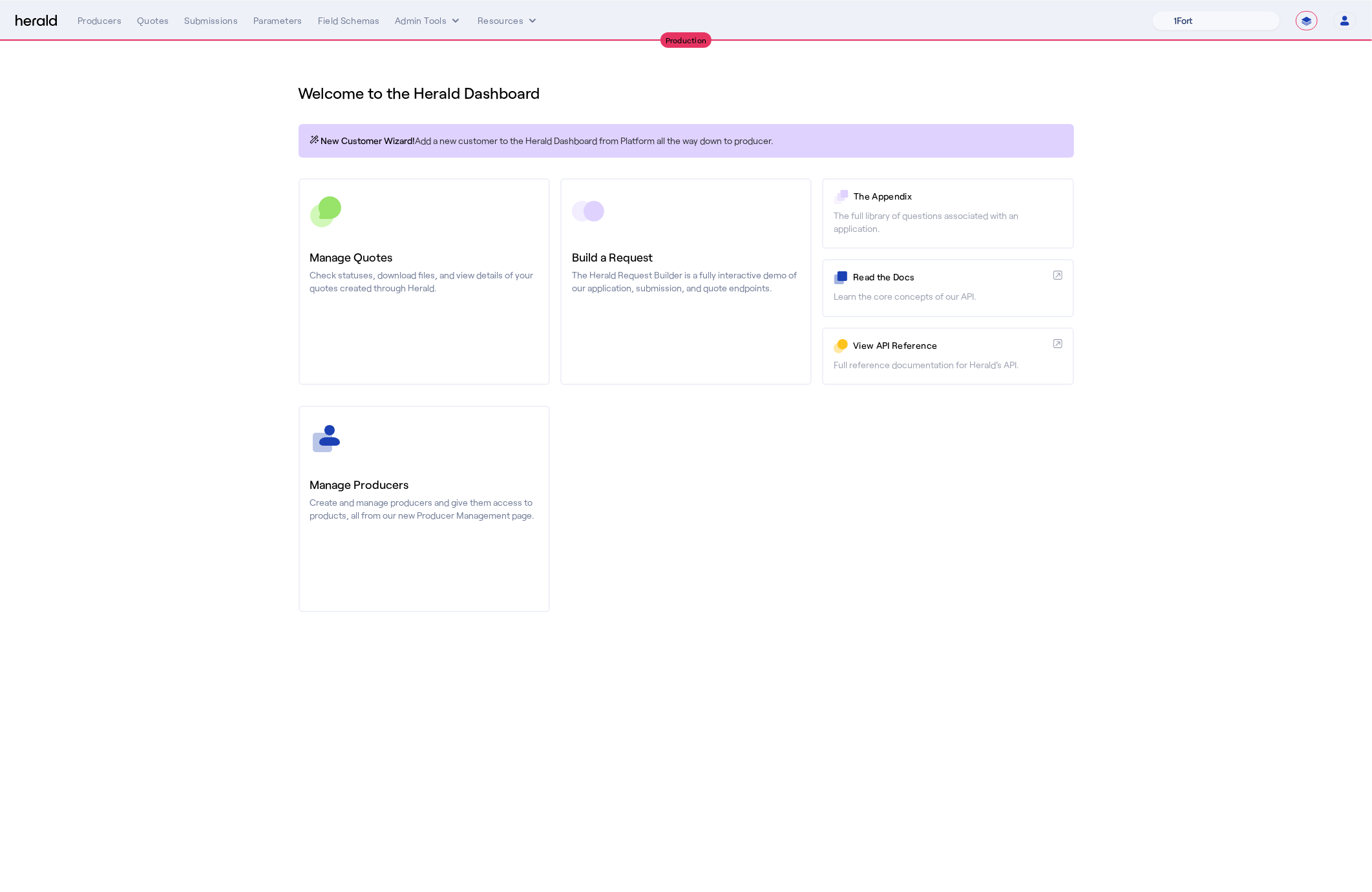
select select "pfm_xsxs_xsbrokers"
click at [1153, 11] on select "1Fort Affinity Risk [PERSON_NAME] [PERSON_NAME] CRC Campus Coverage Citadel Fif…" at bounding box center [1217, 21] width 128 height 20
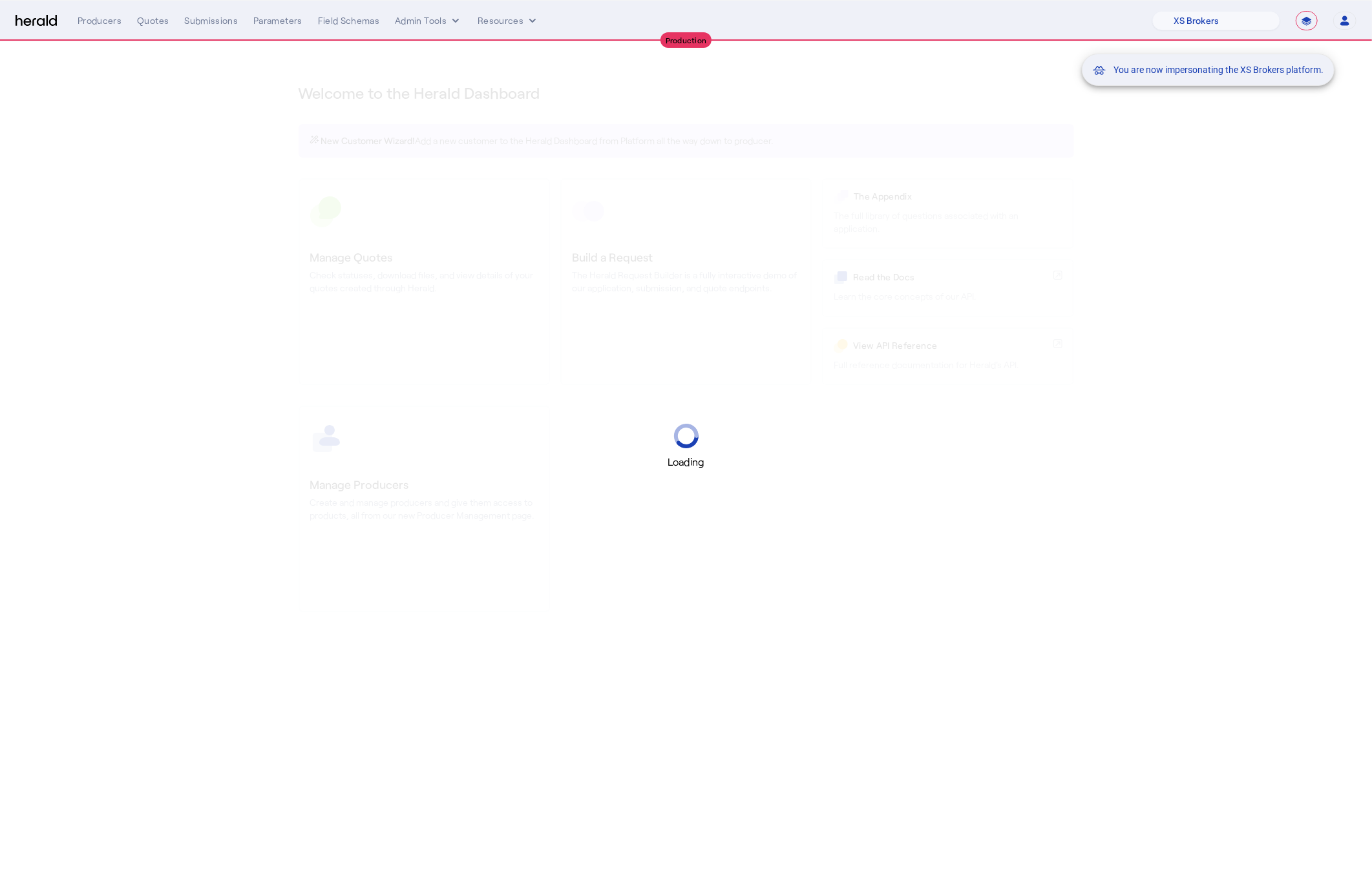
click at [154, 27] on div "You are now impersonating the XS Brokers platform." at bounding box center [686, 446] width 1372 height 892
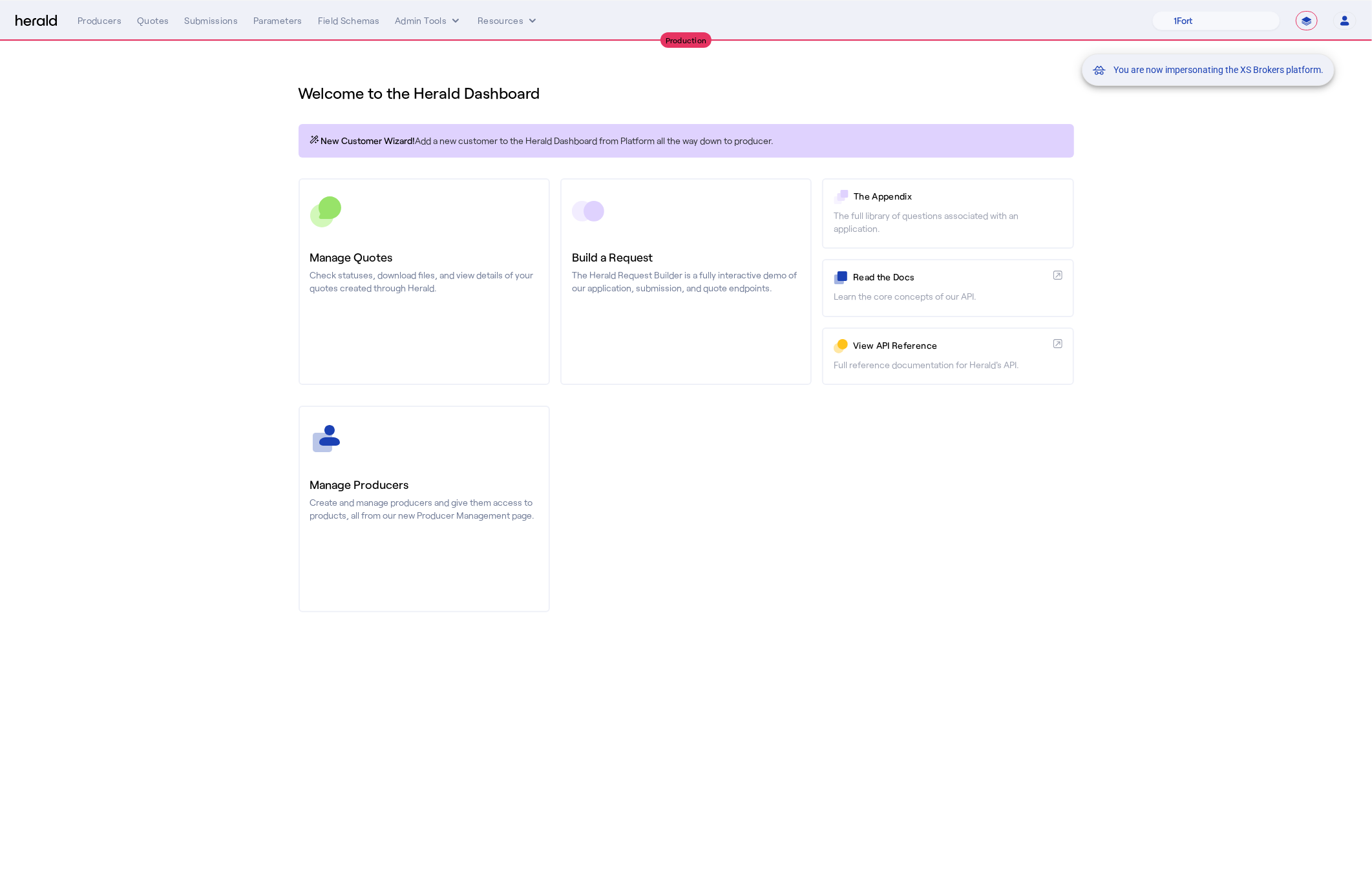
click at [147, 21] on div "You are now impersonating the XS Brokers platform." at bounding box center [686, 446] width 1372 height 892
click at [149, 25] on div "Quotes" at bounding box center [153, 21] width 32 height 13
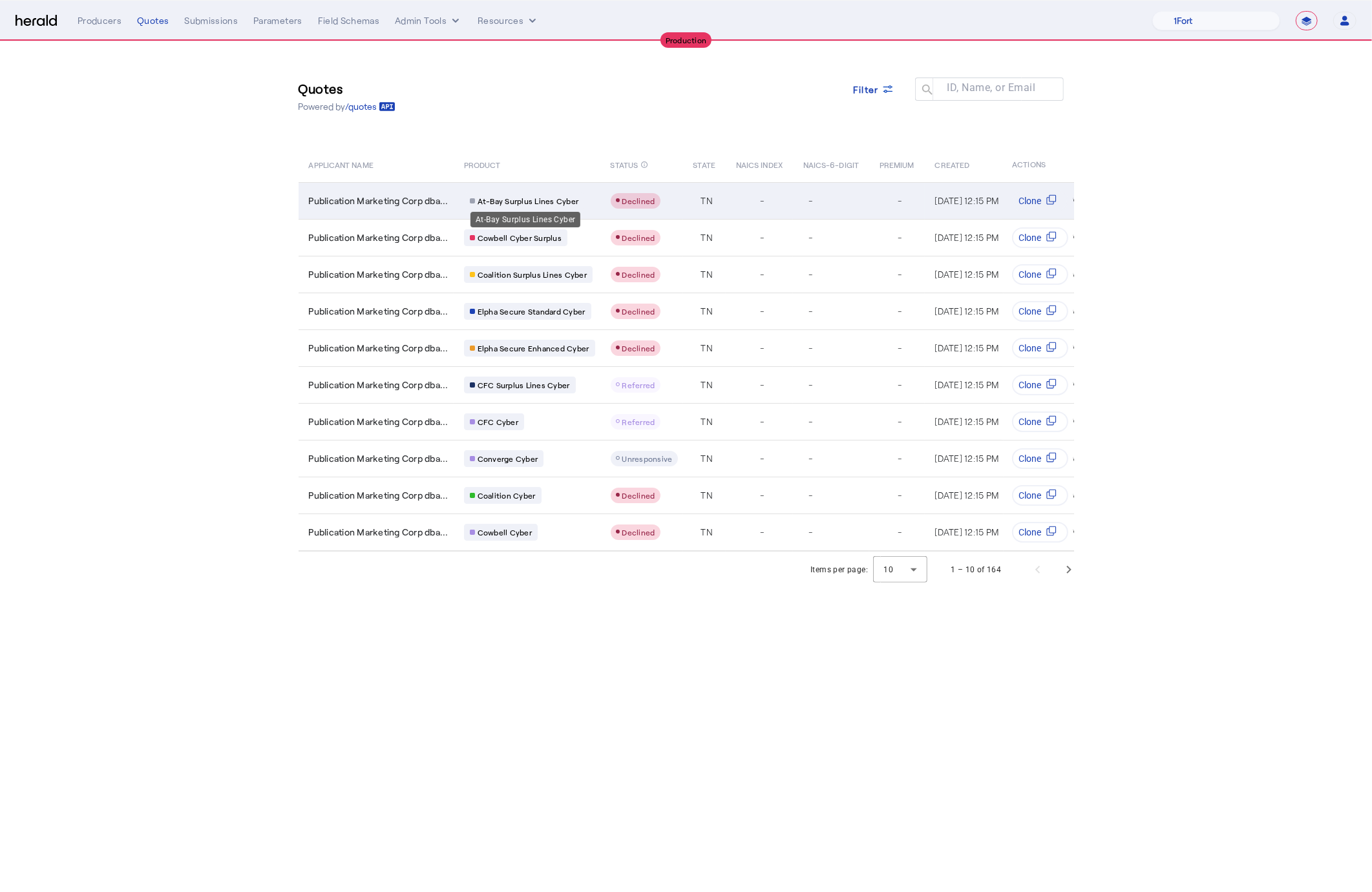
click at [493, 199] on span "At-Bay Surplus Lines Cyber" at bounding box center [529, 201] width 102 height 11
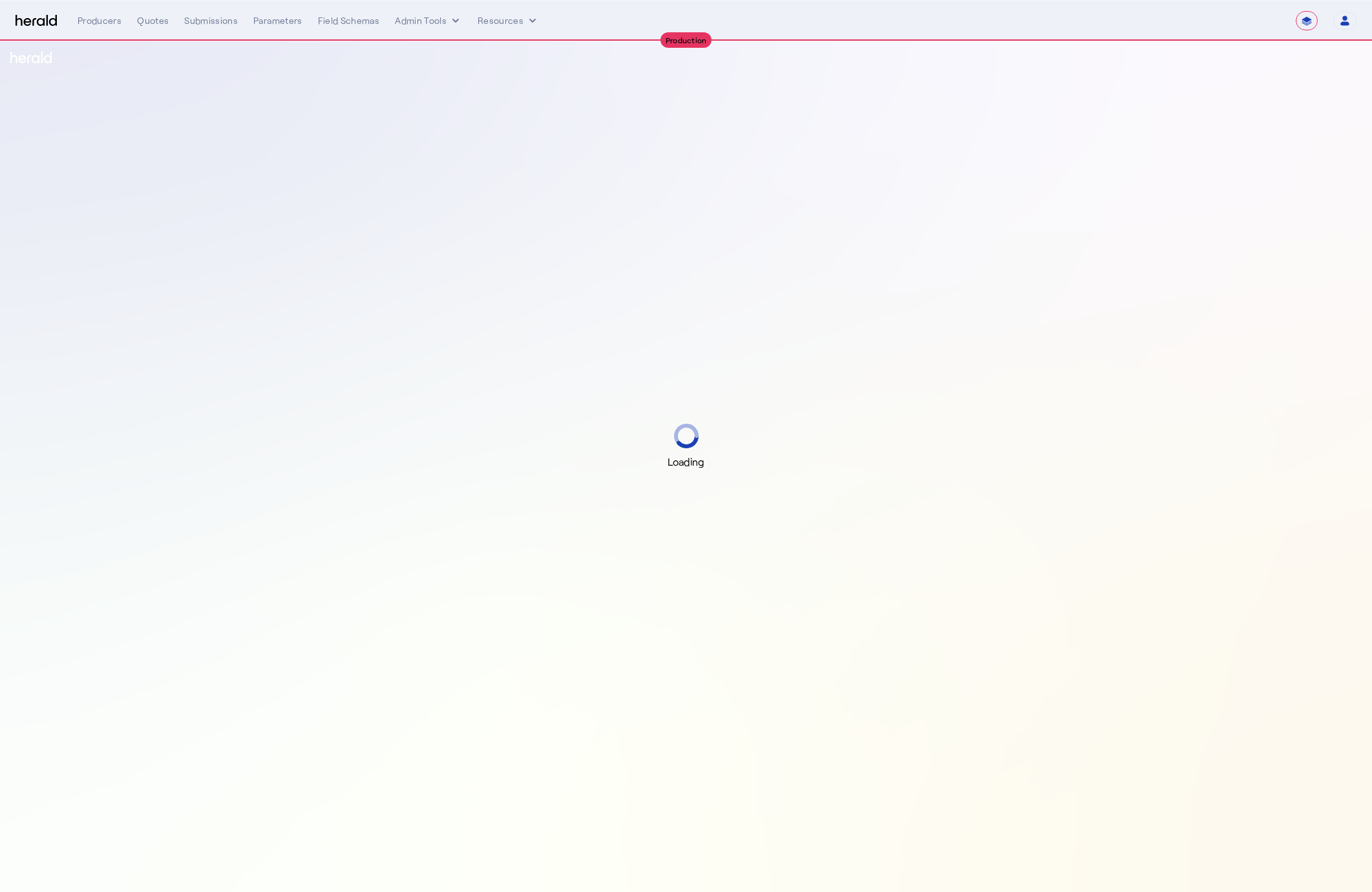
select select "**********"
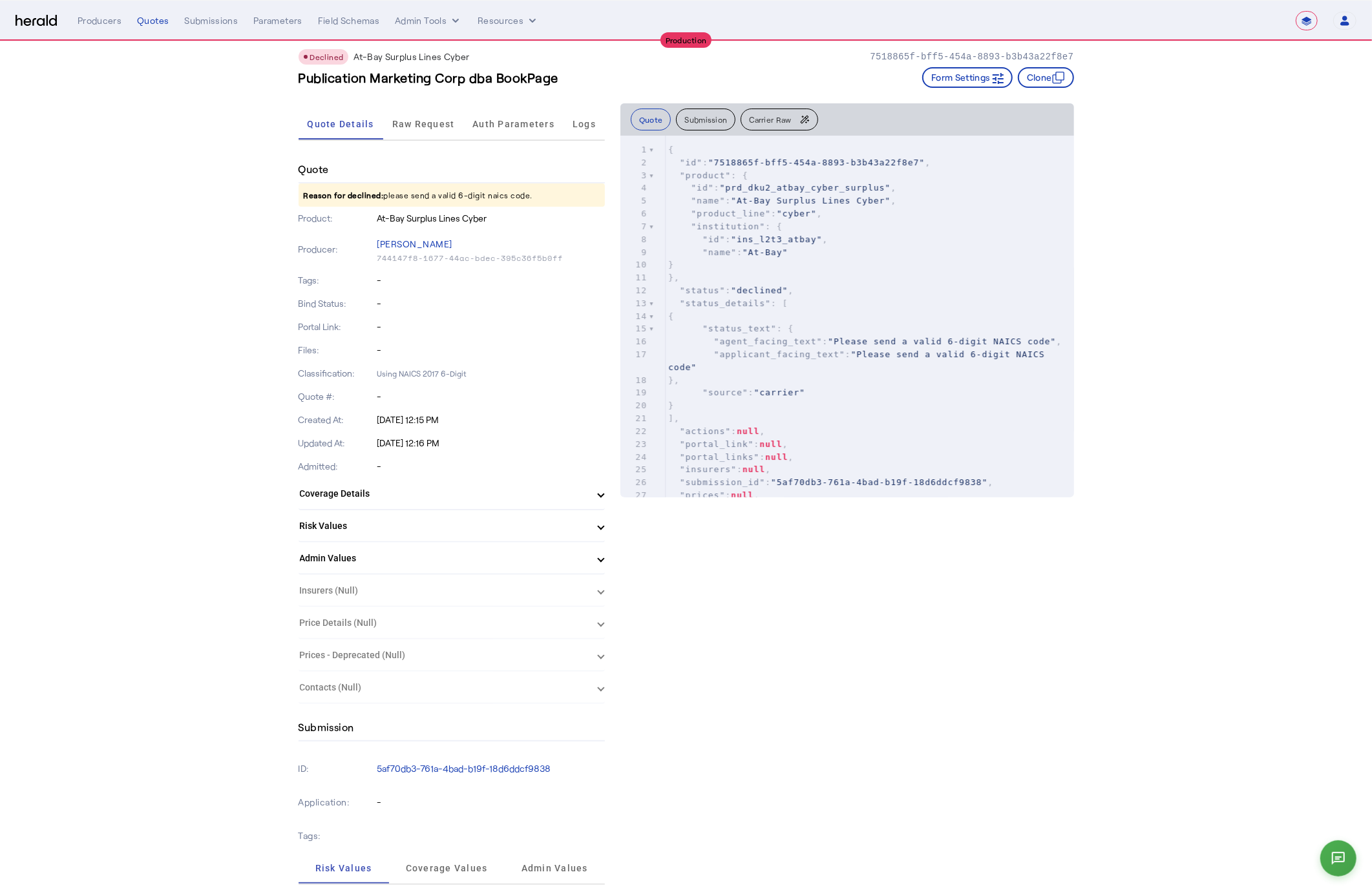
scroll to position [22, 0]
click at [397, 387] on p "-" at bounding box center [491, 393] width 228 height 13
click at [422, 366] on p "Using NAICS 2017 6-Digit" at bounding box center [491, 369] width 228 height 13
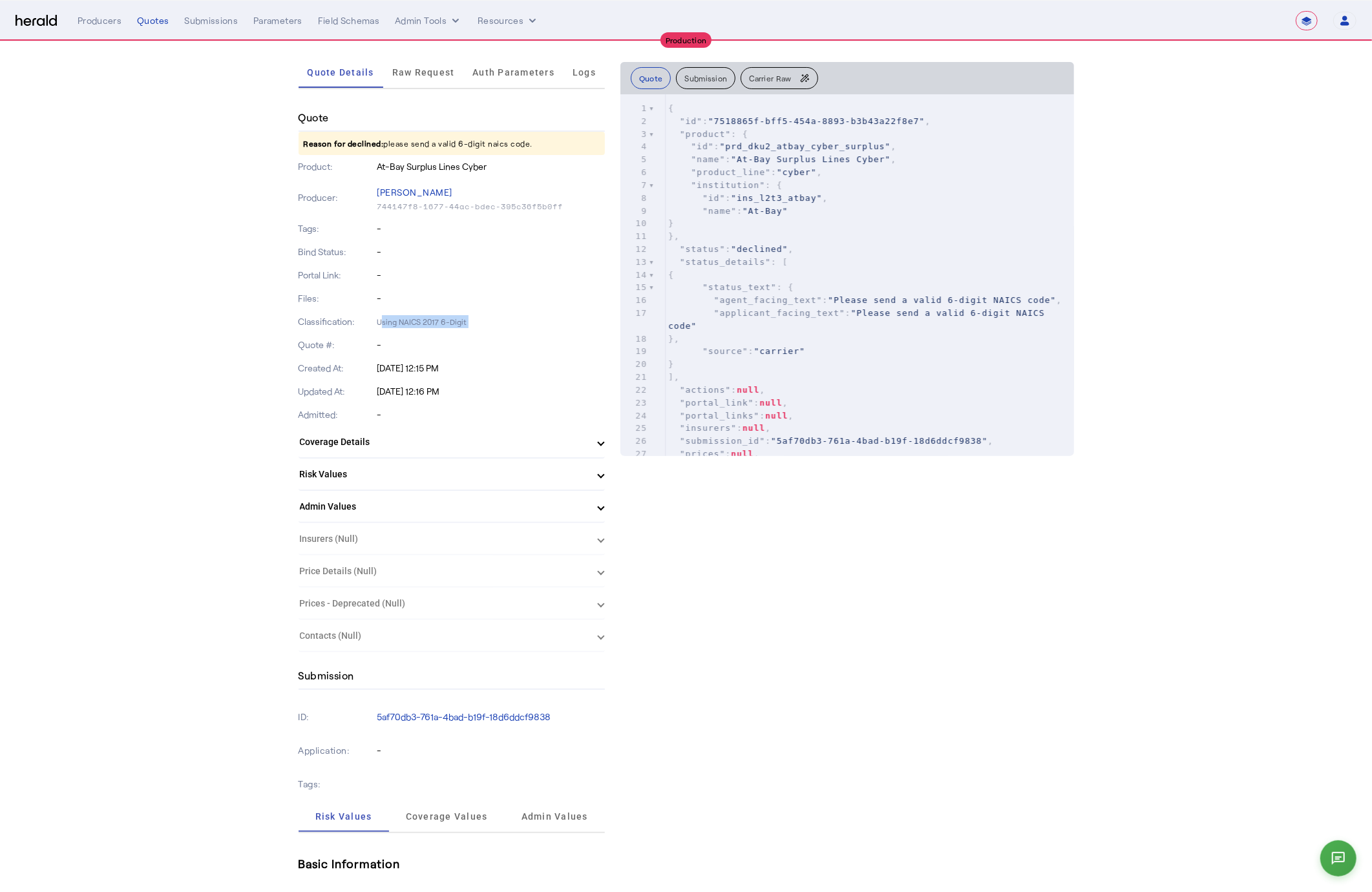
scroll to position [71, 0]
click at [824, 343] on pre "}," at bounding box center [870, 339] width 409 height 13
type input "*****"
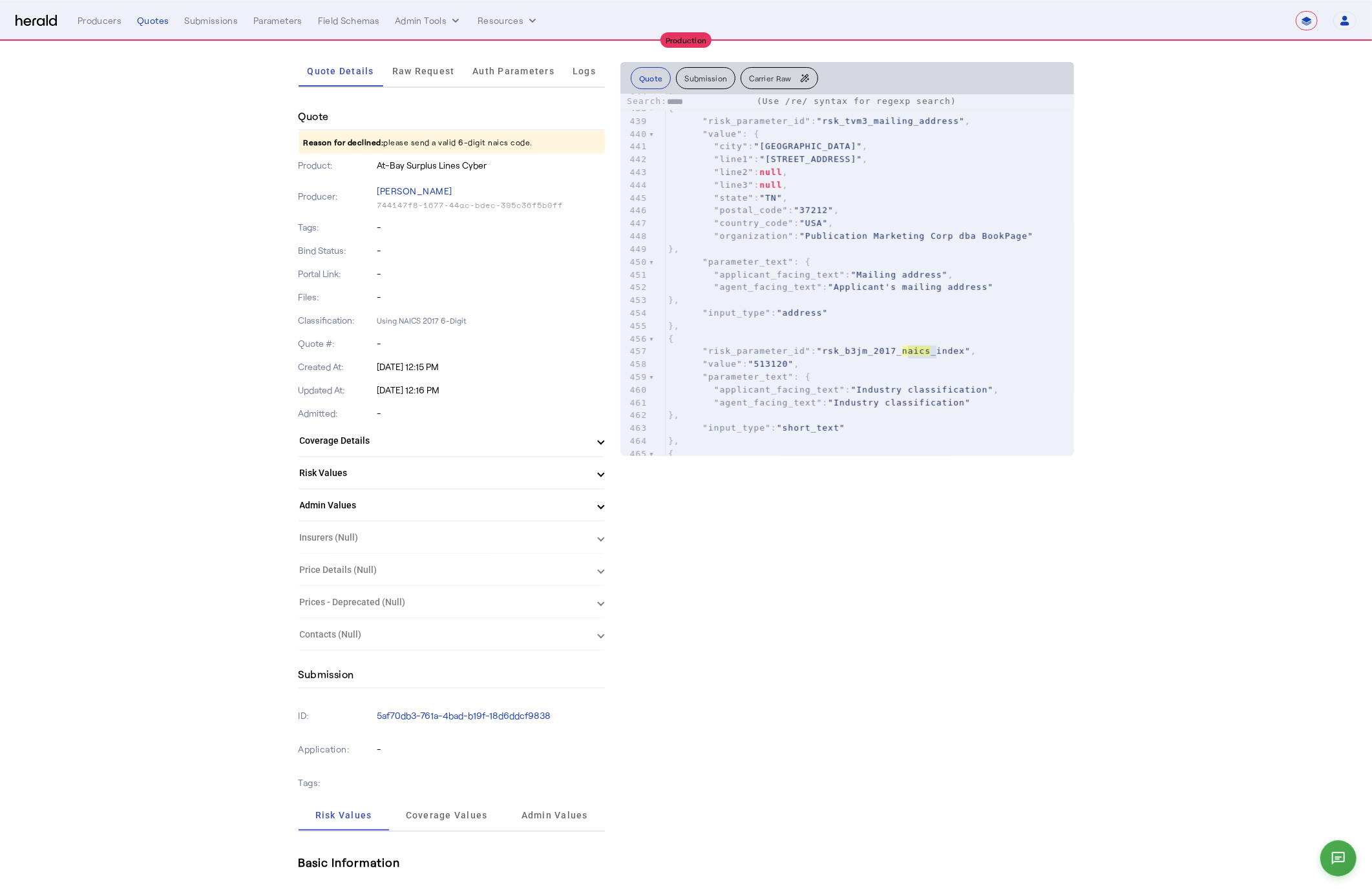
scroll to position [5698, 0]
type textarea "*****"
click at [434, 72] on span "Raw Request" at bounding box center [424, 71] width 62 height 9
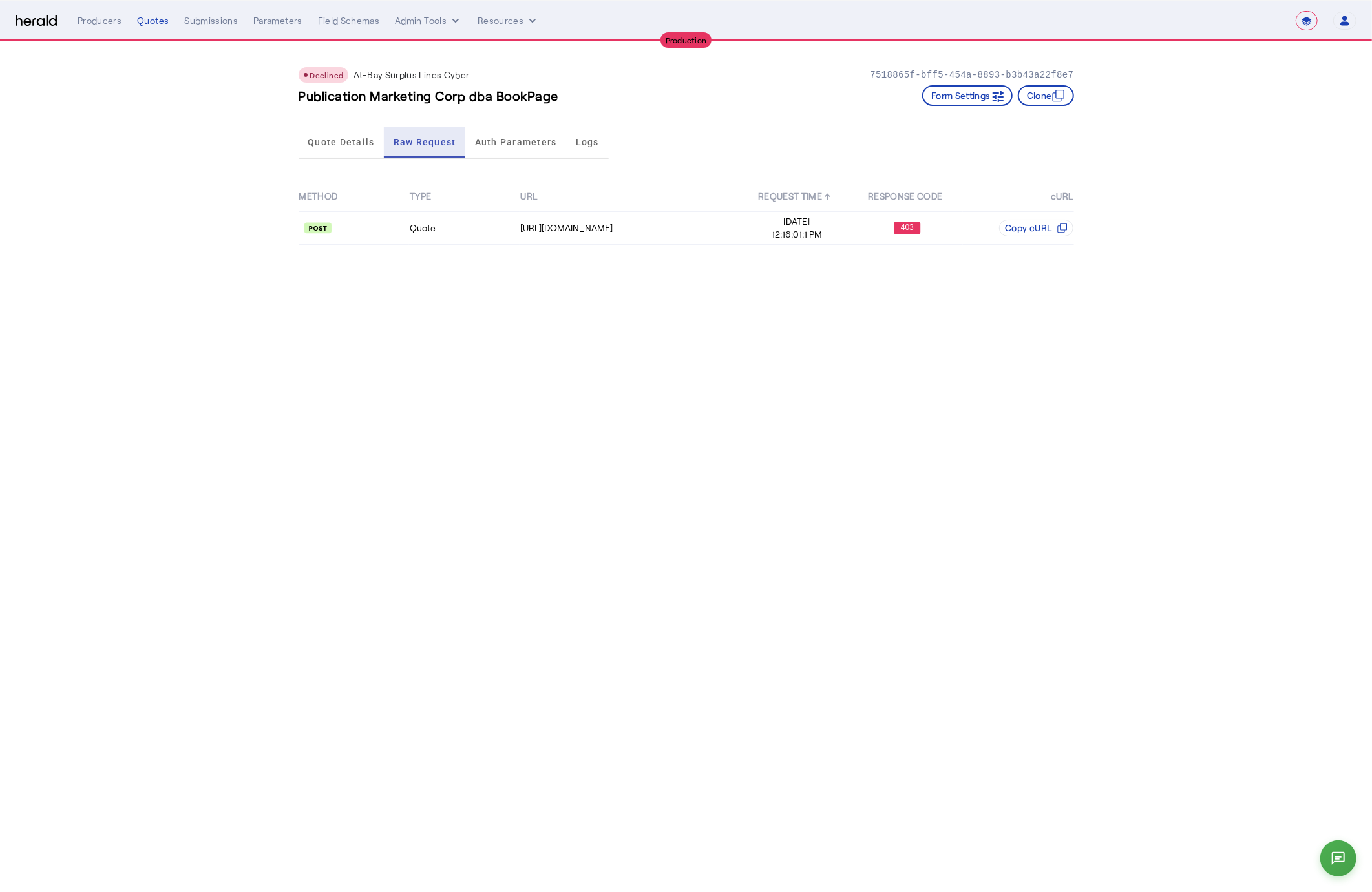
scroll to position [0, 0]
click at [608, 225] on div "[URL][DOMAIN_NAME]" at bounding box center [631, 228] width 220 height 13
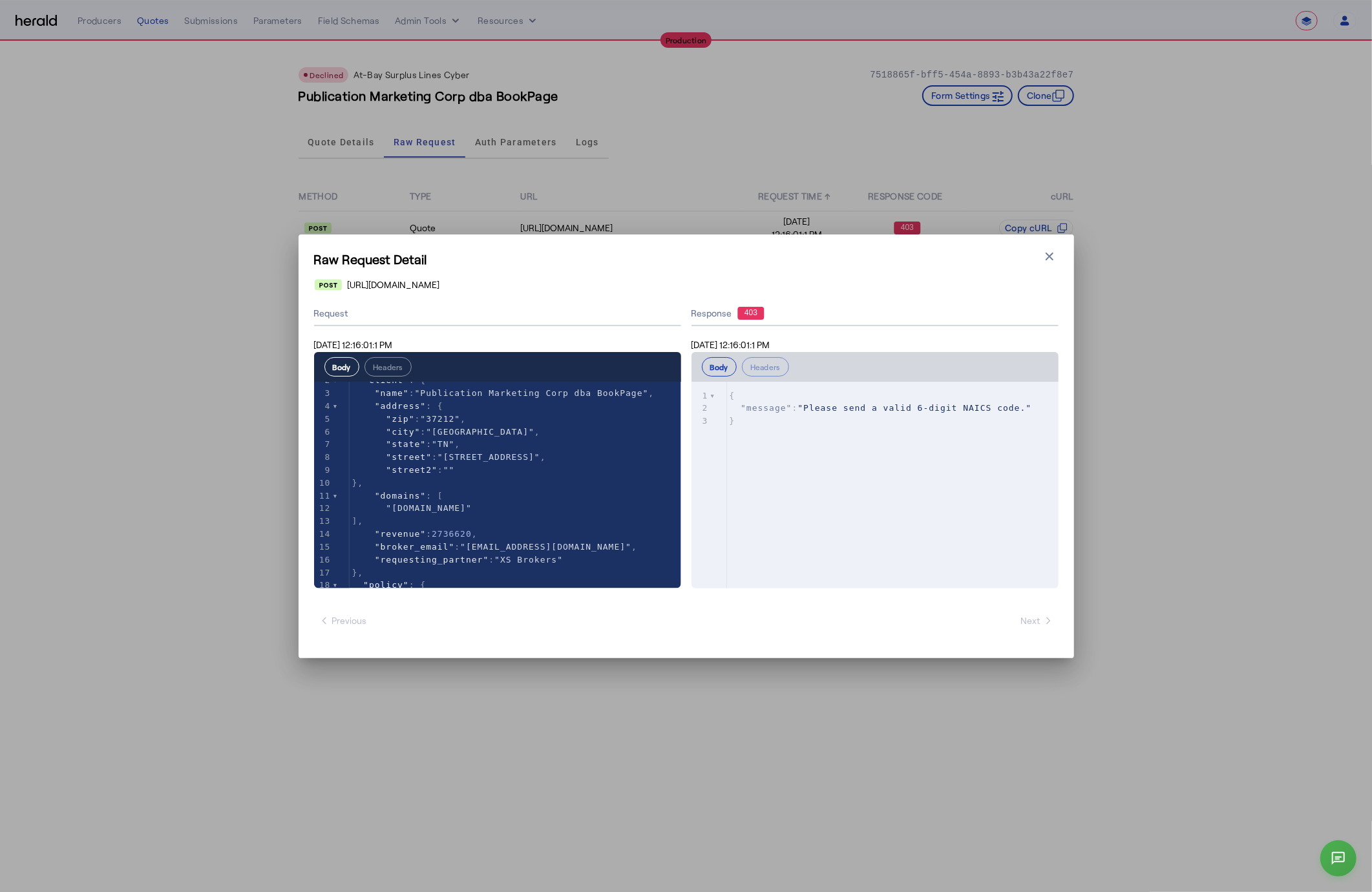
scroll to position [29, 0]
type input "*"
click at [153, 446] on div "Raw Request Detail Close modal [URL][DOMAIN_NAME] Request [DATE] 12:16:01:1 PM …" at bounding box center [686, 446] width 1372 height 892
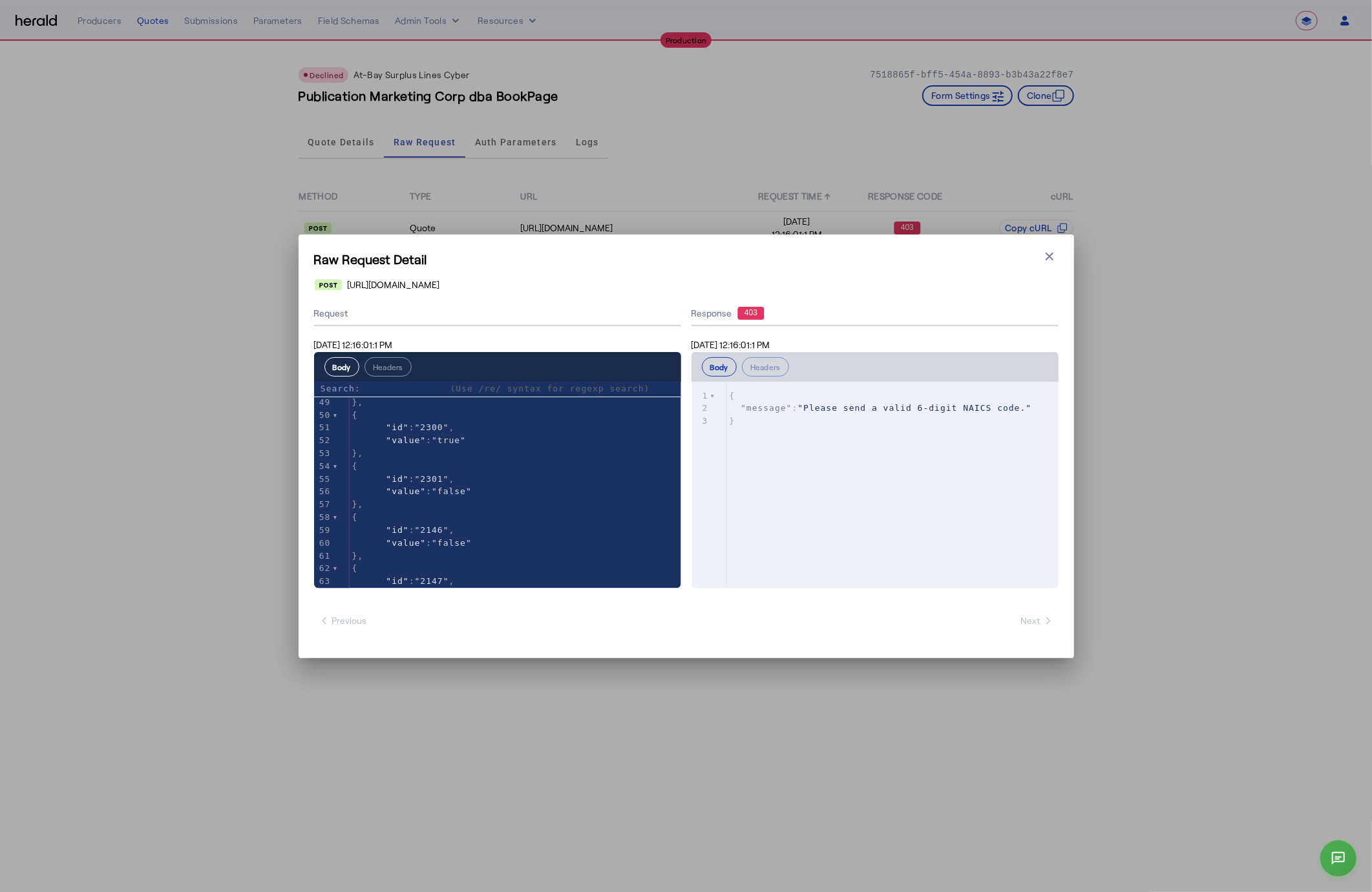
click at [740, 166] on div "Raw Request Detail Close modal [URL][DOMAIN_NAME] Request [DATE] 12:16:01:1 PM …" at bounding box center [686, 446] width 1372 height 892
click at [1044, 252] on icon "button" at bounding box center [1050, 257] width 13 height 13
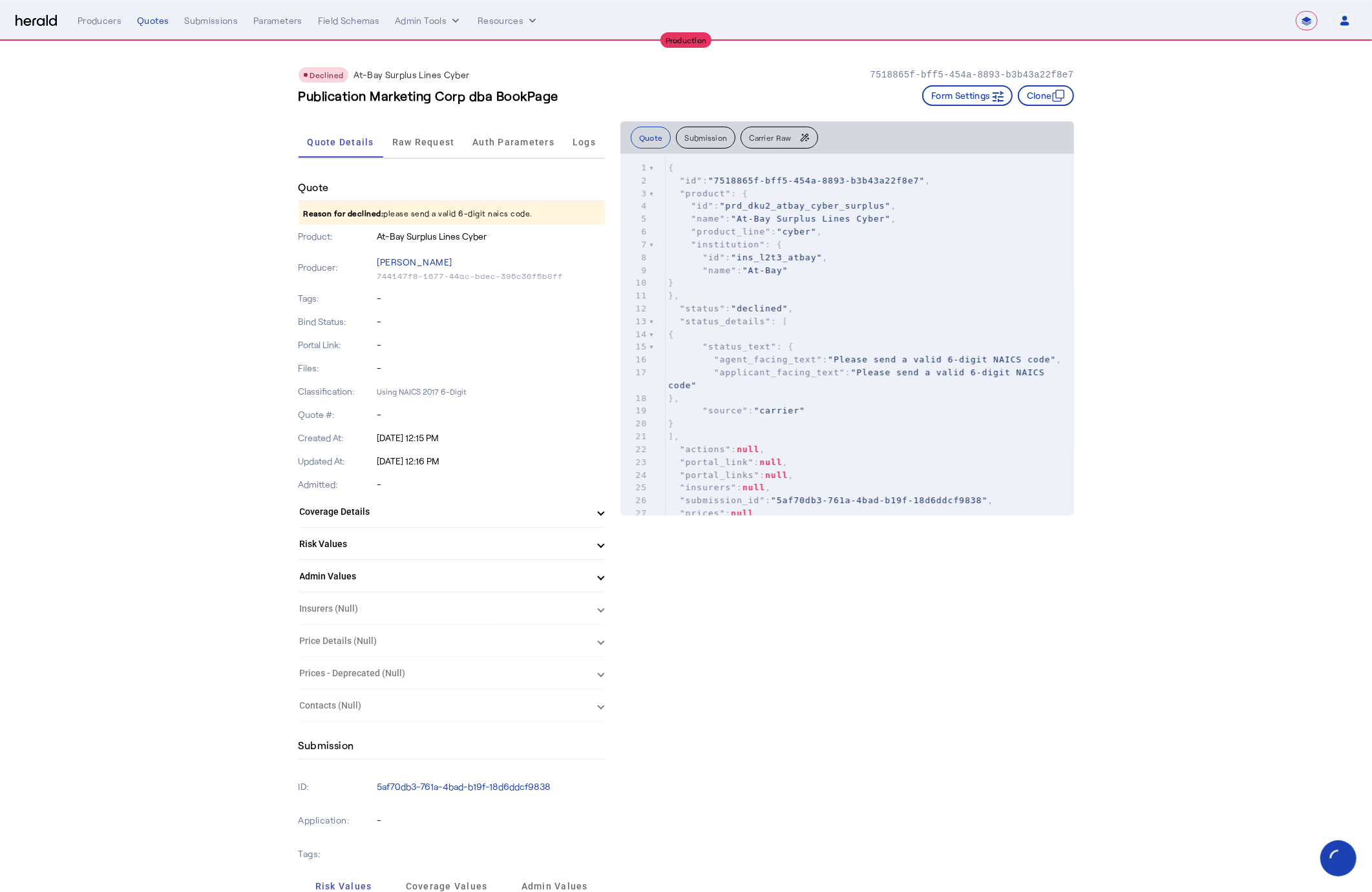
click at [874, 381] on pre ""applicant_facing_text" : "Please send a valid 6-digit NAICS code"" at bounding box center [870, 378] width 409 height 25
click at [652, 131] on button "Quote" at bounding box center [651, 137] width 41 height 22
click at [788, 272] on span ""At-Bay"" at bounding box center [766, 271] width 46 height 10
type input "*****"
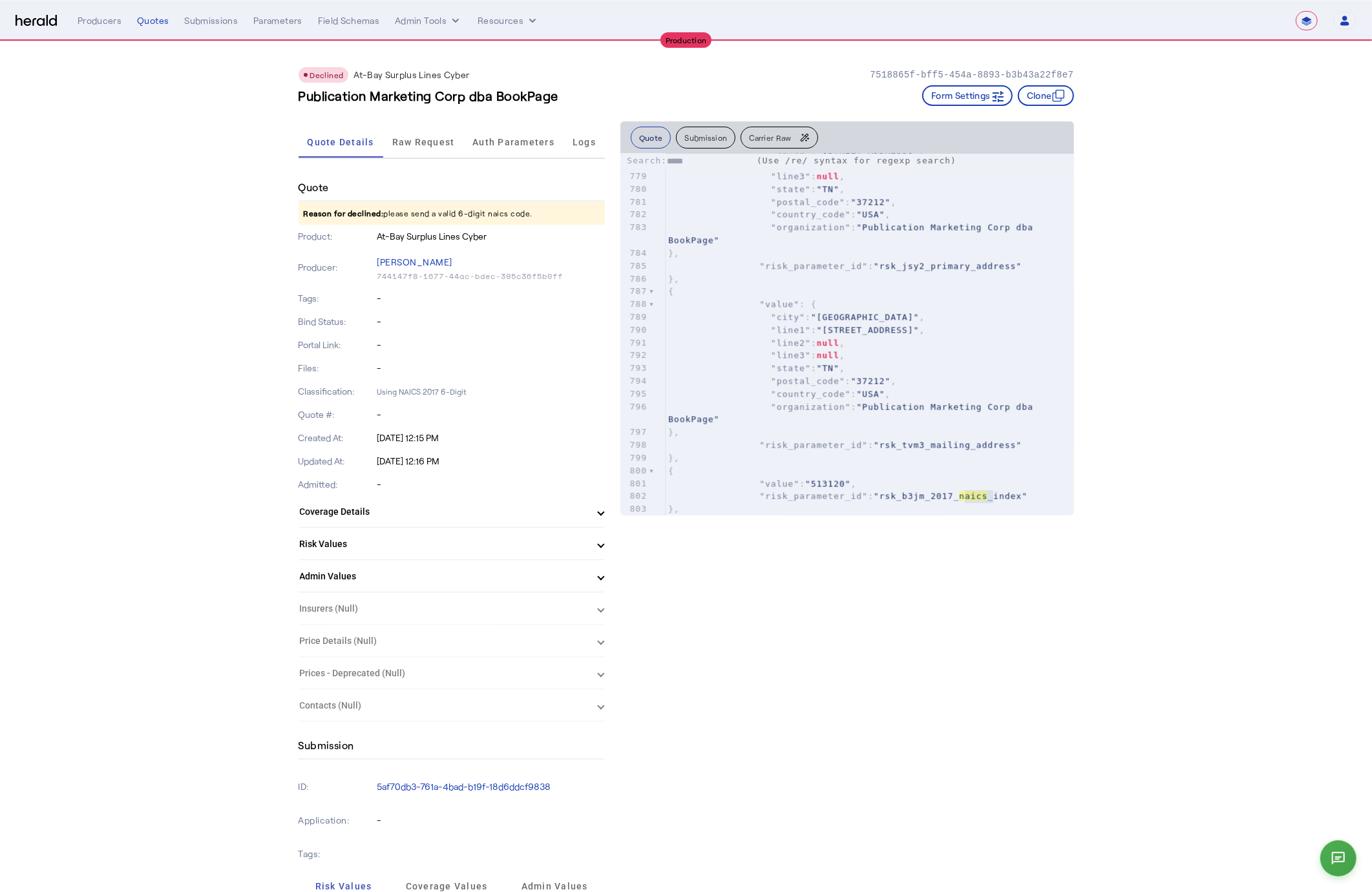
type textarea "*****"
click at [655, 142] on button "Quote" at bounding box center [651, 137] width 41 height 22
type input "******"
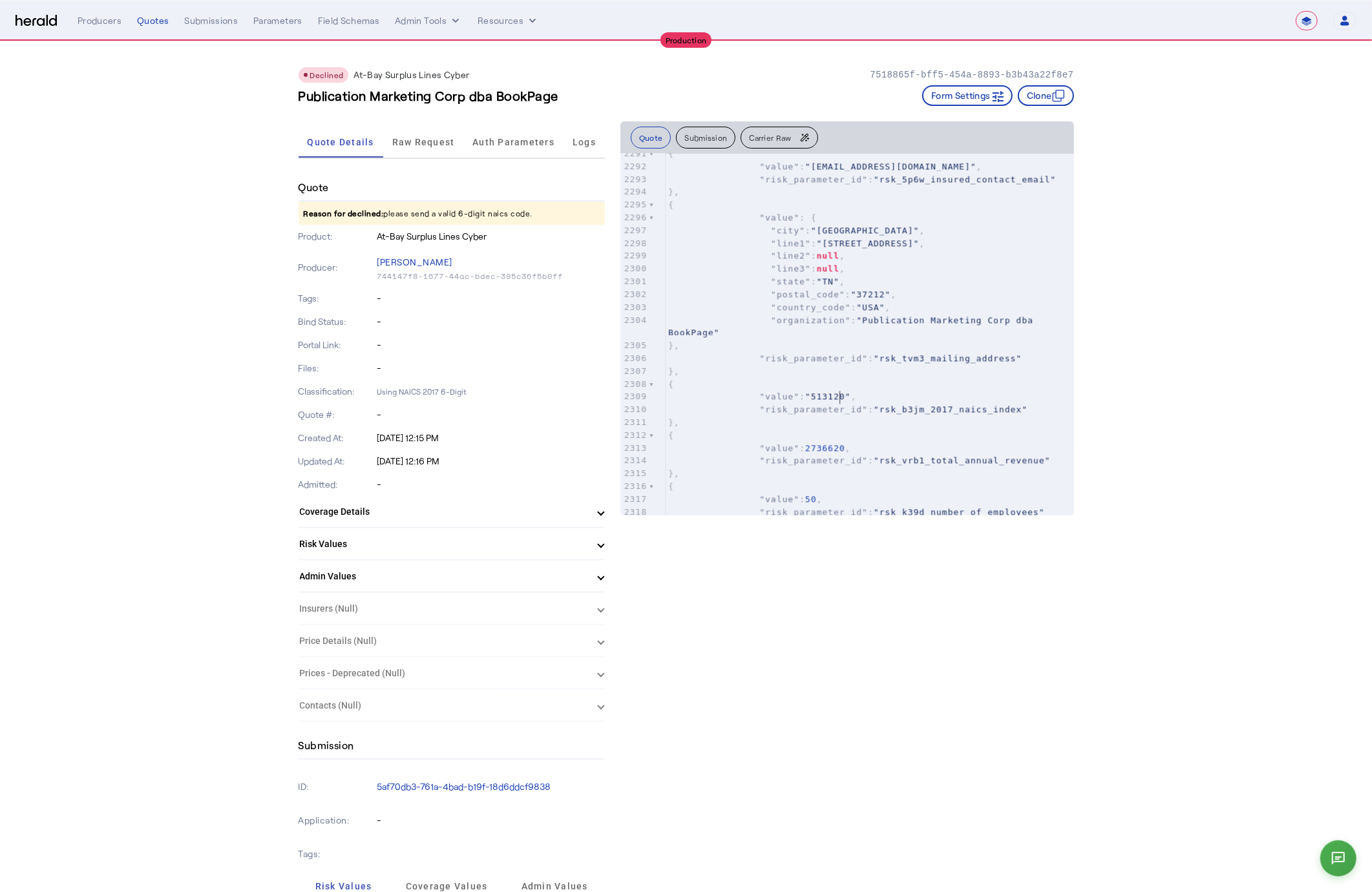
type textarea "******"
click at [840, 395] on span ""513120"" at bounding box center [828, 396] width 46 height 10
click at [699, 141] on button "Submission" at bounding box center [705, 137] width 59 height 22
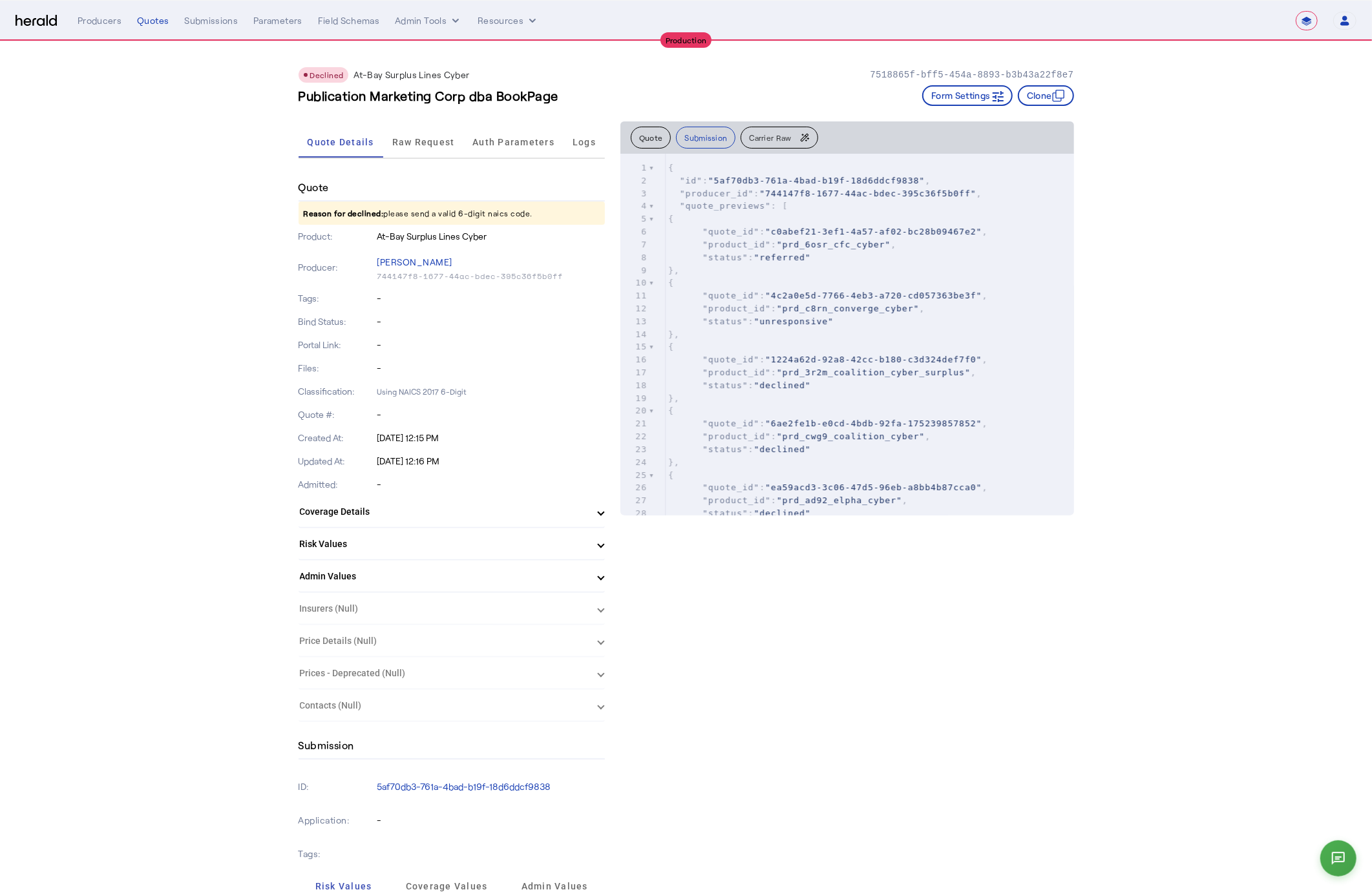
click at [773, 135] on span "Carrier Raw" at bounding box center [769, 137] width 42 height 7
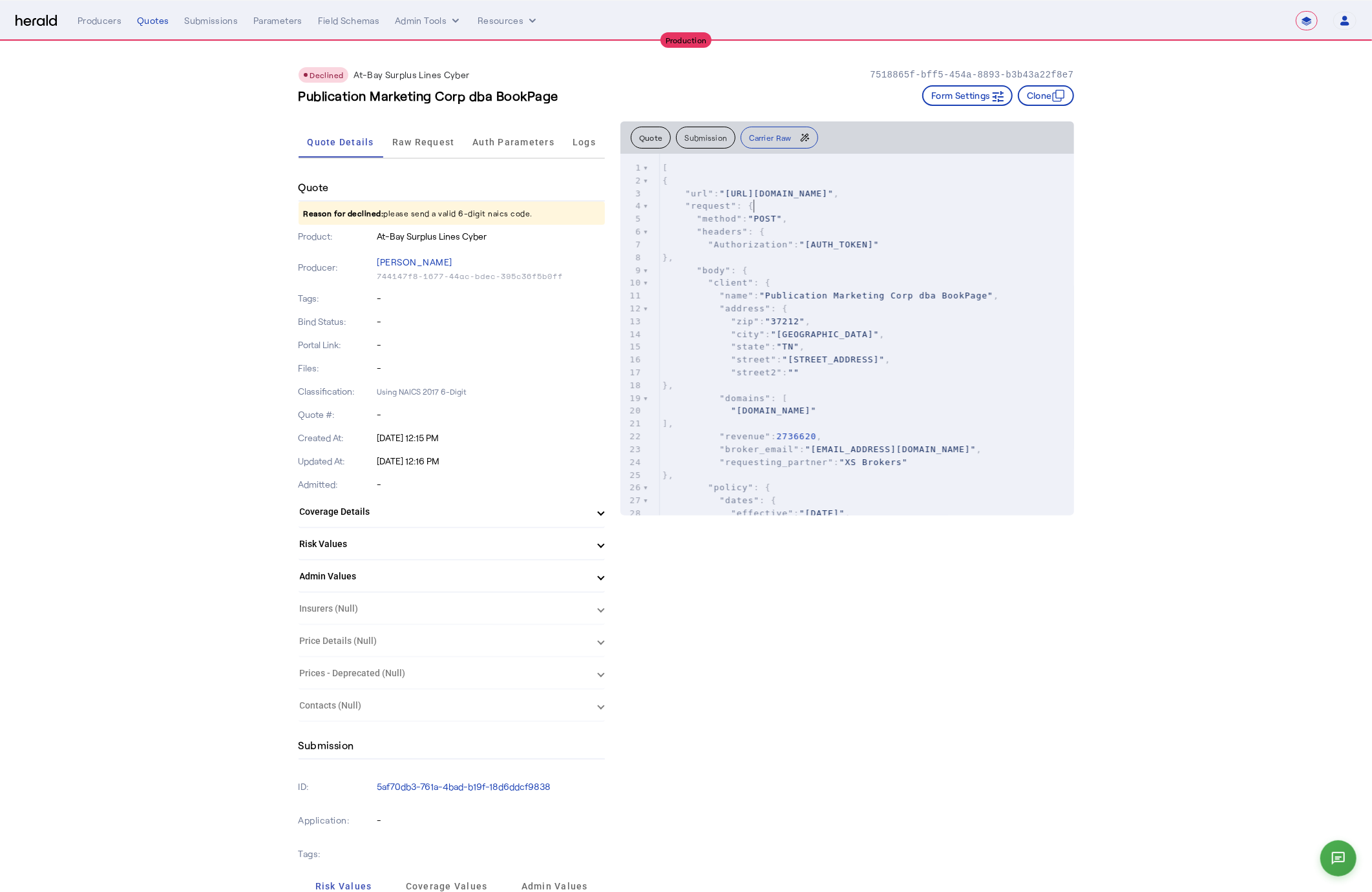
click at [859, 204] on pre ""request" : {" at bounding box center [867, 206] width 415 height 13
type input "******"
